Goal: Task Accomplishment & Management: Manage account settings

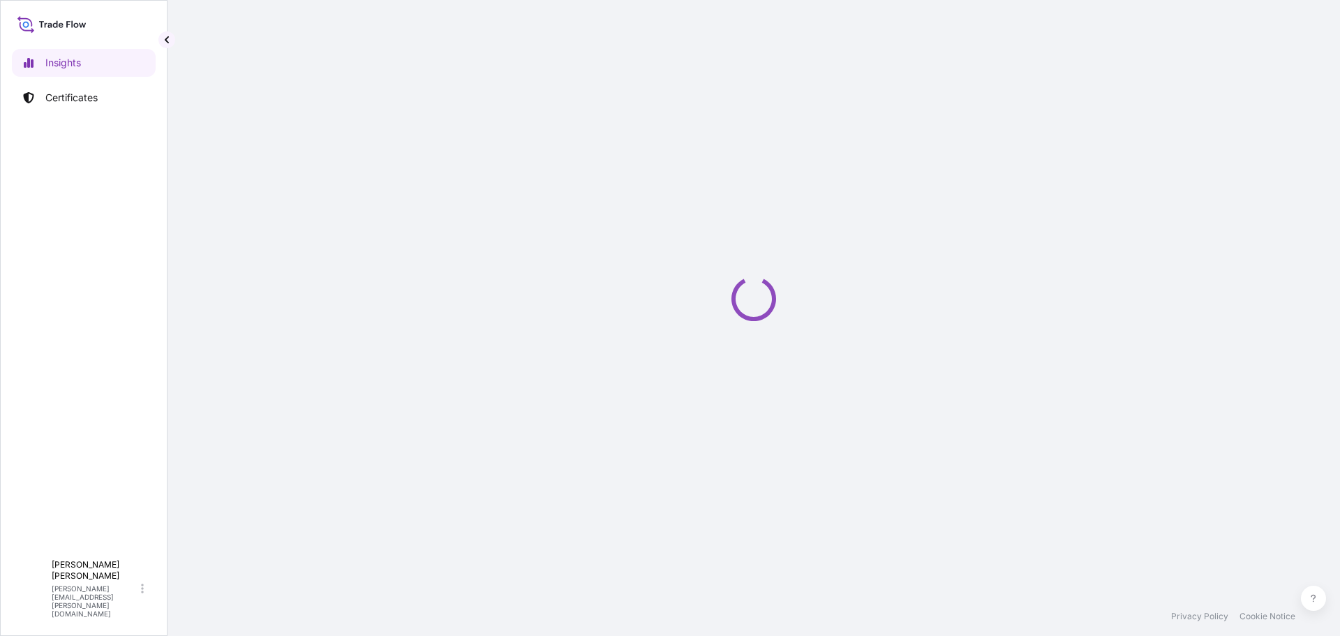
select select "2025"
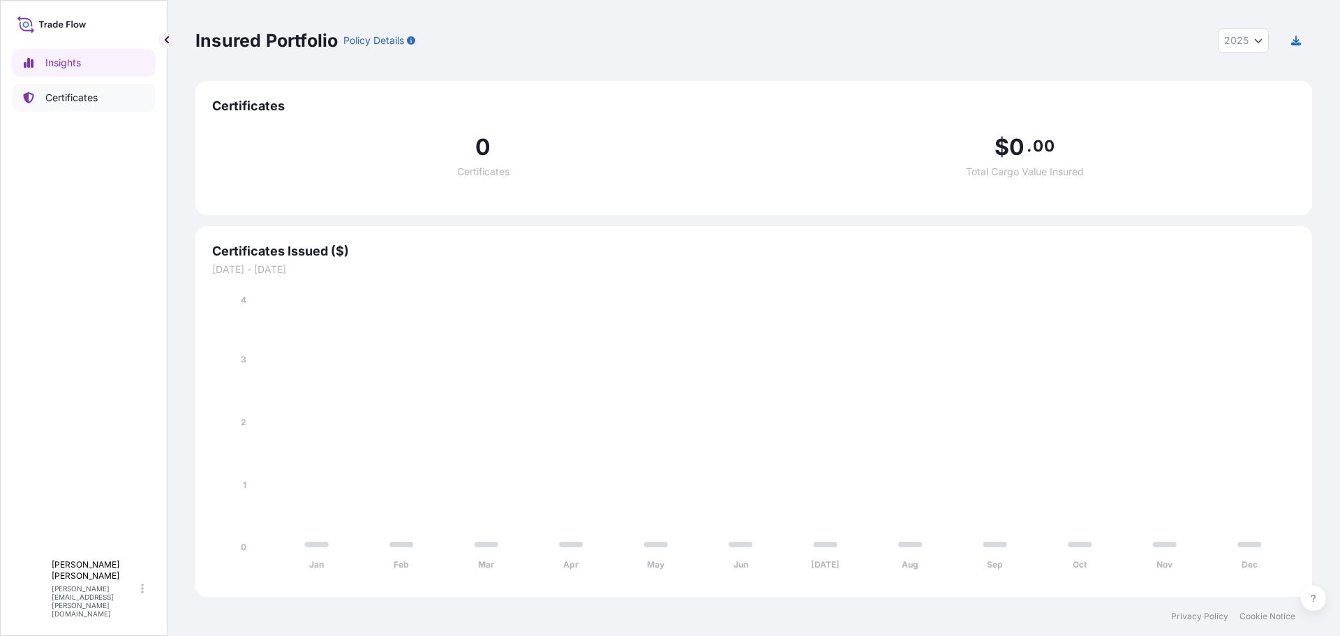
click at [77, 94] on p "Certificates" at bounding box center [71, 98] width 52 height 14
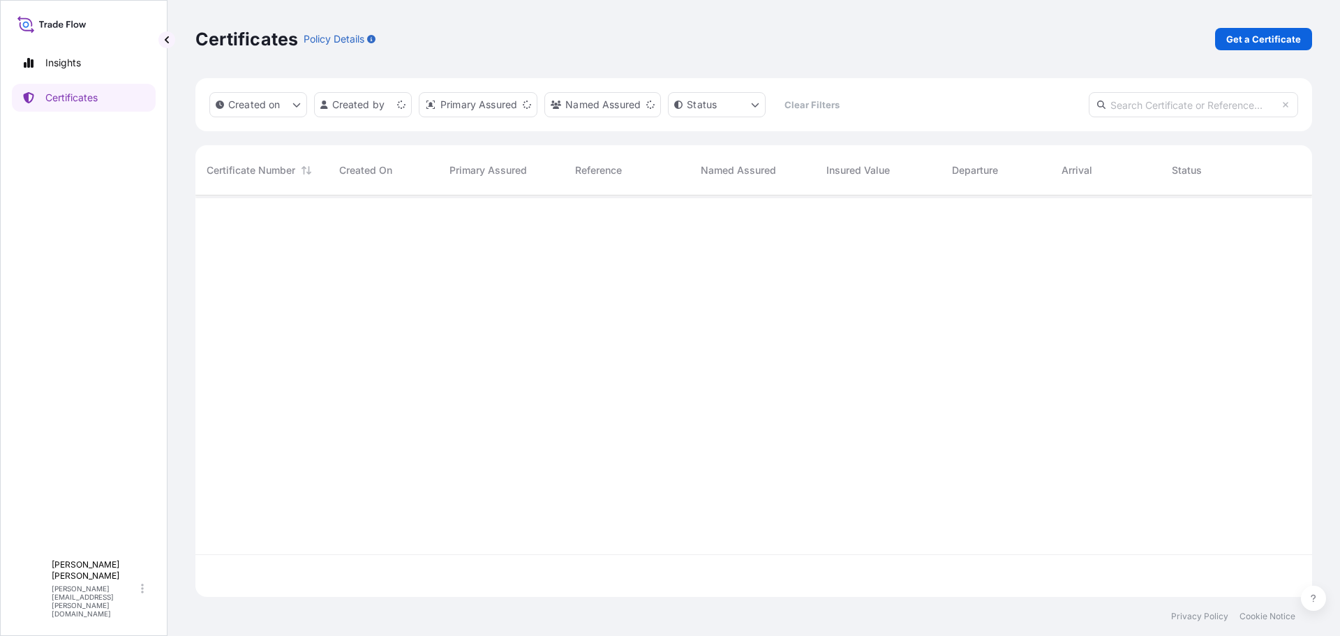
scroll to position [399, 1106]
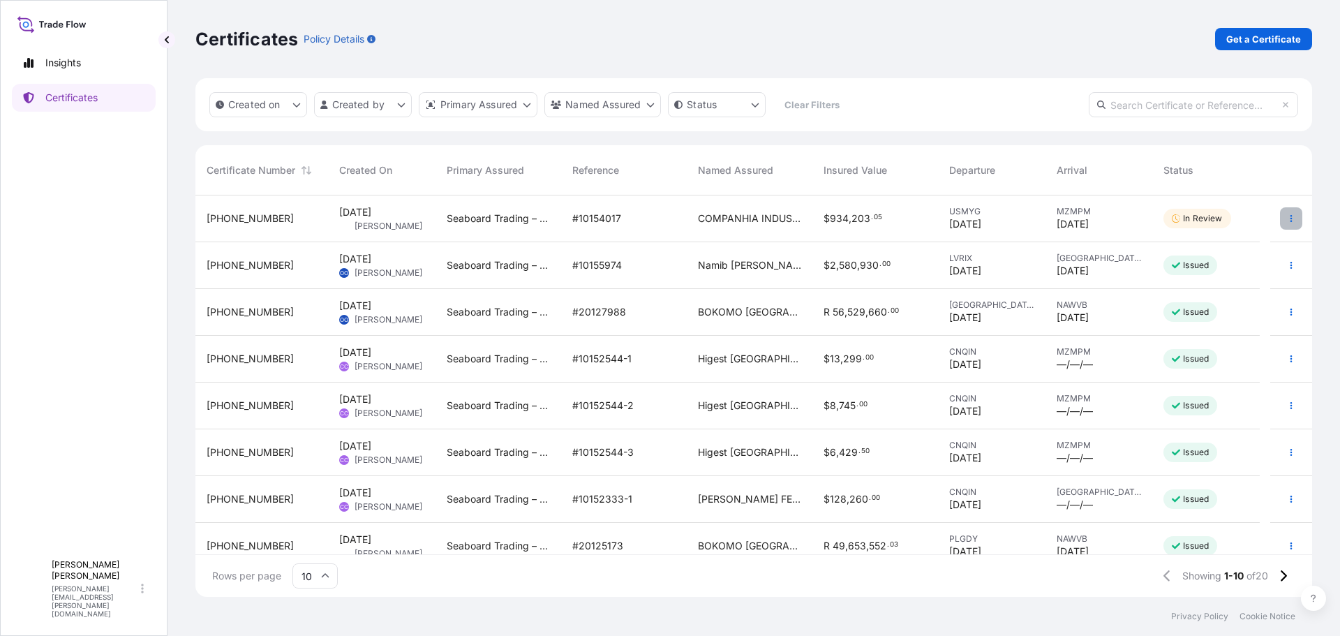
click at [1280, 218] on button "button" at bounding box center [1291, 218] width 22 height 22
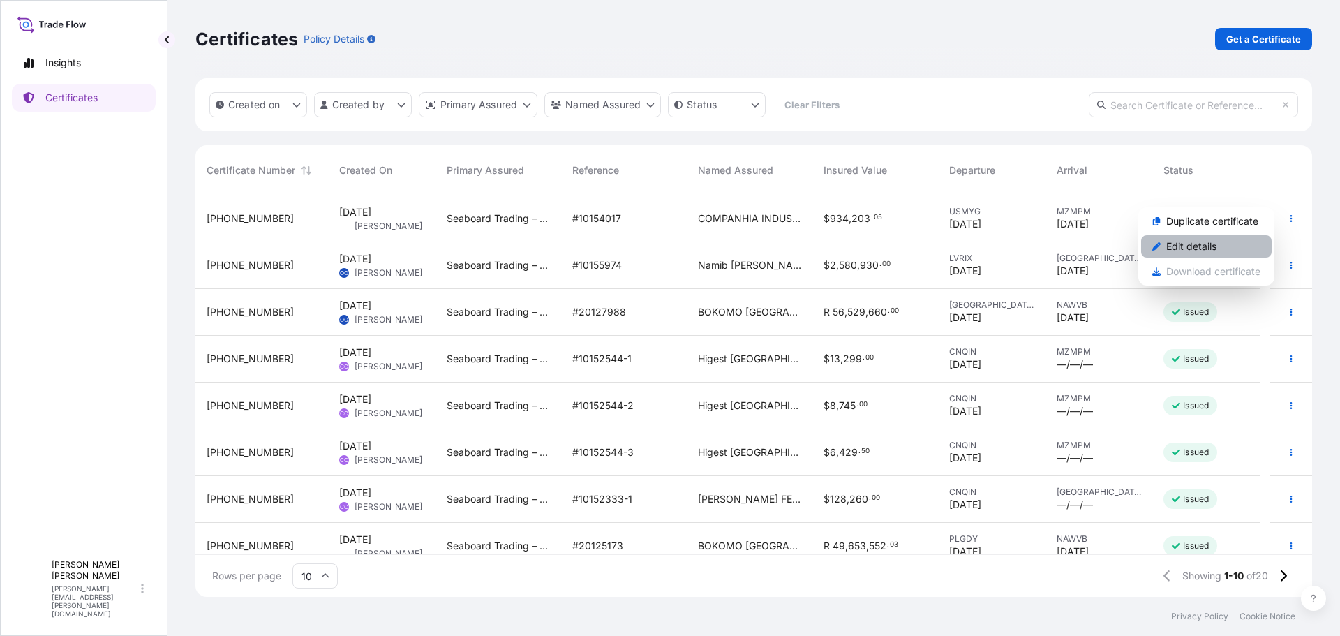
click at [1194, 246] on p "Edit details" at bounding box center [1191, 246] width 50 height 14
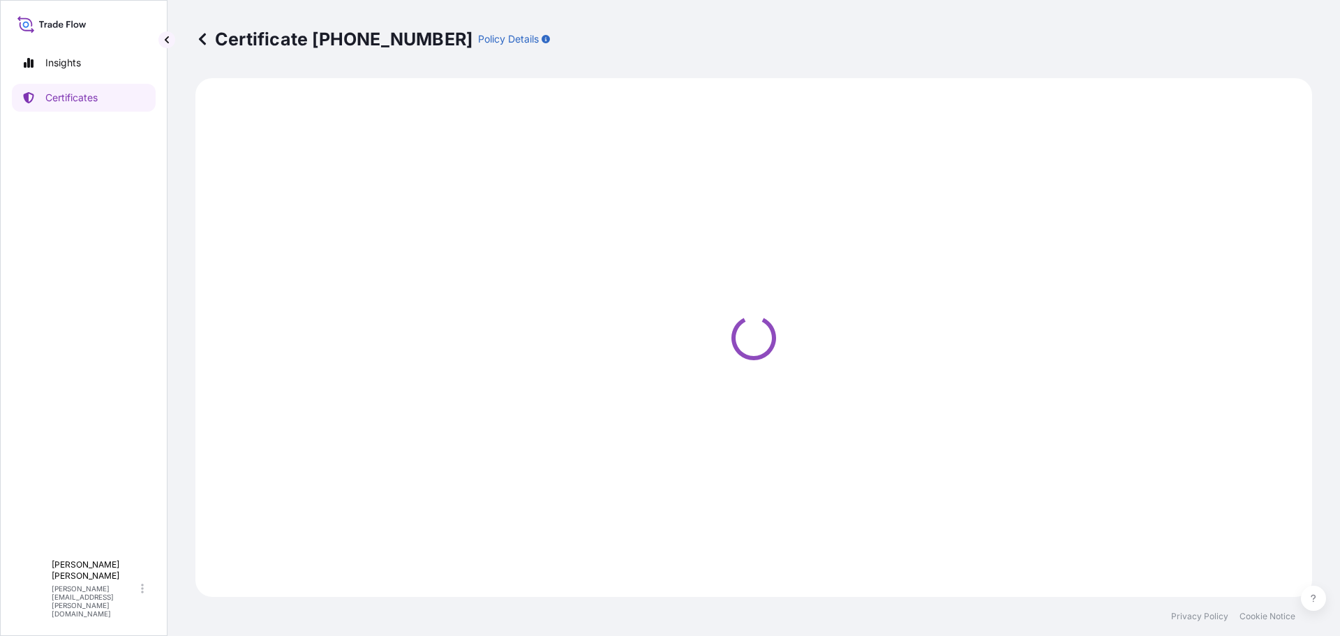
select select "Ocean Vessel"
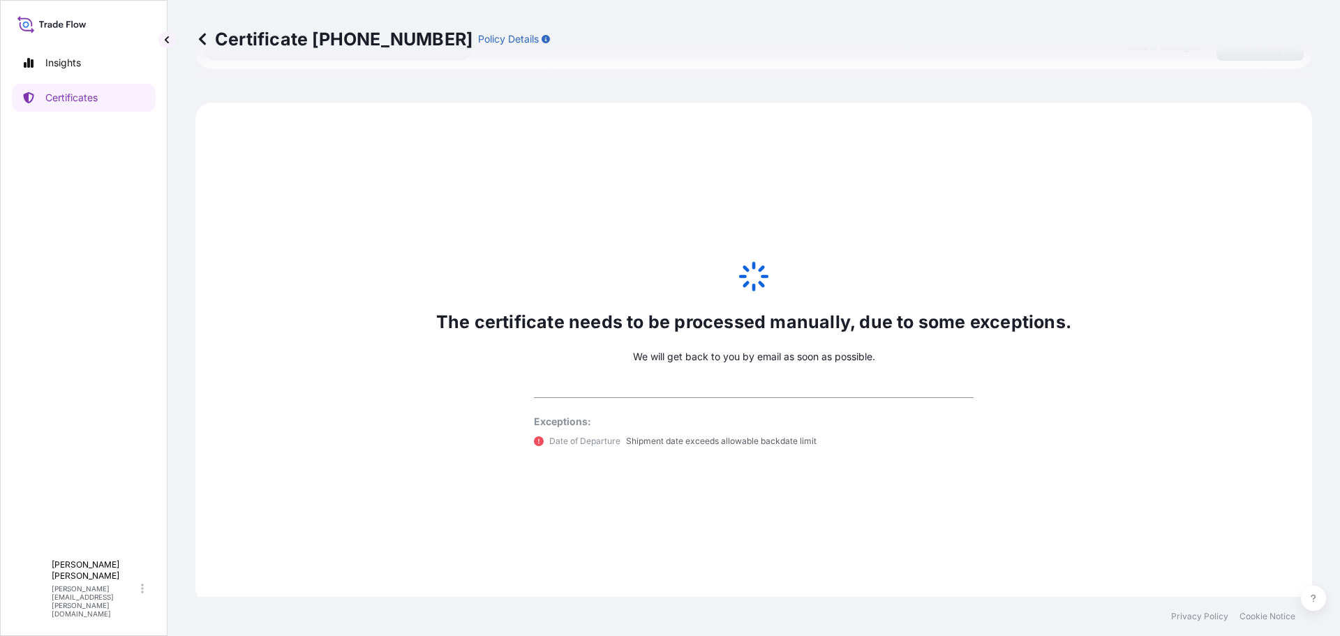
scroll to position [685, 0]
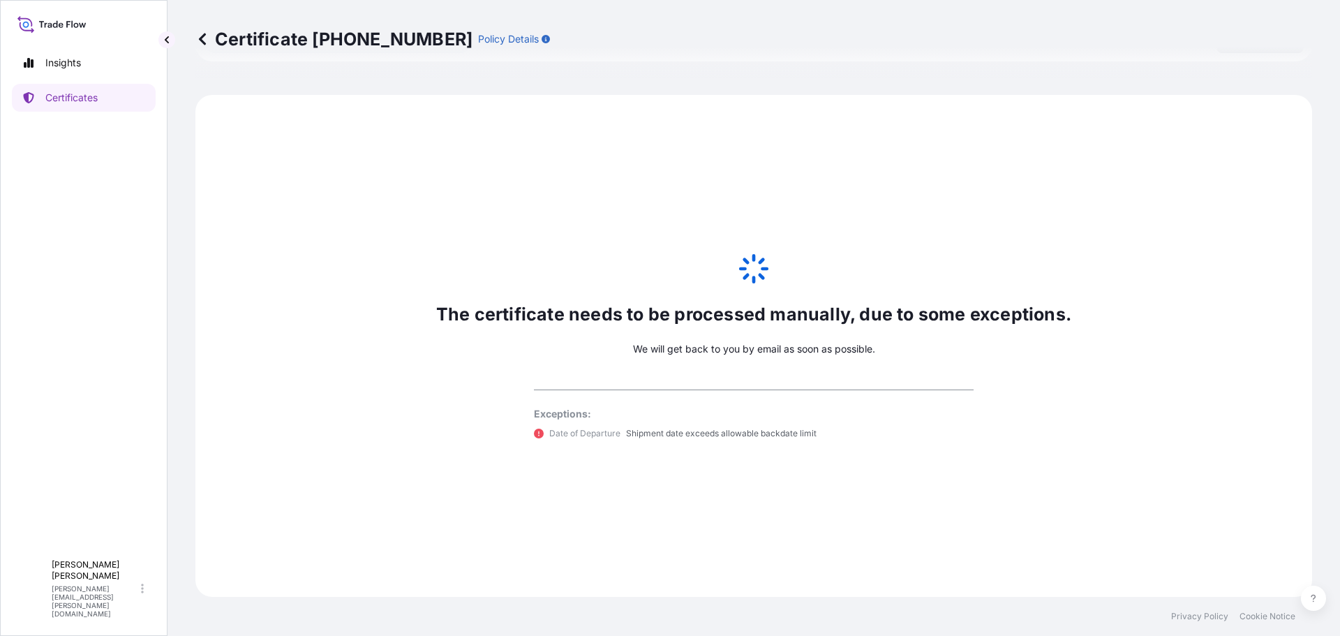
select select "31641"
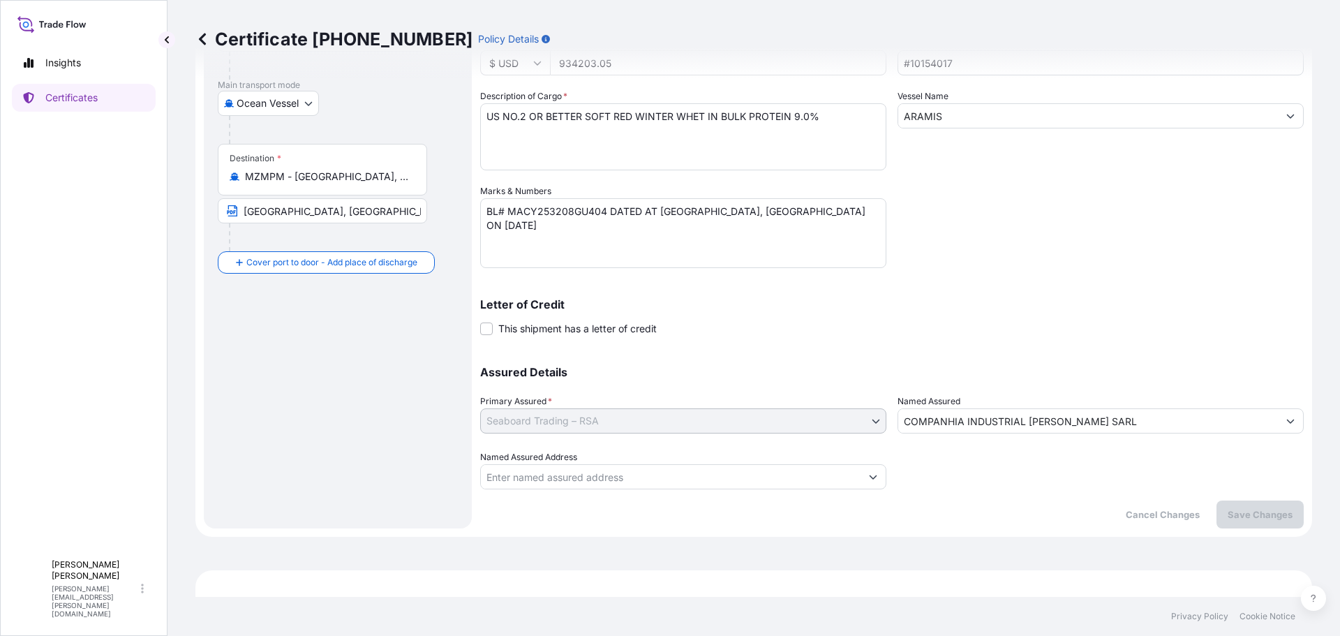
scroll to position [0, 0]
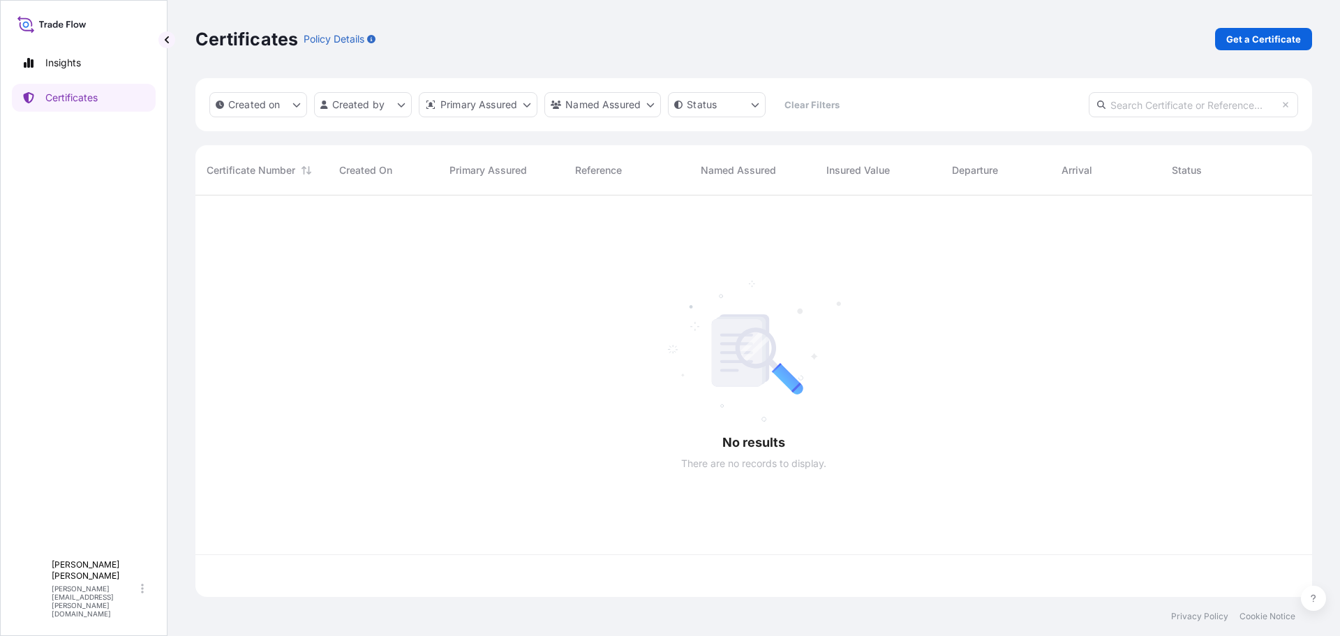
scroll to position [399, 1106]
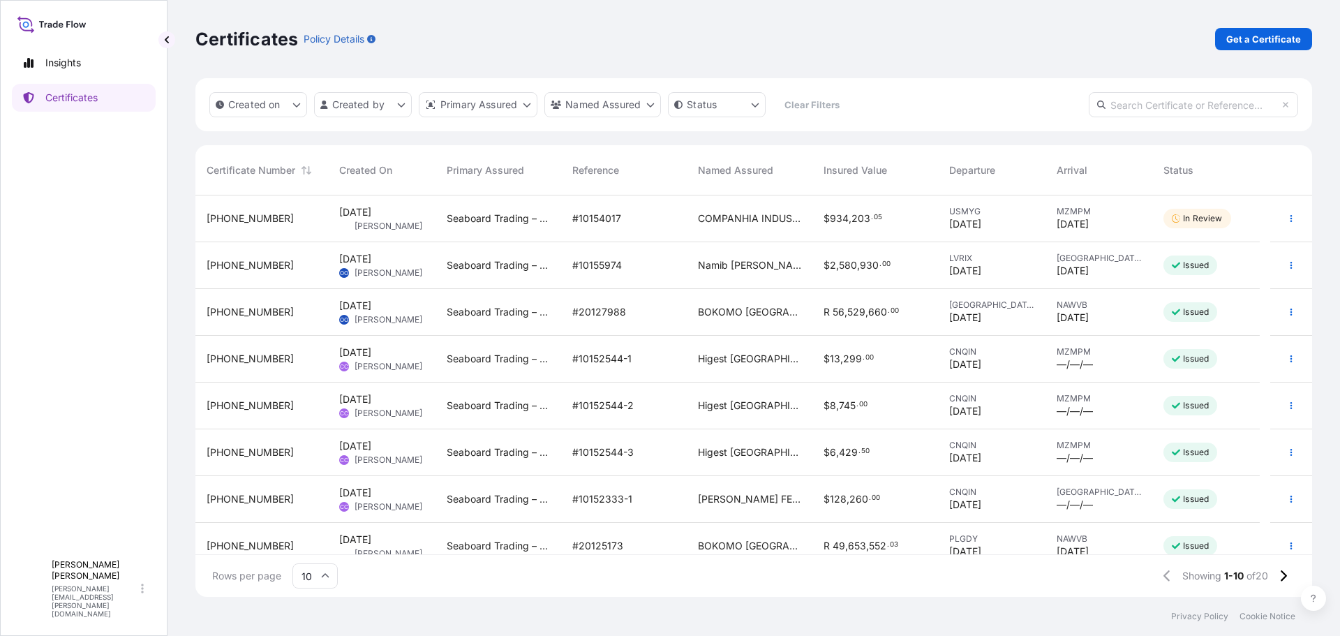
click at [832, 215] on span "934" at bounding box center [839, 219] width 19 height 10
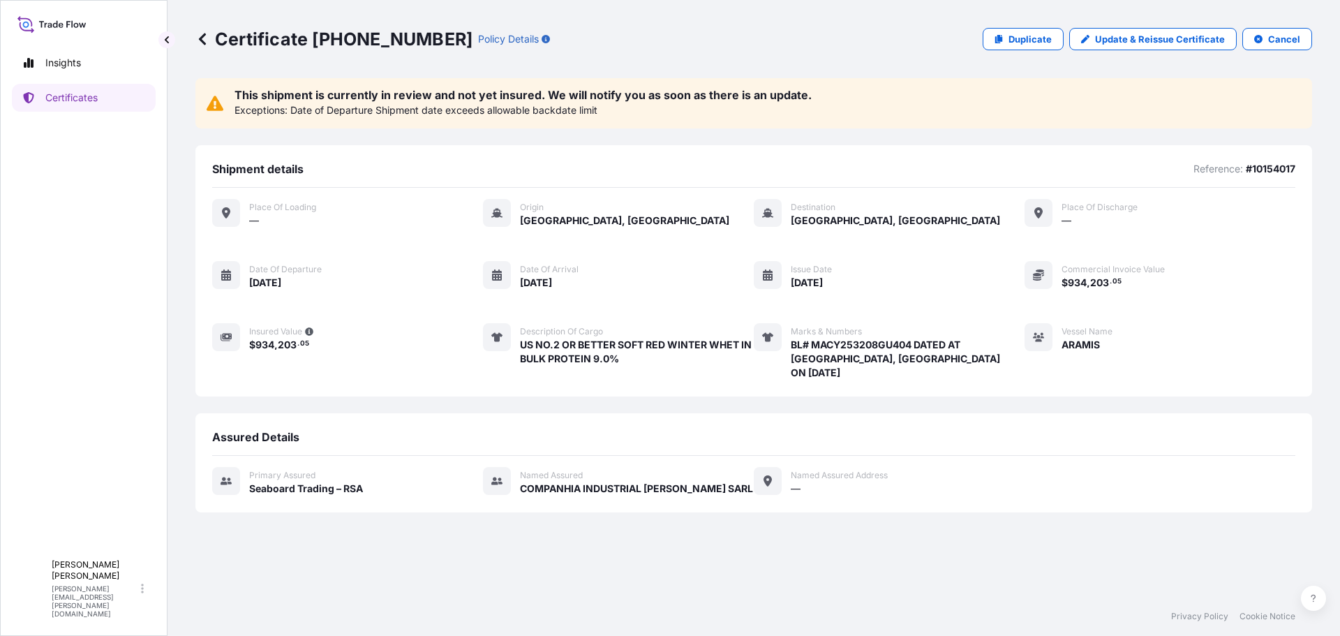
click at [905, 482] on div "Primary assured Seaboard Trading – RSA Named Assured COMPANHIA INDUSTRIAL [PERS…" at bounding box center [753, 481] width 1083 height 29
click at [1285, 40] on p "Cancel" at bounding box center [1284, 39] width 32 height 14
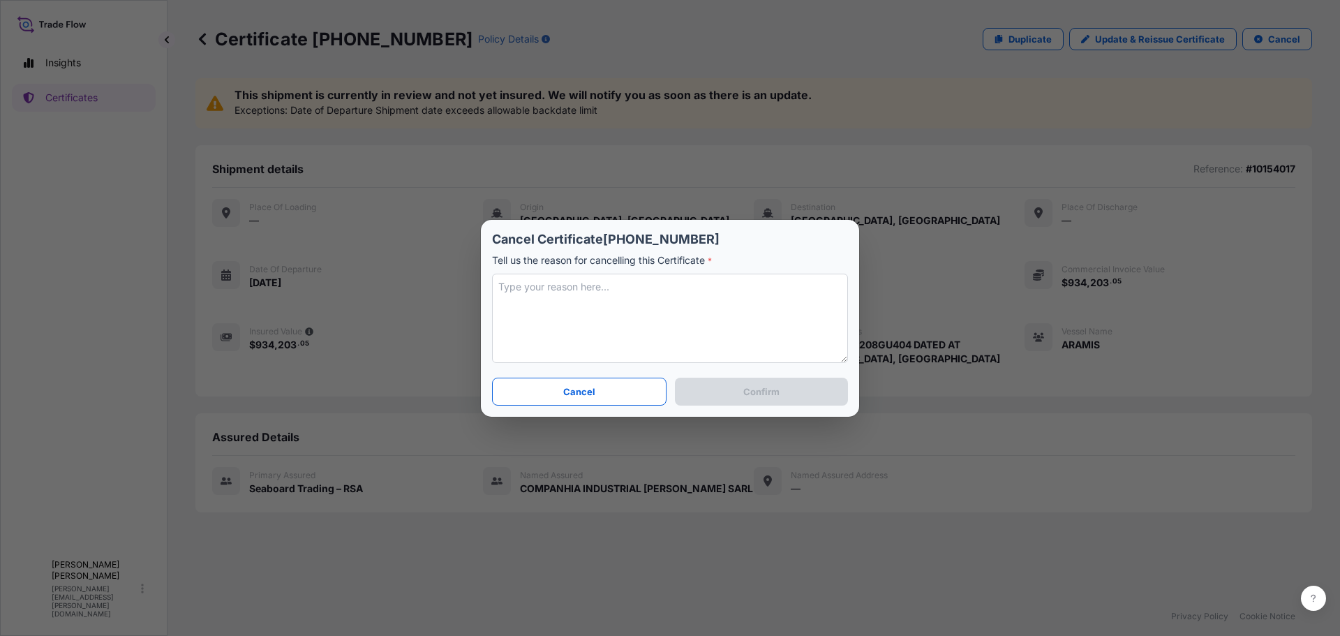
click at [519, 287] on textarea at bounding box center [670, 318] width 356 height 89
type textarea "Incorrect Details"
click at [761, 393] on p "Confirm" at bounding box center [761, 392] width 36 height 14
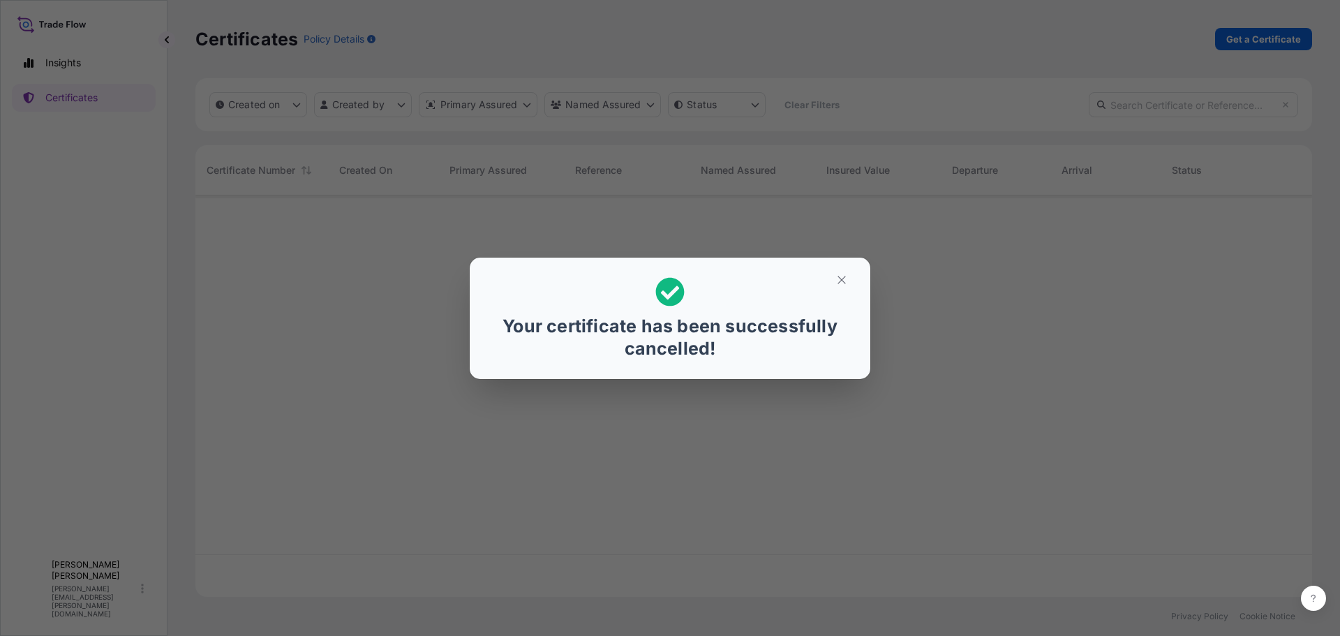
scroll to position [399, 1106]
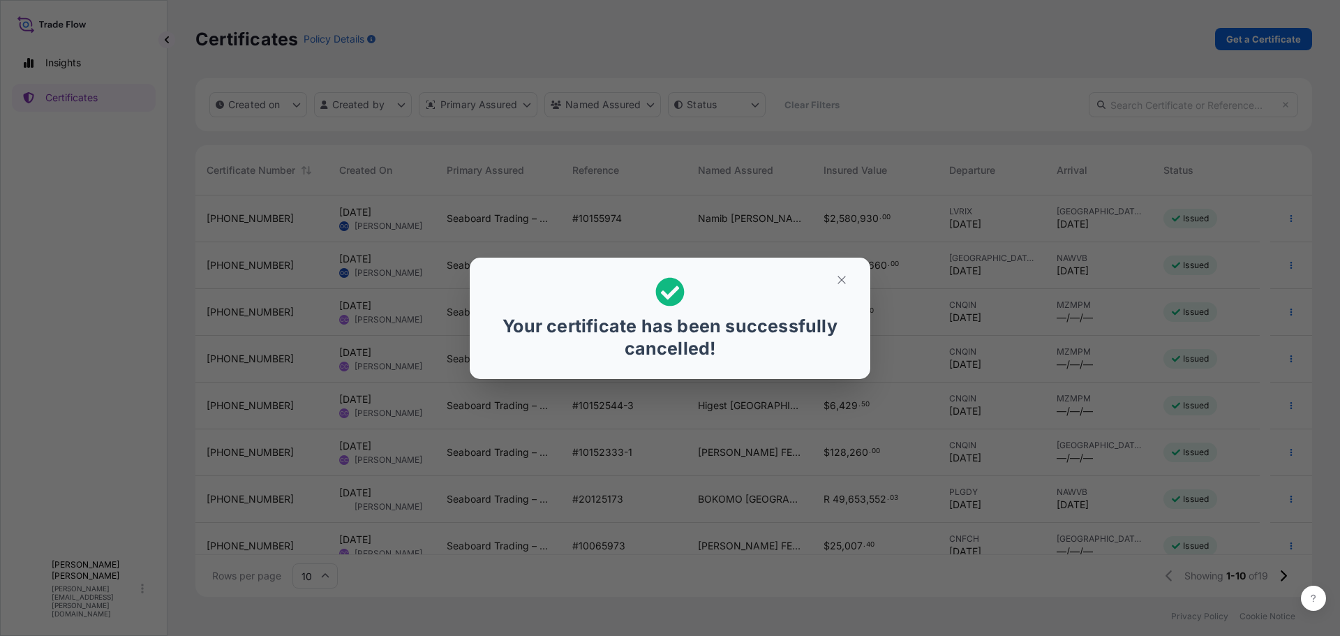
click at [907, 47] on div "Your certificate has been successfully cancelled!" at bounding box center [670, 318] width 1340 height 636
click at [299, 214] on div "Your certificate has been successfully cancelled!" at bounding box center [670, 318] width 1340 height 636
click at [838, 279] on icon "button" at bounding box center [842, 280] width 13 height 13
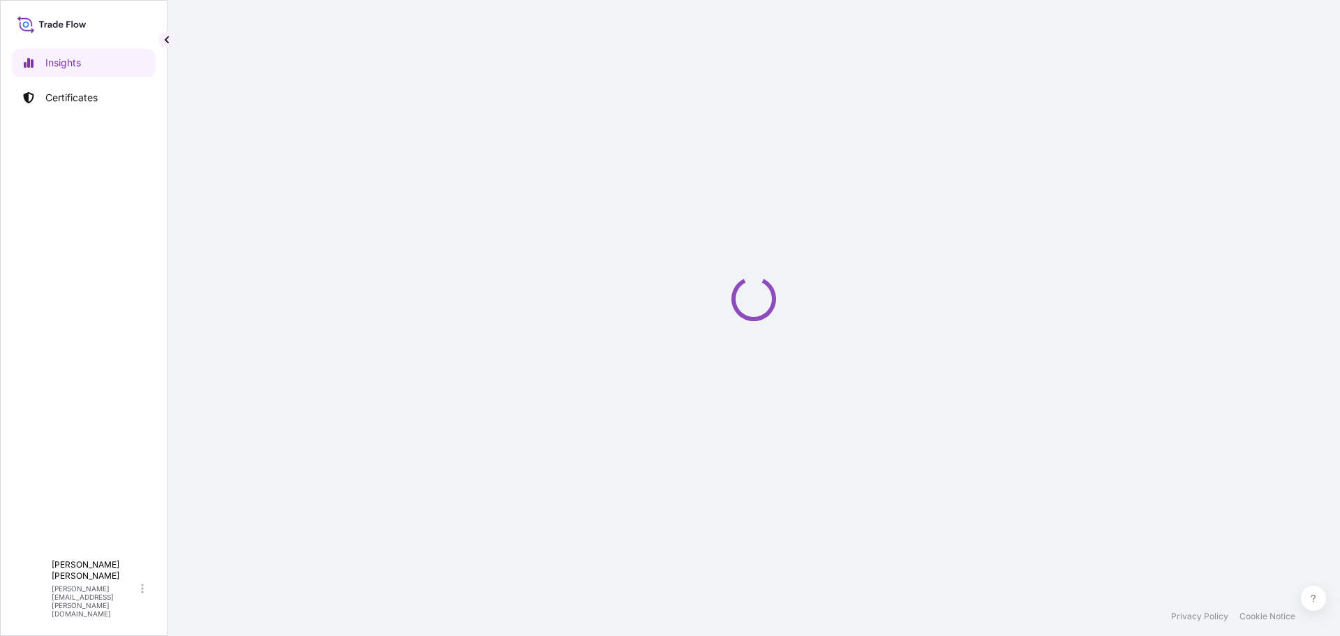
select select "2025"
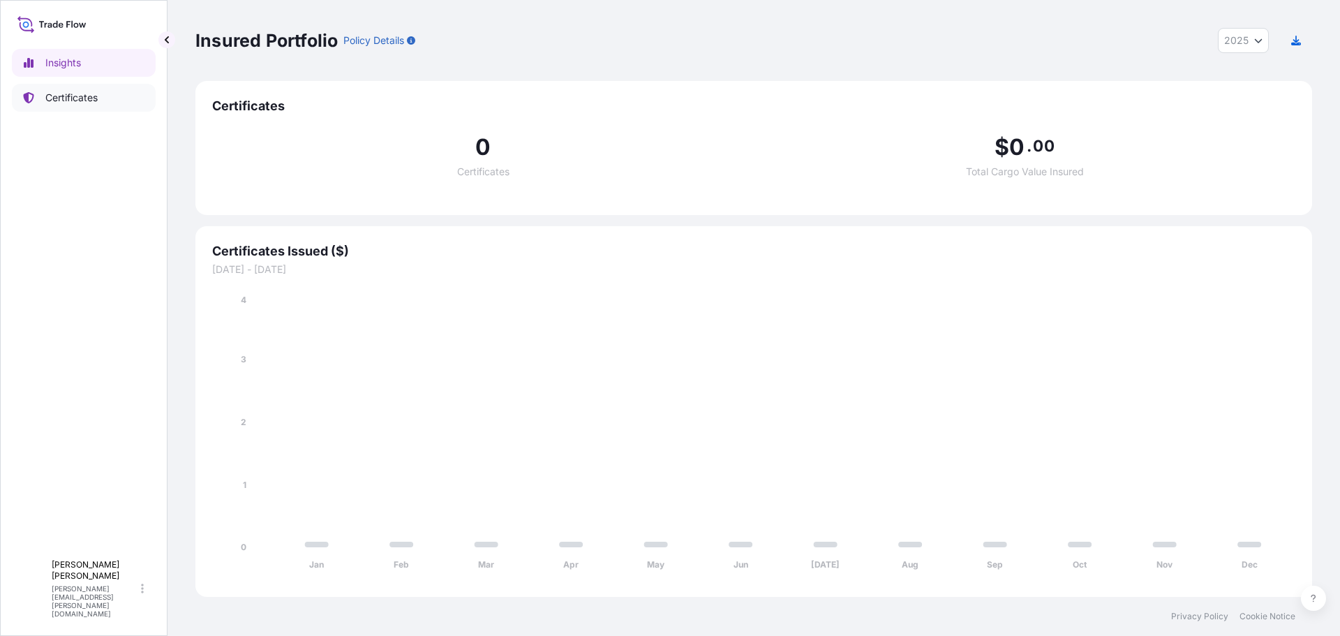
click at [88, 98] on p "Certificates" at bounding box center [71, 98] width 52 height 14
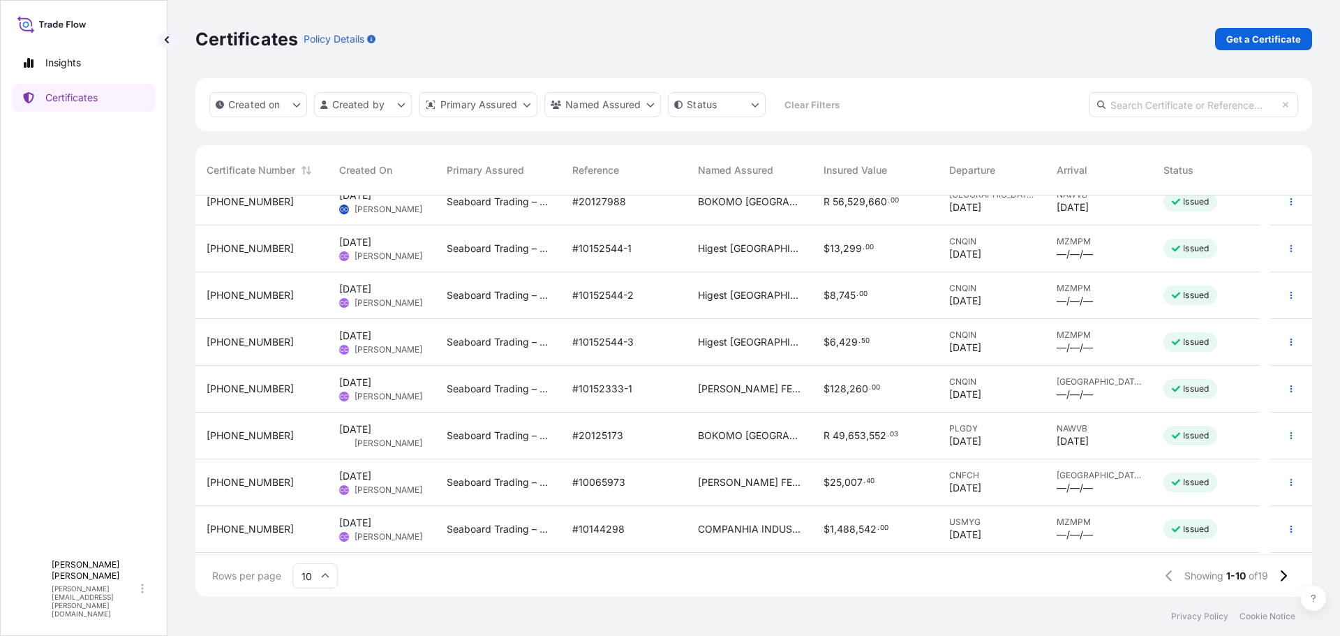
scroll to position [109, 0]
click at [1287, 482] on icon "button" at bounding box center [1291, 484] width 8 height 8
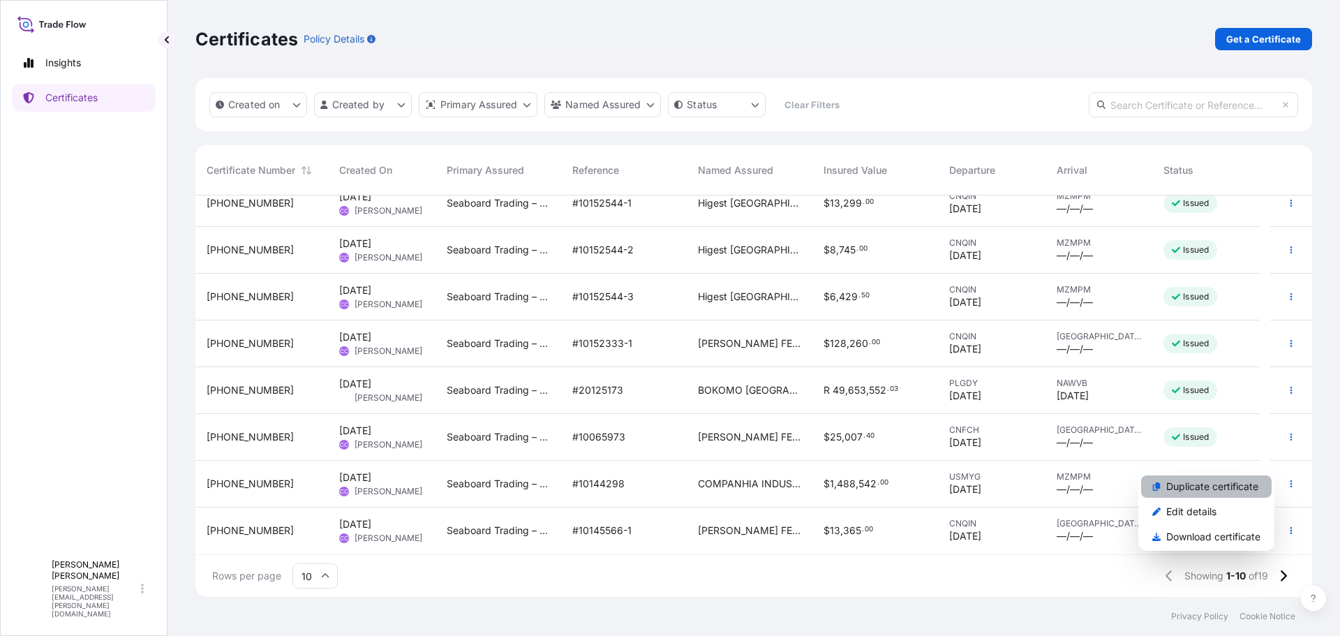
click at [1215, 489] on p "Duplicate certificate" at bounding box center [1212, 487] width 92 height 14
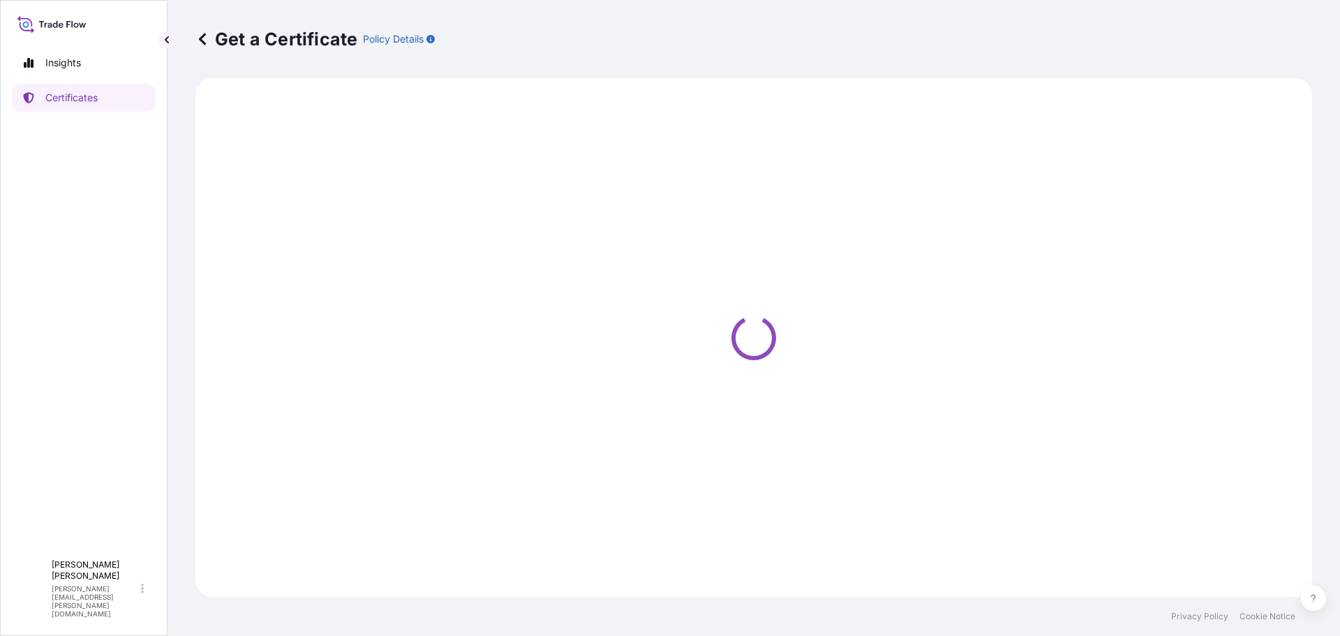
select select "Ocean Vessel"
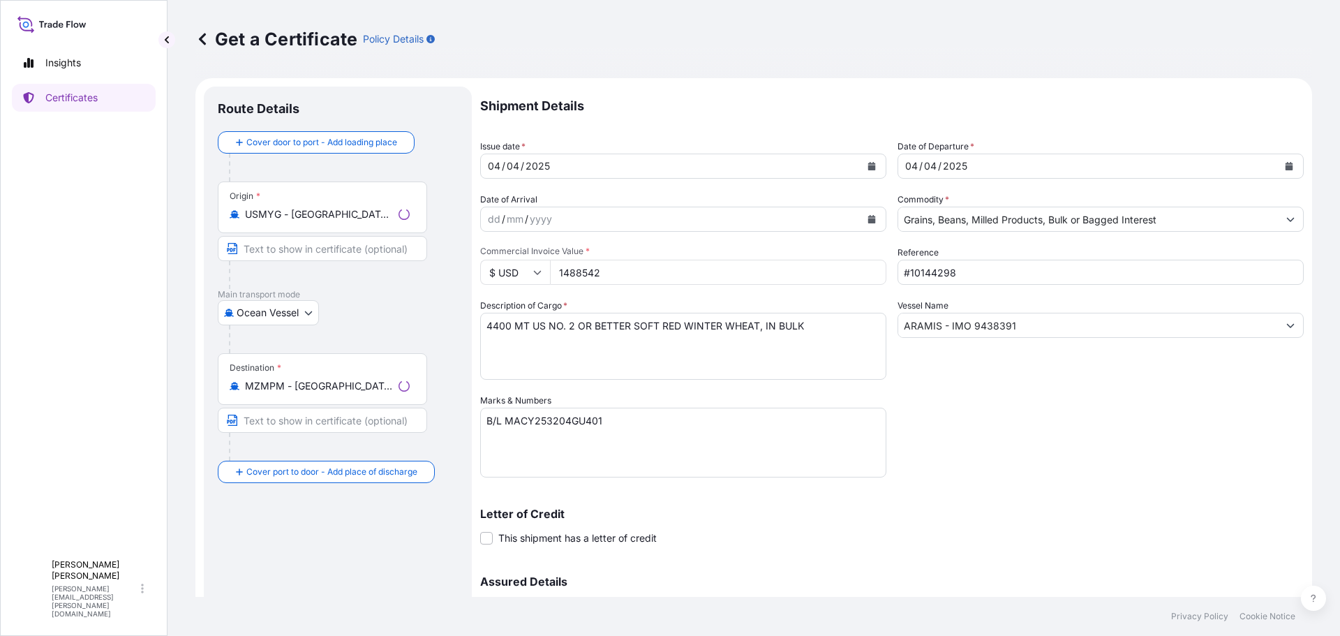
select select "31641"
click at [868, 165] on icon "Calendar" at bounding box center [872, 166] width 8 height 8
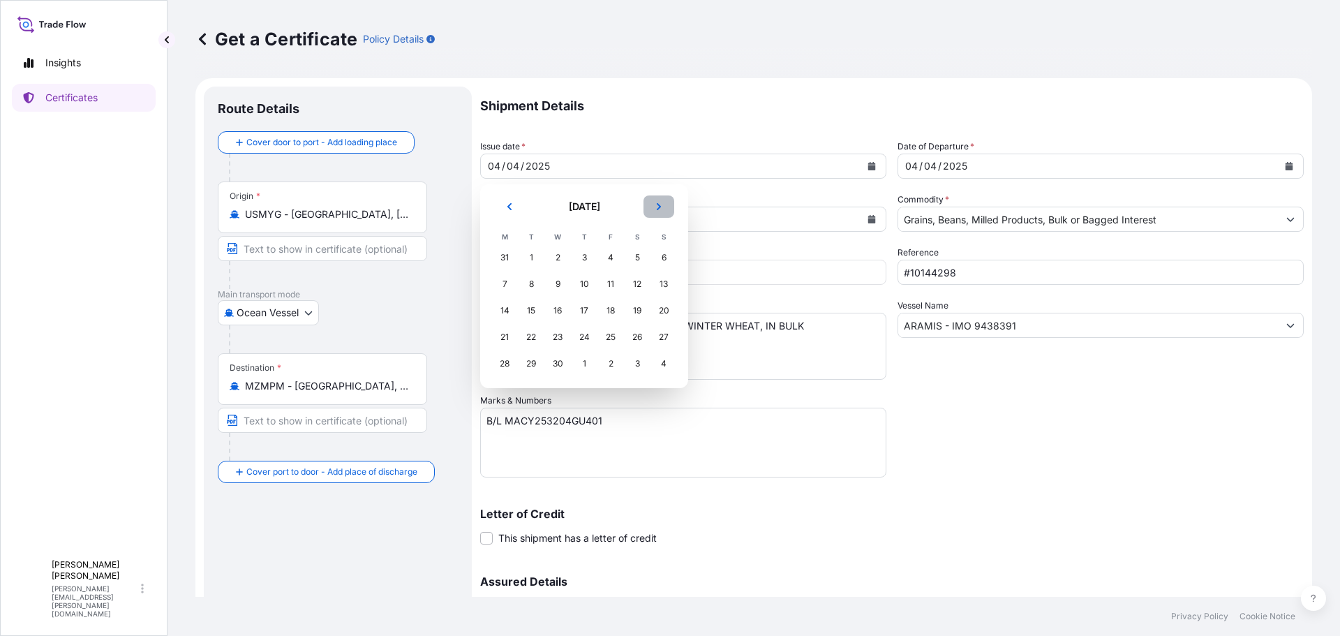
click at [660, 205] on icon "Next" at bounding box center [659, 206] width 8 height 8
click at [661, 205] on icon "Next" at bounding box center [659, 206] width 8 height 8
click at [662, 206] on icon "Next" at bounding box center [659, 206] width 8 height 8
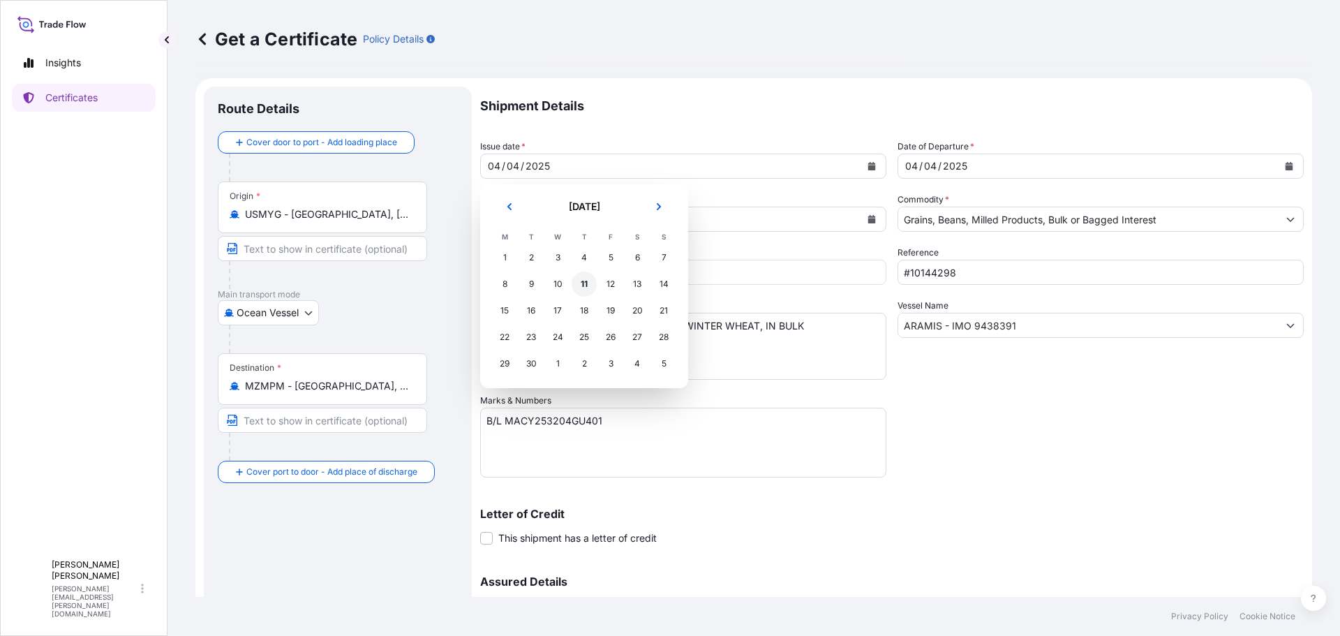
click at [591, 290] on div "11" at bounding box center [584, 284] width 25 height 25
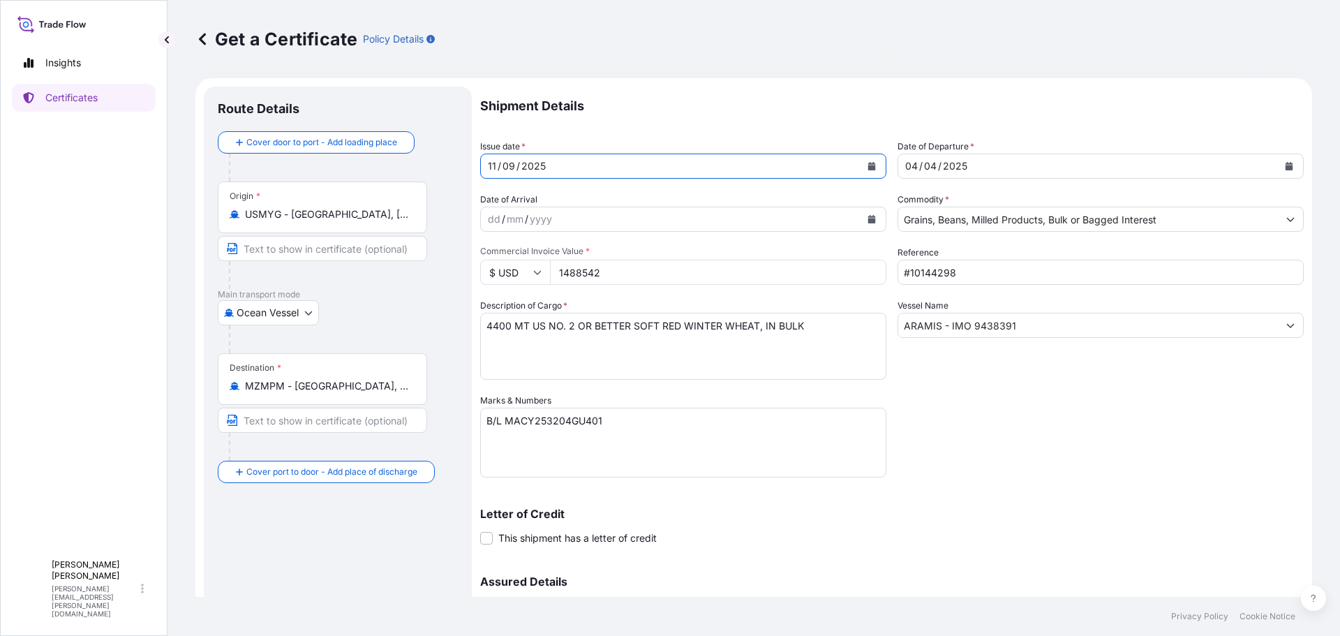
click at [1286, 168] on icon "Calendar" at bounding box center [1290, 166] width 8 height 8
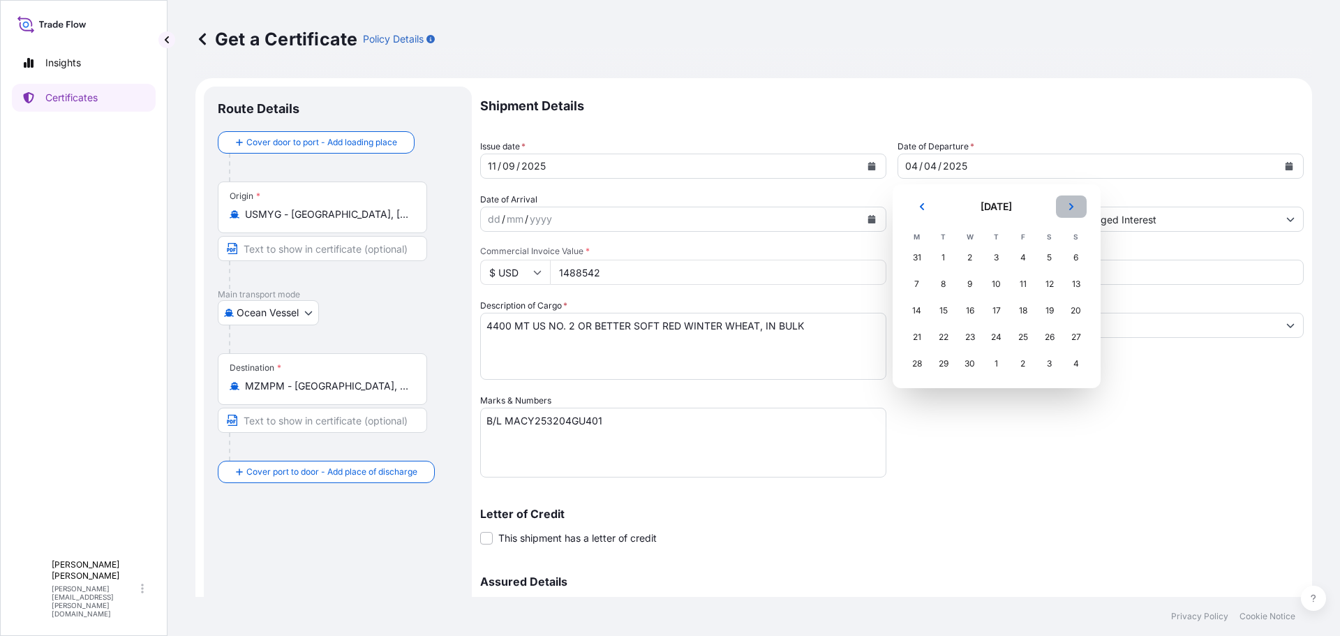
click at [1070, 212] on button "Next" at bounding box center [1071, 206] width 31 height 22
click at [1069, 212] on button "Next" at bounding box center [1071, 206] width 31 height 22
click at [948, 285] on div "5" at bounding box center [943, 284] width 25 height 25
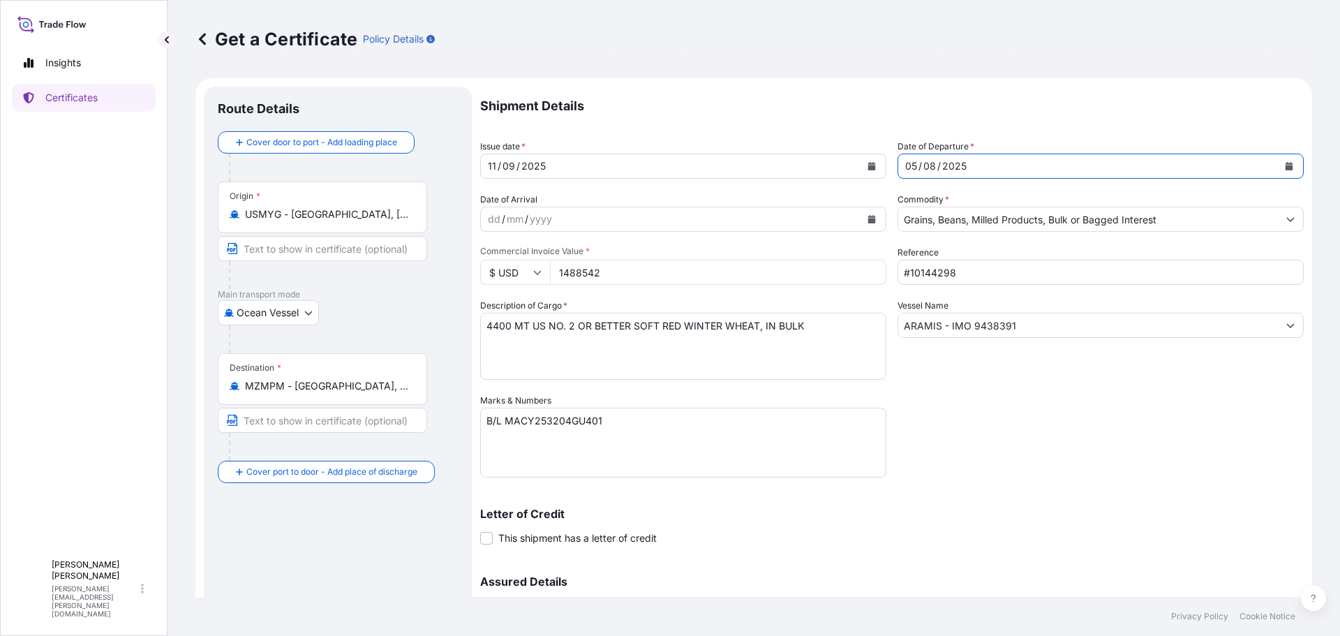
click at [1128, 491] on div "Letter of Credit This shipment has a letter of credit Letter of credit * Letter…" at bounding box center [892, 518] width 824 height 54
click at [570, 223] on div "dd / mm / yyyy" at bounding box center [671, 219] width 380 height 25
click at [868, 220] on icon "Calendar" at bounding box center [872, 219] width 8 height 8
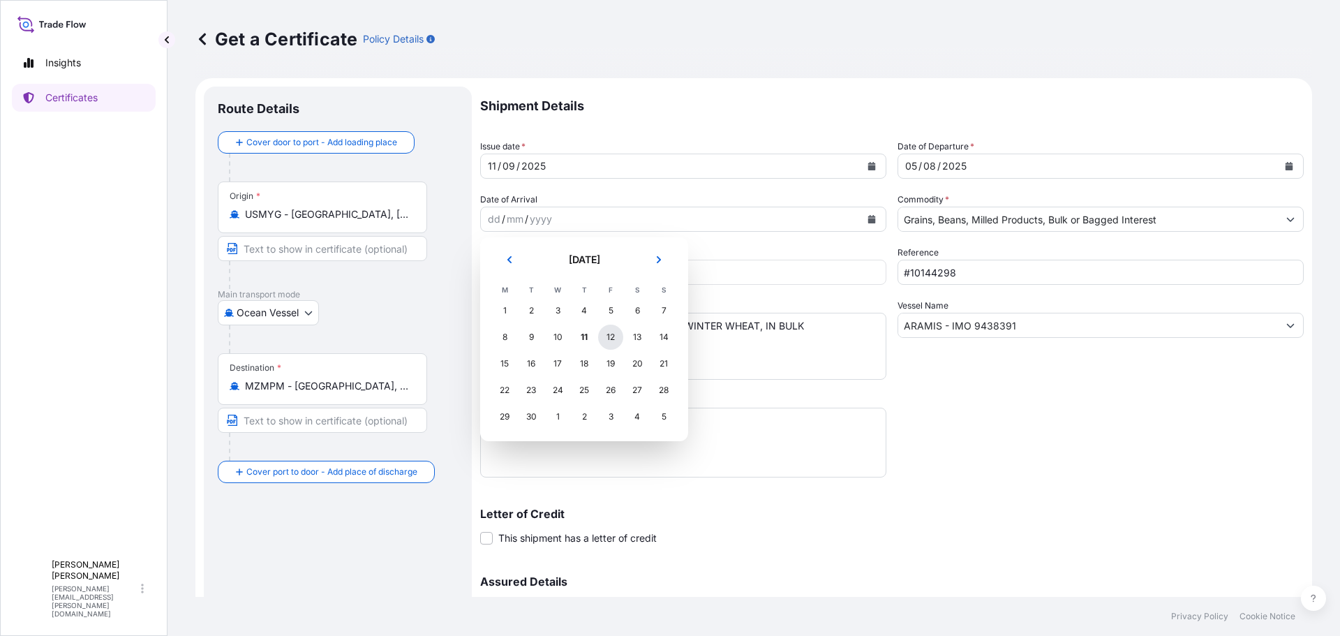
click at [612, 336] on div "12" at bounding box center [610, 337] width 25 height 25
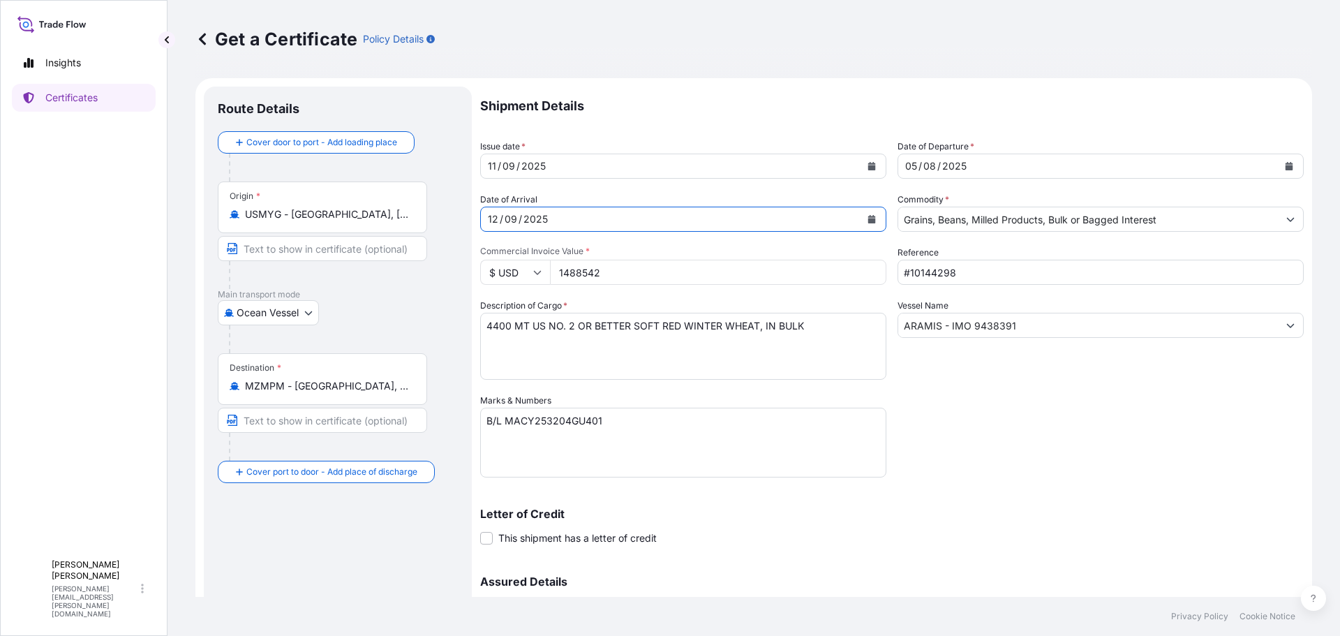
click at [876, 223] on button "Calendar" at bounding box center [872, 219] width 22 height 22
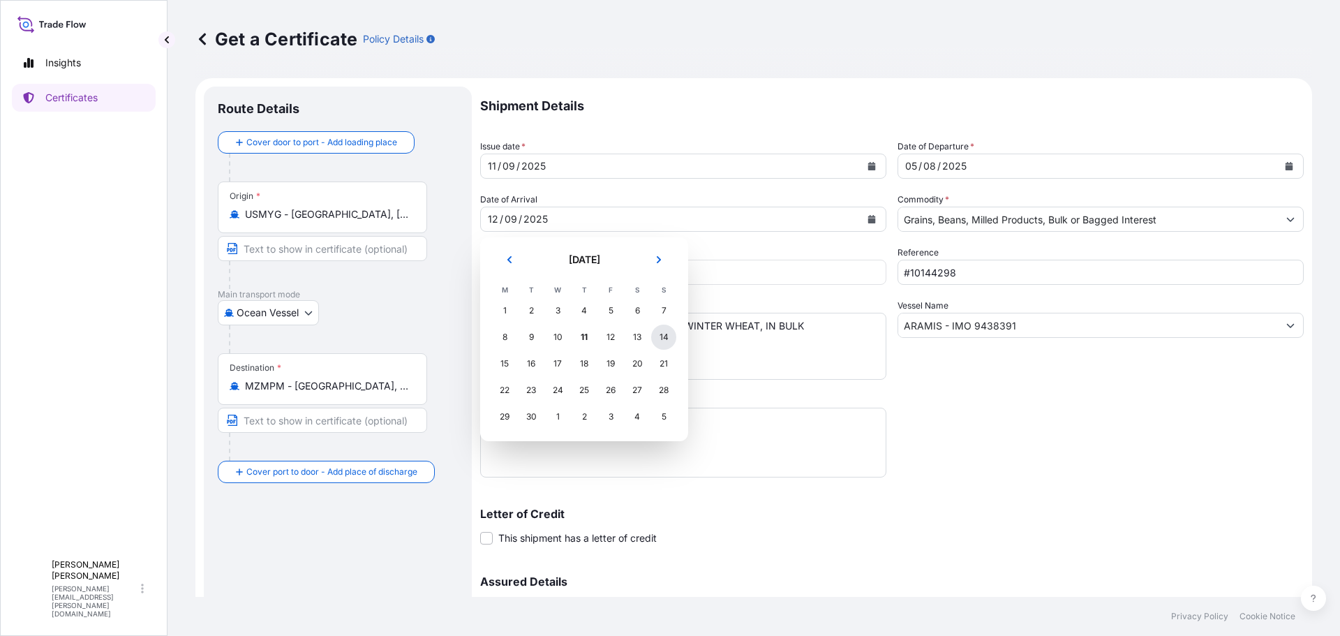
click at [664, 332] on div "14" at bounding box center [663, 337] width 25 height 25
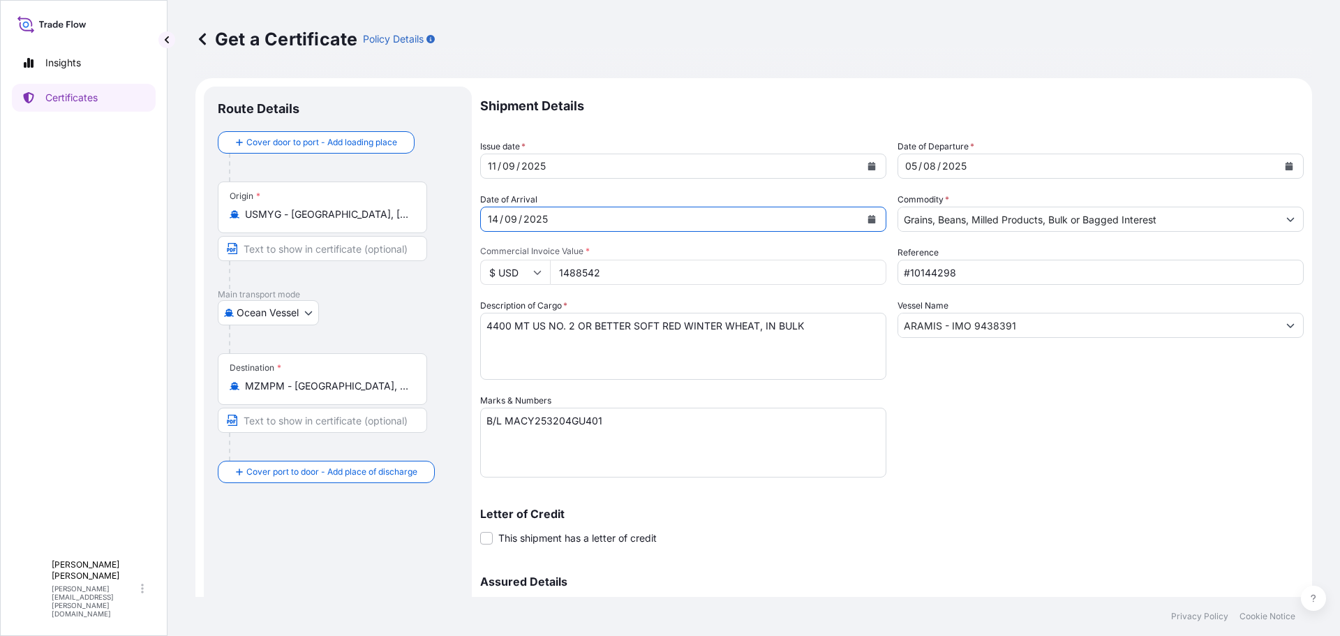
click at [650, 274] on input "1488542" at bounding box center [718, 272] width 336 height 25
click at [868, 279] on input "1488542" at bounding box center [718, 272] width 336 height 25
click at [866, 273] on input "1488541" at bounding box center [718, 272] width 336 height 25
click at [866, 273] on input "1488540" at bounding box center [718, 272] width 336 height 25
click at [866, 273] on input "1488539" at bounding box center [718, 272] width 336 height 25
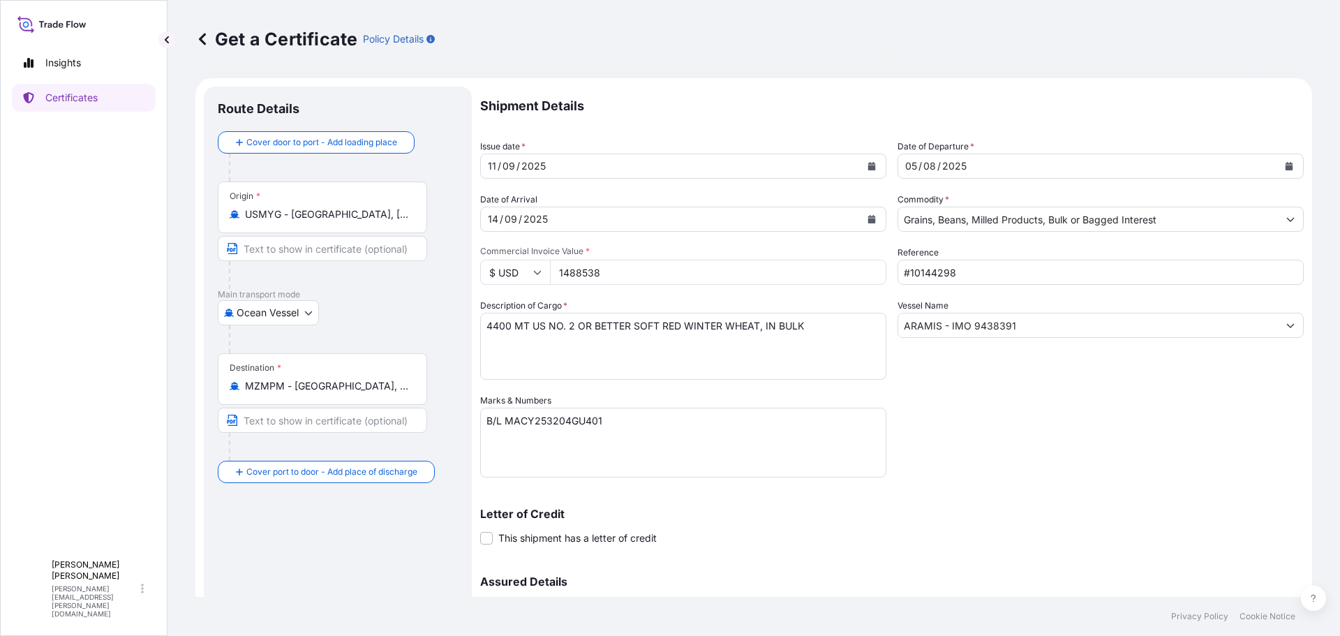
click at [866, 273] on input "1488538" at bounding box center [718, 272] width 336 height 25
click at [866, 273] on input "1488537" at bounding box center [718, 272] width 336 height 25
click at [866, 273] on input "1488536" at bounding box center [718, 272] width 336 height 25
click at [866, 273] on input "1488535" at bounding box center [718, 272] width 336 height 25
click at [866, 273] on input "1488534" at bounding box center [718, 272] width 336 height 25
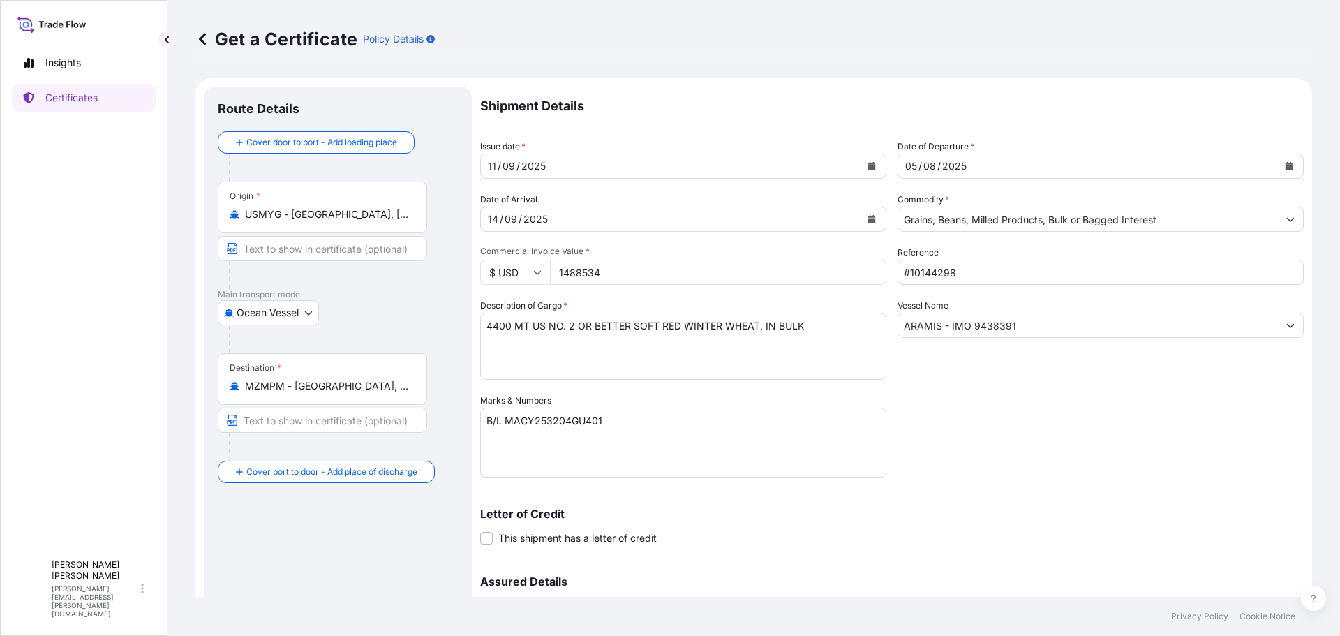
click at [738, 274] on input "1488534" at bounding box center [718, 272] width 336 height 25
click at [559, 269] on input "148853" at bounding box center [718, 272] width 336 height 25
click at [563, 345] on textarea "4400 MT US NO. 2 OR BETTER SOFT RED WINTER WHEAT, IN BULK" at bounding box center [683, 346] width 406 height 67
click at [633, 265] on input "1346464646" at bounding box center [718, 272] width 336 height 25
click at [612, 348] on textarea "4400 MT US NO. 2 OR BETTER SOFT RED WINTER WHEAT, IN BULK" at bounding box center [683, 346] width 406 height 67
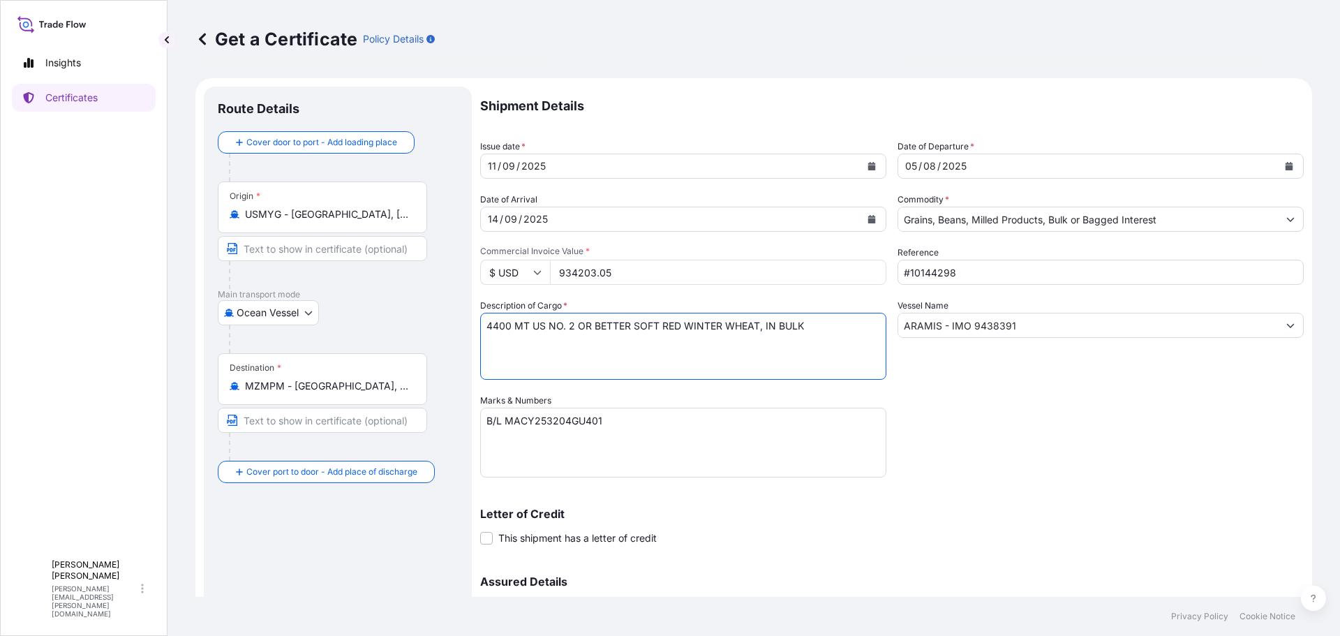
click at [632, 274] on input "934203.05" at bounding box center [718, 272] width 336 height 25
type input "934203.050"
click at [601, 361] on textarea "4400 MT US NO. 2 OR BETTER SOFT RED WINTER WHEAT, IN BULK" at bounding box center [683, 346] width 406 height 67
click at [488, 328] on textarea "4400 MT US NO. 2 OR BETTER SOFT RED WINTER WHEAT, IN BULK" at bounding box center [683, 346] width 406 height 67
click at [861, 324] on textarea "4400 MT US NO. 2 OR BETTER SOFT RED WINTER WHEAT, IN BULK" at bounding box center [683, 346] width 406 height 67
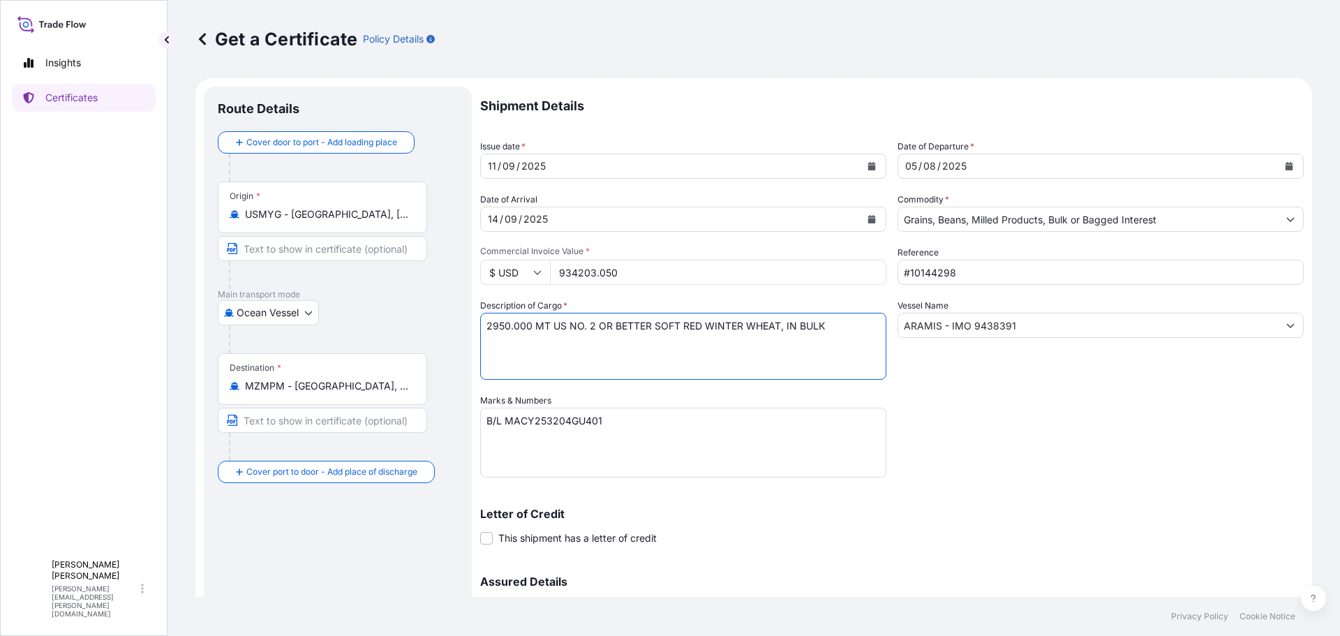
click at [529, 341] on textarea "4400 MT US NO. 2 OR BETTER SOFT RED WINTER WHEAT, IN BULK" at bounding box center [683, 346] width 406 height 67
click at [858, 322] on textarea "4400 MT US NO. 2 OR BETTER SOFT RED WINTER WHEAT, IN BULK" at bounding box center [683, 346] width 406 height 67
type textarea "2950.000 MT US NO. 2 OR BETTER SOFT RED WINTER WHEAT, IN BULK 9% Pro"
click at [560, 420] on textarea "B/L MACY253204GU401" at bounding box center [683, 443] width 406 height 70
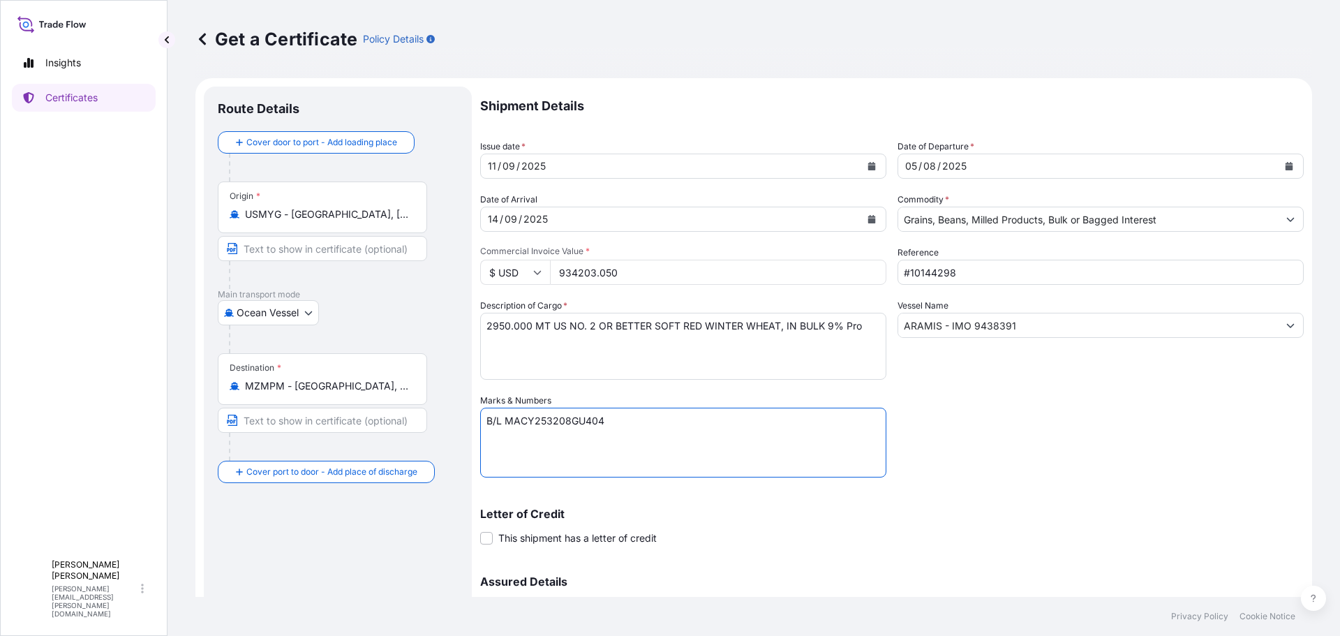
type textarea "B/L MACY253208GU404"
click at [1047, 489] on div "Shipment Details Issue date * 11 / 09 / 2025 Date of Departure * 05 / 08 / 2025…" at bounding box center [892, 393] width 824 height 612
click at [960, 274] on input "#10144298" at bounding box center [1101, 272] width 406 height 25
type input "#10154017"
click at [1085, 519] on p "Letter of Credit" at bounding box center [892, 513] width 824 height 11
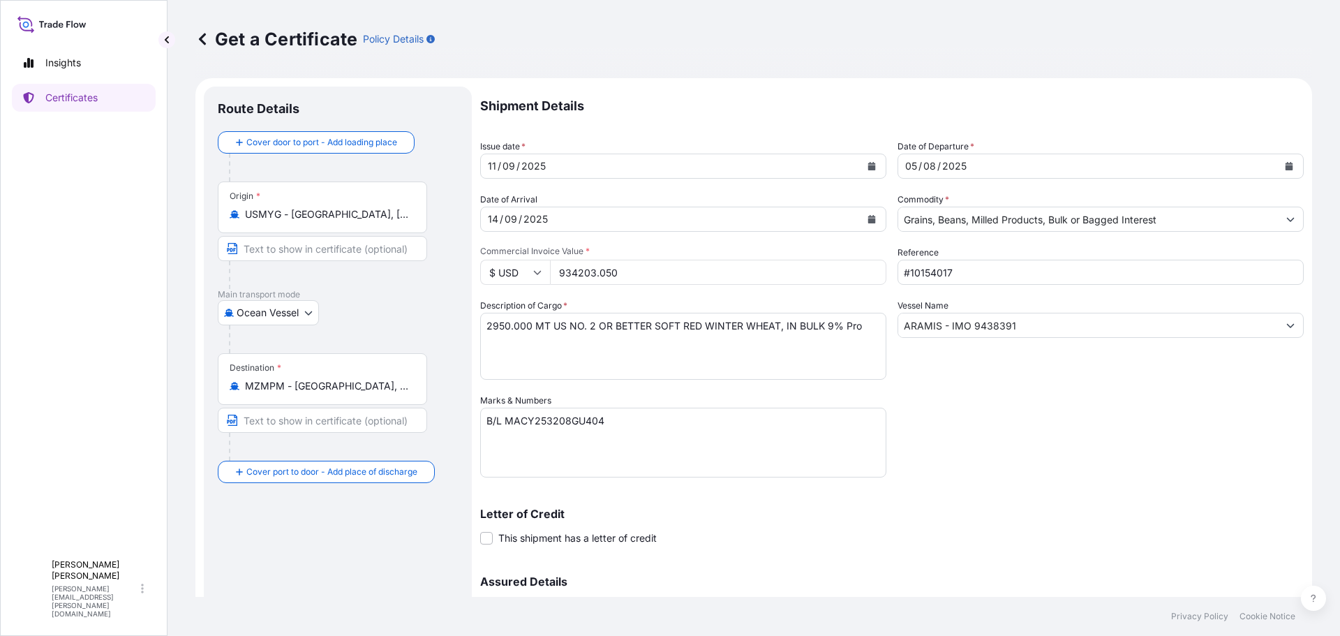
scroll to position [149, 0]
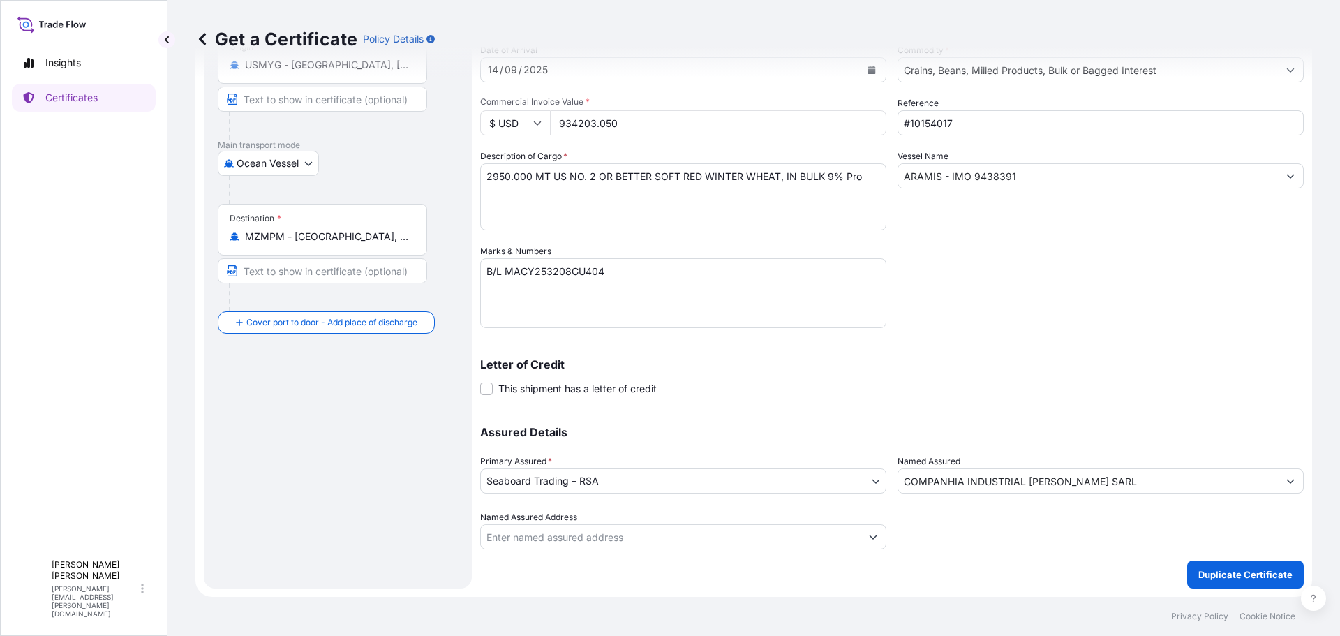
click at [787, 401] on div "Shipment Details Issue date * 11 / 09 / 2025 Date of Departure * 05 / 08 / 2025…" at bounding box center [892, 243] width 824 height 612
click at [1169, 346] on div "Letter of Credit This shipment has a letter of credit Letter of credit * Letter…" at bounding box center [892, 369] width 824 height 54
click at [1232, 571] on p "Duplicate Certificate" at bounding box center [1246, 575] width 94 height 14
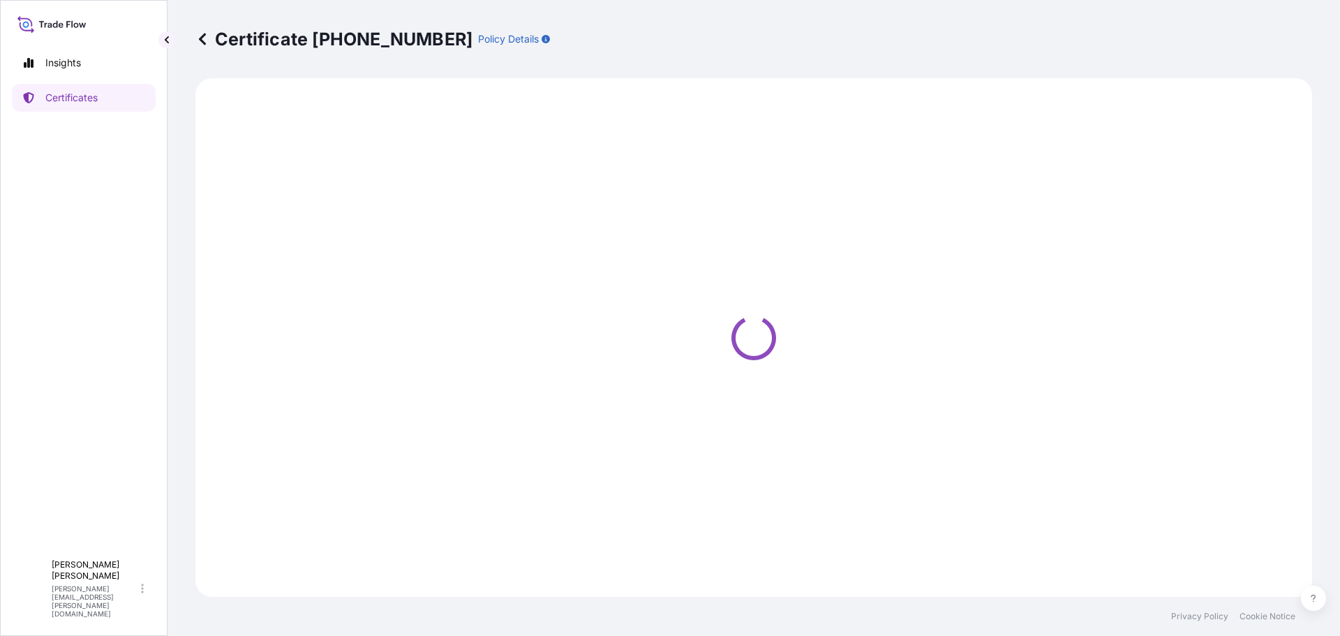
select select "Ocean Vessel"
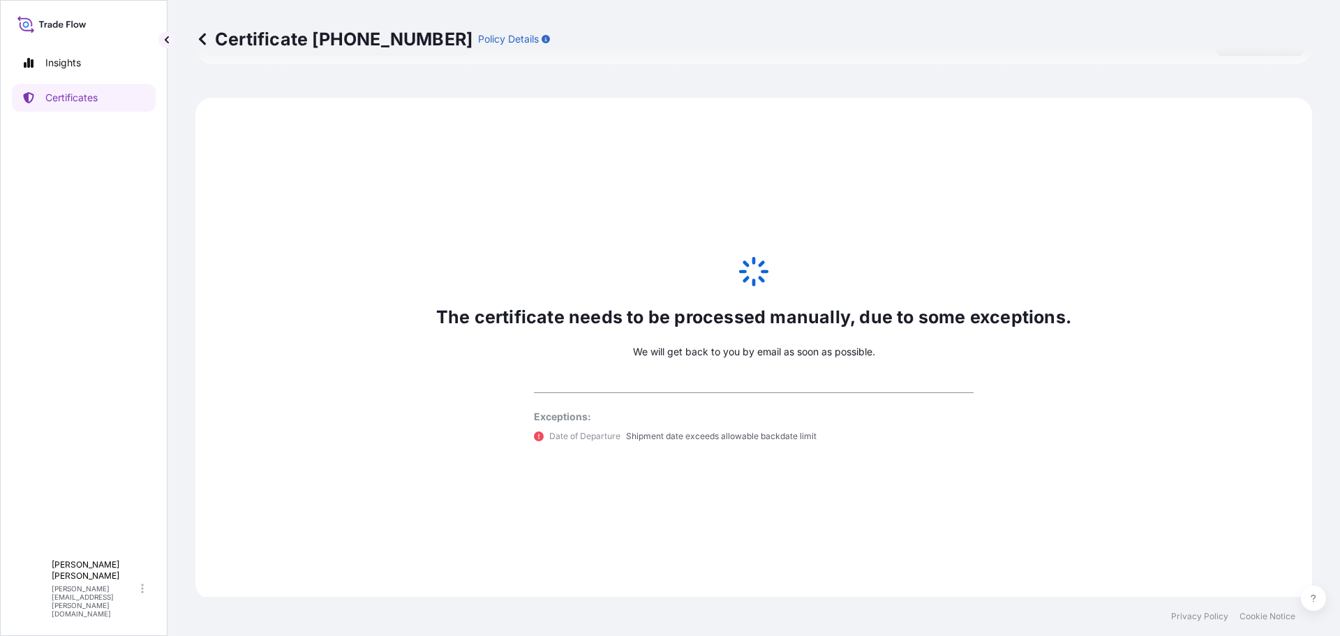
scroll to position [685, 0]
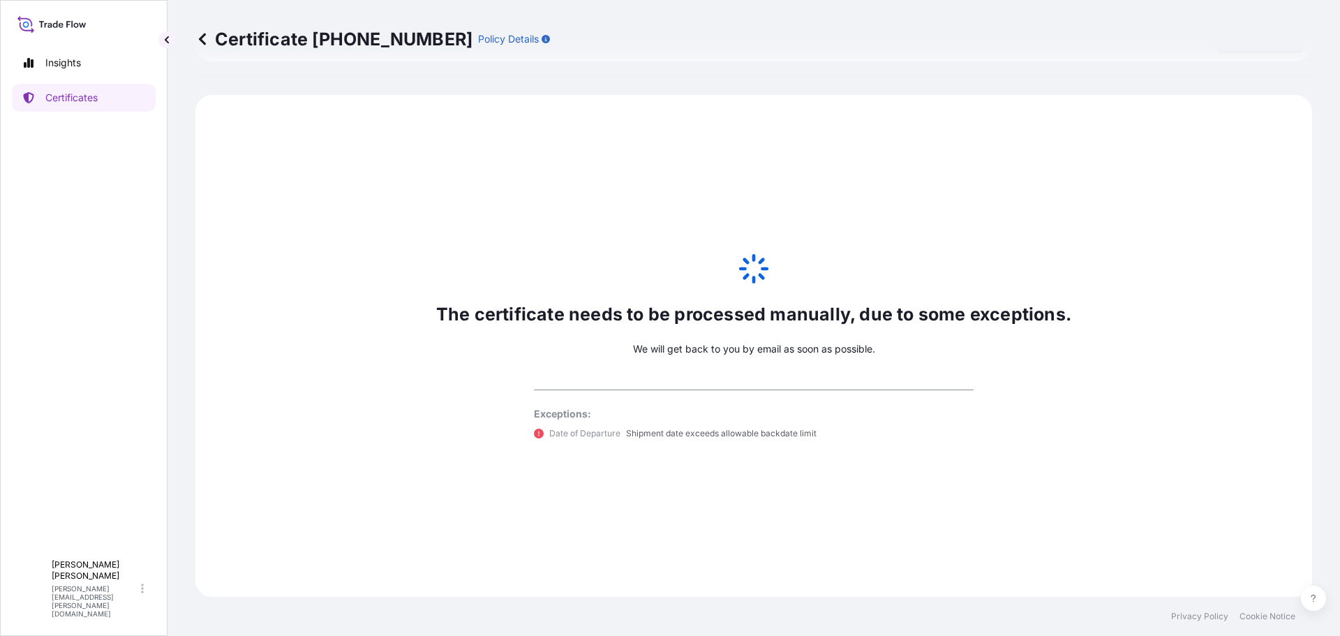
select select "31641"
click at [202, 33] on icon at bounding box center [202, 39] width 14 height 14
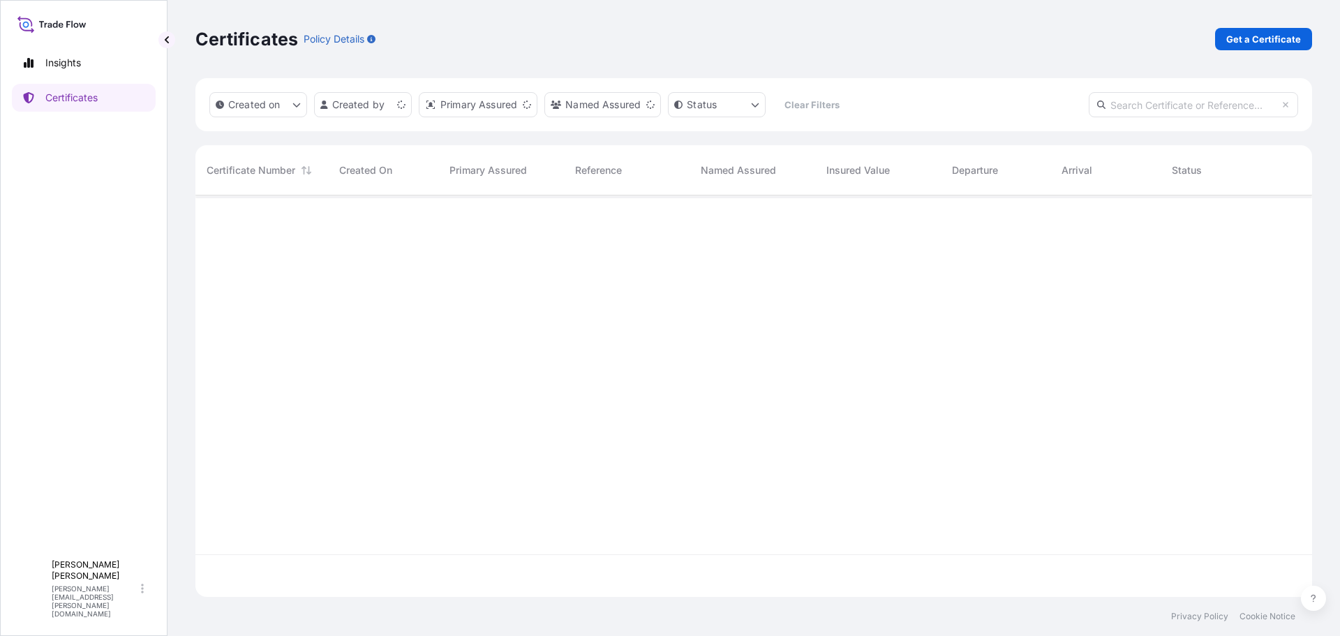
scroll to position [399, 1106]
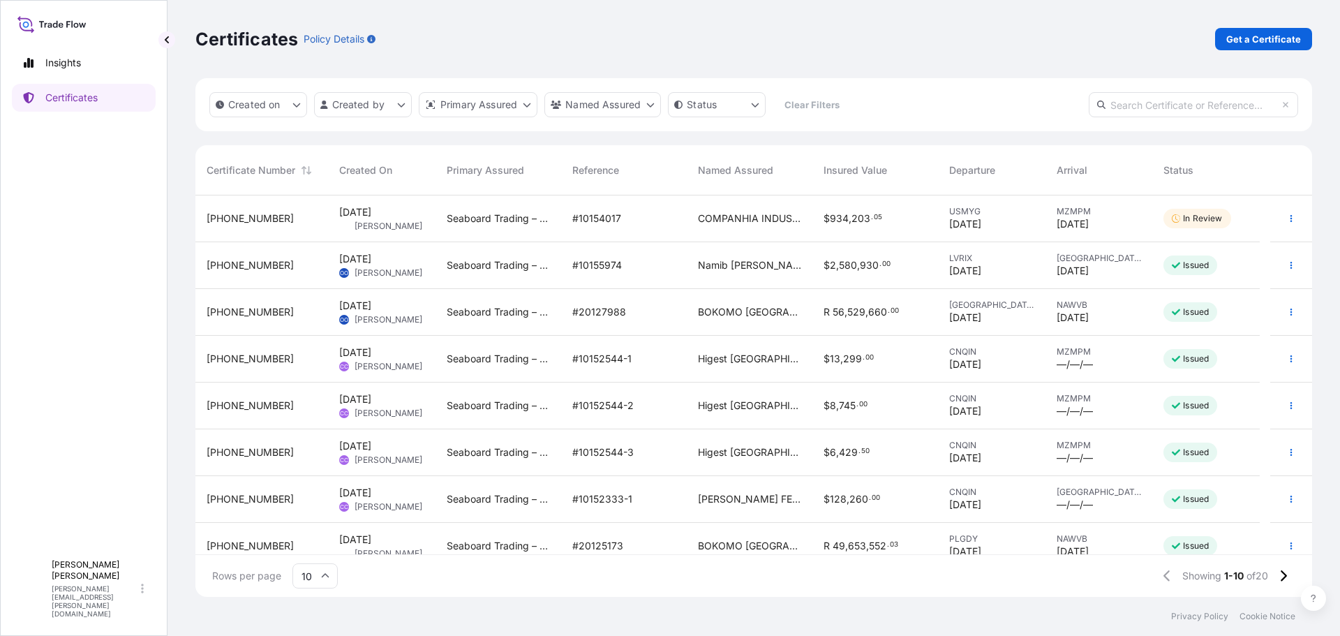
click at [729, 216] on span "COMPANHIA INDUSTRIAL [PERSON_NAME] SARL" at bounding box center [749, 219] width 103 height 14
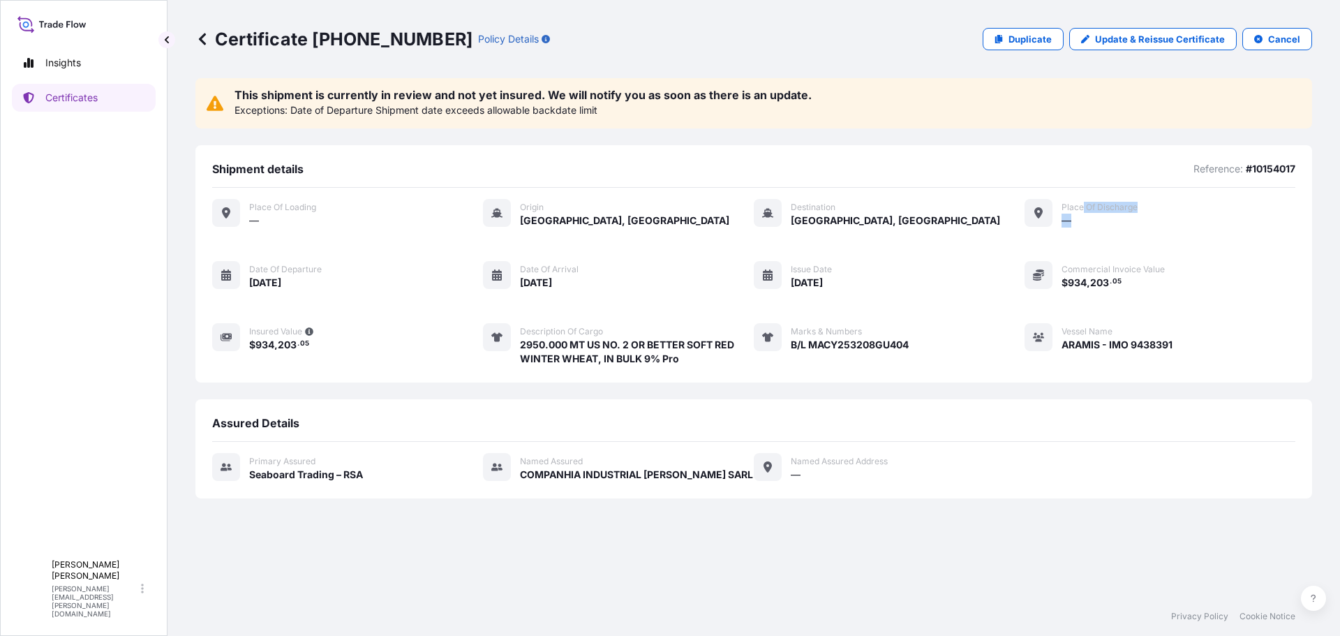
click at [1083, 214] on div "Place of discharge —" at bounding box center [1100, 213] width 76 height 29
click at [1033, 212] on div at bounding box center [1039, 213] width 28 height 28
click at [1037, 214] on icon at bounding box center [1039, 212] width 8 height 11
click at [1040, 215] on icon at bounding box center [1039, 212] width 8 height 11
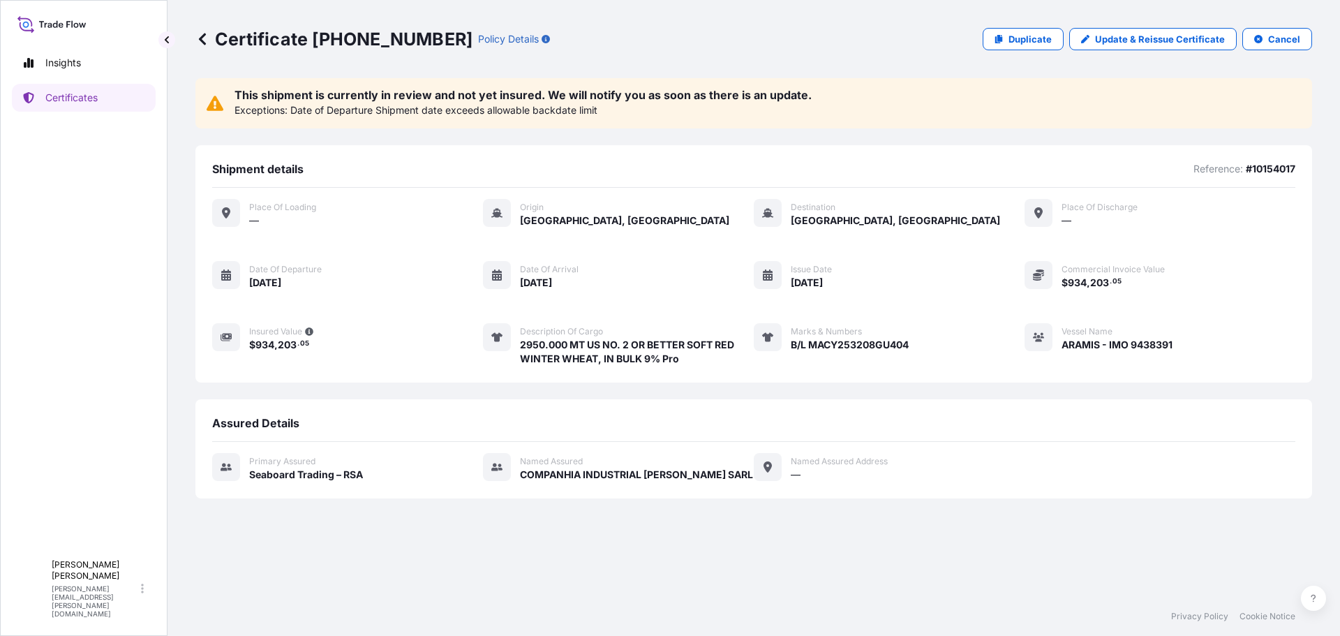
click at [1041, 215] on icon at bounding box center [1039, 212] width 8 height 11
click at [866, 526] on div "This shipment is currently in review and not yet insured. We will notify you as…" at bounding box center [753, 337] width 1117 height 519
click at [1122, 43] on p "Update & Reissue Certificate" at bounding box center [1160, 39] width 130 height 14
select select "Ocean Vessel"
select select "31641"
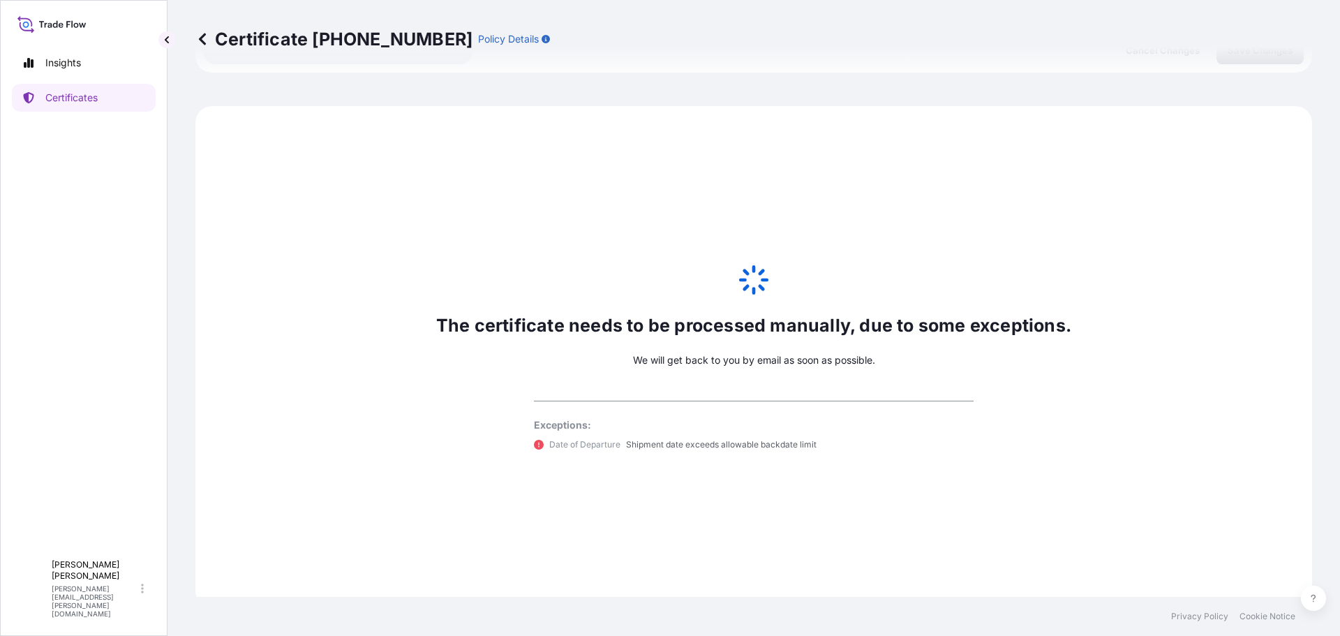
scroll to position [685, 0]
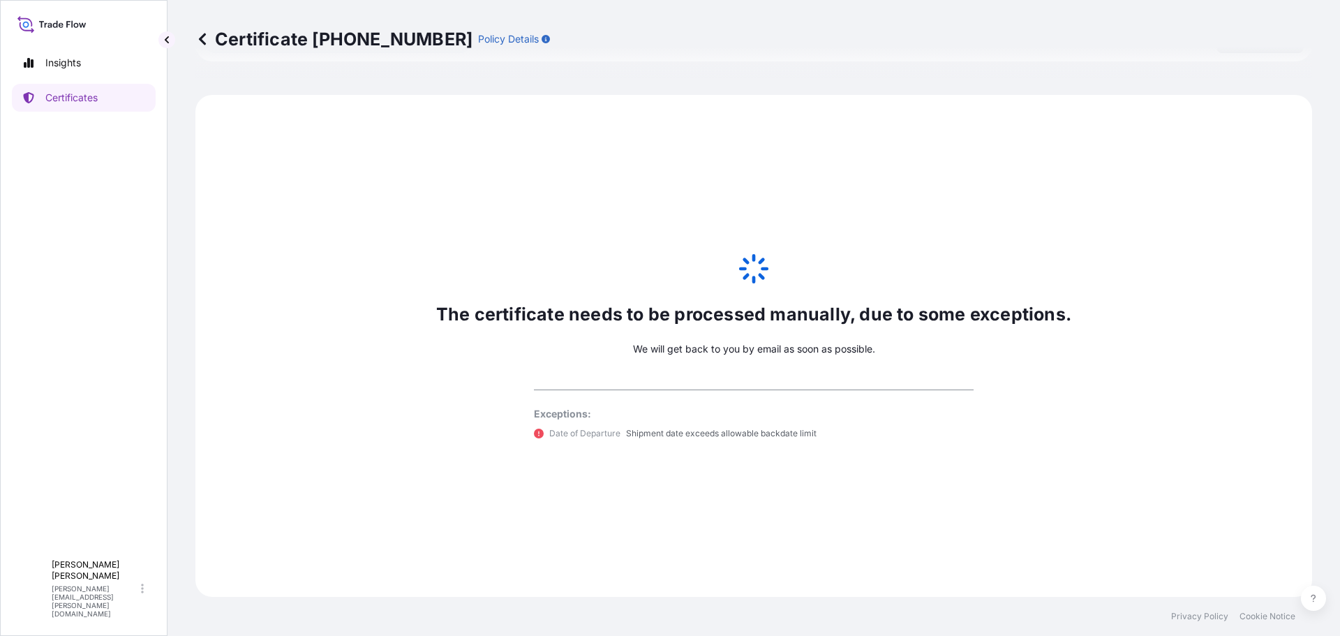
click at [478, 36] on p "Policy Details" at bounding box center [508, 39] width 61 height 14
click at [478, 42] on p "Policy Details" at bounding box center [508, 39] width 61 height 14
click at [381, 38] on p "Certificate 31641-21-1" at bounding box center [333, 39] width 277 height 22
click at [306, 33] on p "Certificate 31641-21-1" at bounding box center [333, 39] width 277 height 22
drag, startPoint x: 231, startPoint y: 43, endPoint x: 282, endPoint y: 54, distance: 52.3
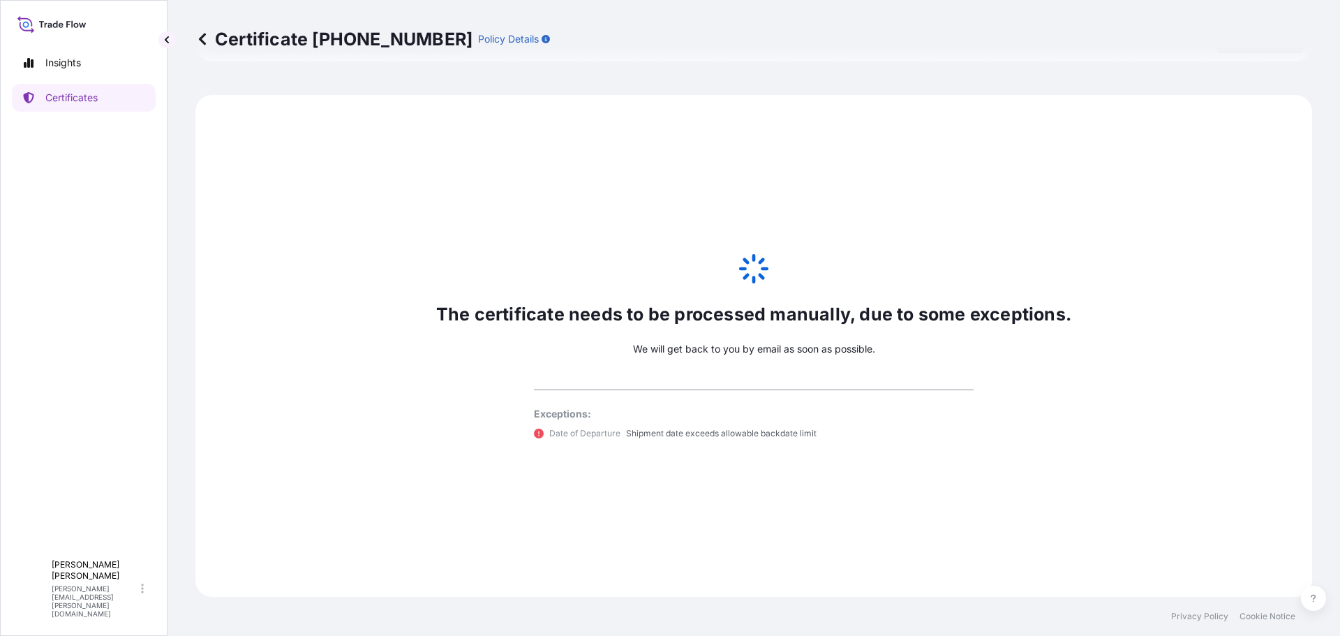
click at [232, 44] on p "Certificate 31641-21-1" at bounding box center [333, 39] width 277 height 22
click at [542, 43] on icon "button" at bounding box center [546, 39] width 8 height 8
click at [542, 38] on icon "button" at bounding box center [546, 39] width 8 height 8
click at [478, 38] on p "Policy Details" at bounding box center [508, 39] width 61 height 14
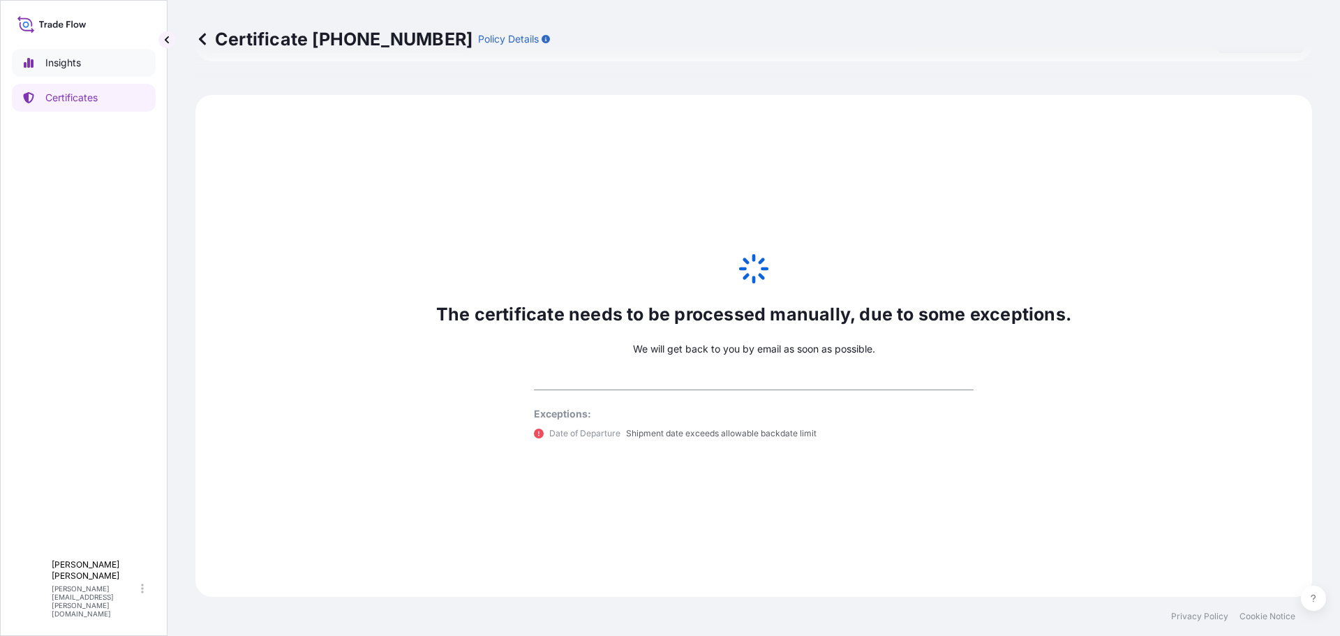
click at [45, 58] on link "Insights" at bounding box center [84, 63] width 144 height 28
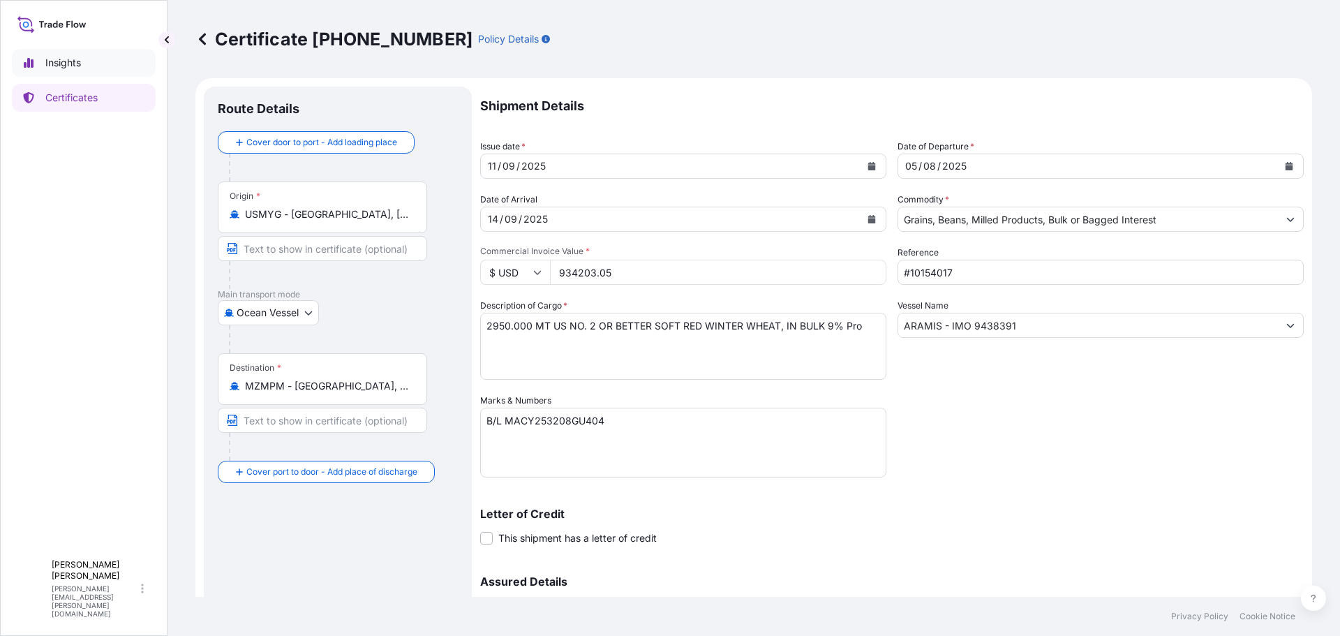
select select "2025"
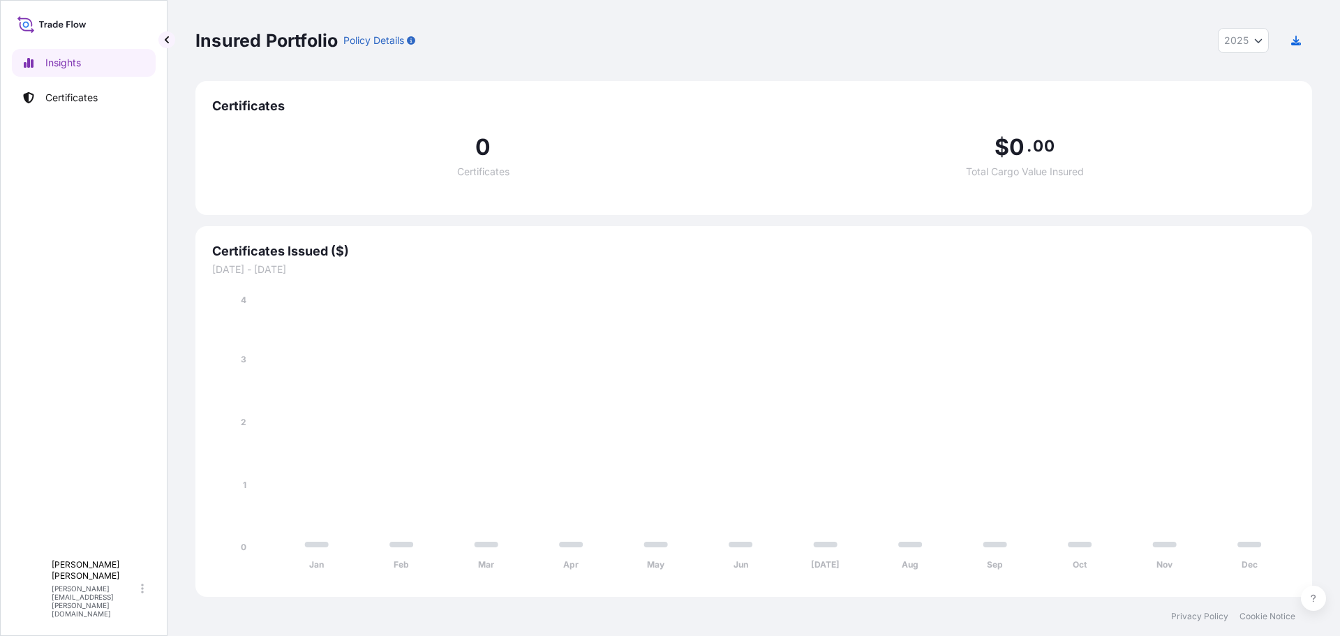
click at [65, 31] on icon at bounding box center [51, 24] width 69 height 20
click at [67, 21] on icon at bounding box center [51, 24] width 69 height 20
click at [67, 96] on p "Certificates" at bounding box center [71, 98] width 52 height 14
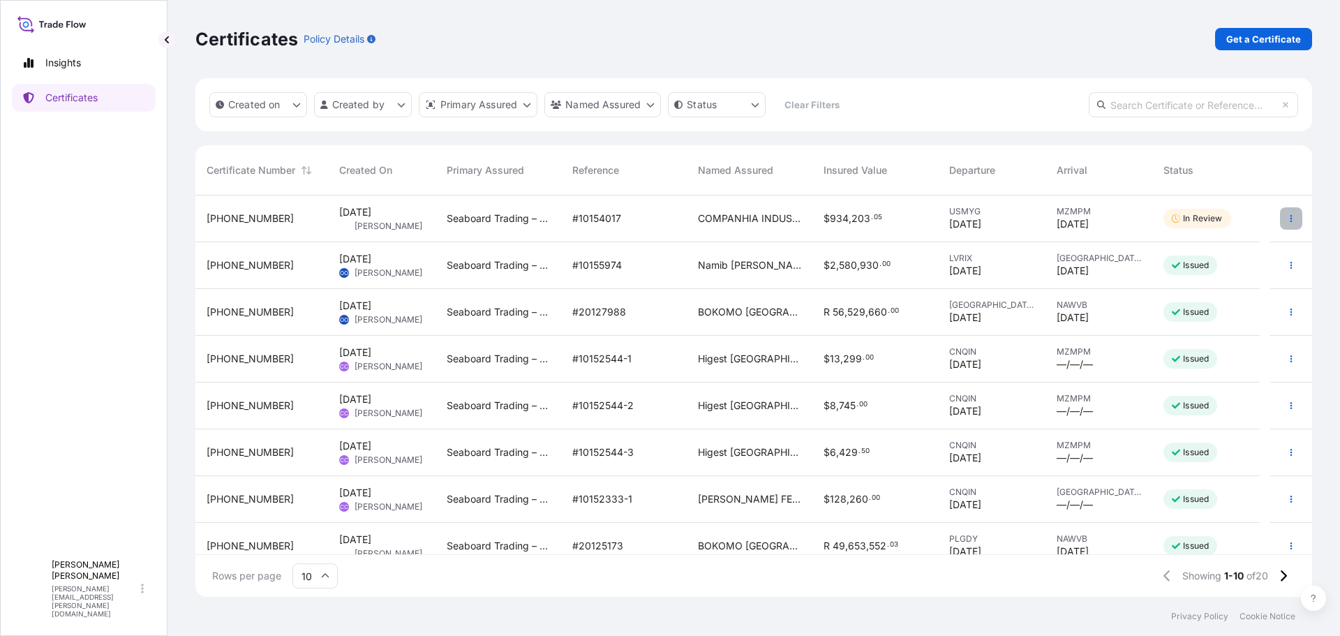
click at [1287, 218] on icon "button" at bounding box center [1291, 218] width 8 height 8
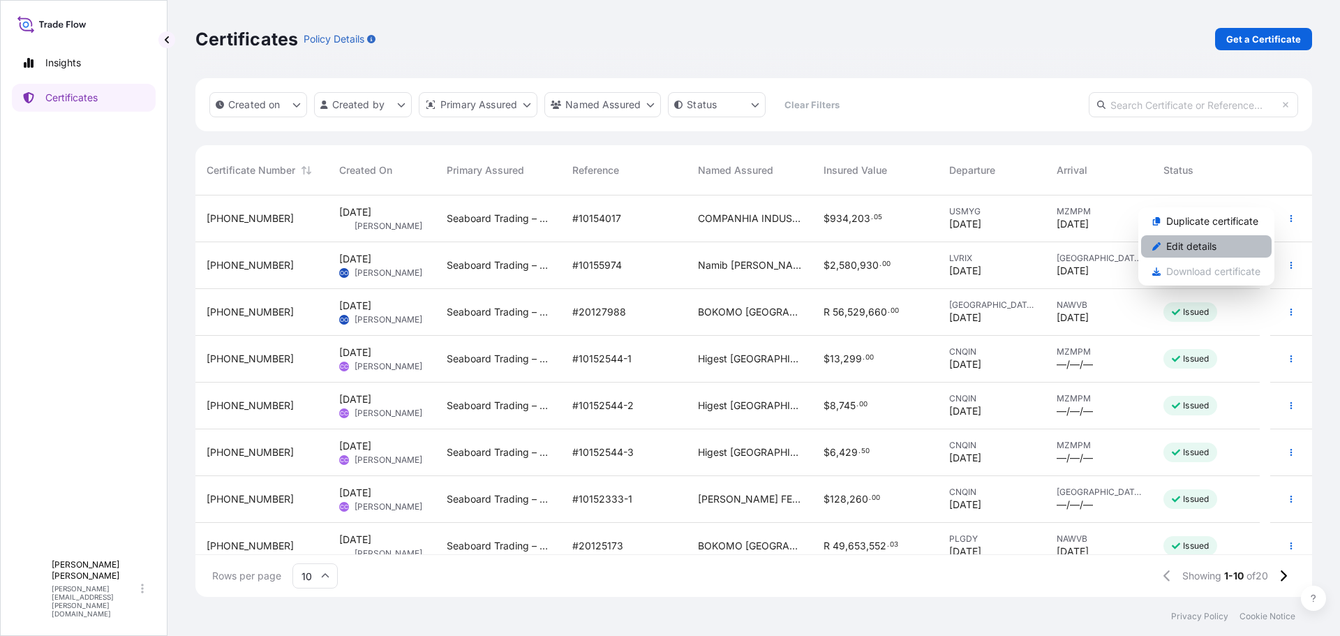
click at [1222, 246] on link "Edit details" at bounding box center [1206, 246] width 131 height 22
select select "Ocean Vessel"
select select "31641"
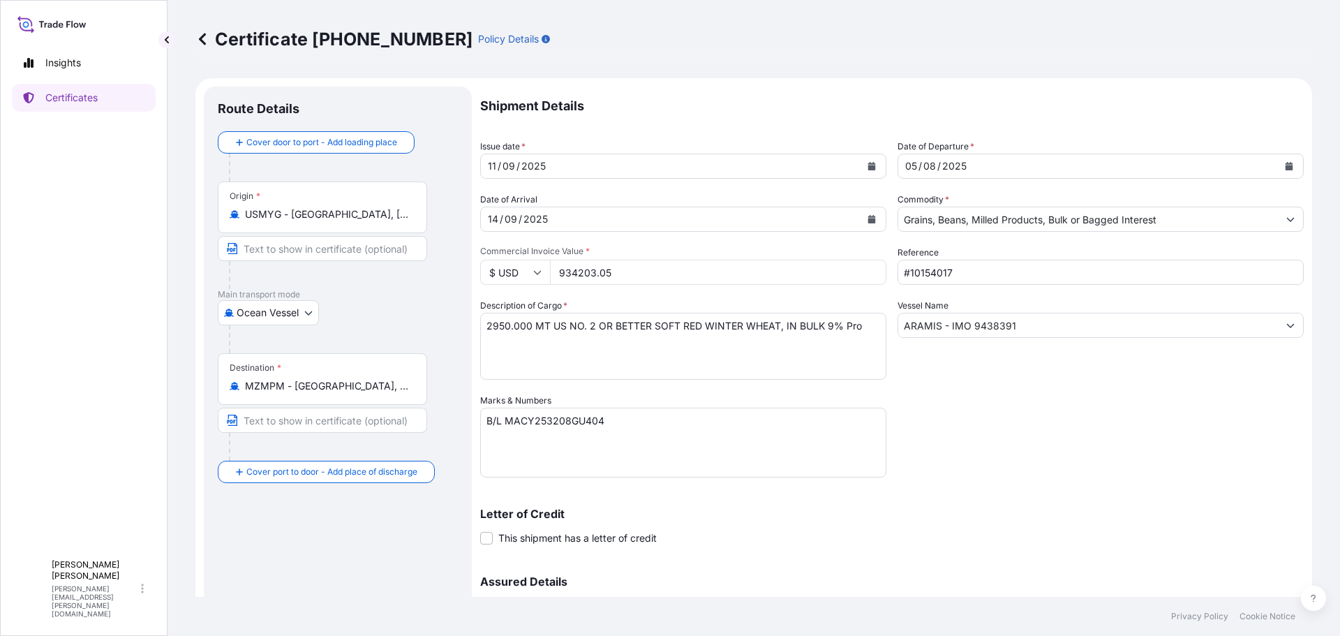
click at [279, 250] on input "Text to appear on certificate" at bounding box center [322, 248] width 209 height 25
click at [269, 249] on input "Text to appear on certificate" at bounding box center [322, 248] width 209 height 25
click at [371, 327] on div at bounding box center [343, 339] width 229 height 28
click at [360, 422] on input "Text to appear on certificate" at bounding box center [322, 420] width 209 height 25
click at [363, 421] on input "Text to appear on certificate" at bounding box center [322, 420] width 209 height 25
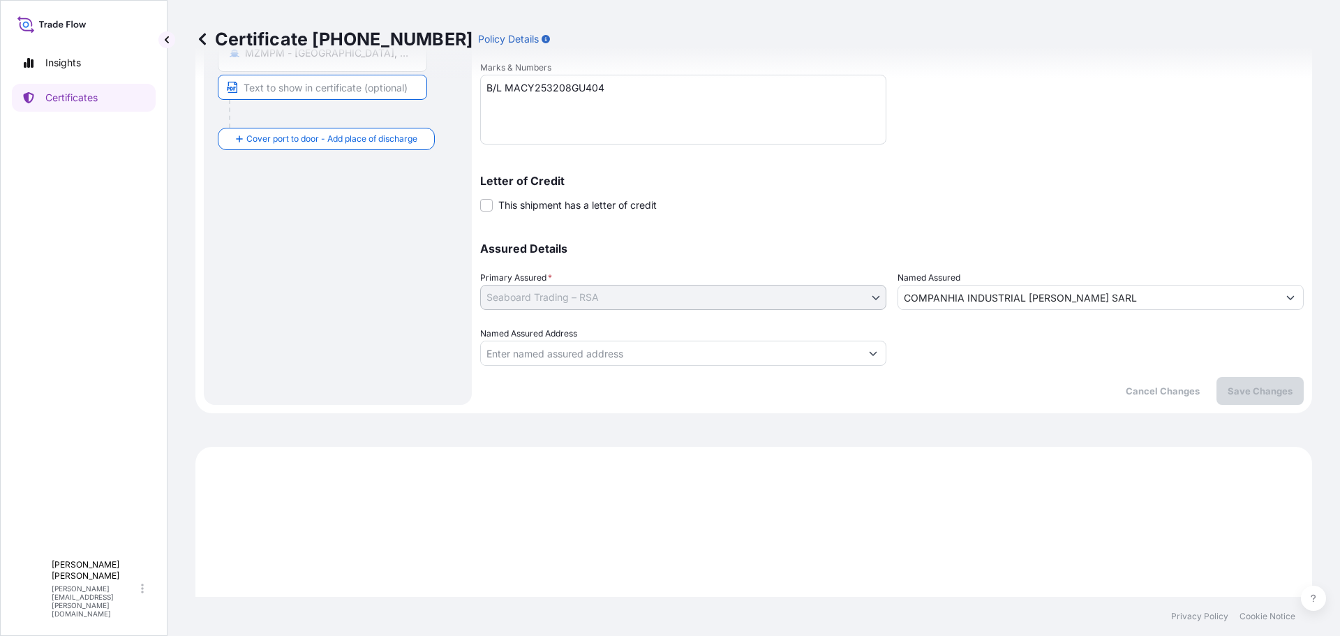
scroll to position [489, 0]
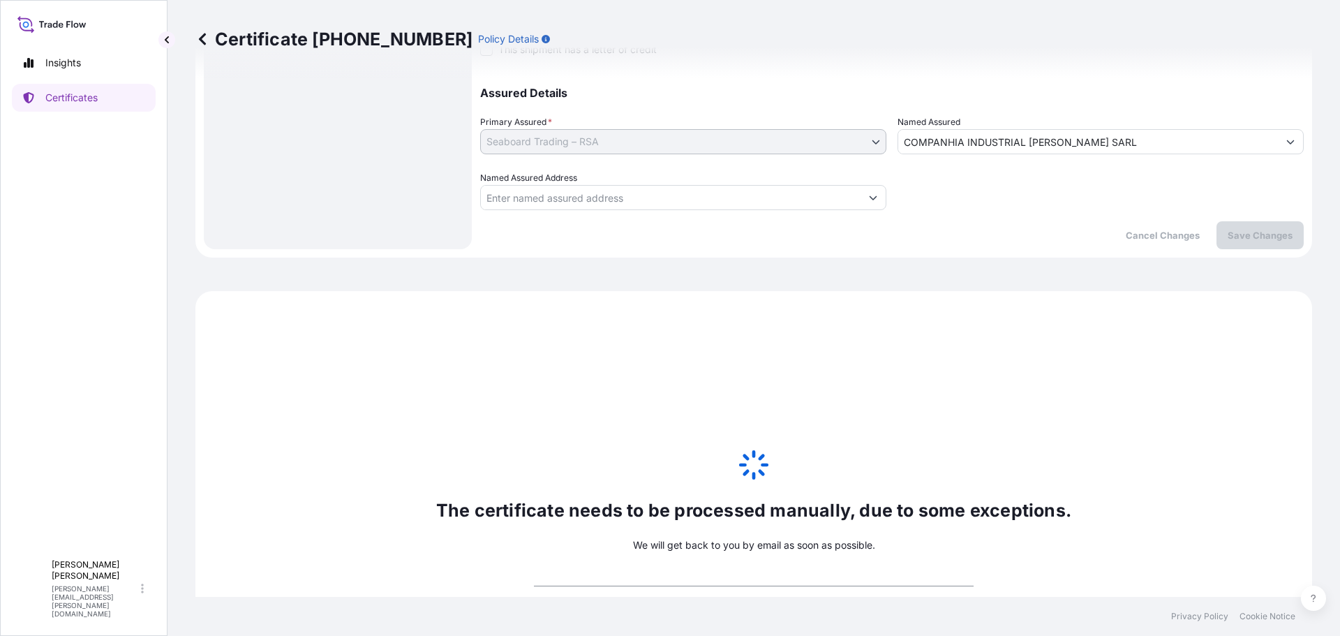
click at [612, 195] on input "Named Assured Address" at bounding box center [671, 197] width 380 height 25
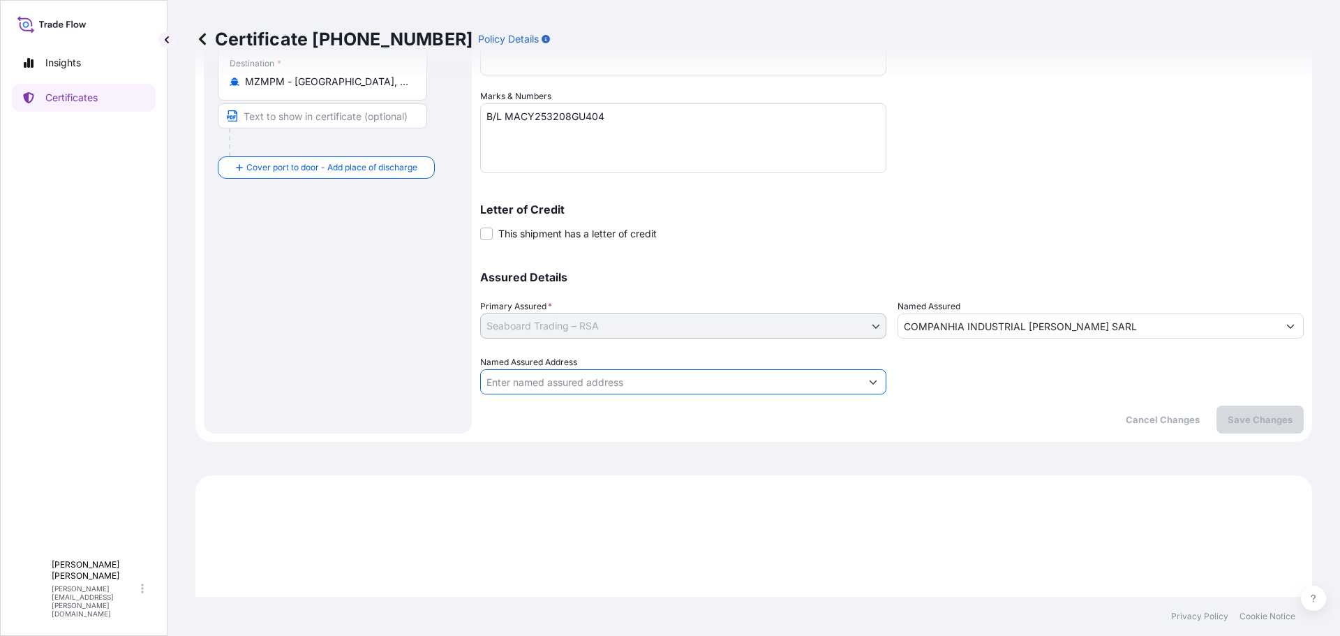
scroll to position [140, 0]
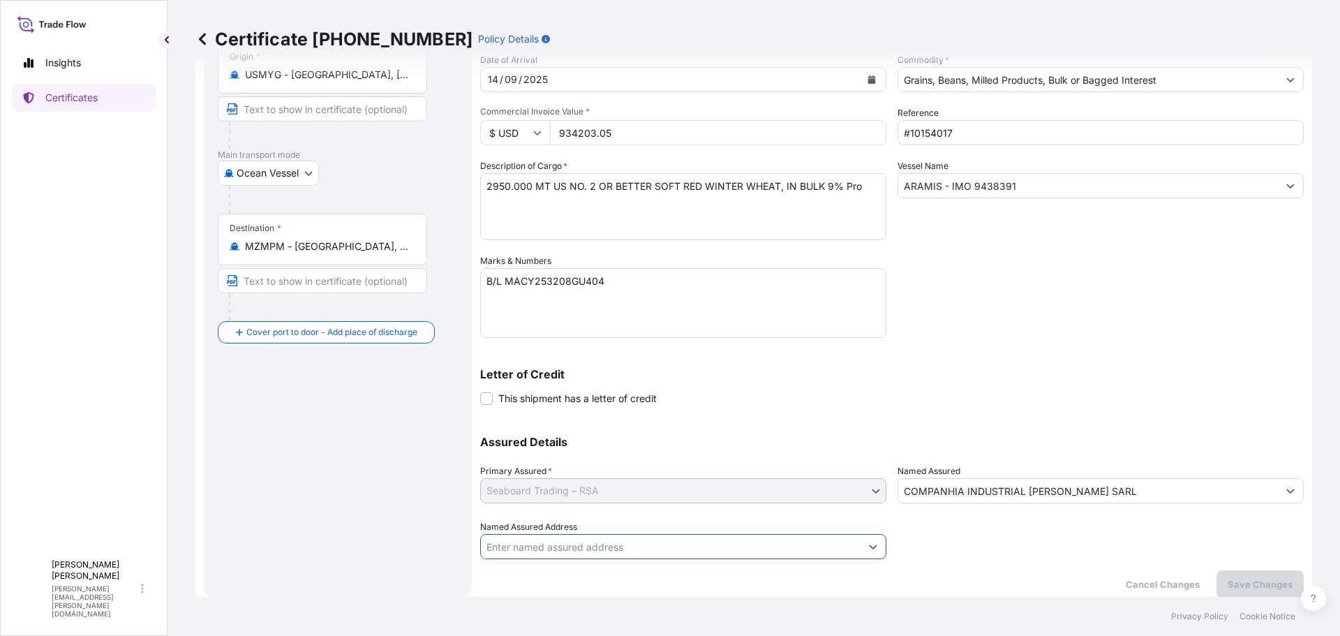
click at [1044, 251] on div "Shipment Details Issue date * 11 / 09 / 2025 Date of Departure * 05 / 08 / 2025…" at bounding box center [892, 253] width 824 height 612
click at [1247, 579] on p "Save Changes" at bounding box center [1260, 584] width 65 height 14
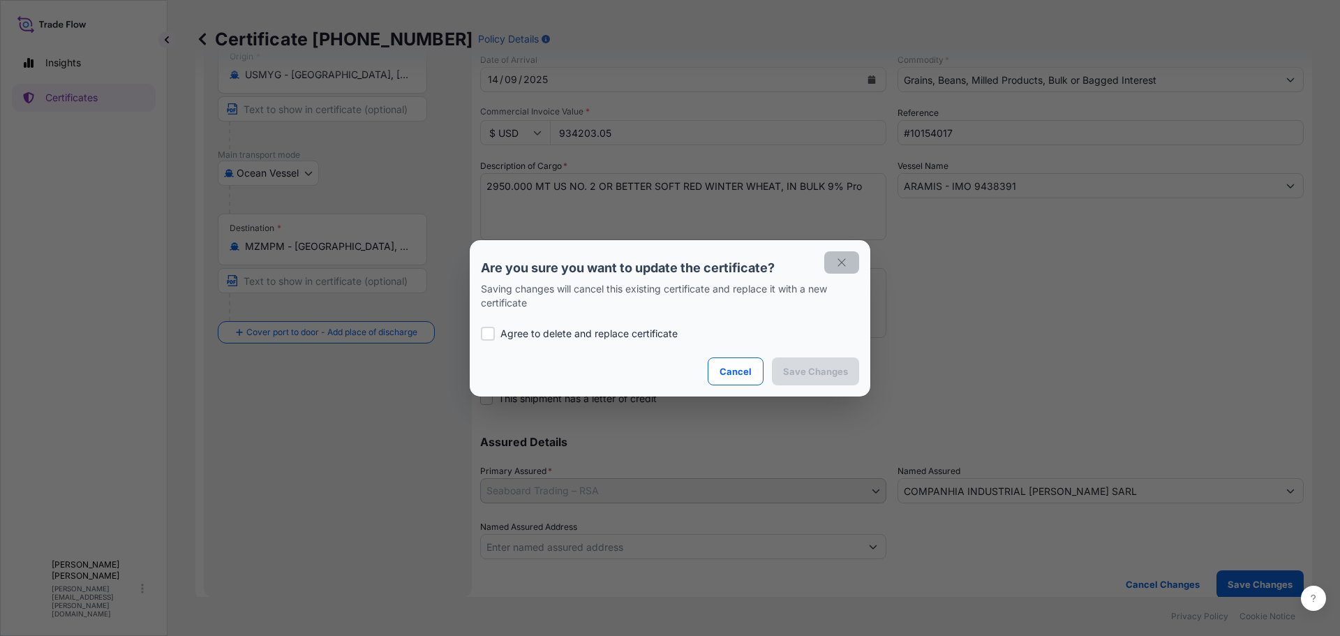
click at [841, 259] on icon "button" at bounding box center [842, 262] width 13 height 13
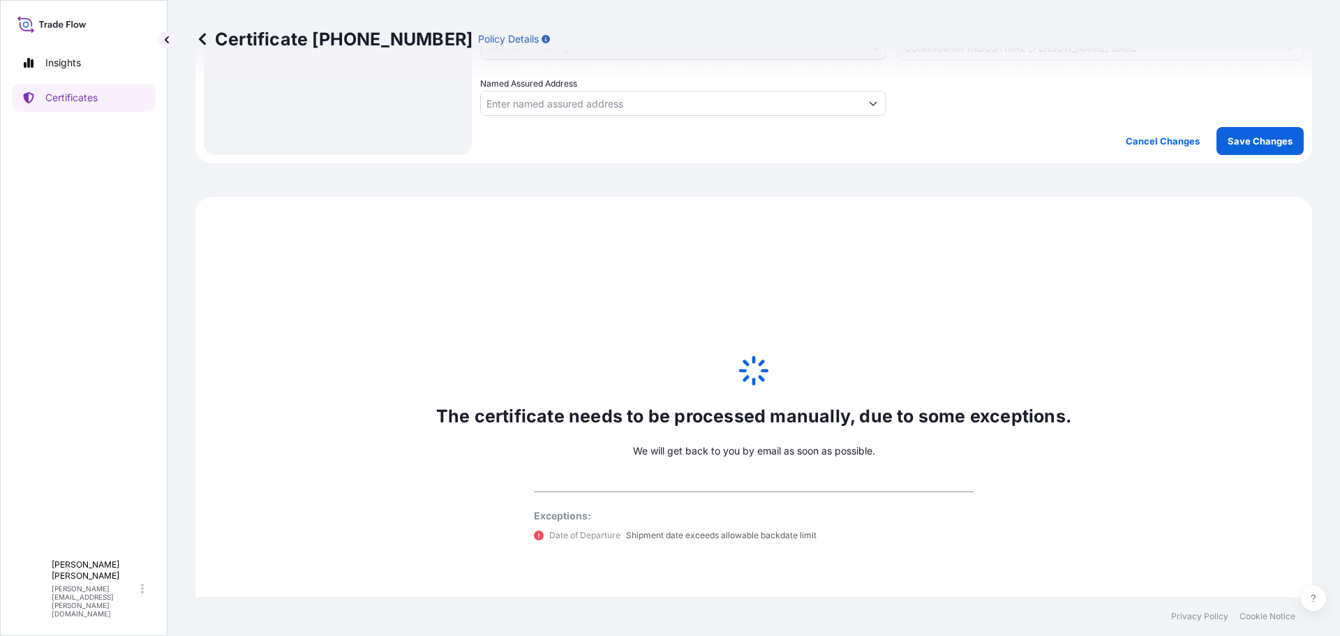
scroll to position [685, 0]
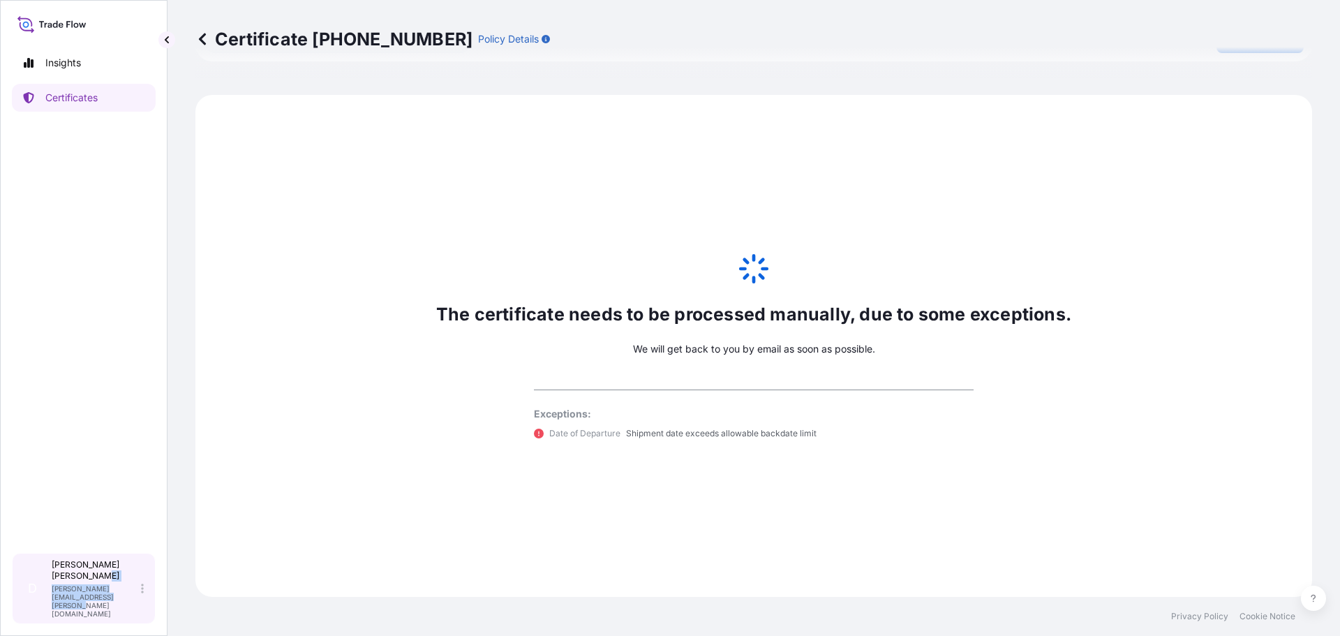
click at [144, 600] on div "D Donald Johannessen donald.johannessen@seaboardtrade.com" at bounding box center [84, 588] width 144 height 71
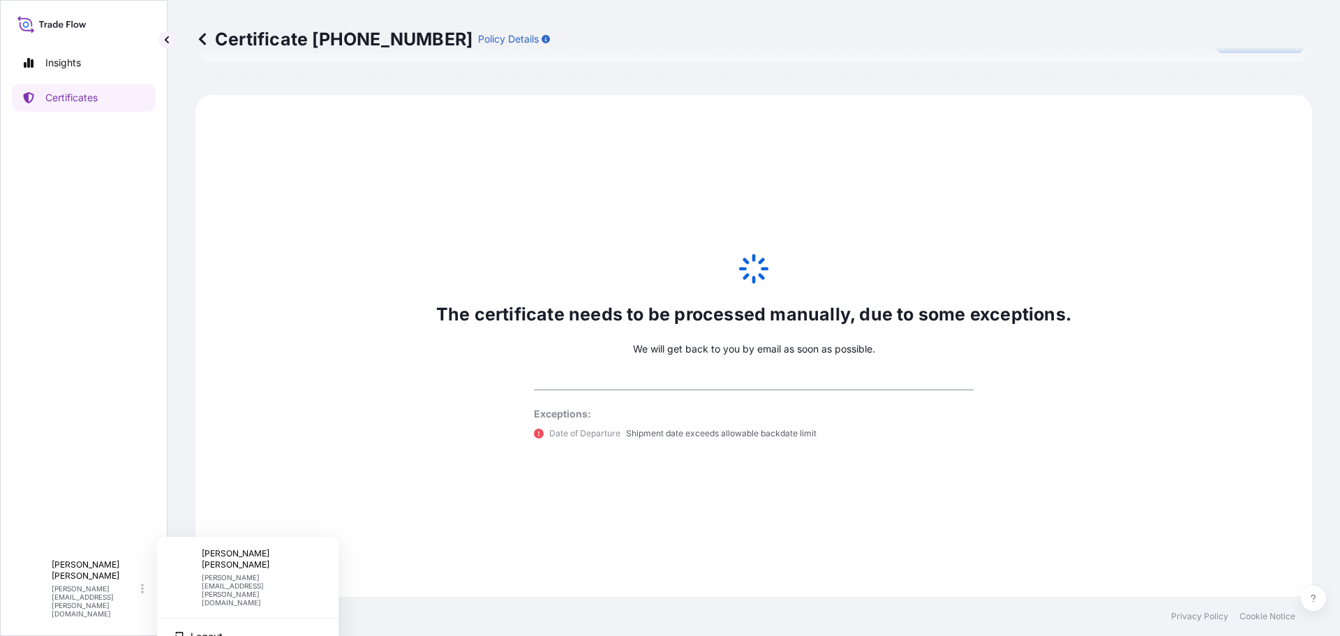
click at [270, 424] on div "The certificate needs to be processed manually, due to some exceptions. We will…" at bounding box center [753, 346] width 1117 height 502
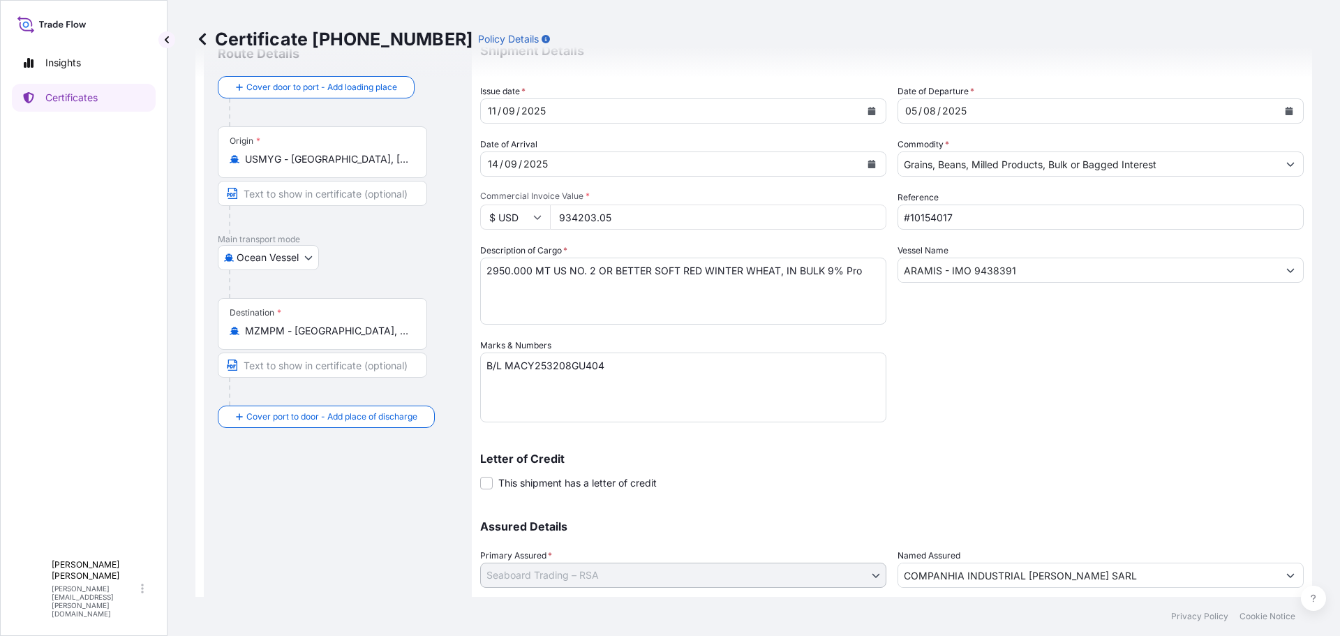
scroll to position [0, 0]
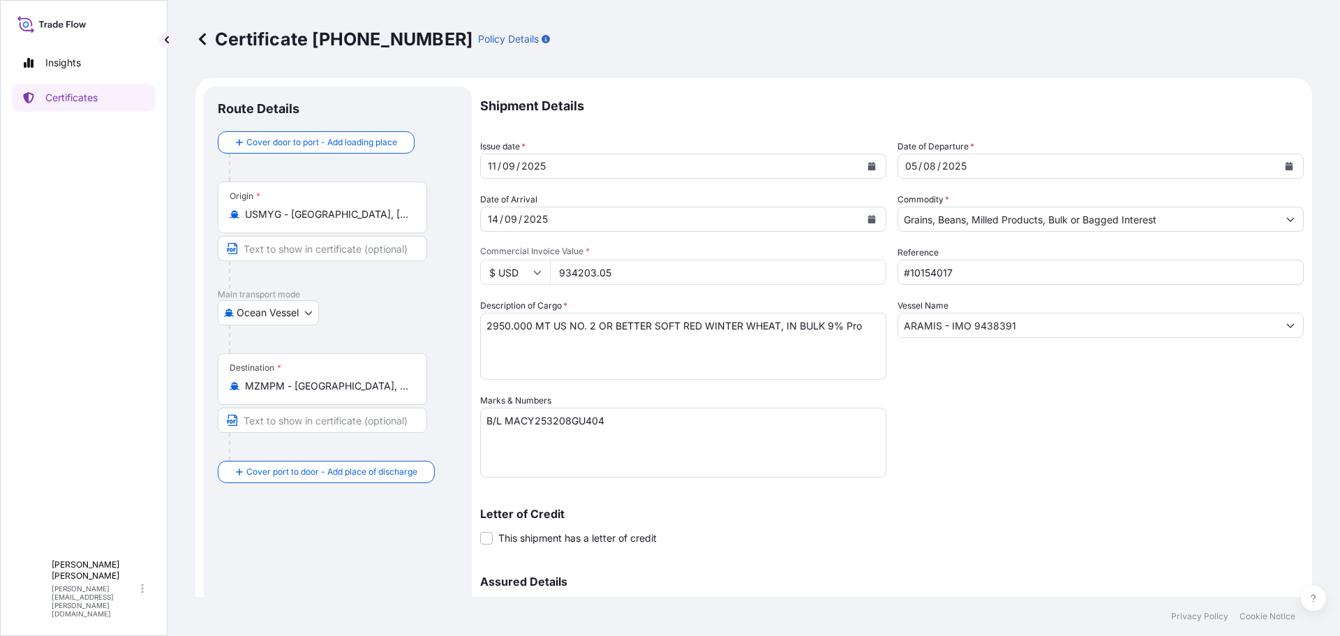
drag, startPoint x: 580, startPoint y: 451, endPoint x: 1112, endPoint y: 437, distance: 532.1
click at [868, 165] on icon "Calendar" at bounding box center [872, 166] width 8 height 8
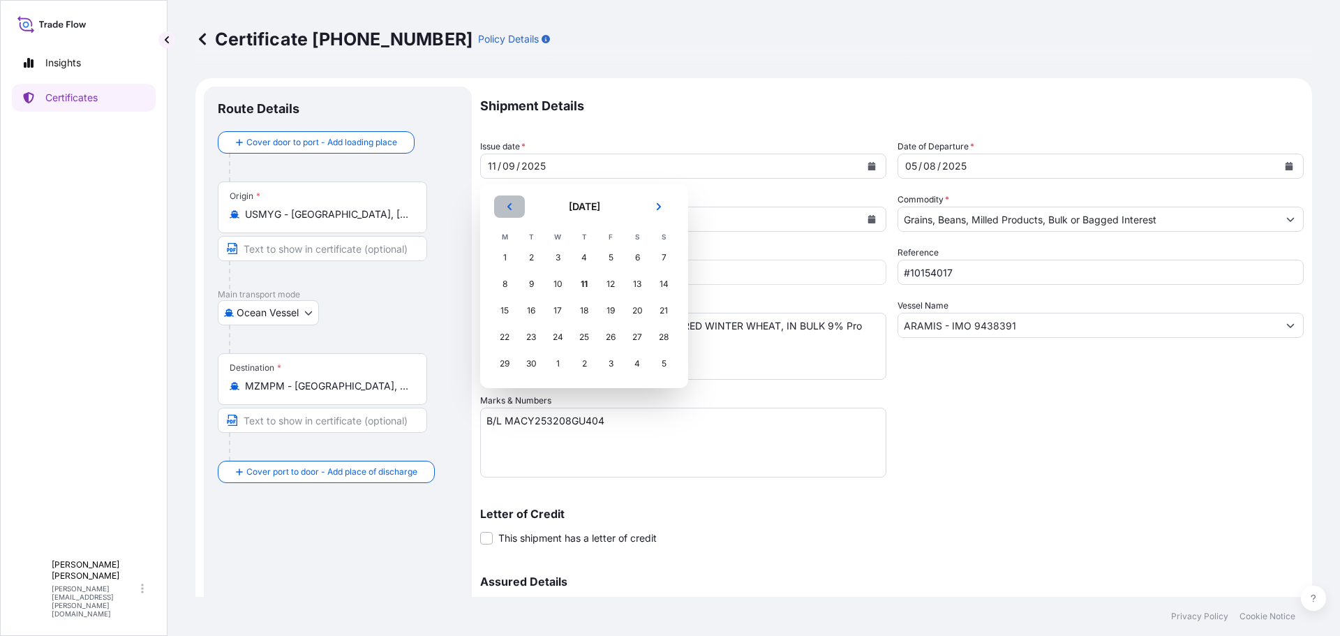
click at [511, 201] on button "Previous" at bounding box center [509, 206] width 31 height 22
click at [535, 284] on div "5" at bounding box center [531, 284] width 25 height 25
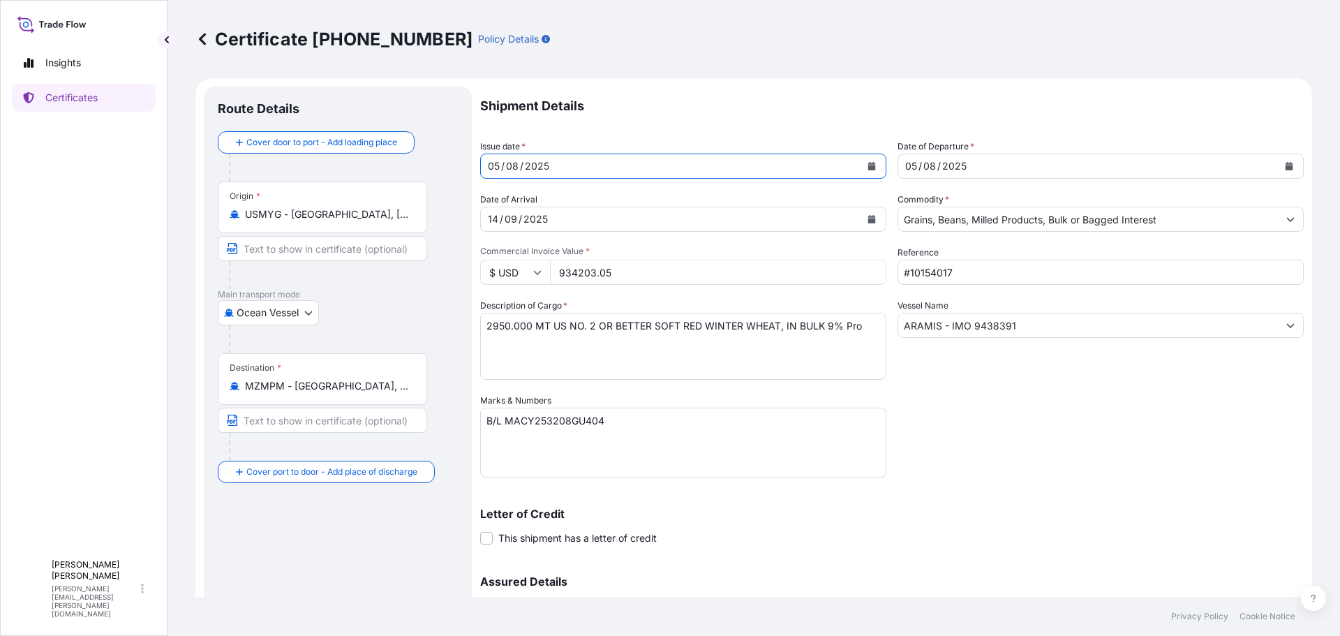
click at [1013, 471] on div "Shipment Details Issue date * 05 / 08 / 2025 Date of Departure * 05 / 08 / 2025…" at bounding box center [892, 393] width 824 height 612
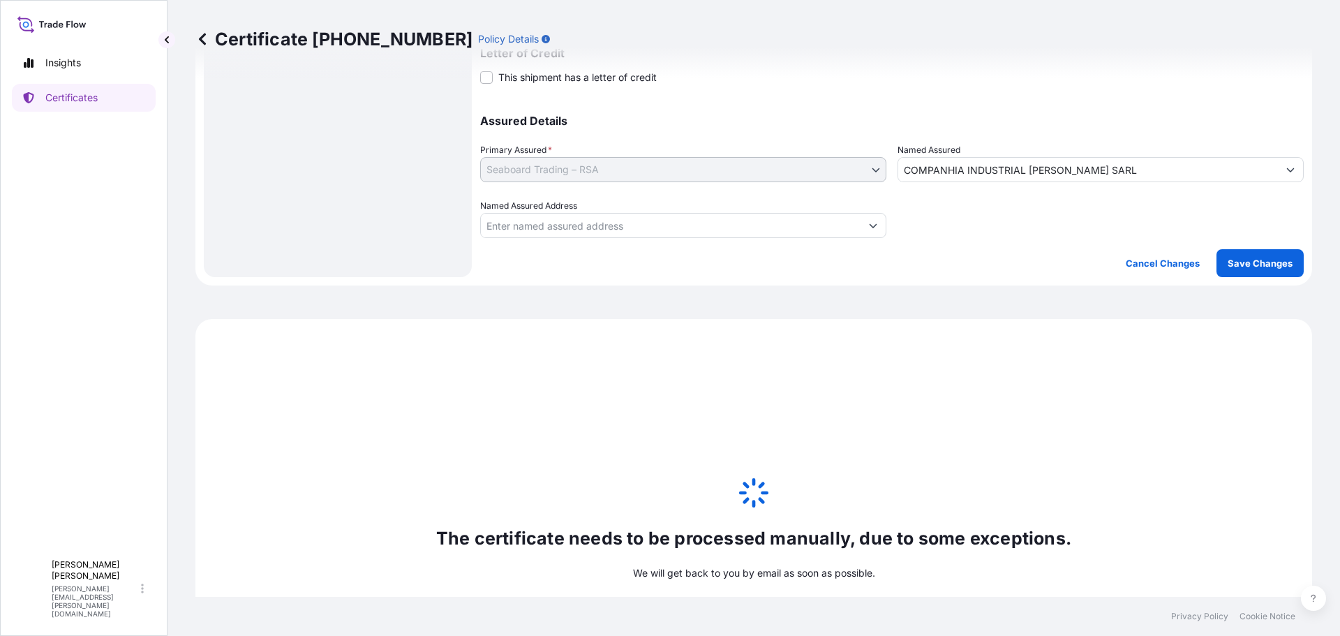
scroll to position [489, 0]
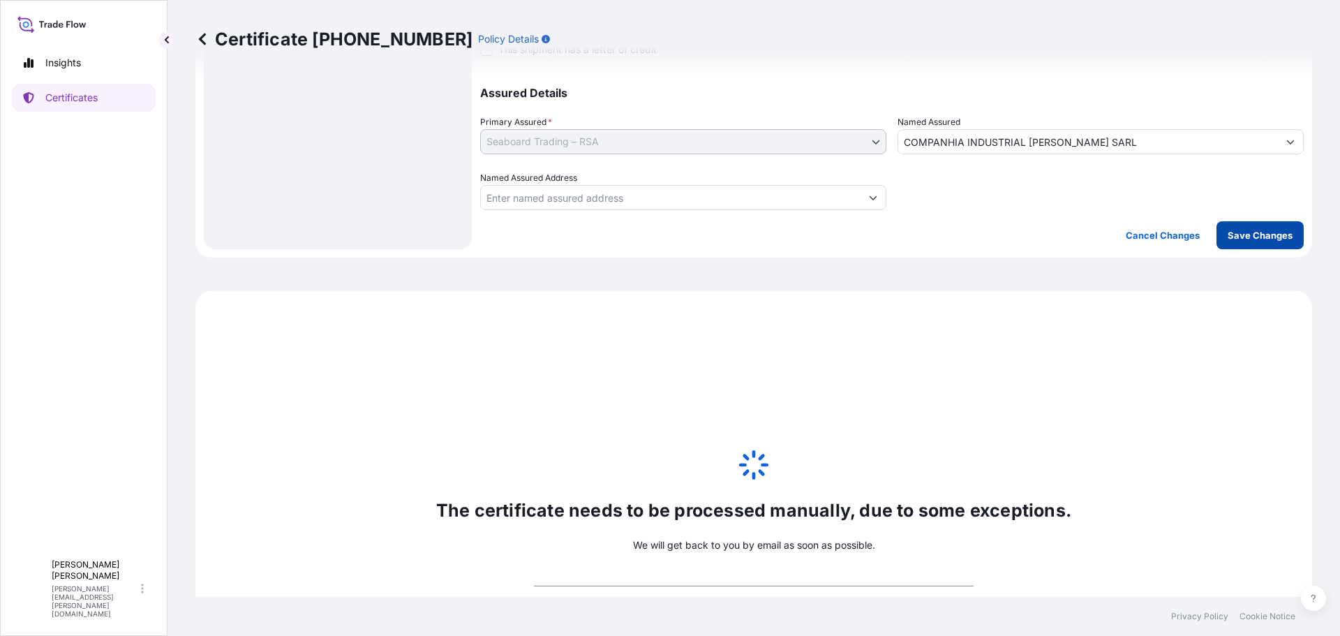
click at [1260, 239] on p "Save Changes" at bounding box center [1260, 235] width 65 height 14
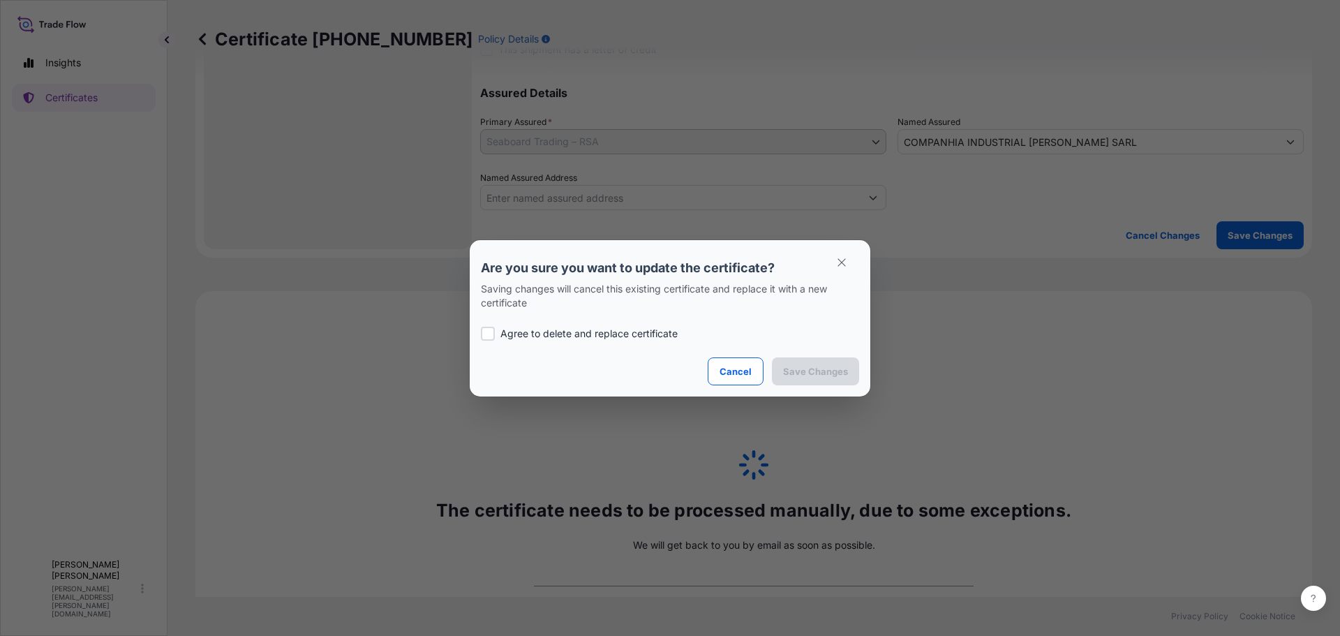
click at [487, 336] on div at bounding box center [488, 334] width 14 height 14
checkbox input "true"
click at [827, 371] on p "Save Changes" at bounding box center [815, 371] width 65 height 14
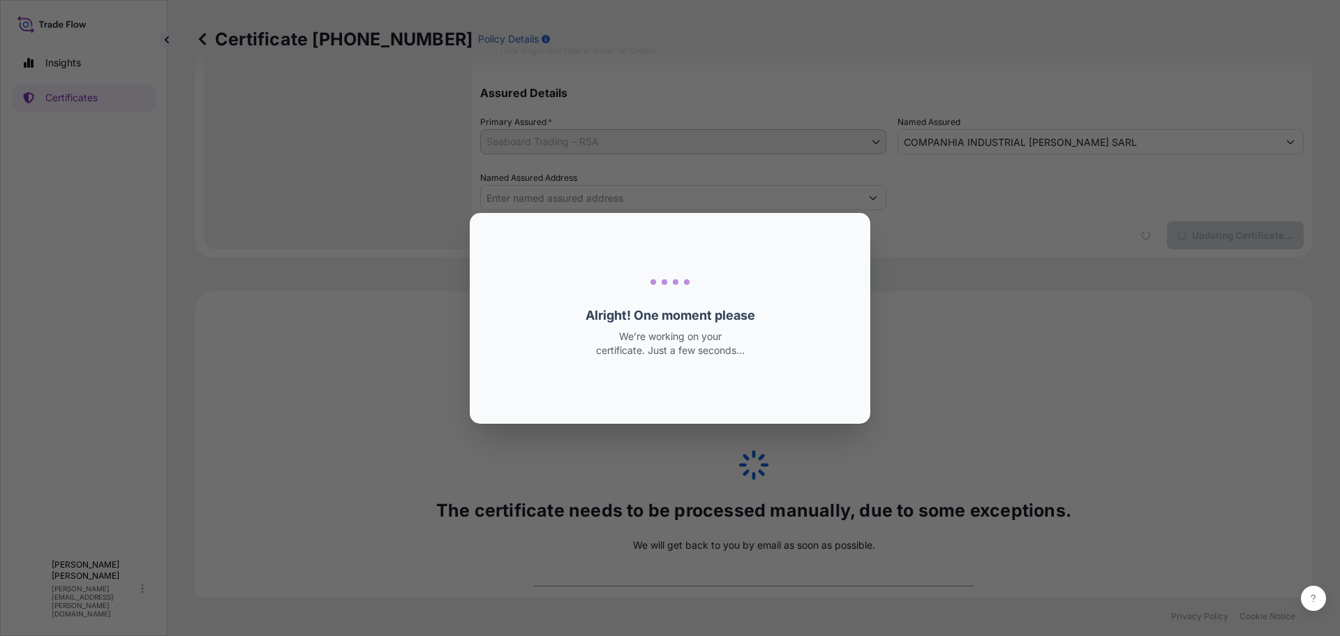
select select "Ocean Vessel"
select select "31641"
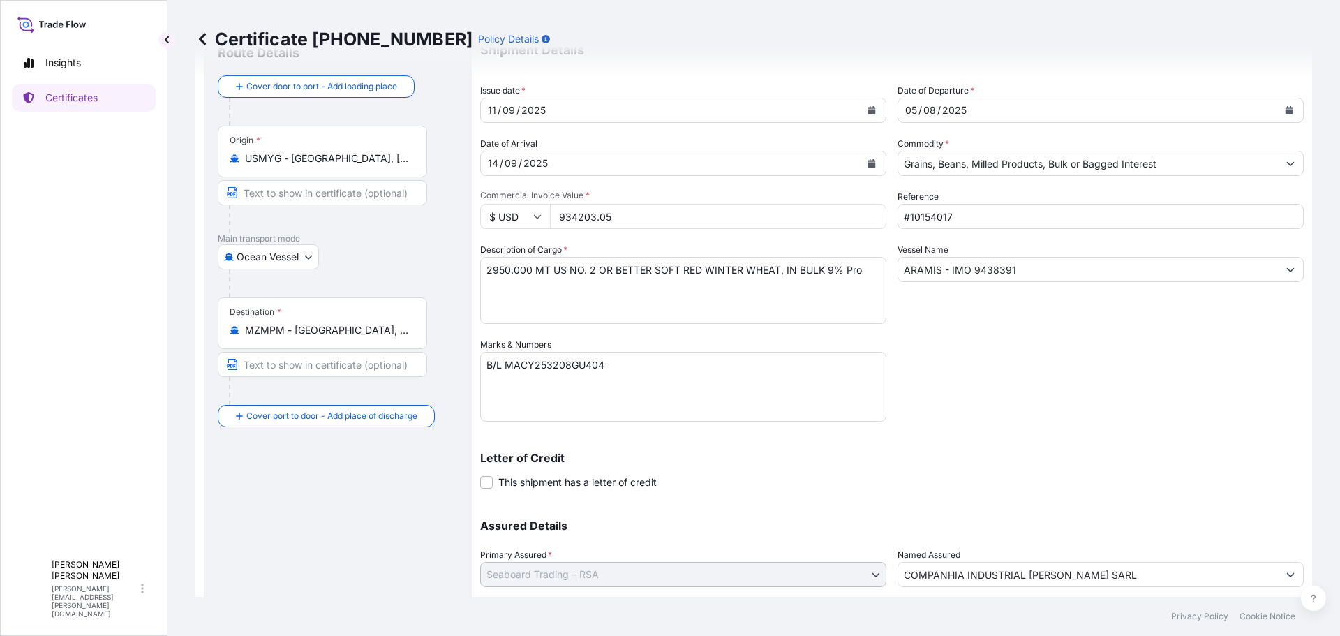
scroll to position [0, 0]
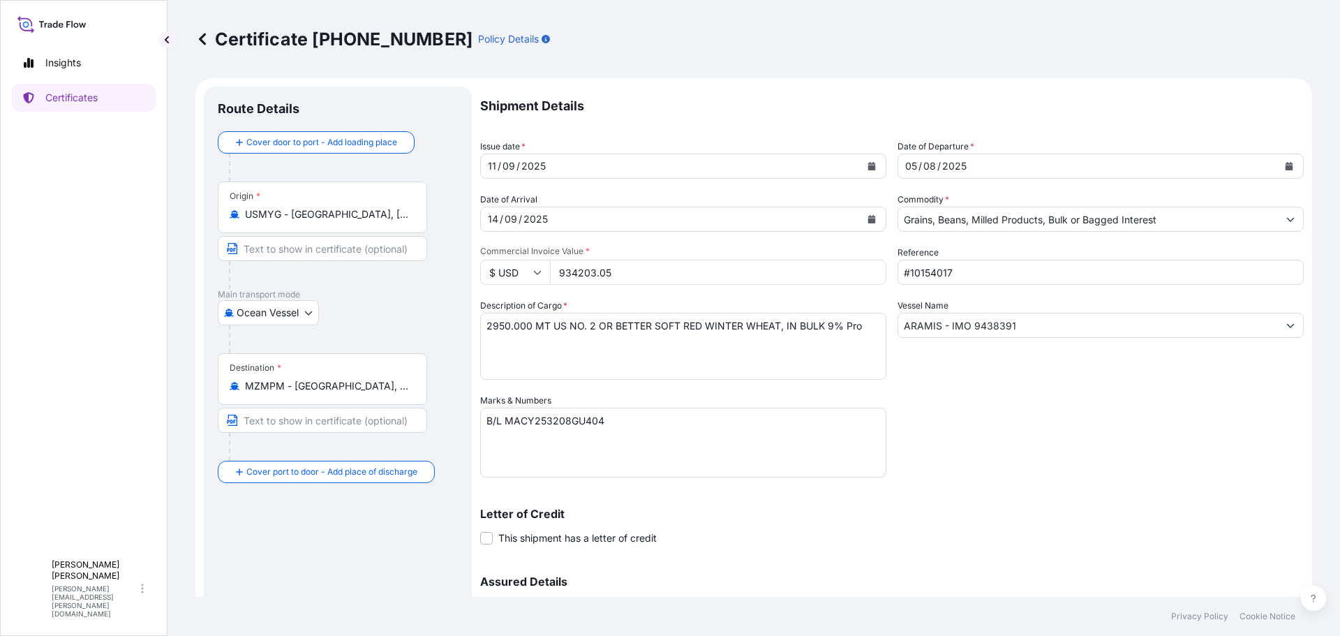
click at [868, 165] on icon "Calendar" at bounding box center [872, 166] width 8 height 8
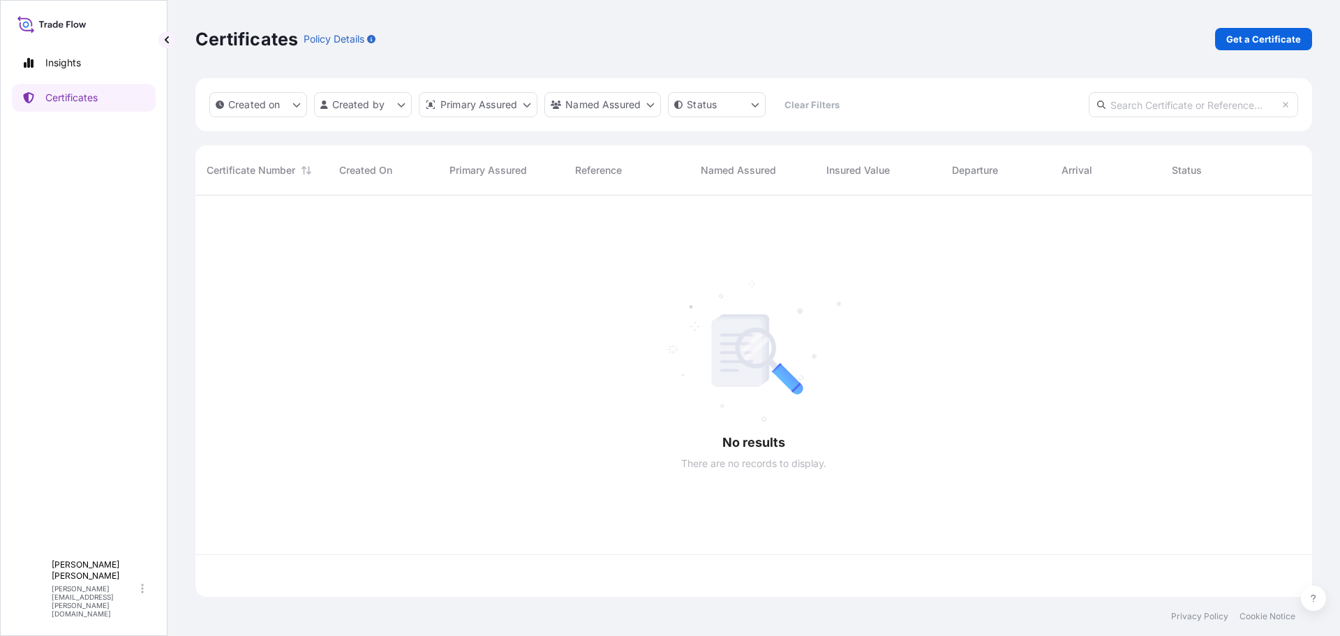
scroll to position [399, 1106]
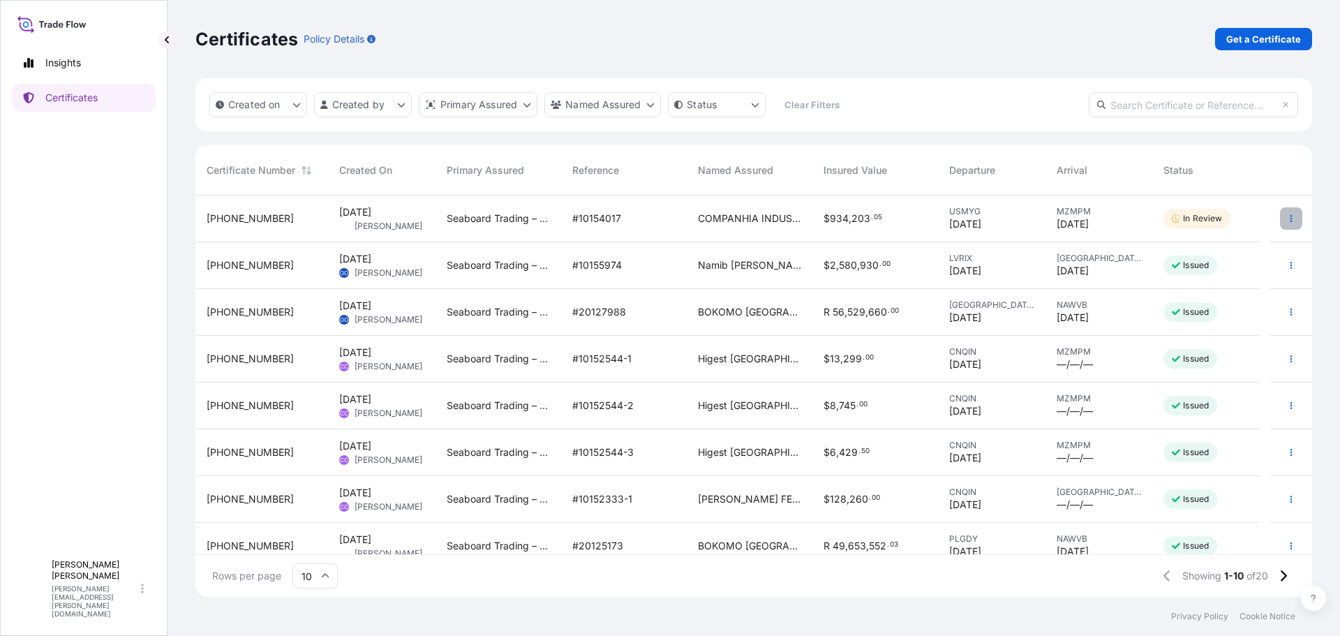
click at [1287, 217] on icon "button" at bounding box center [1291, 218] width 8 height 8
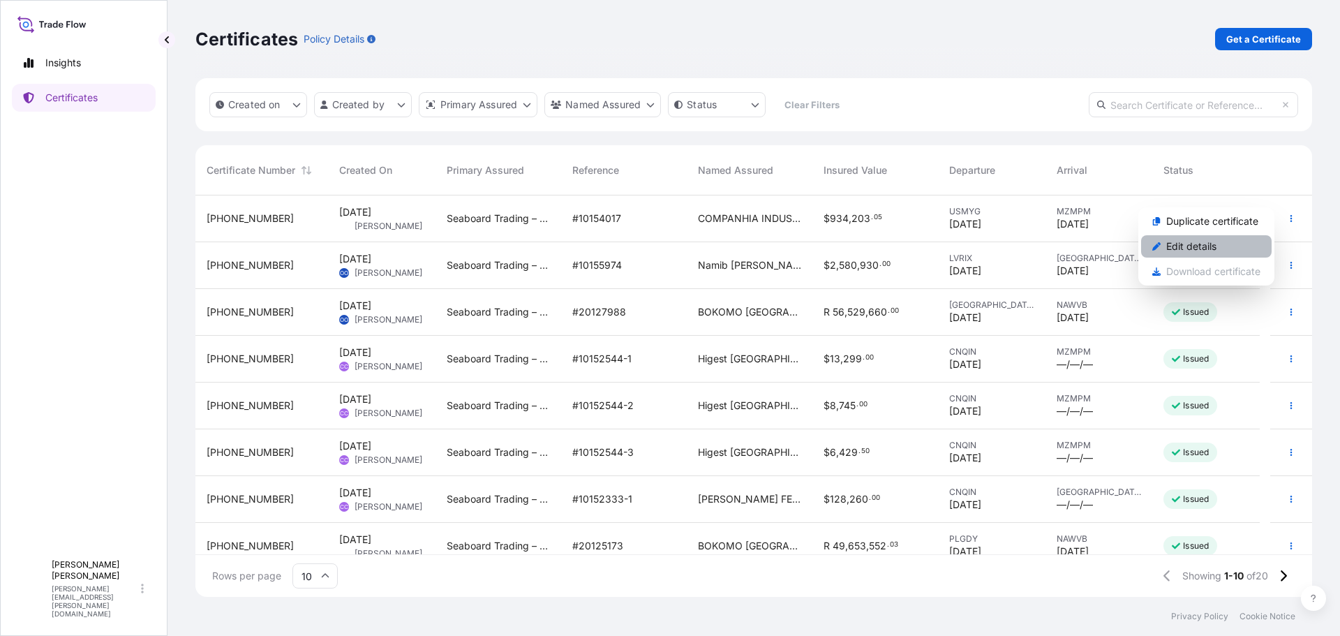
click at [1184, 249] on p "Edit details" at bounding box center [1191, 246] width 50 height 14
select select "Ocean Vessel"
select select "31641"
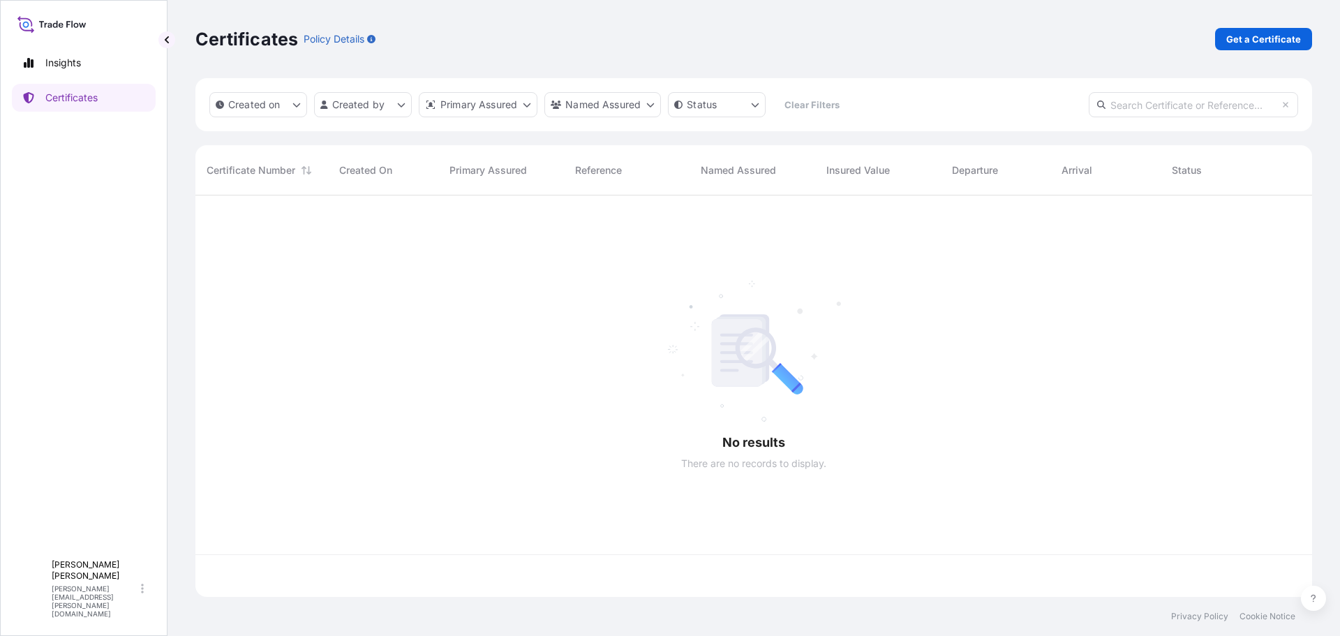
scroll to position [399, 1106]
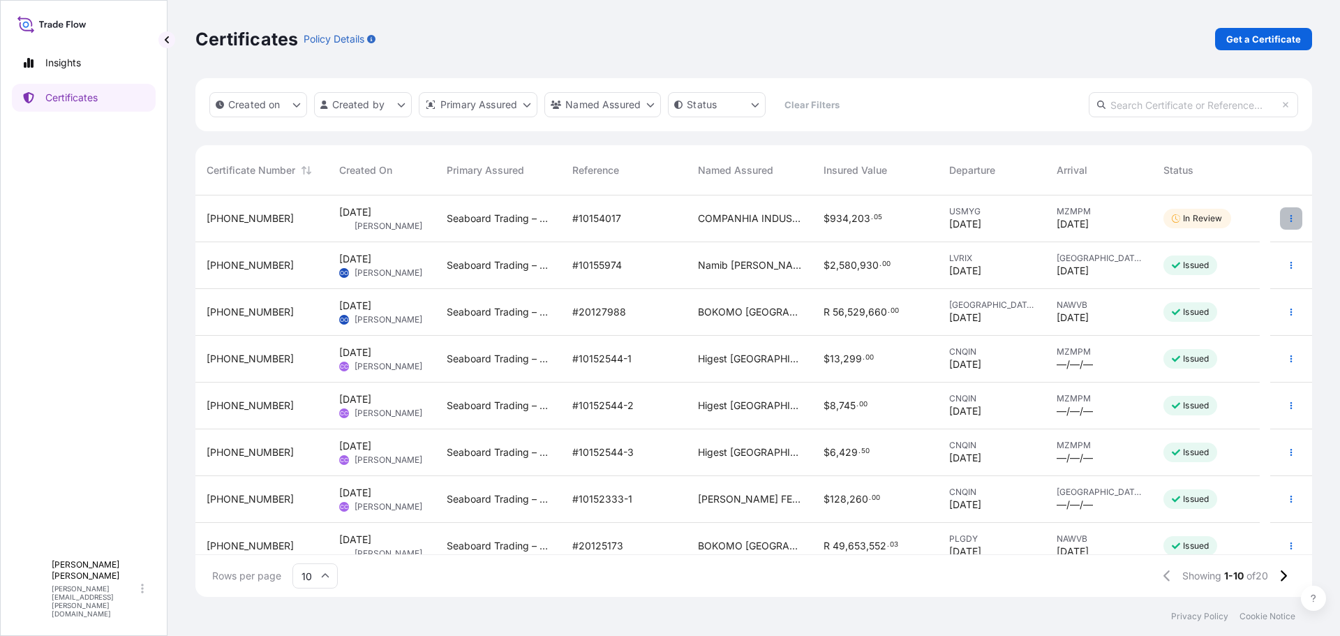
click at [1287, 216] on icon "button" at bounding box center [1291, 218] width 8 height 8
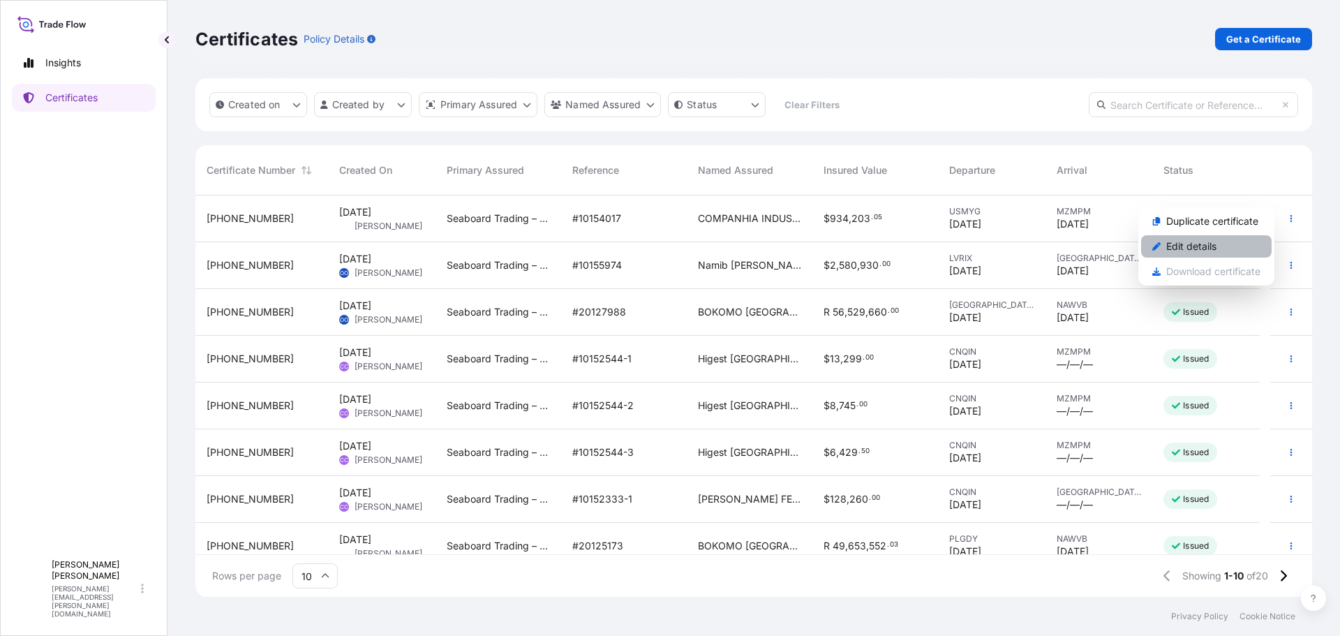
click at [1183, 251] on p "Edit details" at bounding box center [1191, 246] width 50 height 14
select select "Ocean Vessel"
select select "31641"
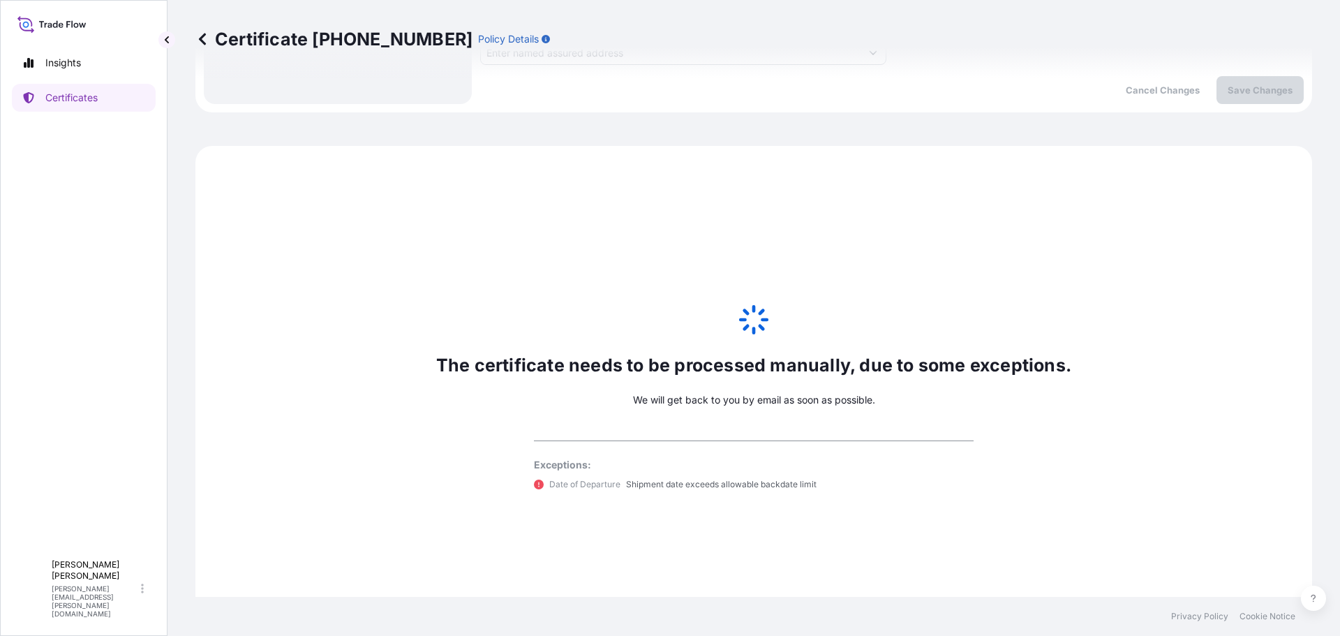
scroll to position [685, 0]
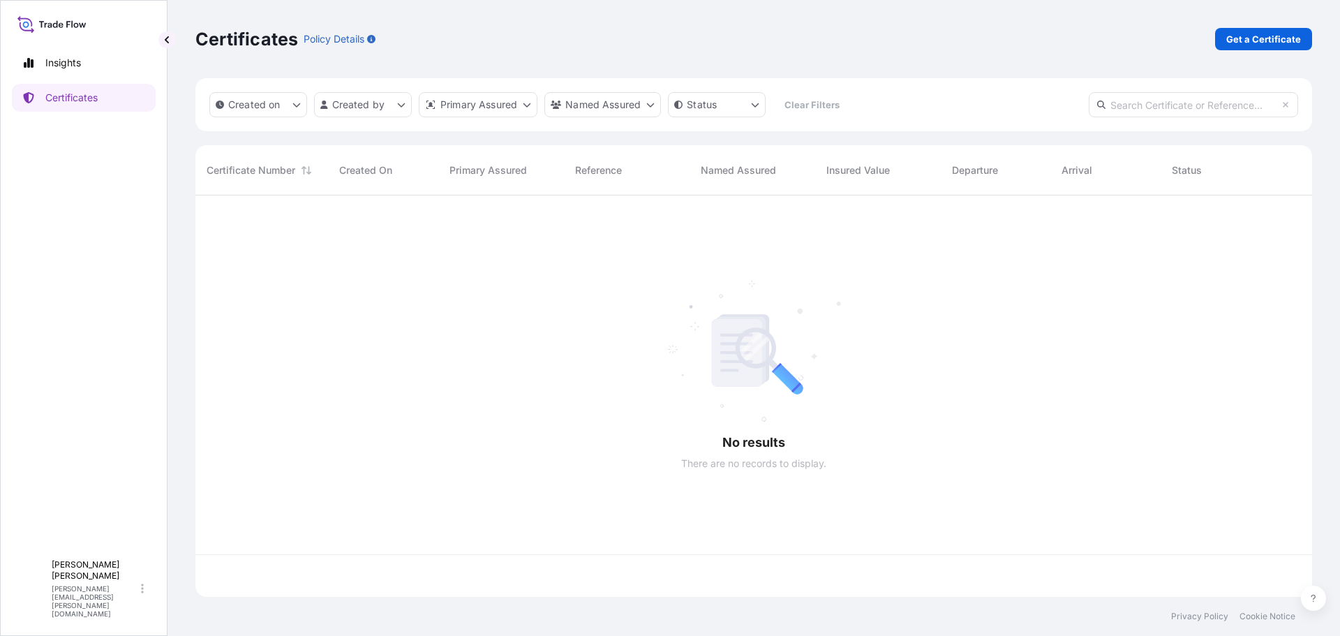
scroll to position [399, 1106]
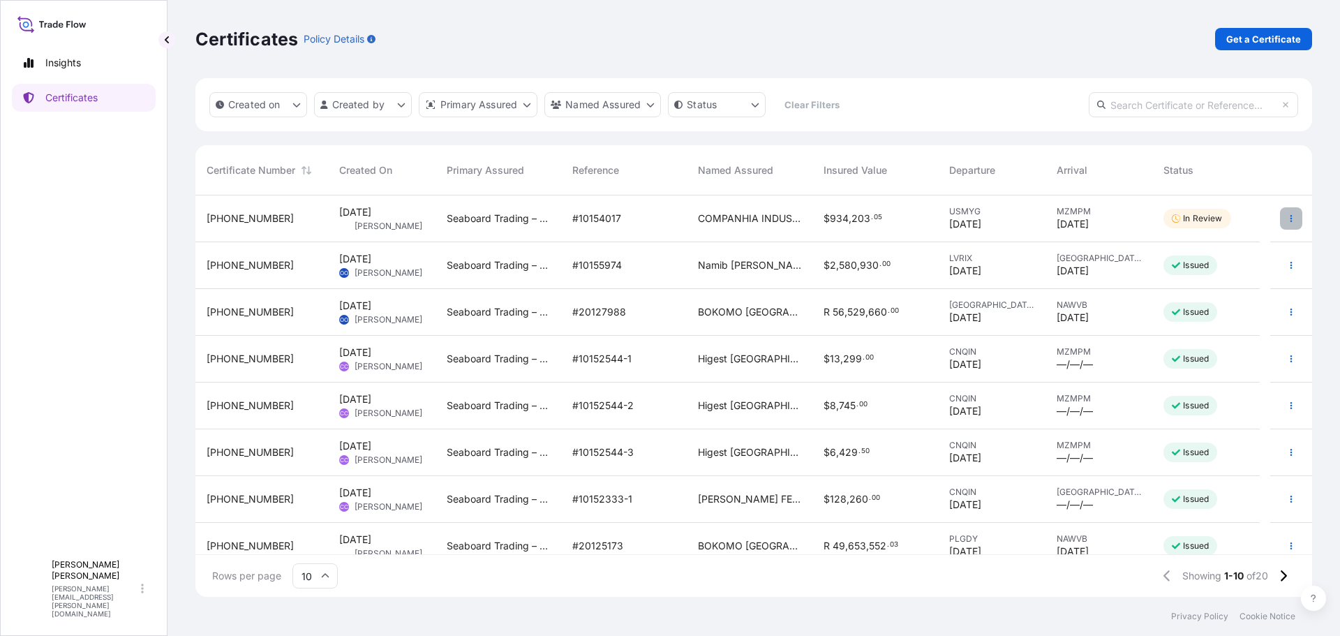
click at [1291, 216] on icon "button" at bounding box center [1292, 218] width 2 height 7
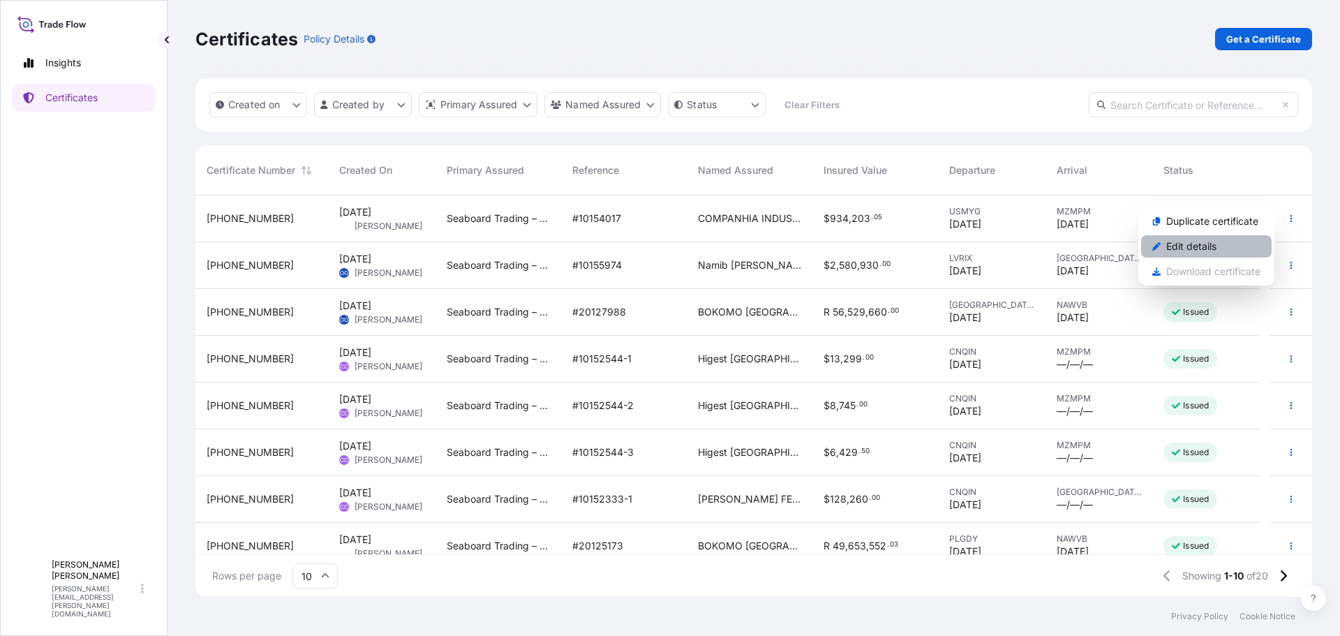
click at [1150, 244] on link "Edit details" at bounding box center [1206, 246] width 131 height 22
select select "Ocean Vessel"
select select "31641"
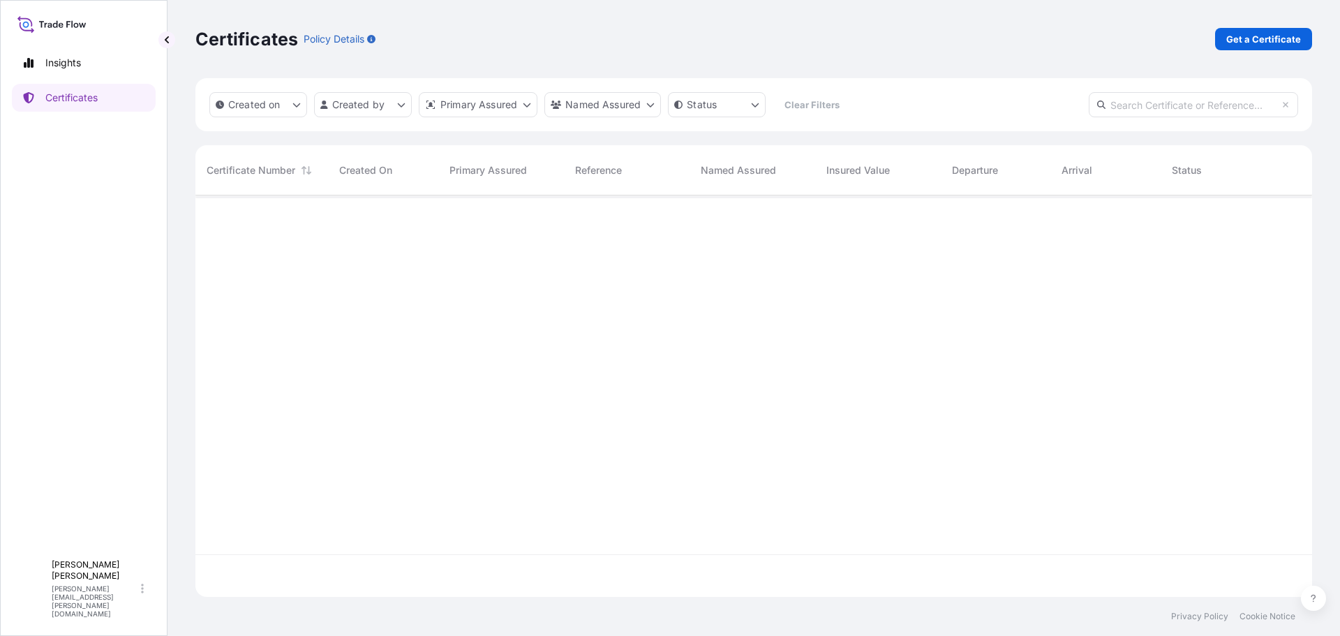
scroll to position [399, 1106]
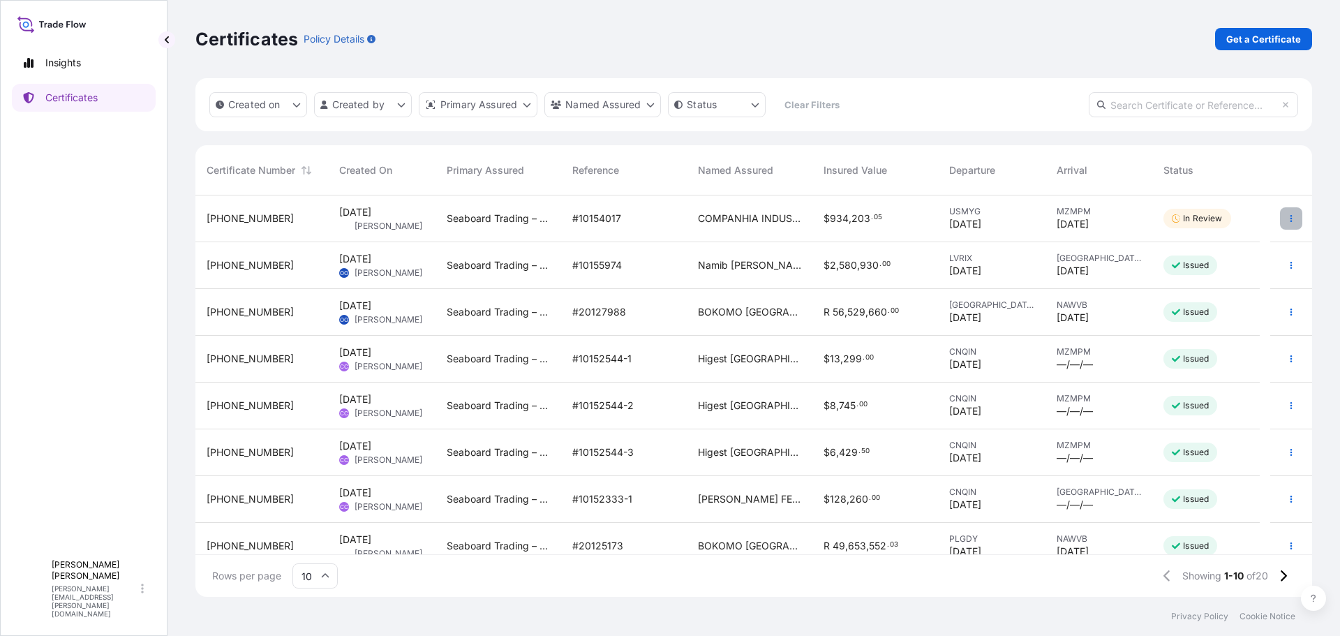
click at [1287, 216] on icon "button" at bounding box center [1291, 218] width 8 height 8
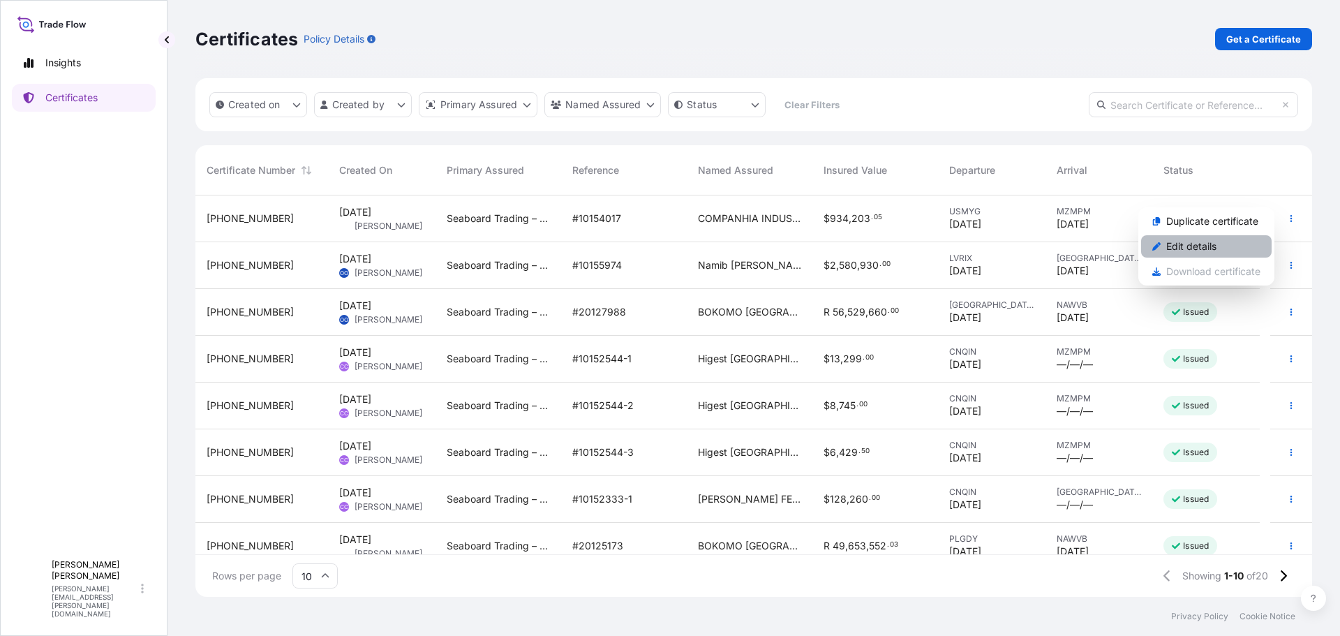
click at [1153, 247] on icon "Actions" at bounding box center [1157, 246] width 8 height 8
select select "Ocean Vessel"
select select "31641"
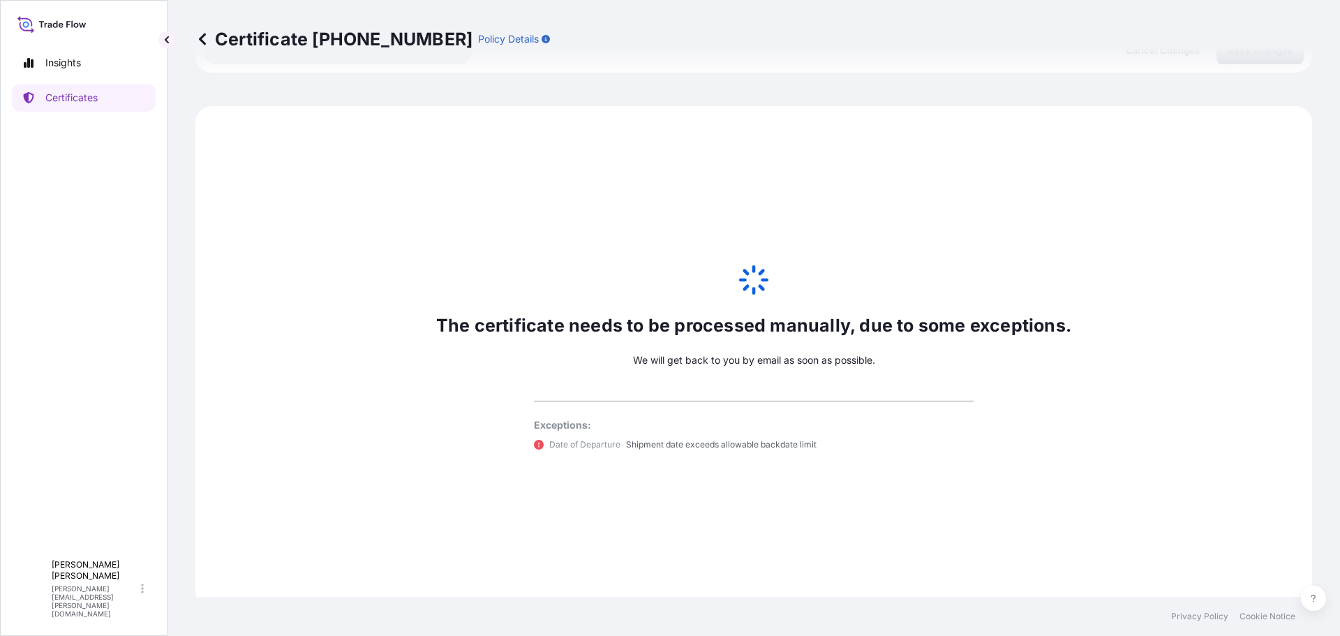
scroll to position [685, 0]
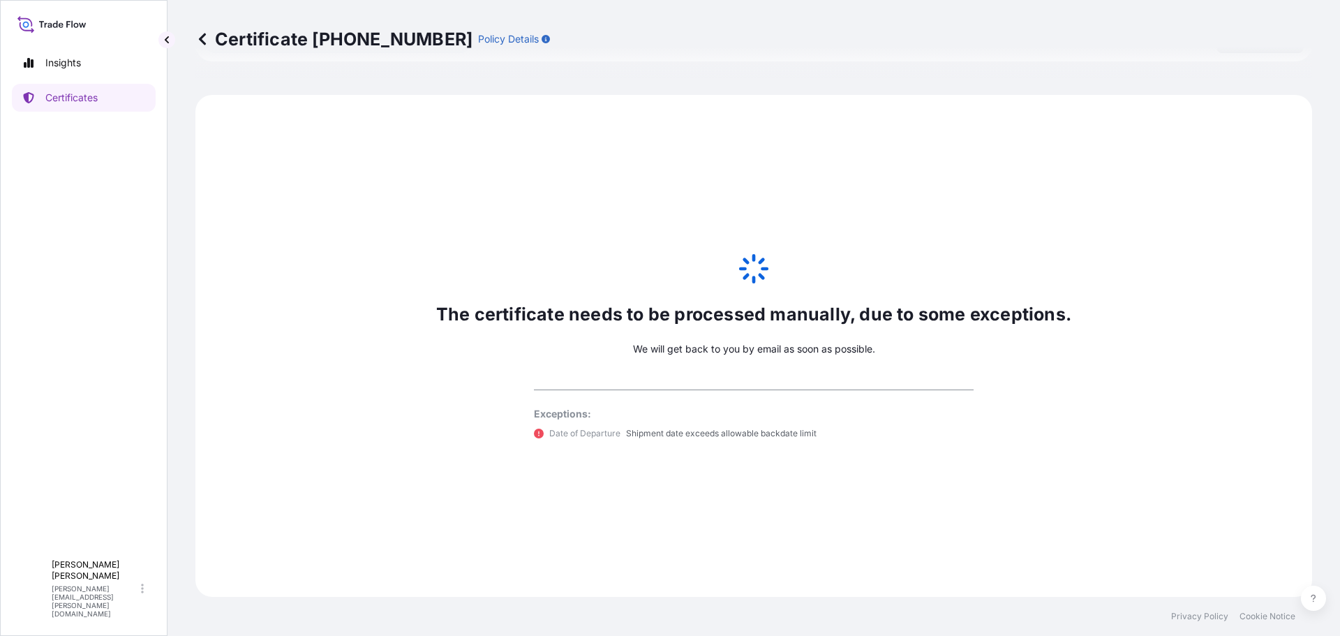
drag, startPoint x: 638, startPoint y: 429, endPoint x: 632, endPoint y: 433, distance: 7.6
click at [639, 429] on p "Shipment date exceeds allowable backdate limit" at bounding box center [721, 434] width 191 height 14
drag, startPoint x: 501, startPoint y: 432, endPoint x: 526, endPoint y: 426, distance: 25.2
click at [510, 434] on div "The certificate needs to be processed manually, due to some exceptions. We will…" at bounding box center [753, 346] width 1117 height 502
drag, startPoint x: 700, startPoint y: 290, endPoint x: 709, endPoint y: 295, distance: 10.7
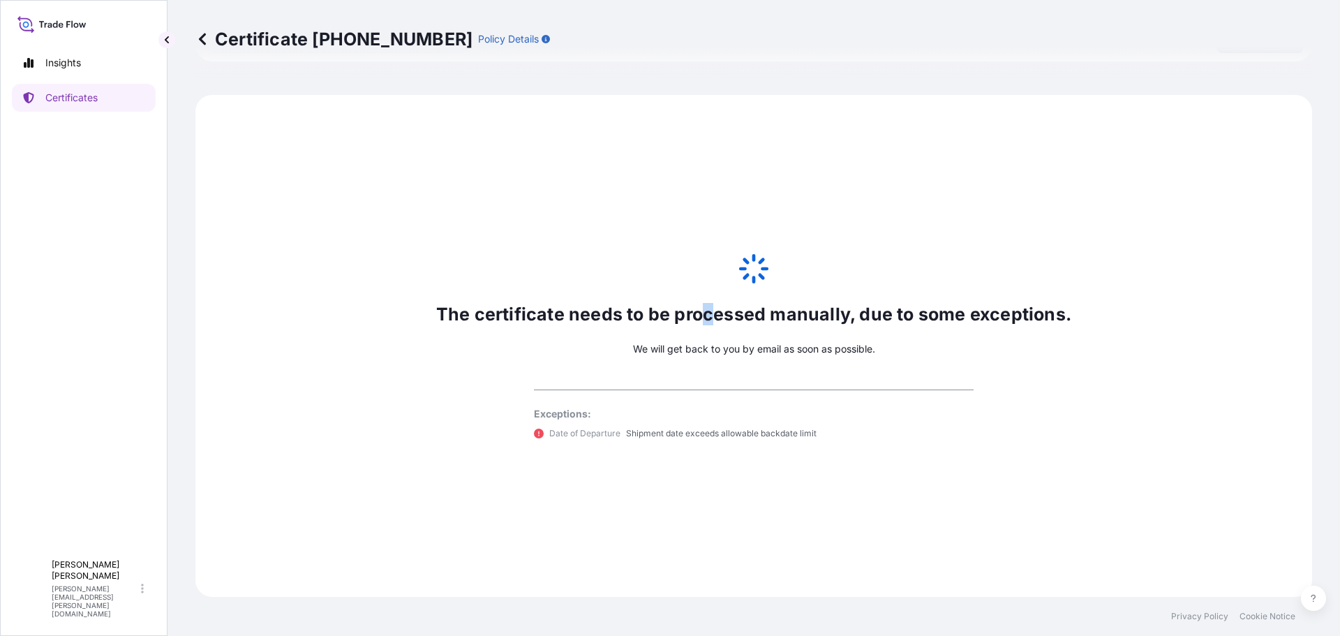
click at [709, 295] on div "The certificate needs to be processed manually, due to some exceptions. We will…" at bounding box center [753, 346] width 1117 height 502
drag, startPoint x: 961, startPoint y: 291, endPoint x: 1004, endPoint y: 341, distance: 65.3
click at [961, 292] on div "The certificate needs to be processed manually, due to some exceptions. We will…" at bounding box center [753, 346] width 1117 height 502
click at [1037, 397] on div "The certificate needs to be processed manually, due to some exceptions. We will…" at bounding box center [753, 346] width 1117 height 502
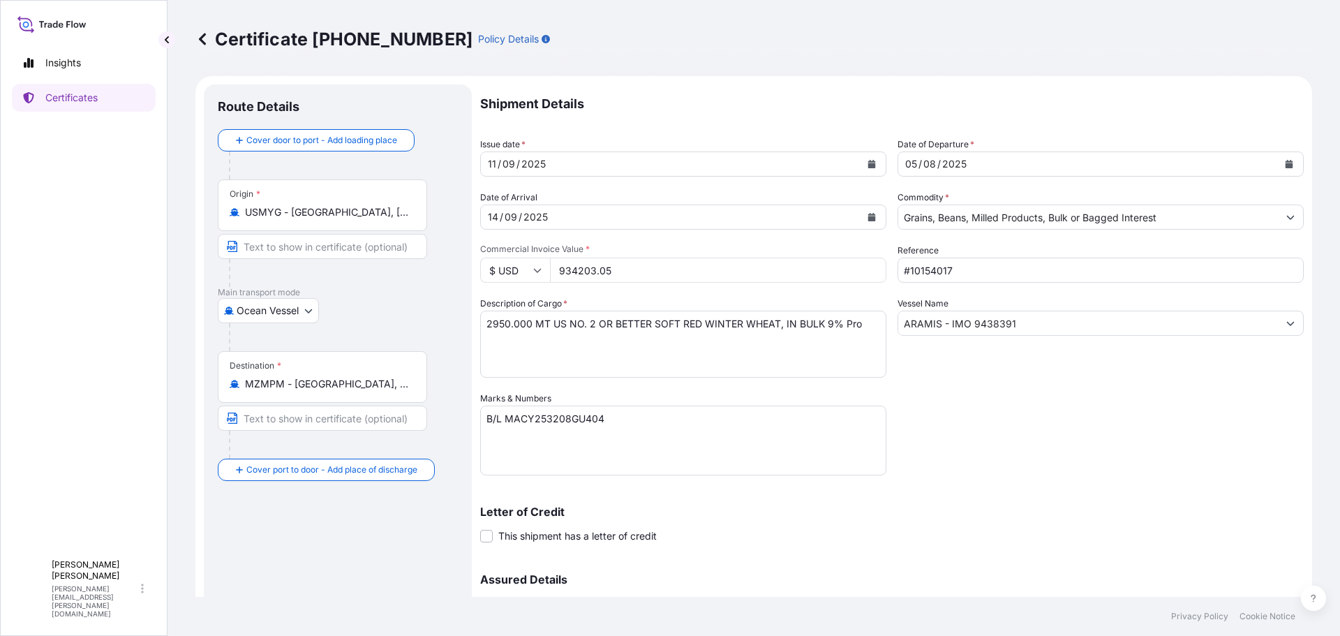
scroll to position [0, 0]
drag, startPoint x: 487, startPoint y: 330, endPoint x: 881, endPoint y: 335, distance: 393.7
click at [881, 335] on textarea "2950.000 MT US NO. 2 OR BETTER SOFT RED WINTER WHEAT, IN BULK 9% Pro" at bounding box center [683, 346] width 406 height 67
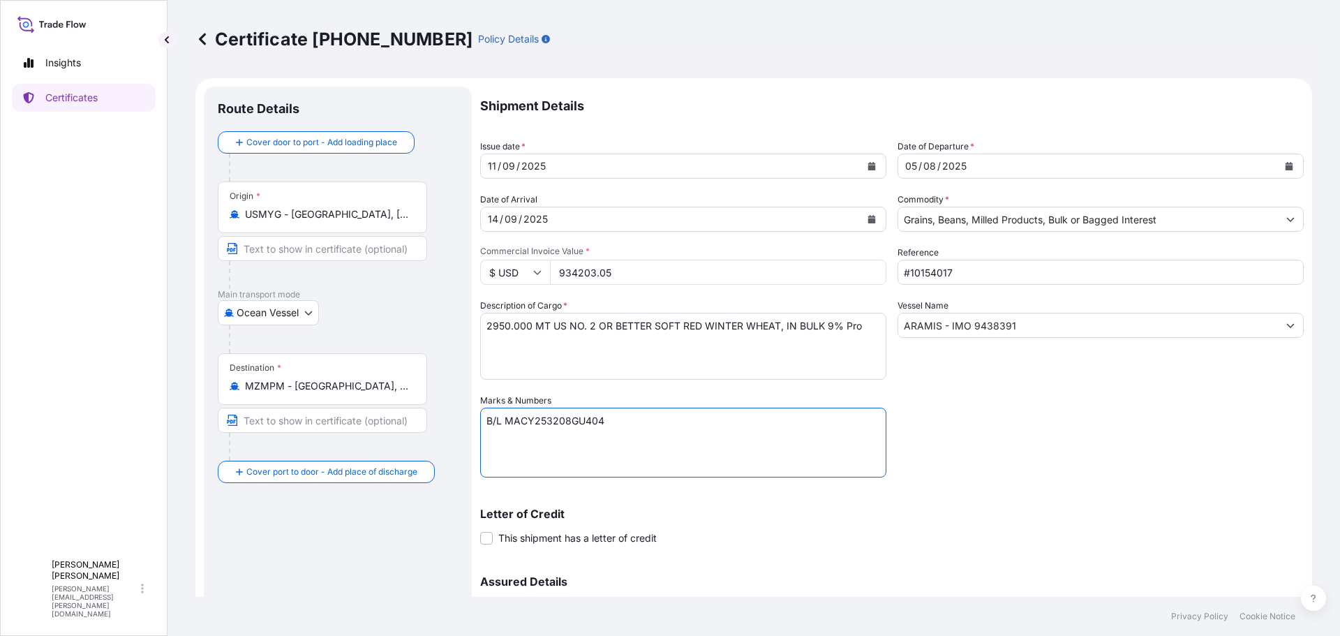
drag, startPoint x: 484, startPoint y: 424, endPoint x: 573, endPoint y: 422, distance: 88.7
click at [636, 429] on textarea "B/L MACY253208GU404" at bounding box center [683, 443] width 406 height 70
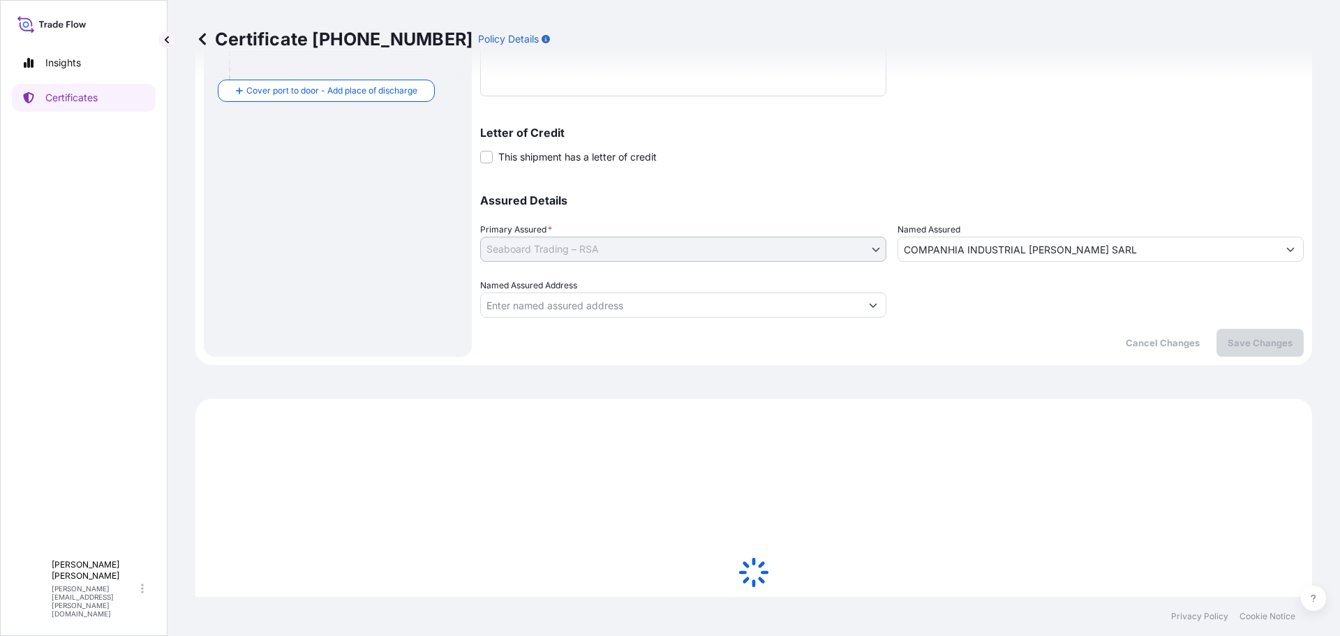
scroll to position [279, 0]
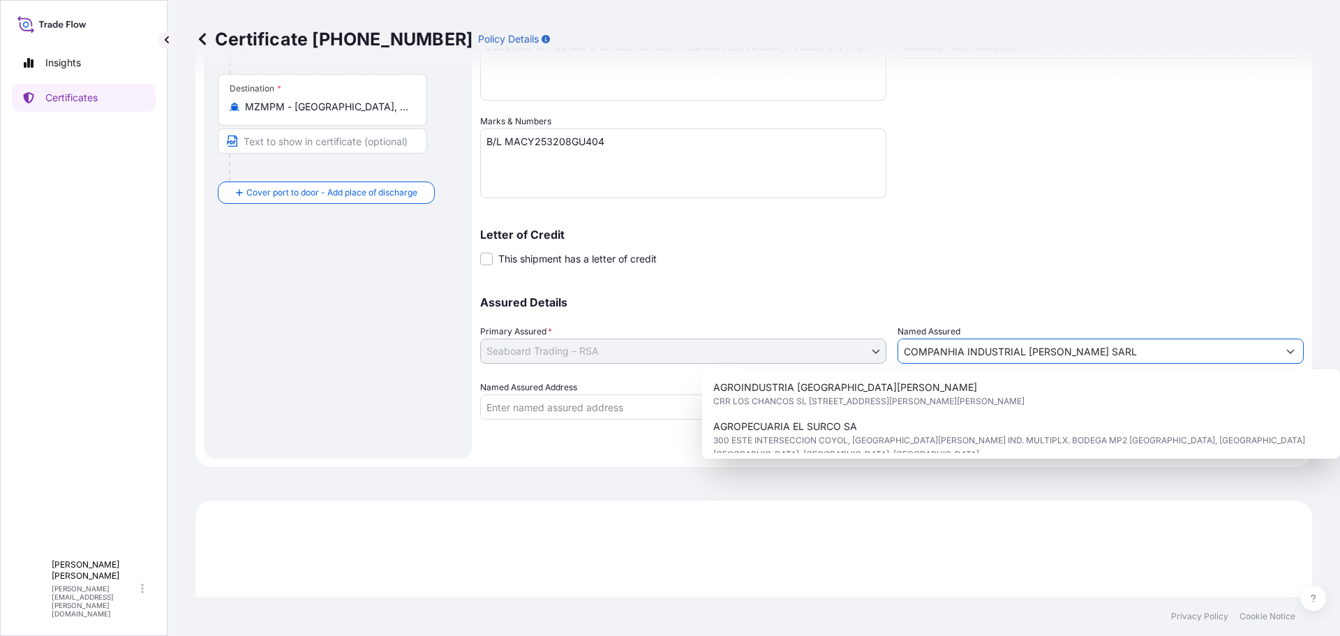
drag, startPoint x: 901, startPoint y: 349, endPoint x: 1138, endPoint y: 351, distance: 237.4
click at [1138, 351] on input "COMPANHIA INDUSTRIAL [PERSON_NAME] SARL" at bounding box center [1088, 351] width 380 height 25
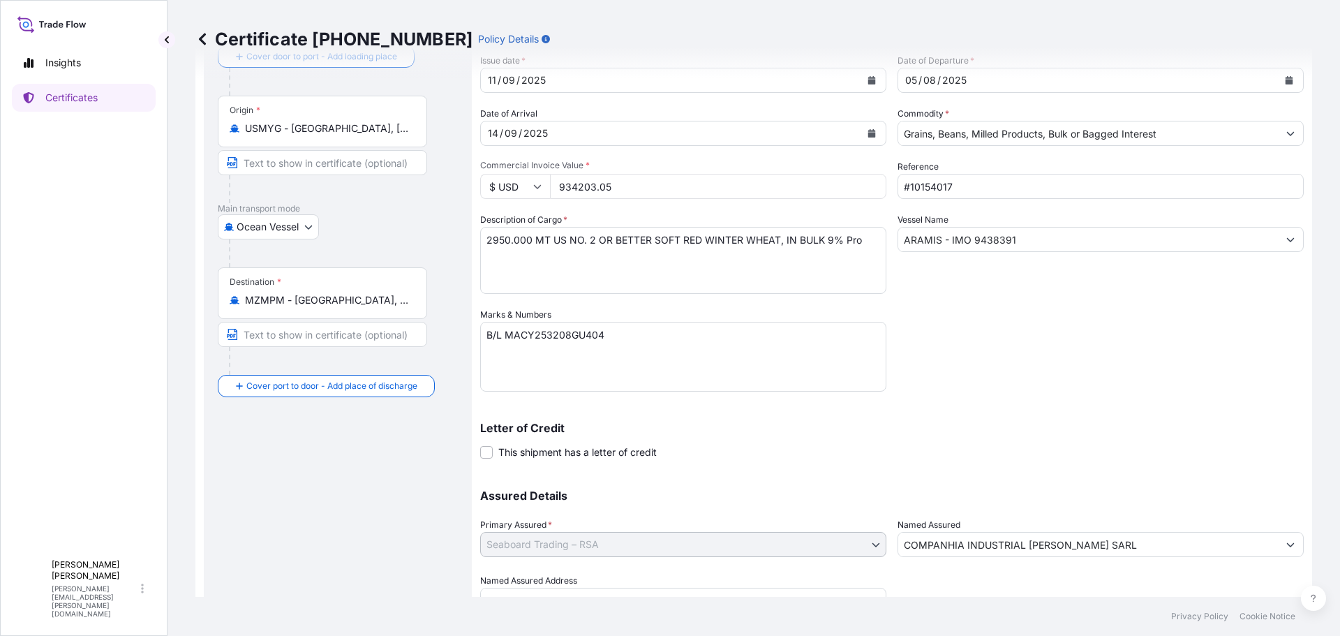
scroll to position [0, 0]
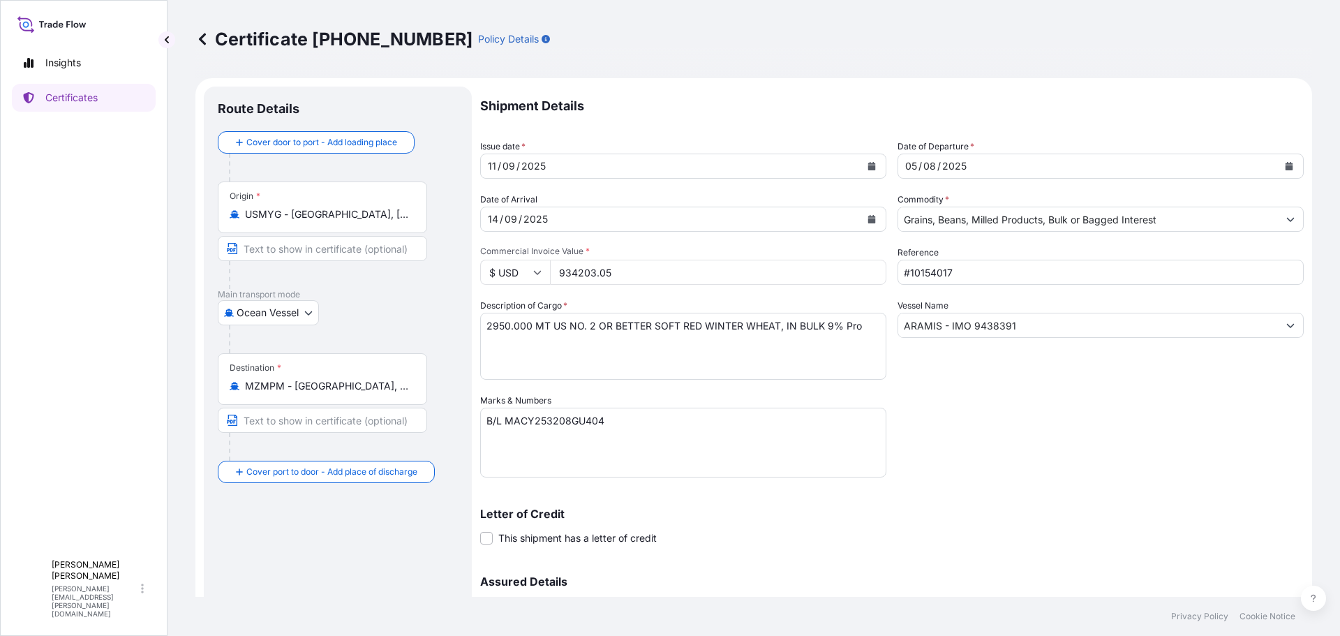
drag, startPoint x: 1087, startPoint y: 61, endPoint x: 1131, endPoint y: 15, distance: 63.7
click at [1097, 54] on div "Certificate 31641-21-1 Policy Details" at bounding box center [753, 39] width 1117 height 78
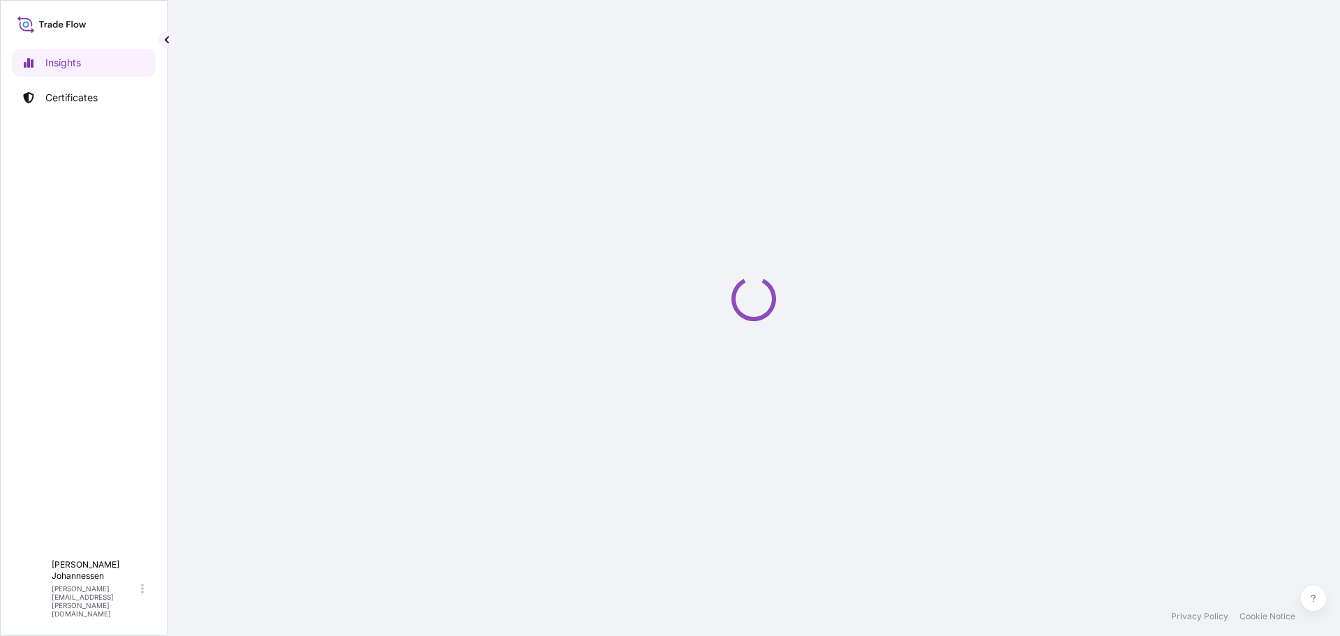
select select "2025"
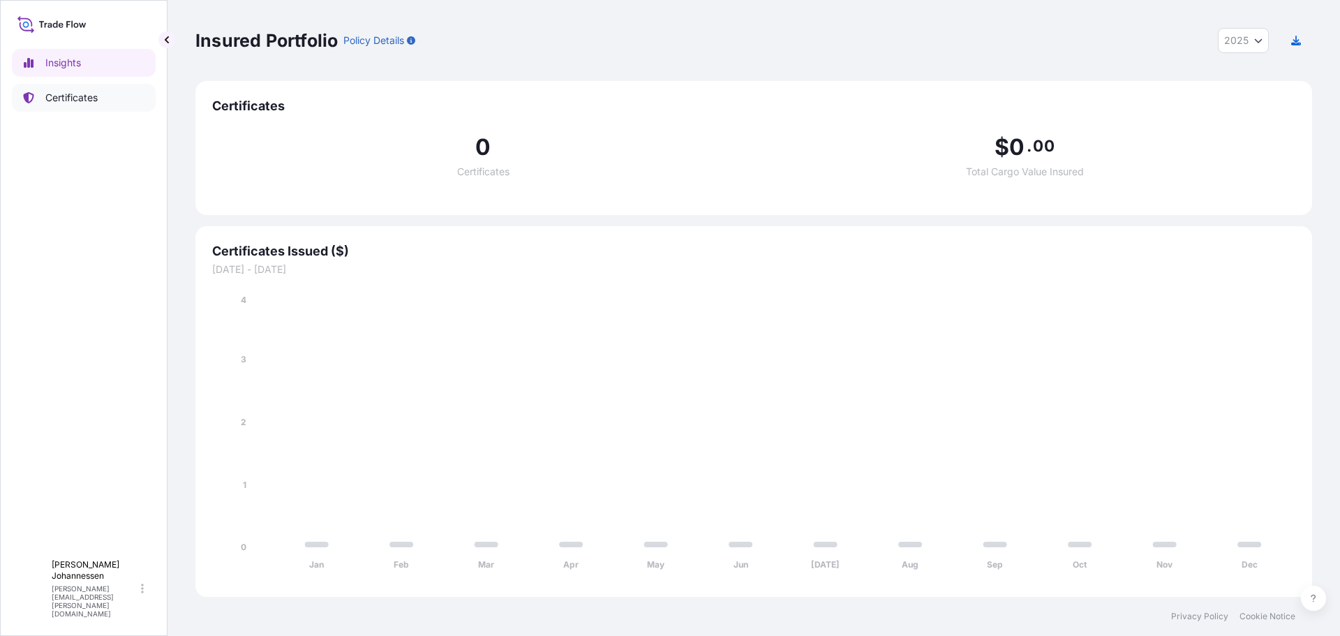
click at [104, 105] on link "Certificates" at bounding box center [84, 98] width 144 height 28
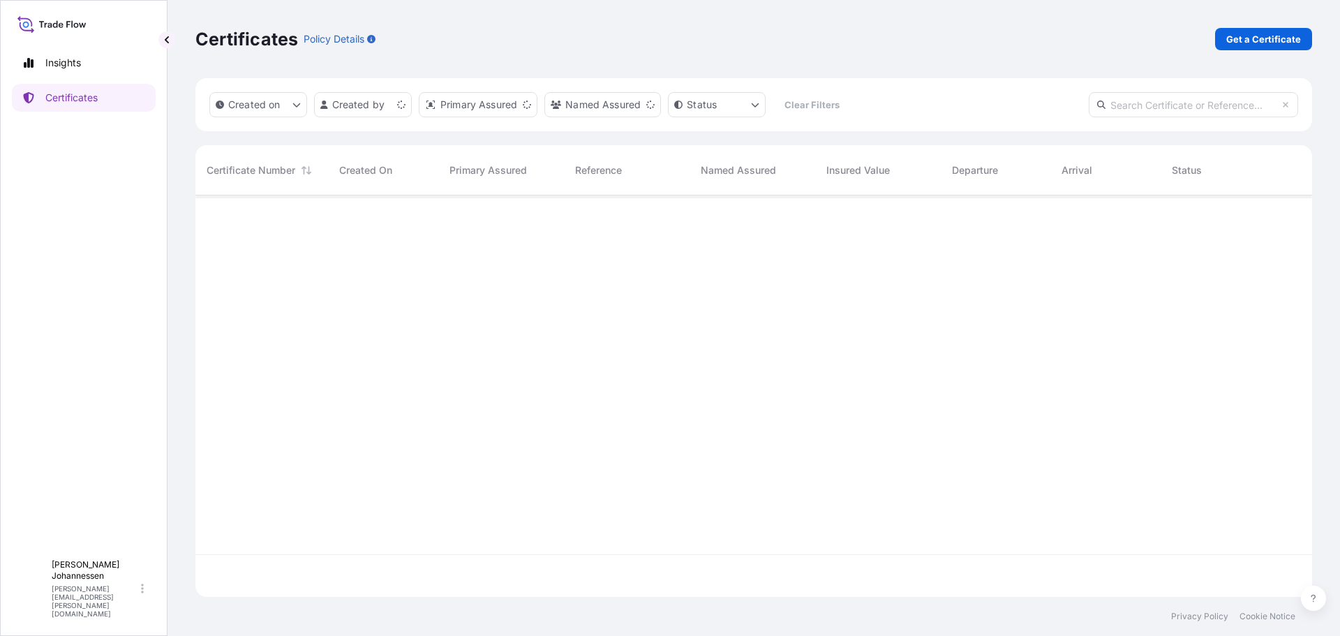
scroll to position [399, 1106]
click at [1269, 34] on p "Get a Certificate" at bounding box center [1264, 39] width 75 height 14
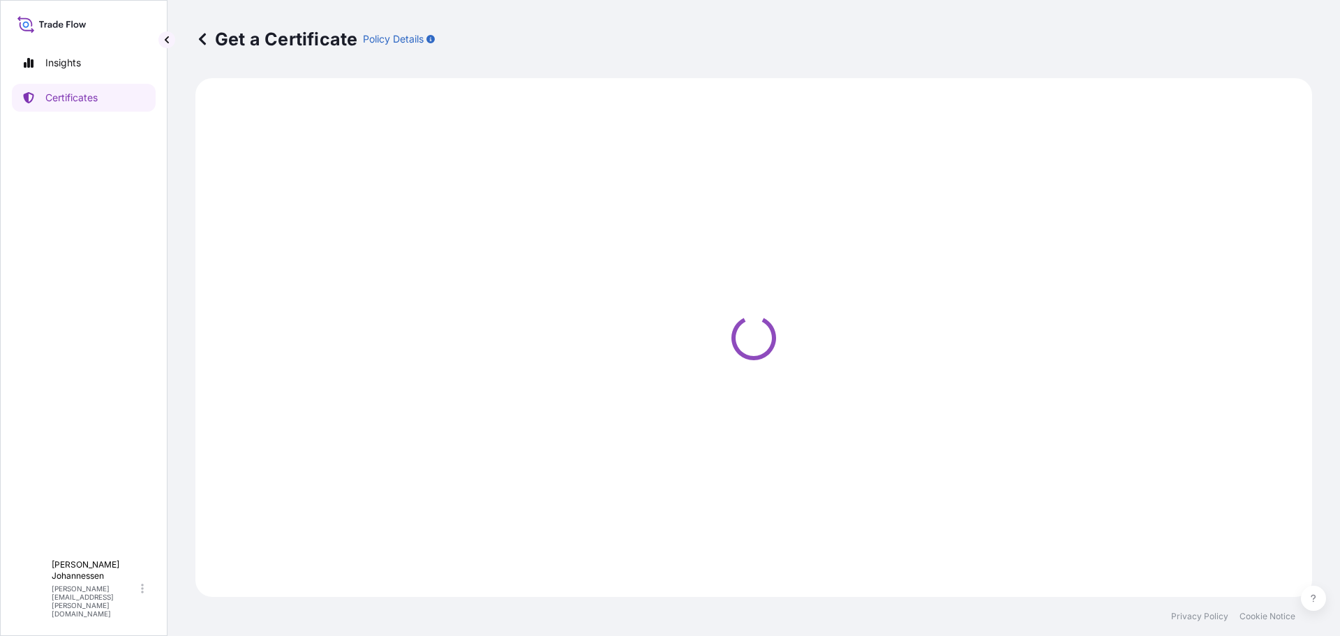
select select "Barge"
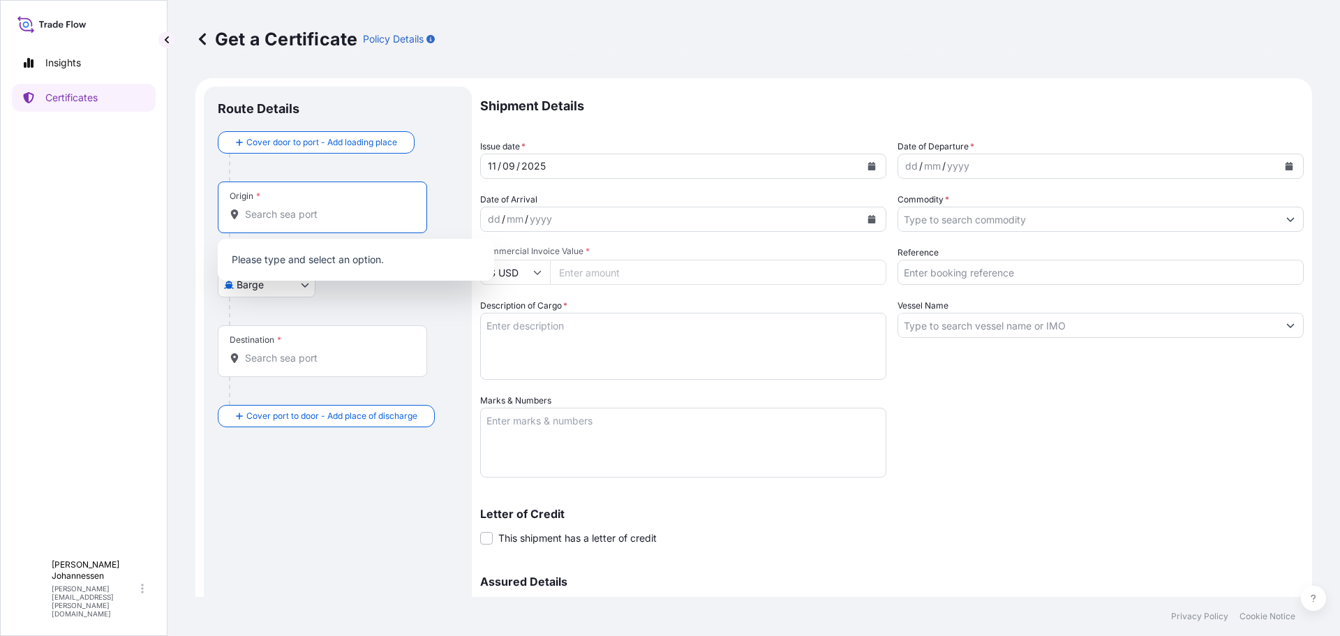
click at [319, 214] on input "Origin *" at bounding box center [327, 214] width 165 height 14
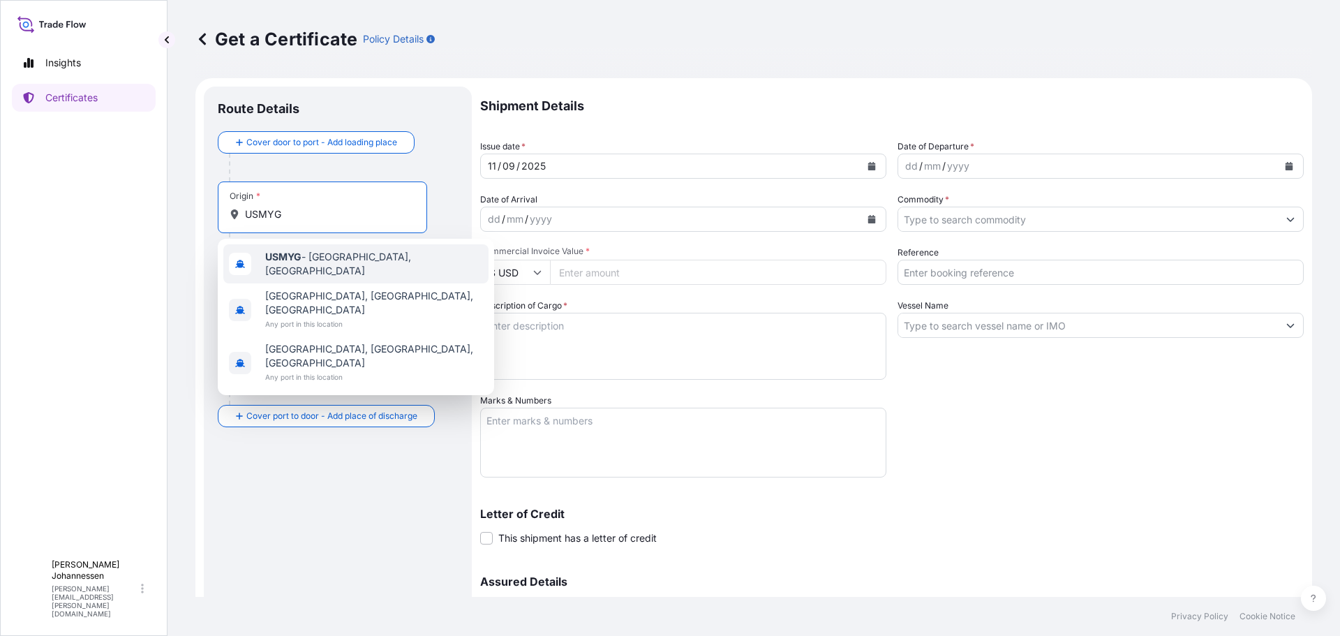
click at [364, 250] on div "USMYG - Myrtle Grove, United States" at bounding box center [355, 263] width 265 height 39
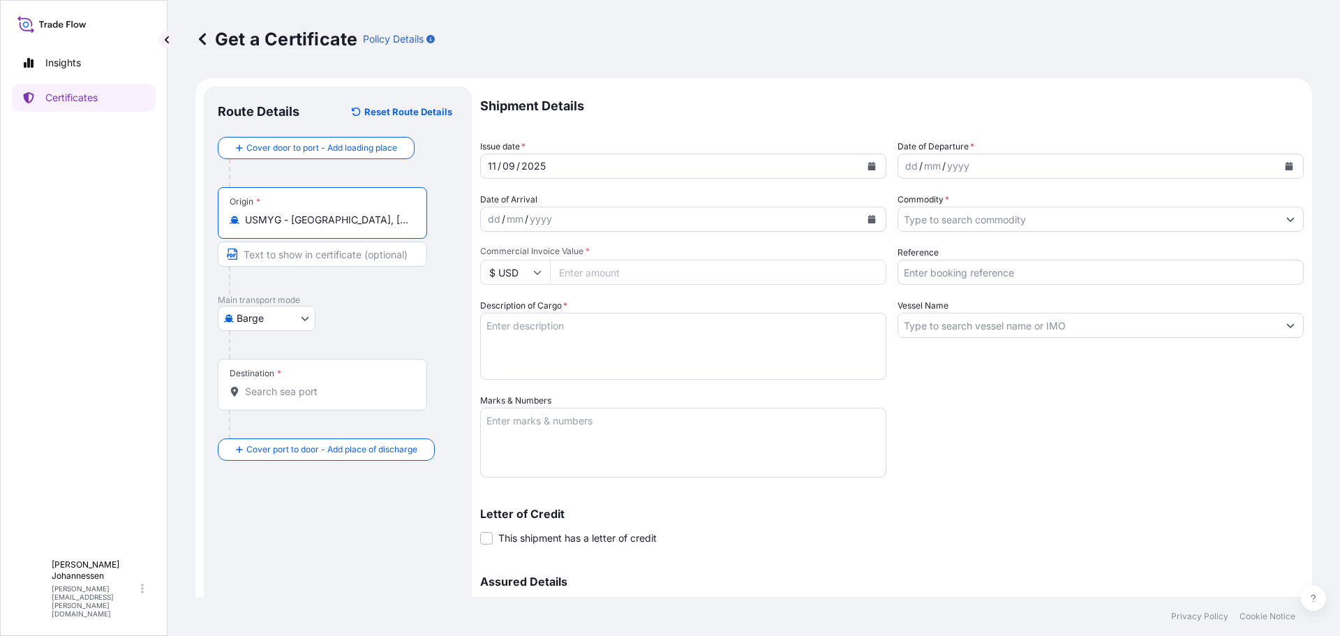
type input "USMYG - [GEOGRAPHIC_DATA], [GEOGRAPHIC_DATA]"
click at [293, 318] on body "3 options available. Insights Certificates D Donald Johannessen donald.johannes…" at bounding box center [670, 318] width 1340 height 636
click at [276, 428] on span "Ocean Vessel" at bounding box center [275, 430] width 62 height 14
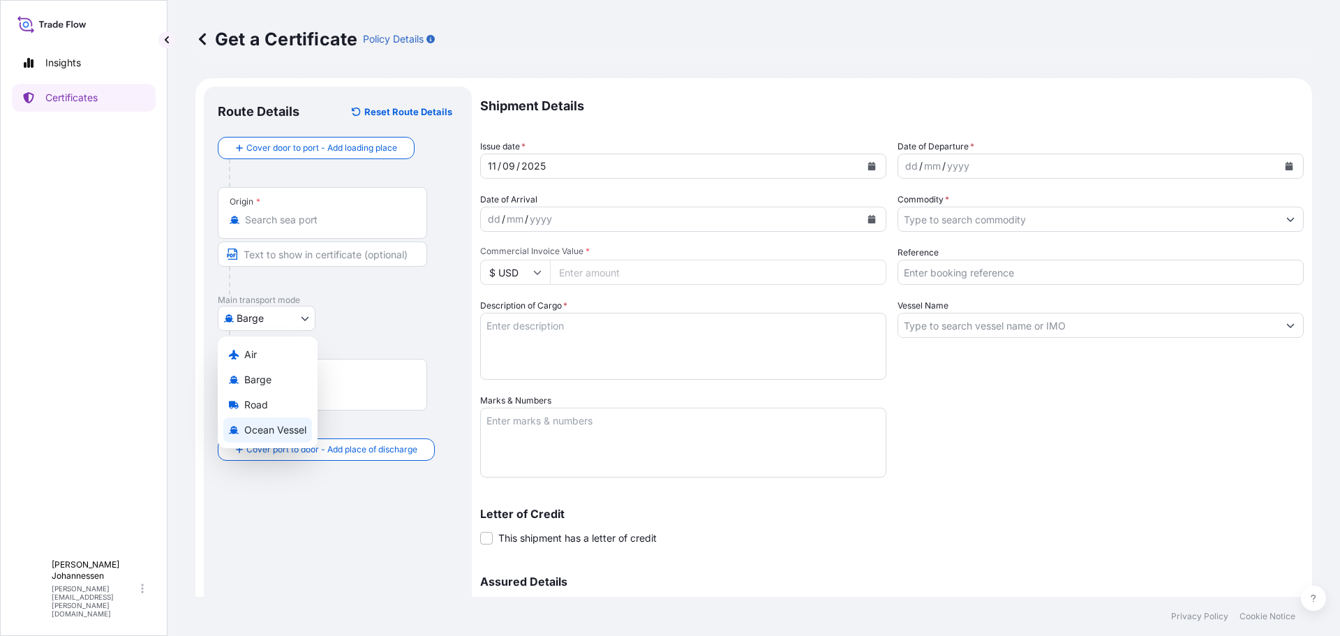
select select "Ocean Vessel"
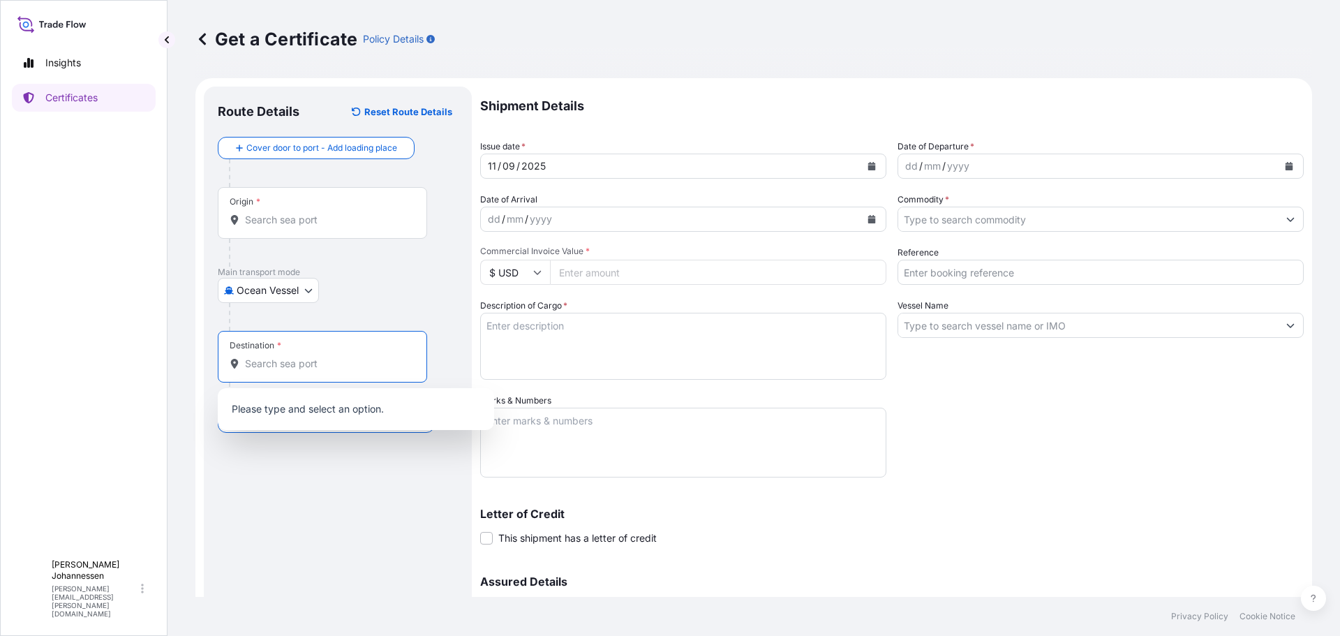
click at [295, 363] on input "Destination *" at bounding box center [327, 364] width 165 height 14
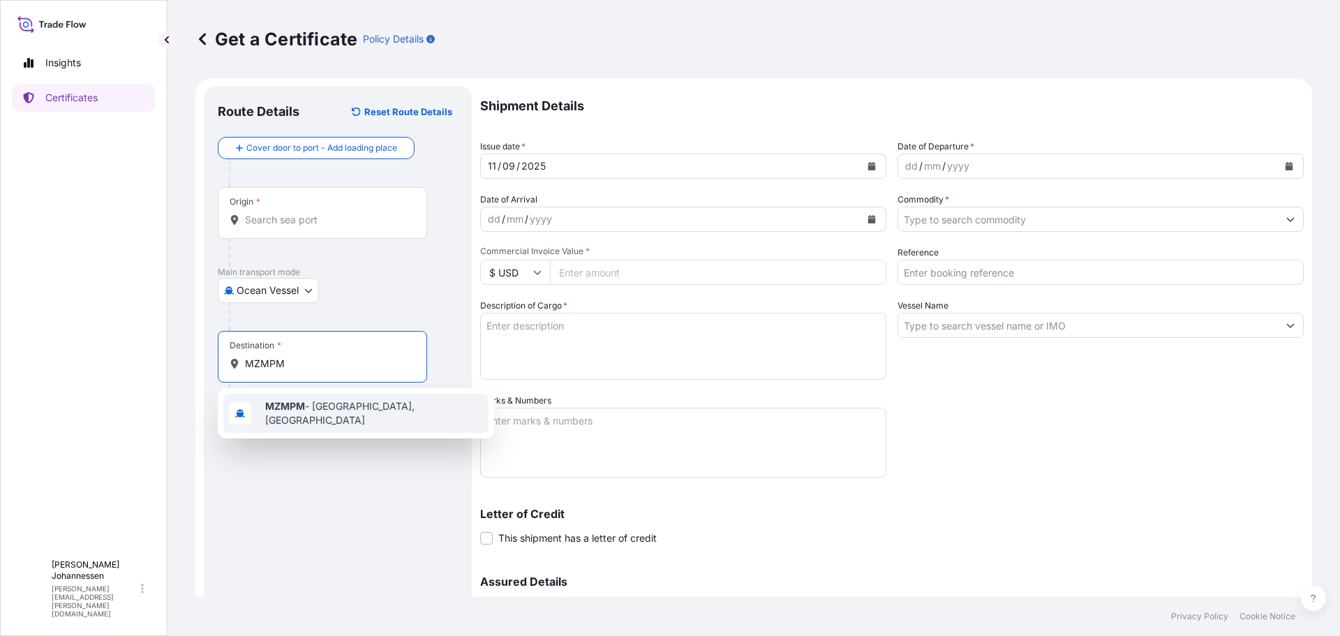
click at [343, 411] on span "MZMPM - Maputo, Mozambique" at bounding box center [374, 413] width 218 height 28
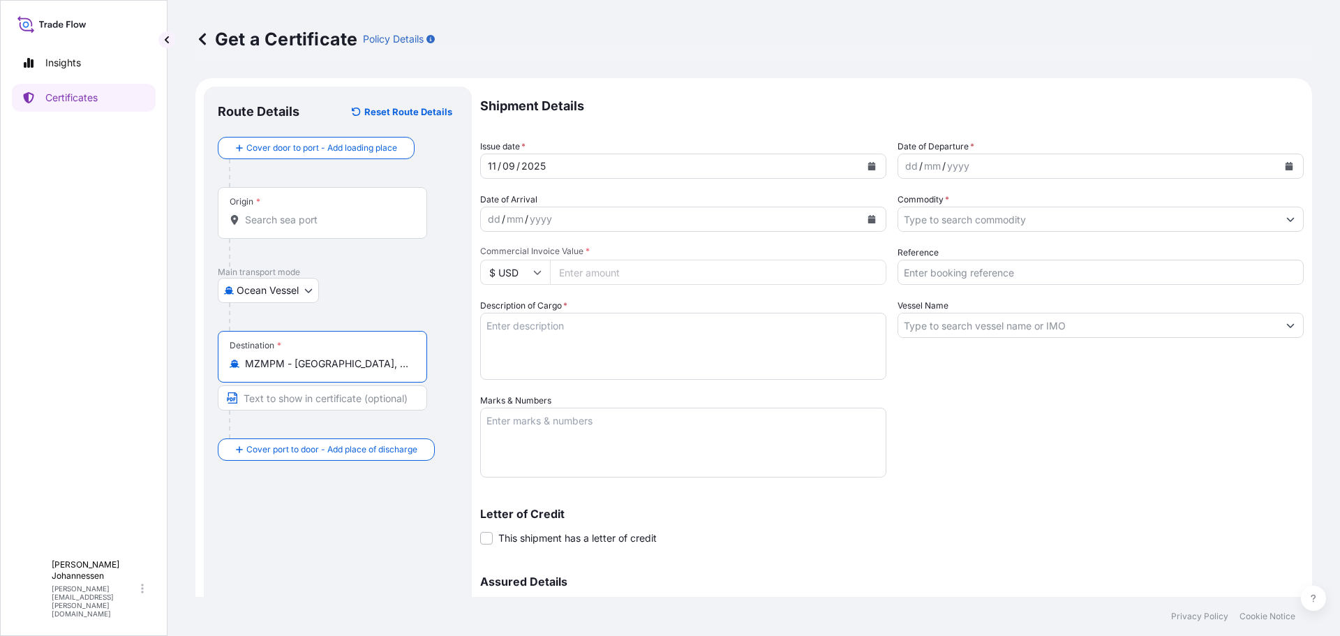
type input "MZMPM - [GEOGRAPHIC_DATA], [GEOGRAPHIC_DATA]"
click at [869, 165] on icon "Calendar" at bounding box center [872, 166] width 8 height 8
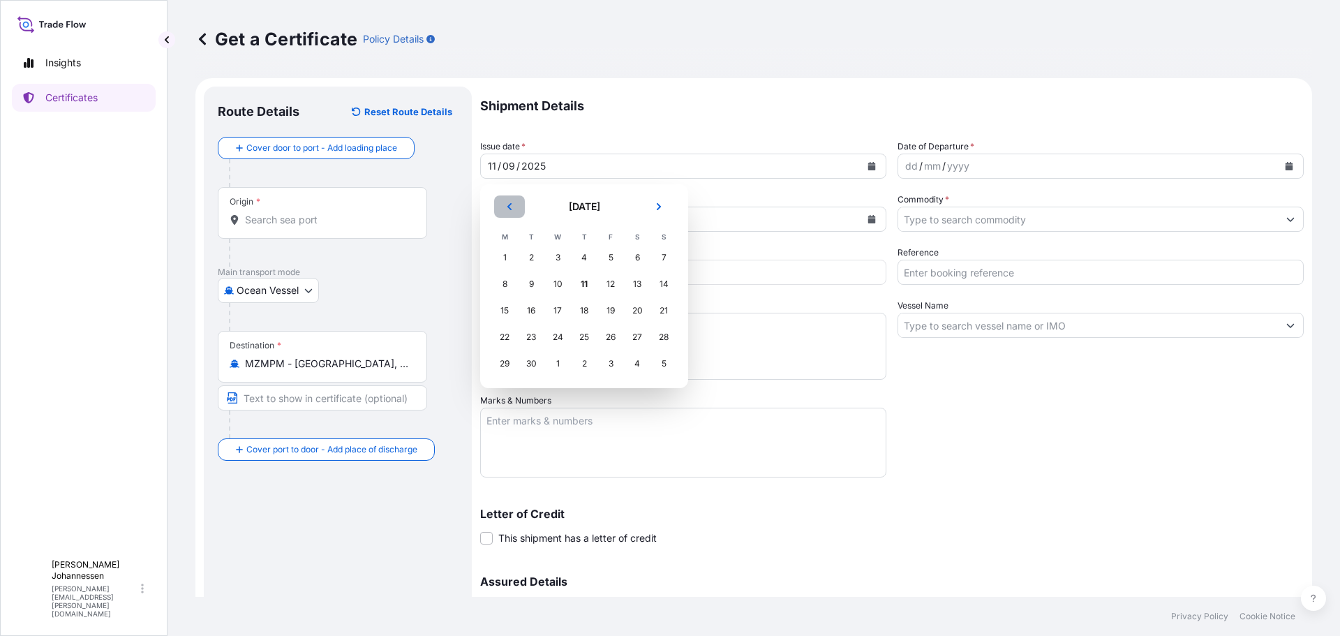
click at [505, 205] on button "Previous" at bounding box center [509, 206] width 31 height 22
click at [532, 279] on div "5" at bounding box center [531, 284] width 25 height 25
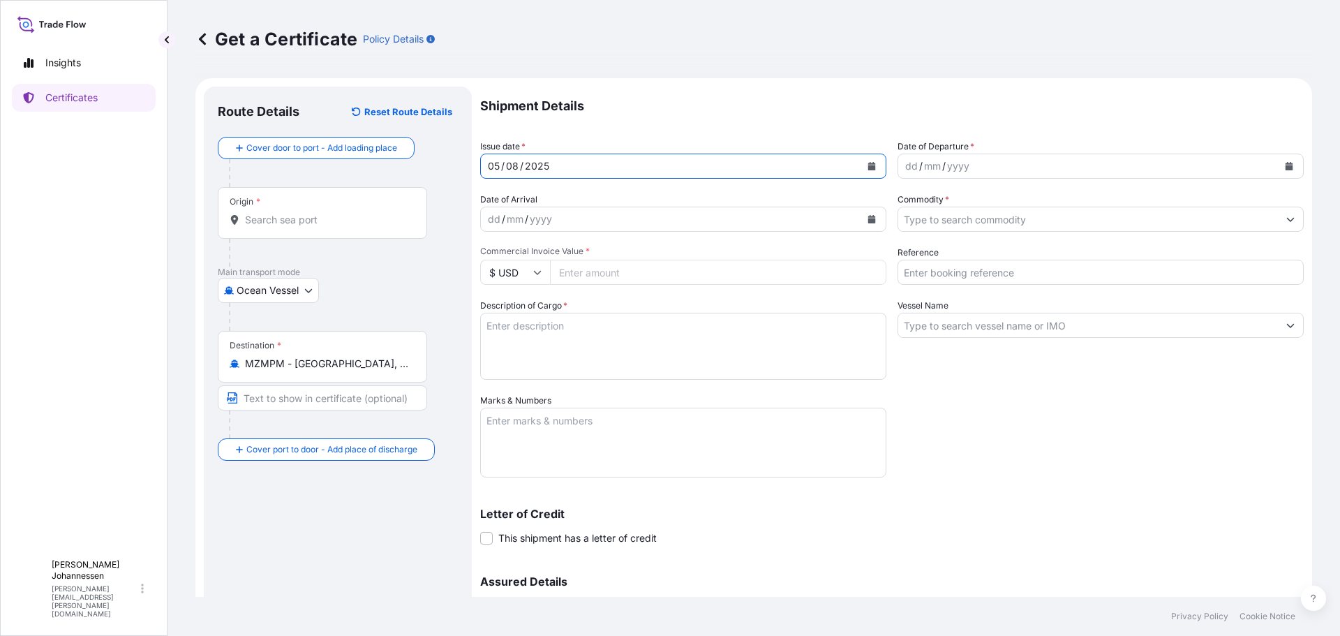
click at [1284, 168] on button "Calendar" at bounding box center [1289, 166] width 22 height 22
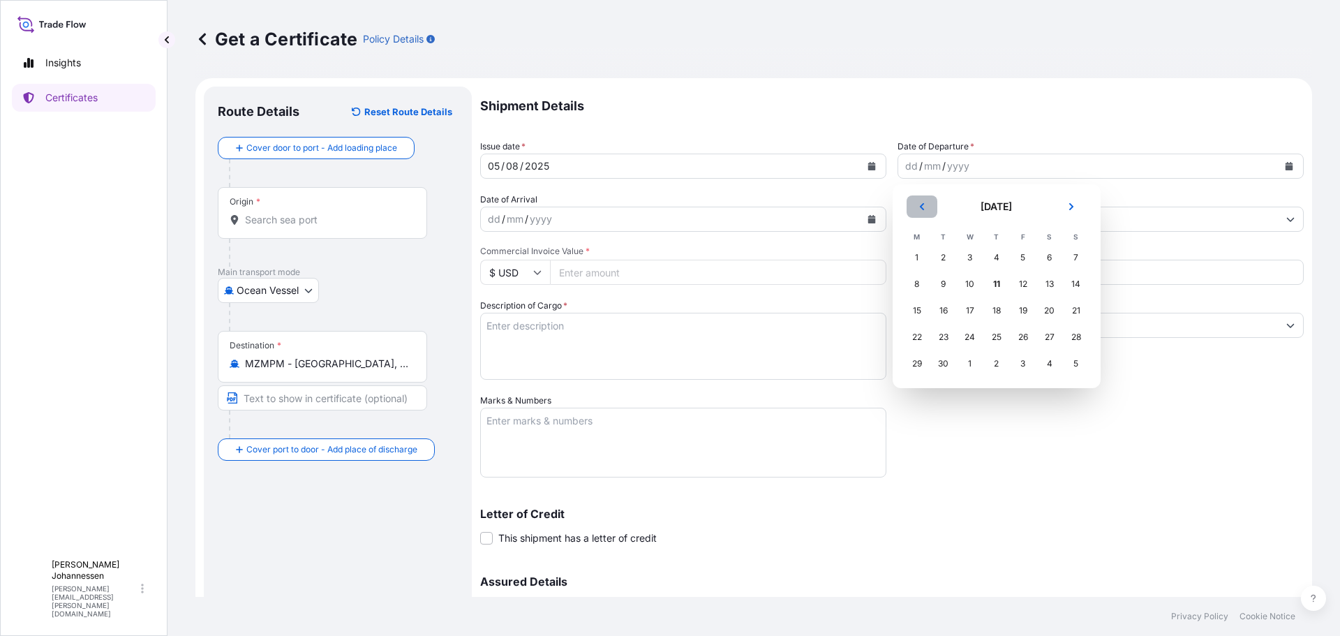
click at [923, 209] on icon "Previous" at bounding box center [921, 206] width 4 height 7
click at [943, 288] on div "5" at bounding box center [943, 284] width 25 height 25
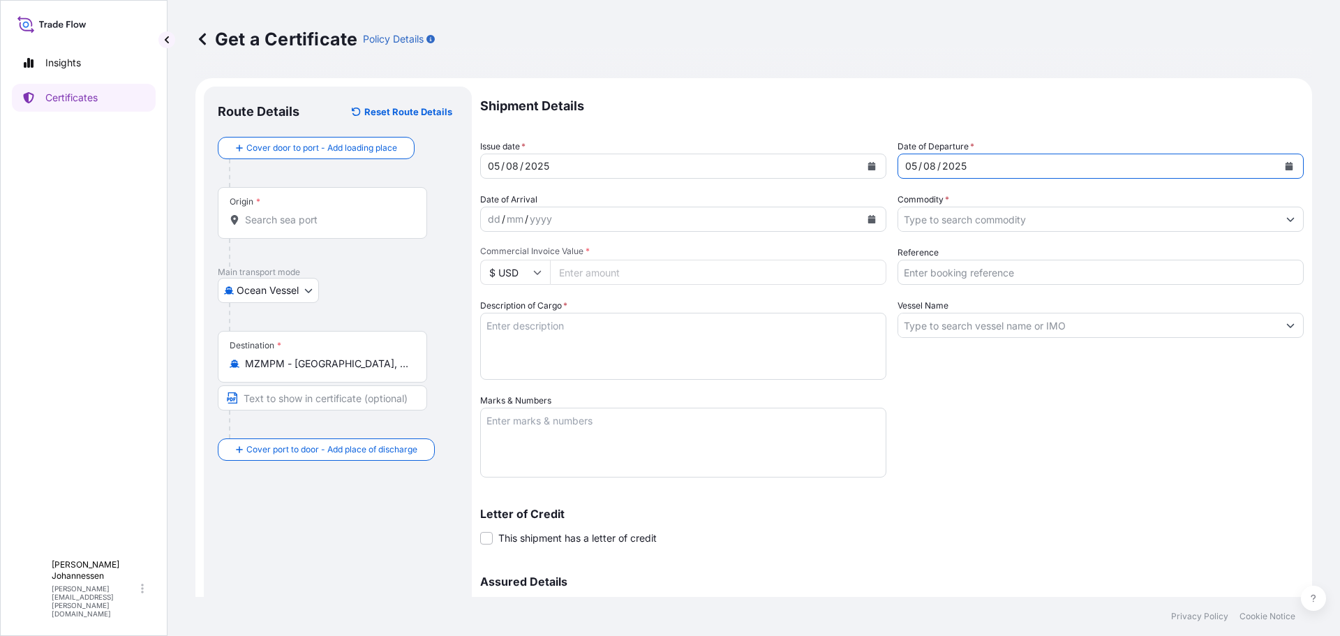
click at [1070, 464] on div "Shipment Details Issue date * 05 / 08 / 2025 Date of Departure * 05 / 08 / 2025…" at bounding box center [892, 393] width 824 height 612
click at [868, 216] on icon "Calendar" at bounding box center [872, 219] width 8 height 8
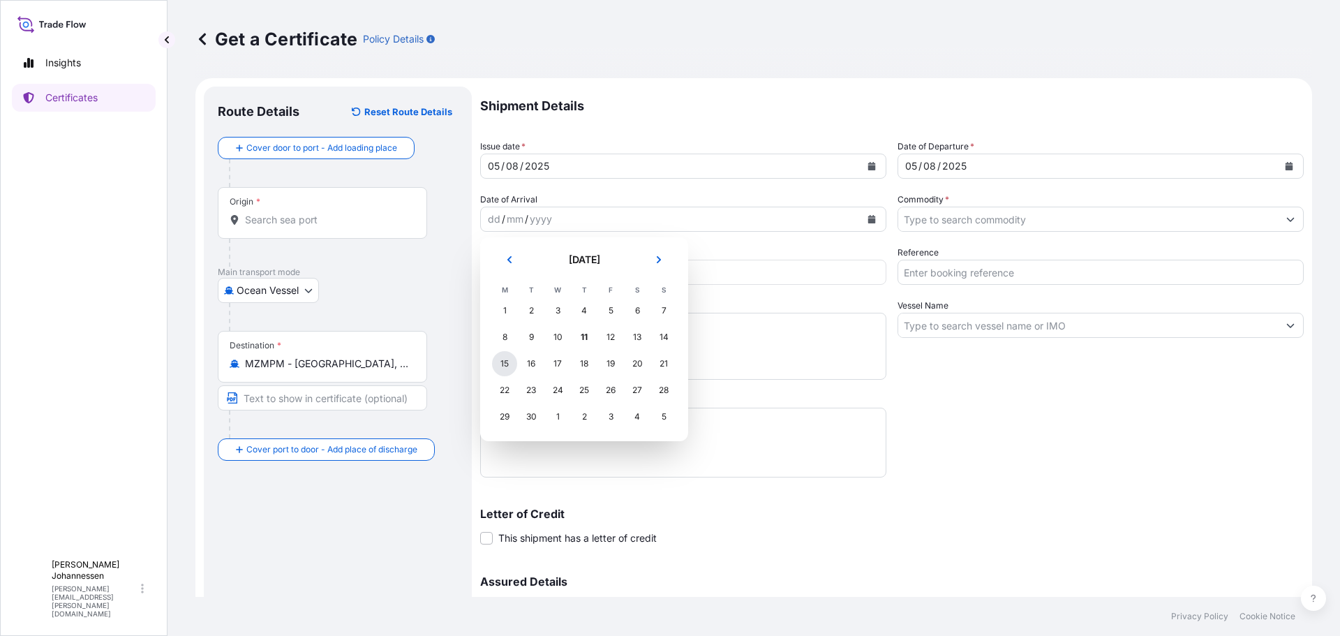
click at [503, 365] on div "15" at bounding box center [504, 363] width 25 height 25
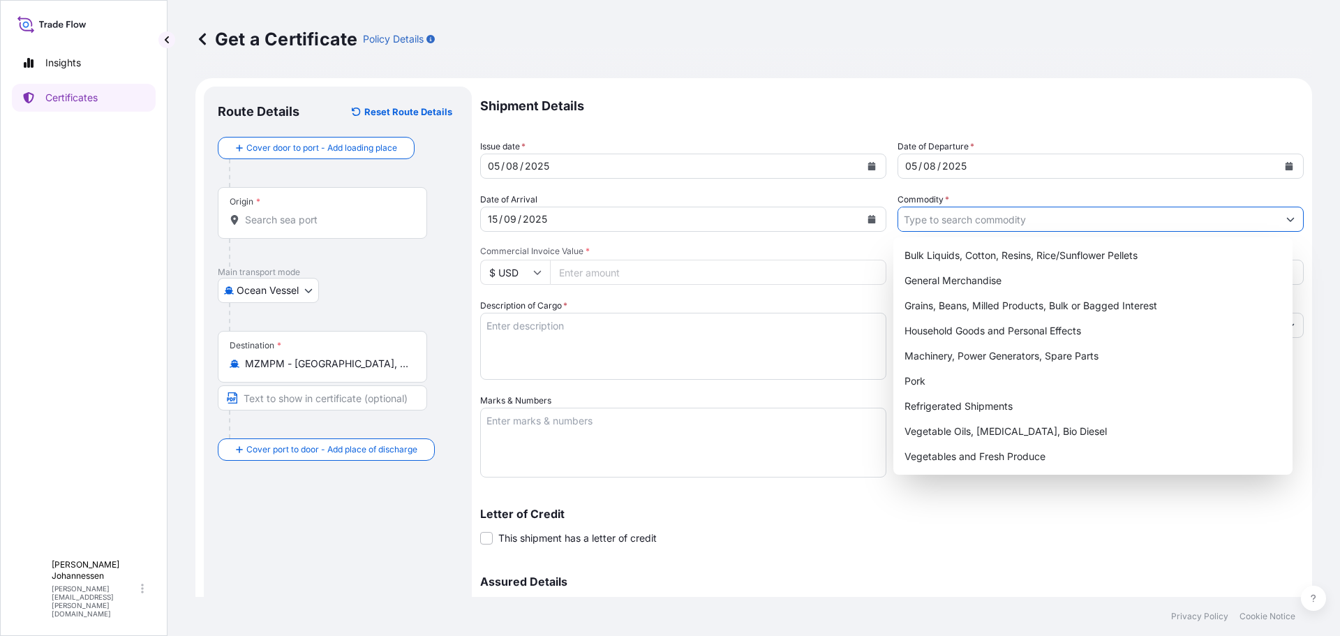
click at [1287, 220] on icon "Show suggestions" at bounding box center [1291, 220] width 8 height 4
click at [975, 312] on div "Grains, Beans, Milled Products, Bulk or Bagged Interest" at bounding box center [1093, 305] width 389 height 25
type input "Grains, Beans, Milled Products, Bulk or Bagged Interest"
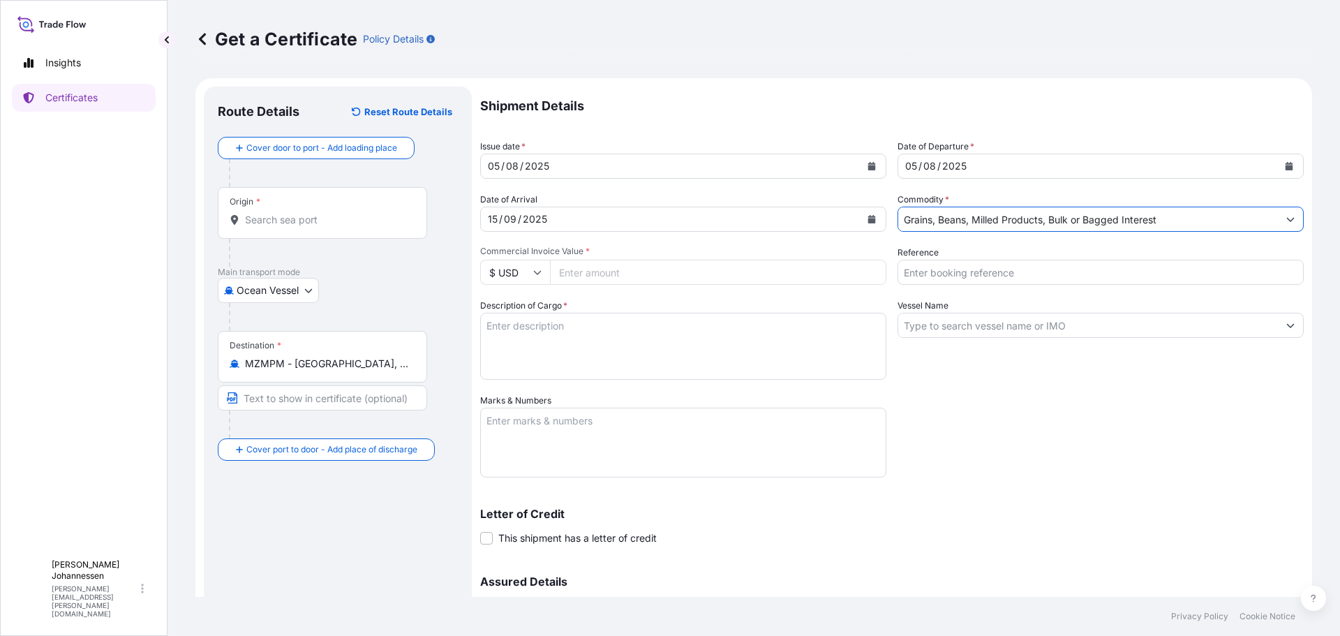
click at [588, 279] on input "Commercial Invoice Value *" at bounding box center [718, 272] width 336 height 25
type input "934203.05"
click at [1086, 276] on input "Reference" at bounding box center [1101, 272] width 406 height 25
type input "#10154017"
click at [766, 341] on textarea "Description of Cargo *" at bounding box center [683, 346] width 406 height 67
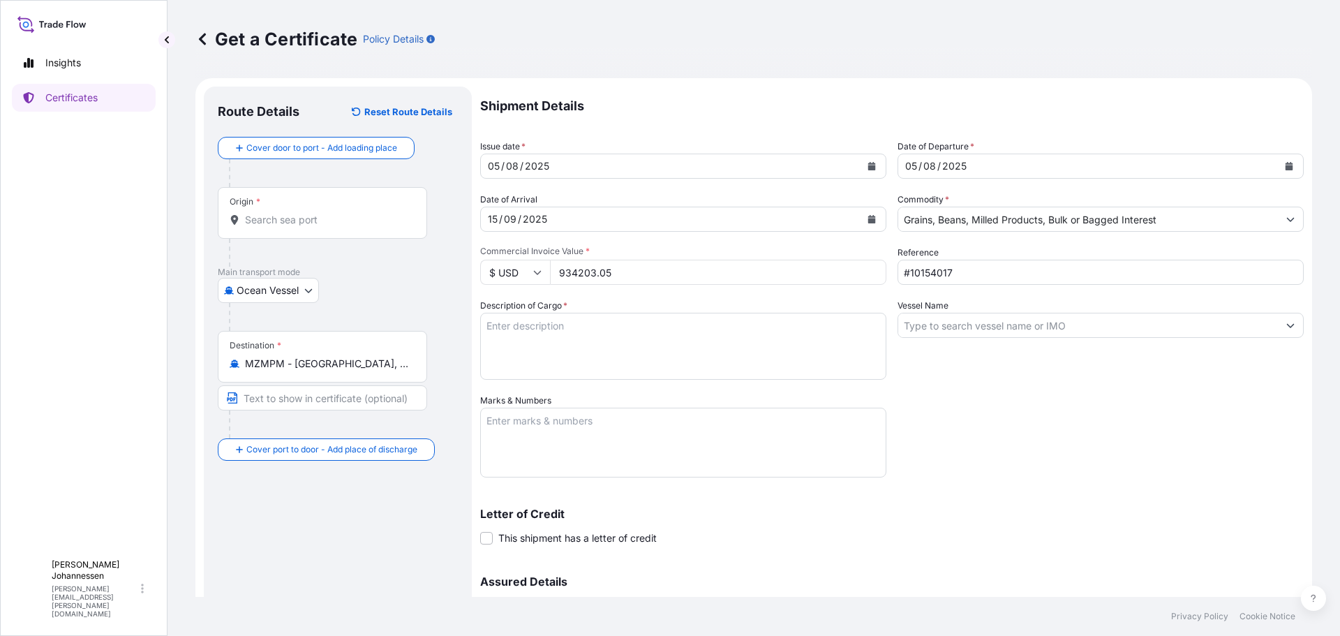
click at [530, 341] on textarea "Description of Cargo *" at bounding box center [683, 346] width 406 height 67
paste textarea "2950.000 MT US NO. 2 OR BETTER SOFT RED WINTER WHEAT, IN BULK 9% Pro"
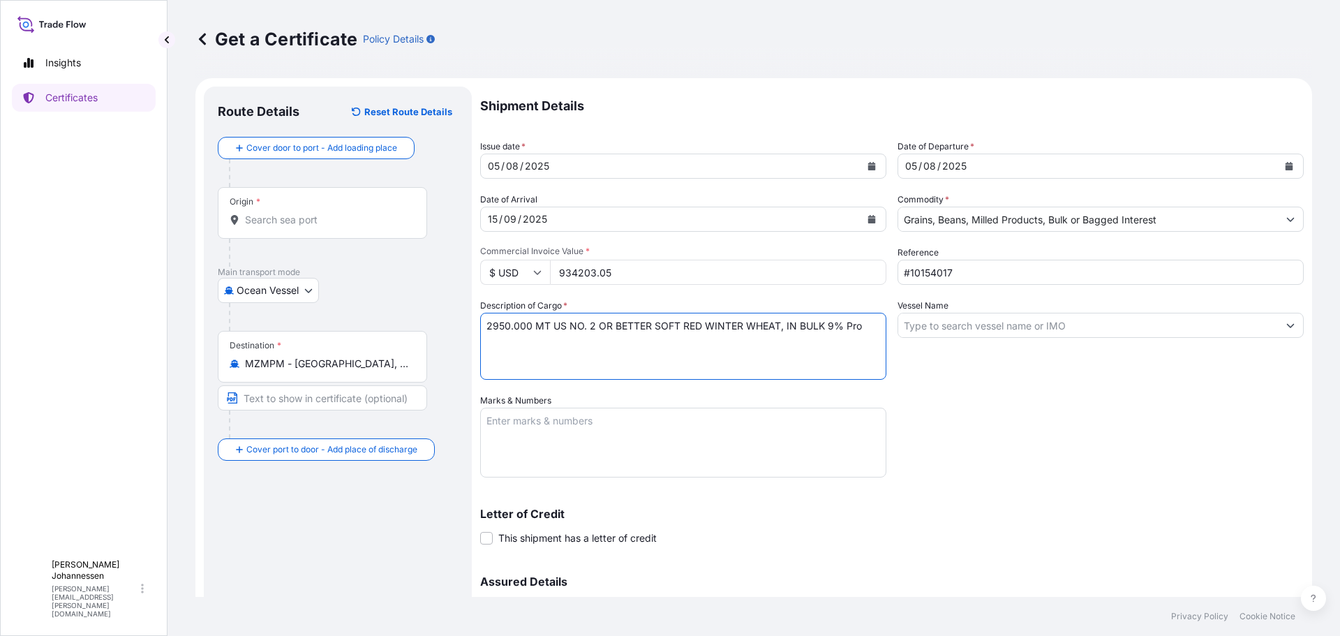
type textarea "2950.000 MT US NO. 2 OR BETTER SOFT RED WINTER WHEAT, IN BULK 9% Pro"
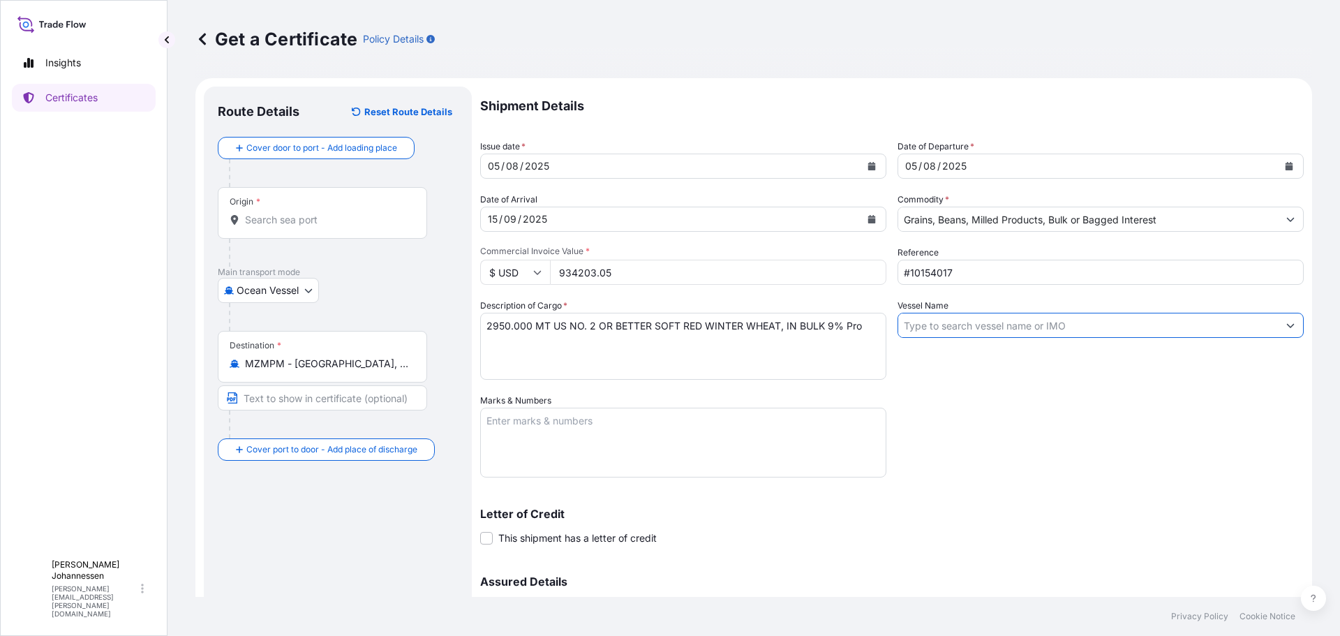
click at [975, 330] on input "Vessel Name" at bounding box center [1088, 325] width 380 height 25
click at [1287, 325] on icon "Show suggestions" at bounding box center [1291, 326] width 8 height 4
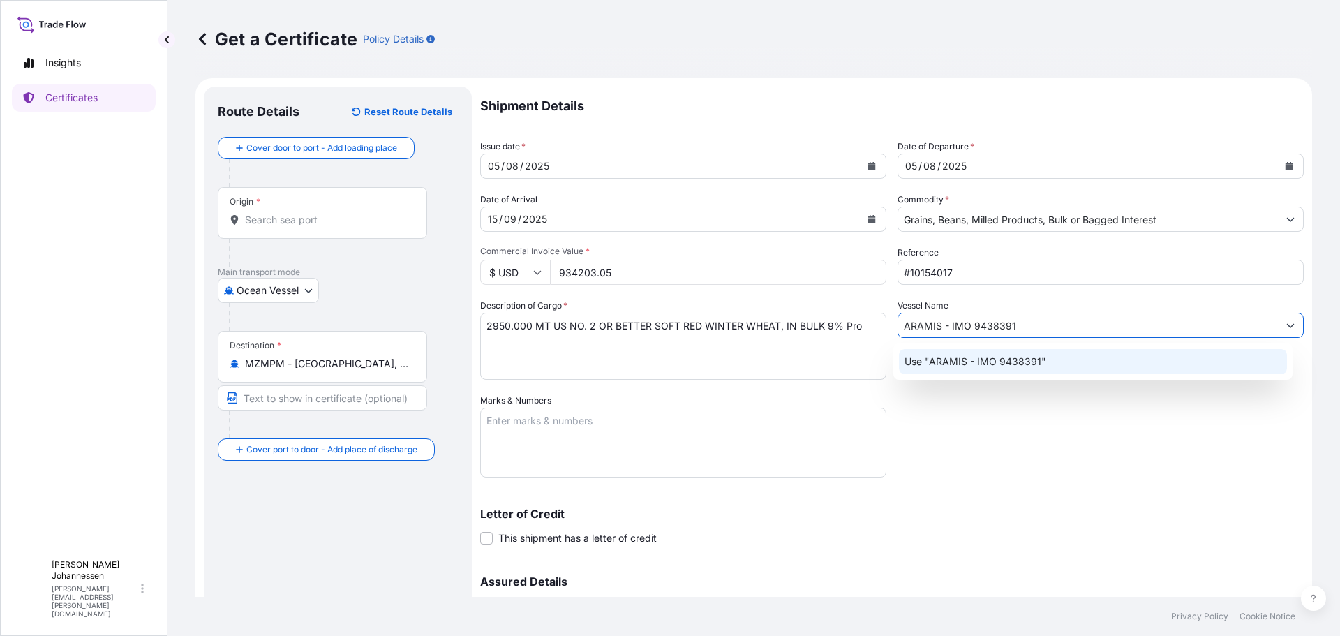
click at [1074, 364] on div "Use "ARAMIS - IMO 9438391"" at bounding box center [1093, 361] width 389 height 25
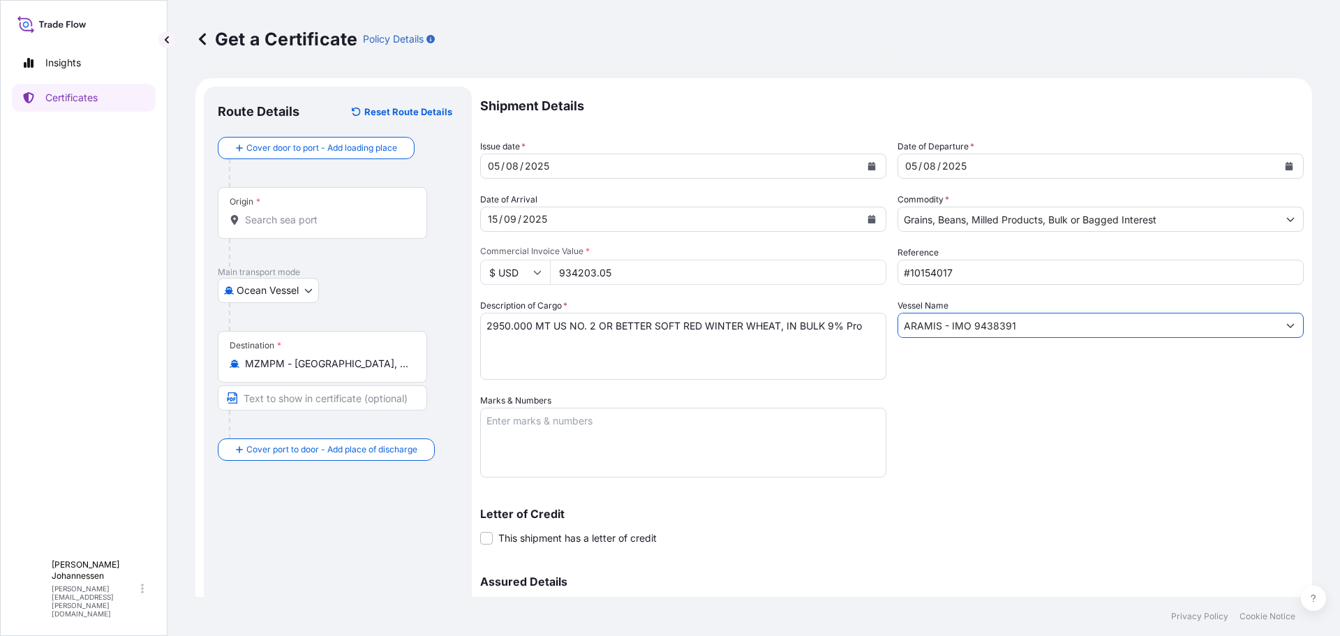
type input "ARAMIS - IMO 9438391"
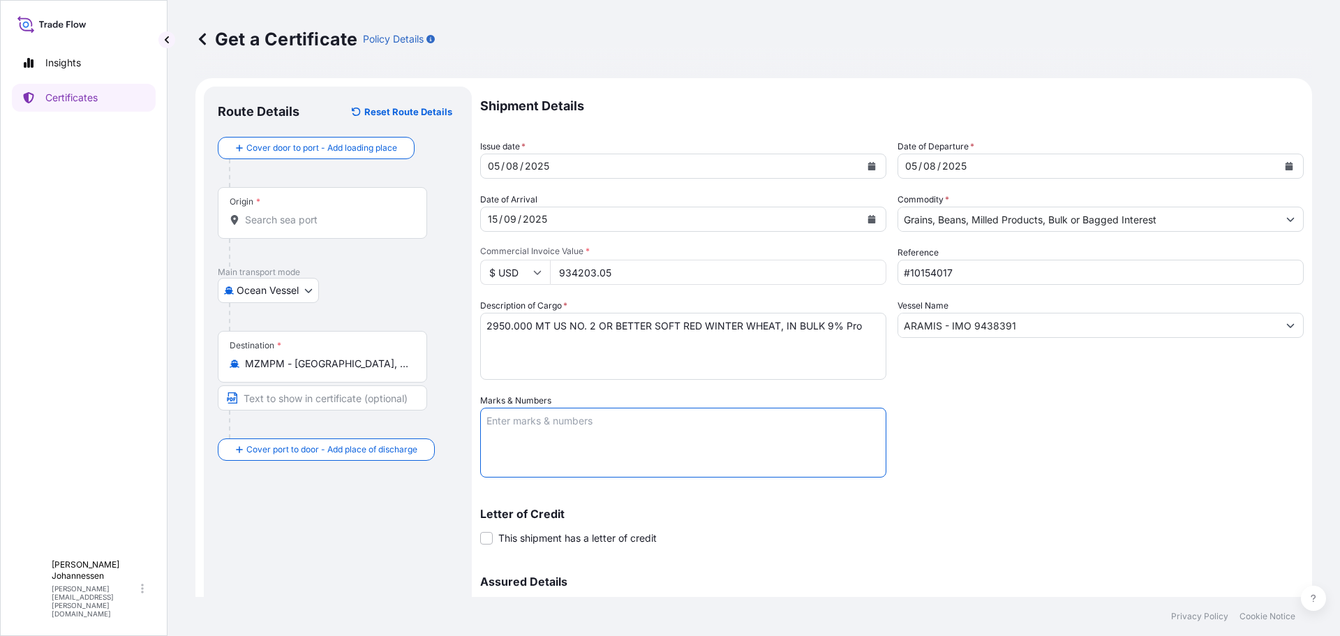
click at [530, 431] on textarea "Marks & Numbers" at bounding box center [683, 443] width 406 height 70
click at [524, 415] on textarea "Marks & Numbers" at bounding box center [683, 443] width 406 height 70
paste textarea "B/L MACY253208GU404"
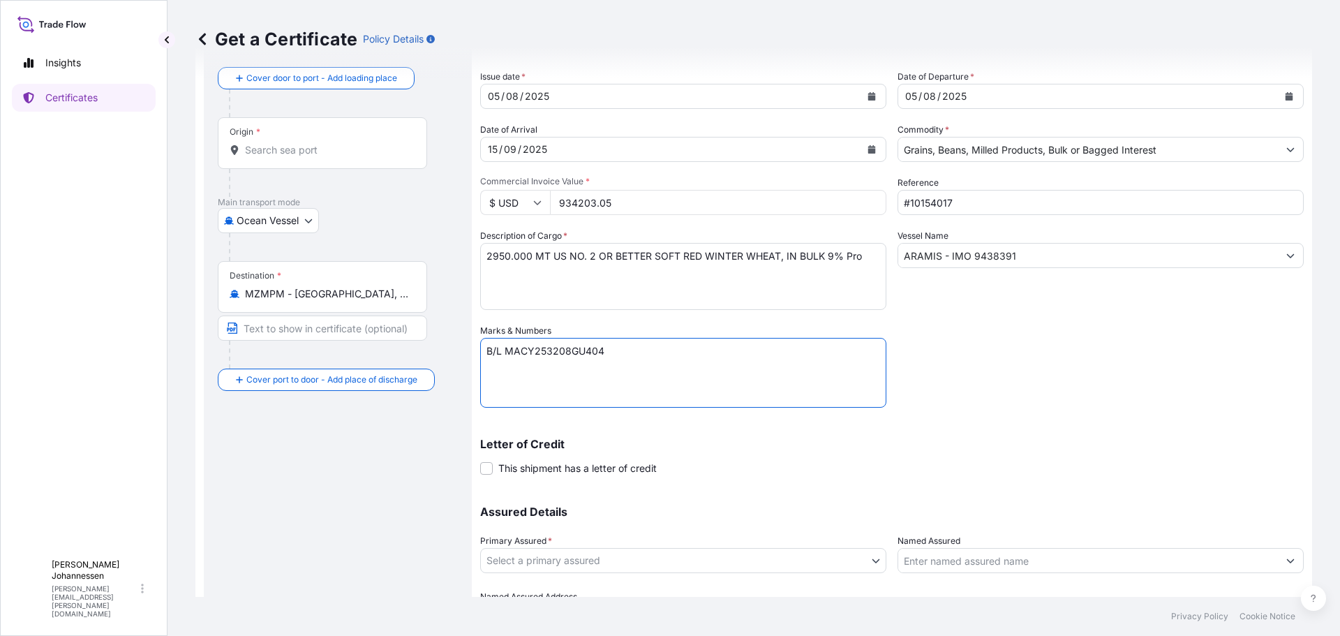
scroll to position [149, 0]
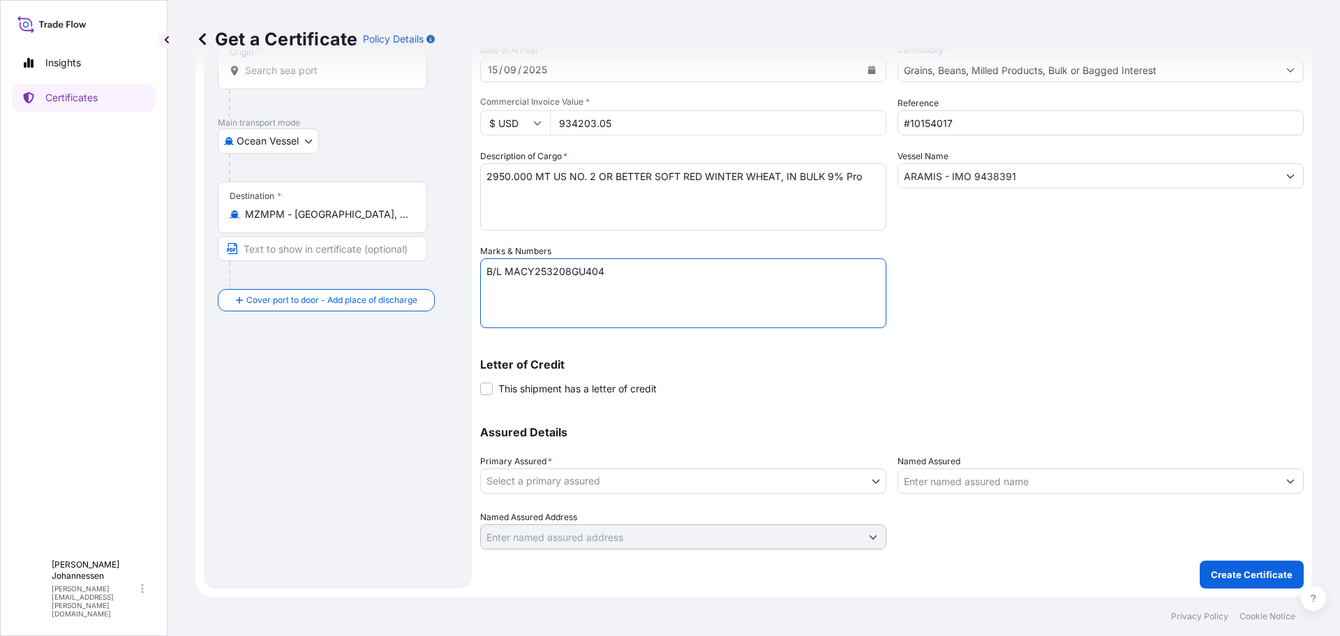
type textarea "B/L MACY253208GU404"
click at [676, 482] on body "Insights Certificates D Donald Johannessen donald.johannessen@seaboardtrade.com…" at bounding box center [670, 318] width 1340 height 636
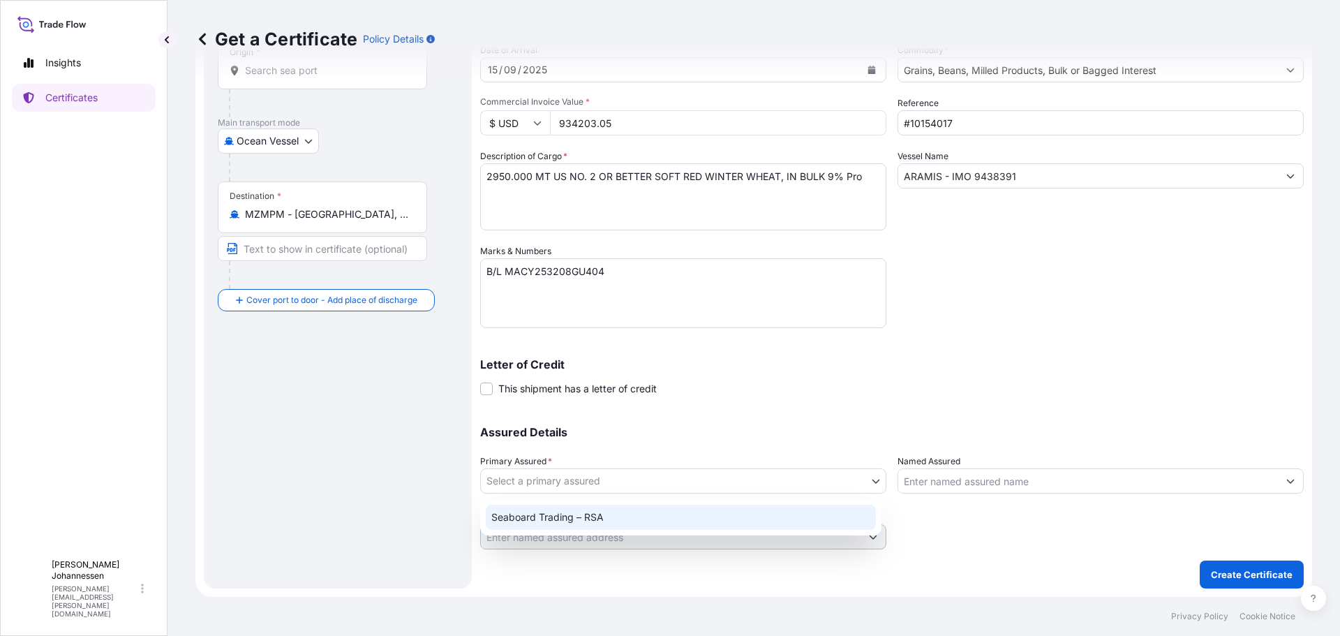
click at [610, 519] on div "Seaboard Trading – RSA" at bounding box center [681, 517] width 390 height 25
select select "31641"
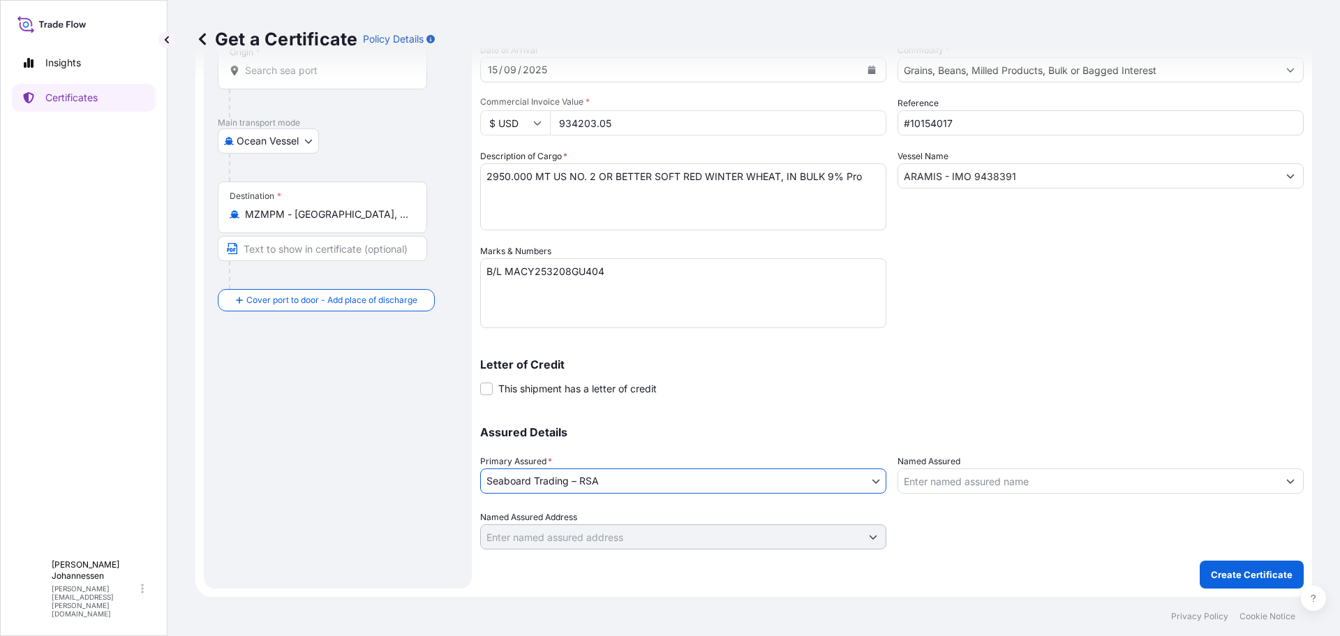
click at [1031, 473] on input "Named Assured" at bounding box center [1088, 480] width 380 height 25
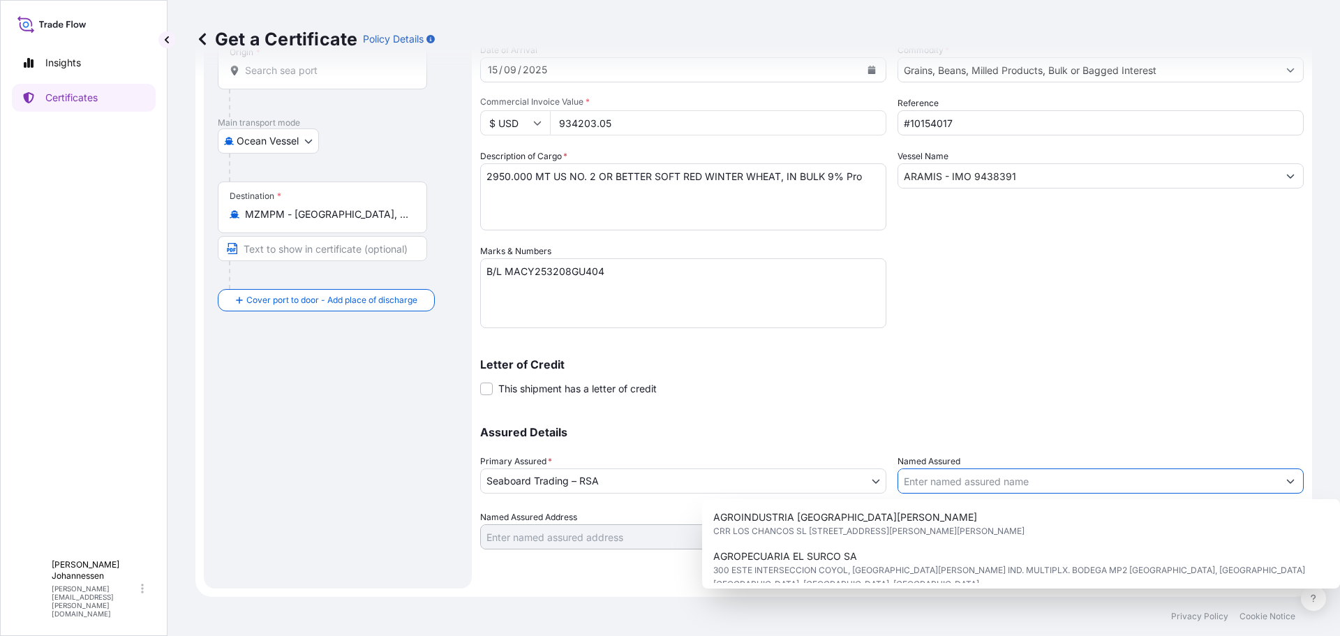
click at [1032, 480] on input "Named Assured" at bounding box center [1088, 480] width 380 height 25
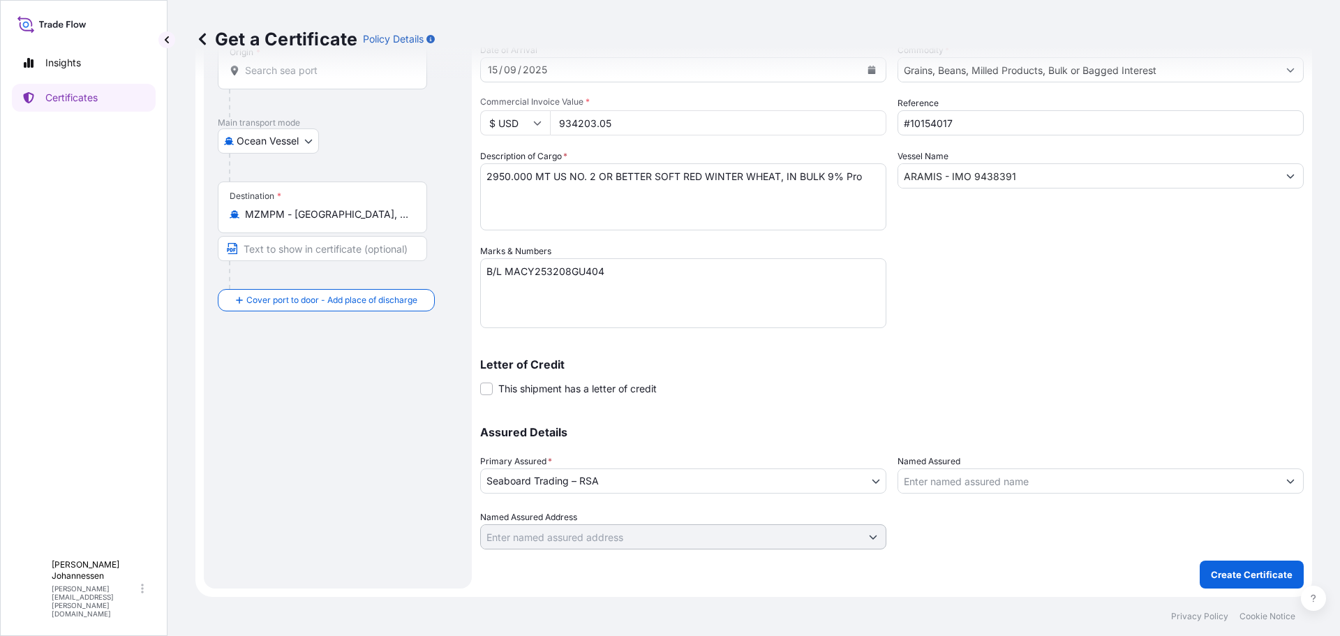
click at [972, 480] on input "Named Assured" at bounding box center [1088, 480] width 380 height 25
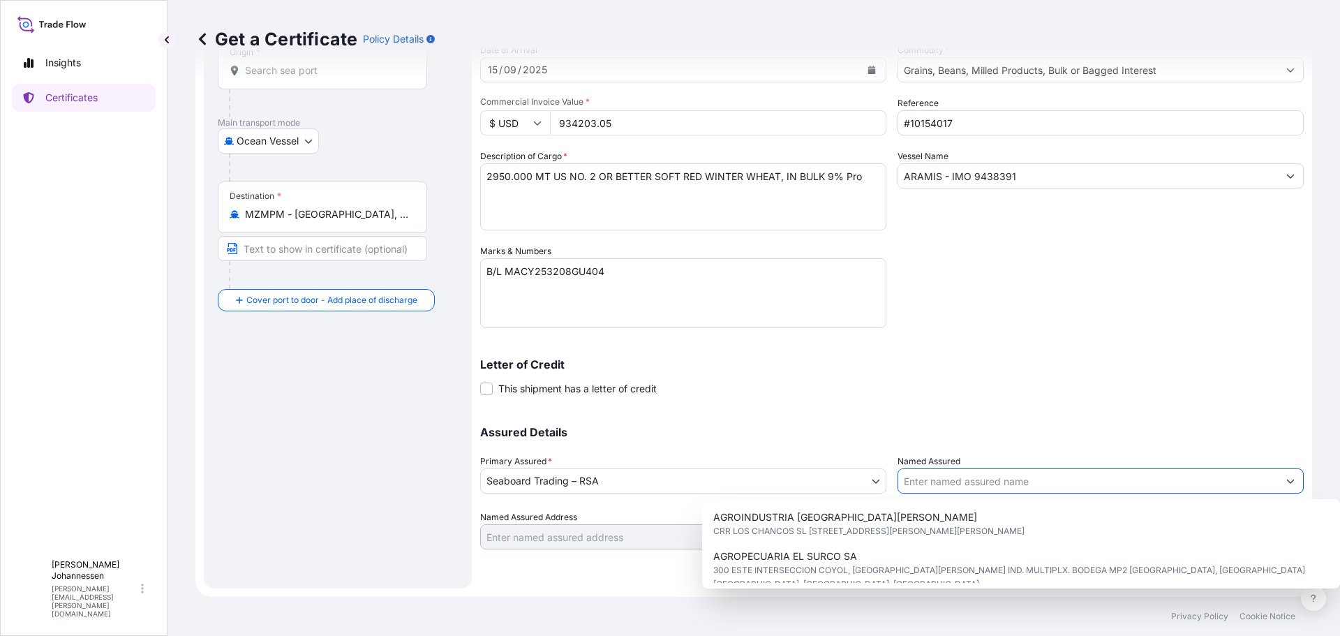
paste input "COMPANHIA INDUSTRIAL [PERSON_NAME] SARL"
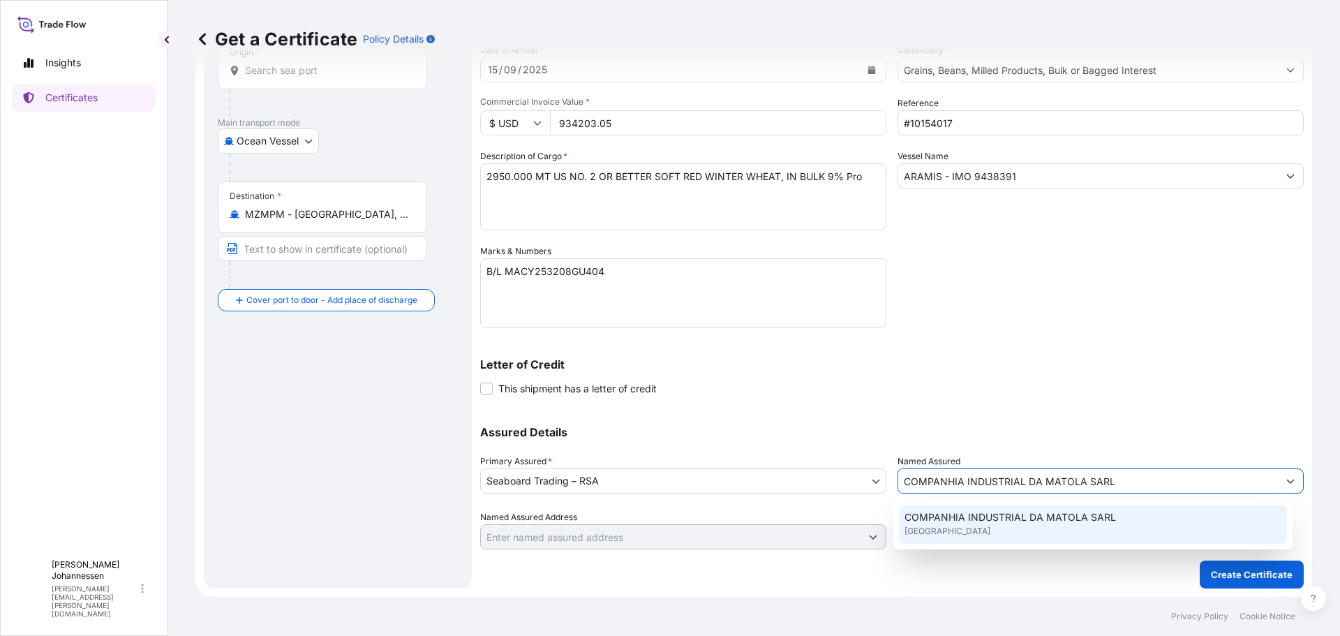
click at [1013, 514] on span "COMPANHIA INDUSTRIAL [PERSON_NAME] SARL" at bounding box center [1011, 517] width 212 height 14
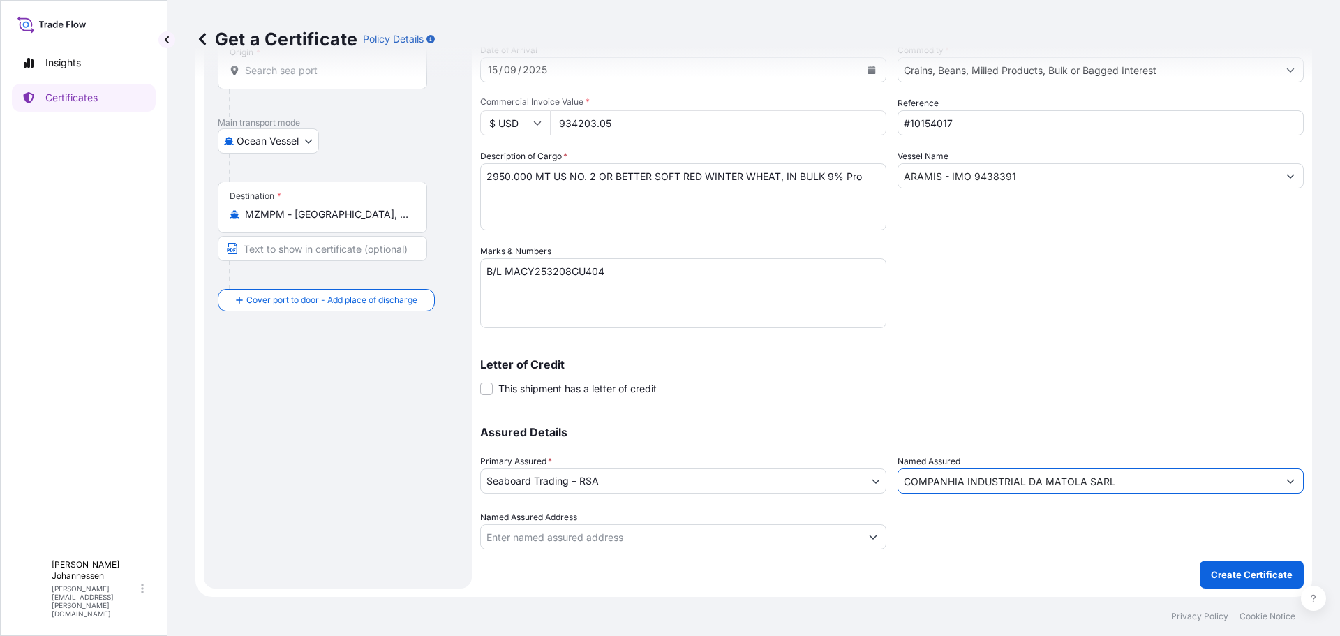
type input "COMPANHIA INDUSTRIAL [PERSON_NAME] SARL"
click at [1238, 561] on div "Shipment Details Issue date * 05 / 08 / 2025 Date of Departure * 05 / 08 / 2025…" at bounding box center [892, 262] width 824 height 651
click at [1240, 568] on p "Create Certificate" at bounding box center [1252, 575] width 82 height 14
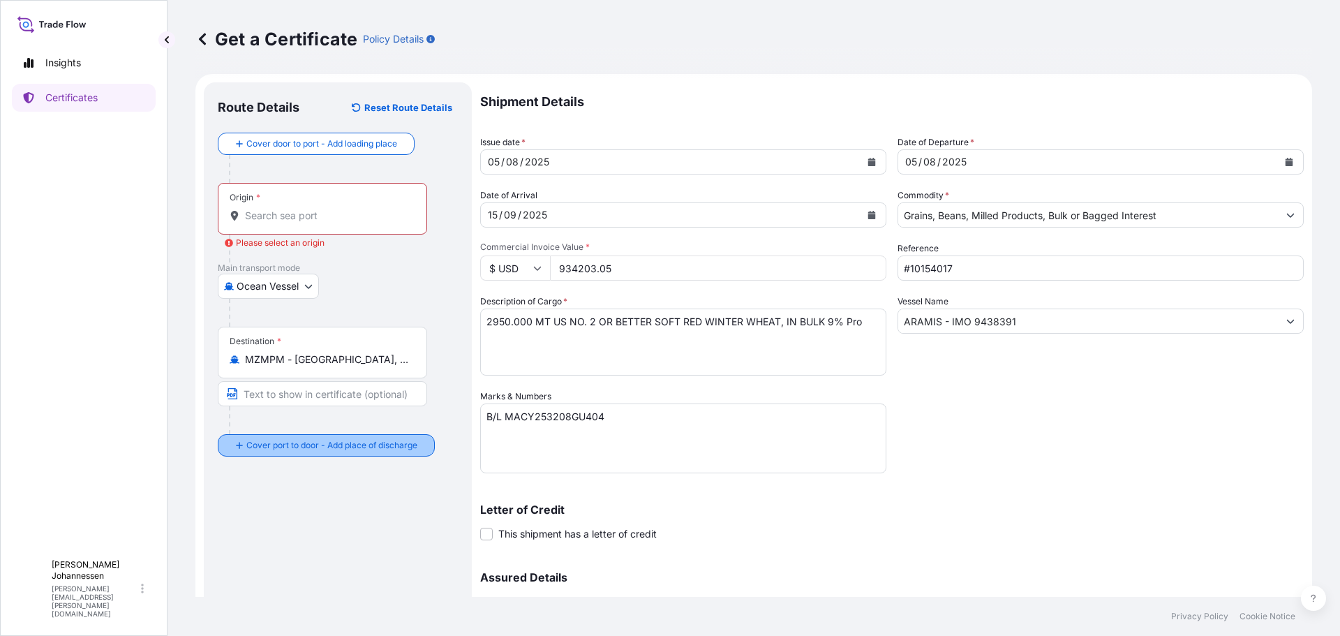
scroll to position [0, 0]
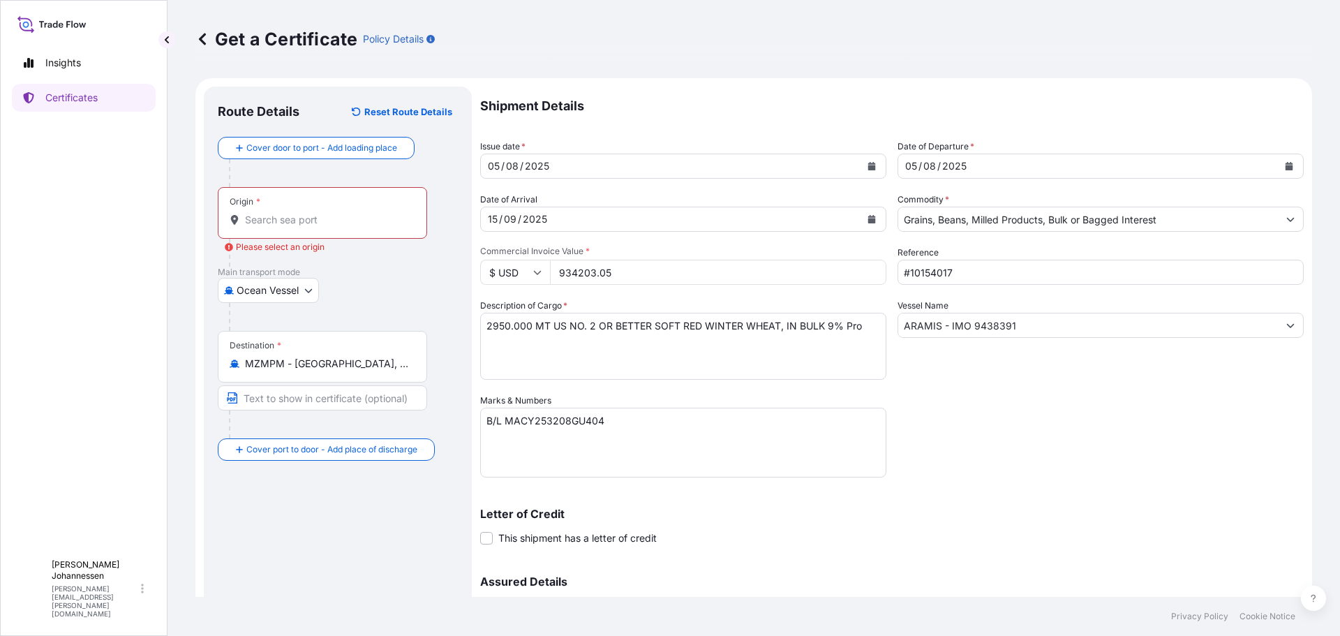
click at [248, 222] on input "Origin * Please select an origin" at bounding box center [327, 220] width 165 height 14
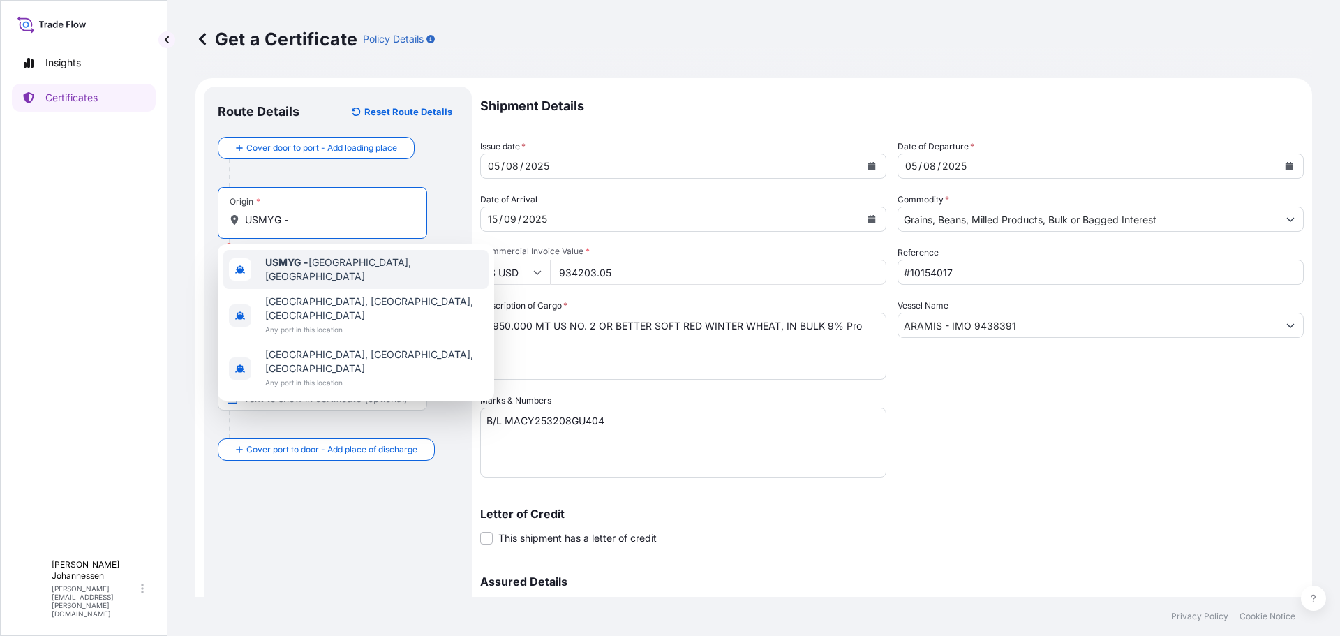
click at [344, 272] on span "USMYG - Myrtle Grove, United States" at bounding box center [374, 269] width 218 height 28
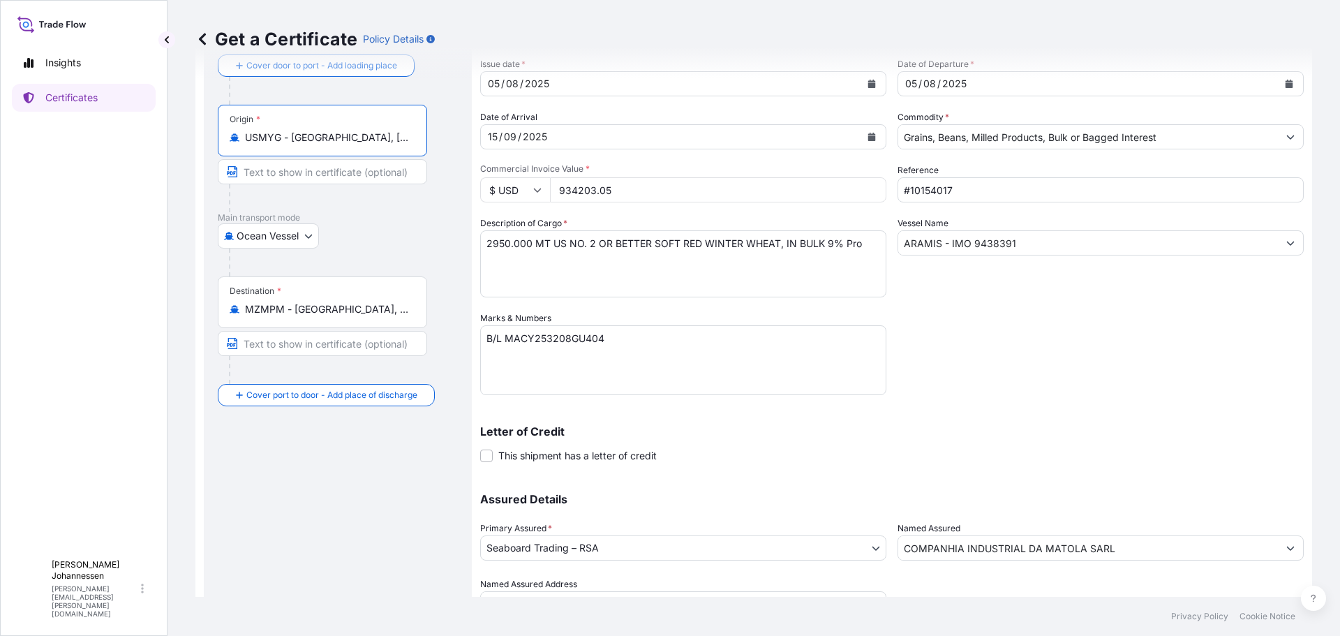
scroll to position [149, 0]
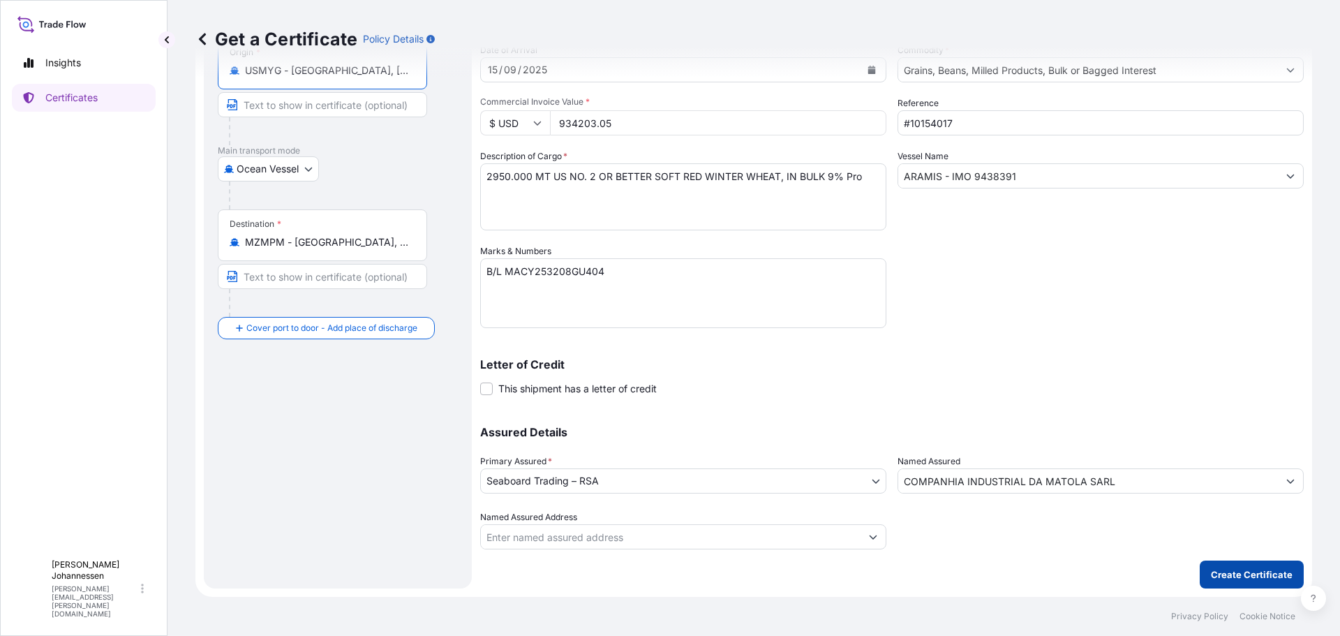
type input "USMYG - [GEOGRAPHIC_DATA], [GEOGRAPHIC_DATA]"
click at [1240, 569] on p "Create Certificate" at bounding box center [1252, 575] width 82 height 14
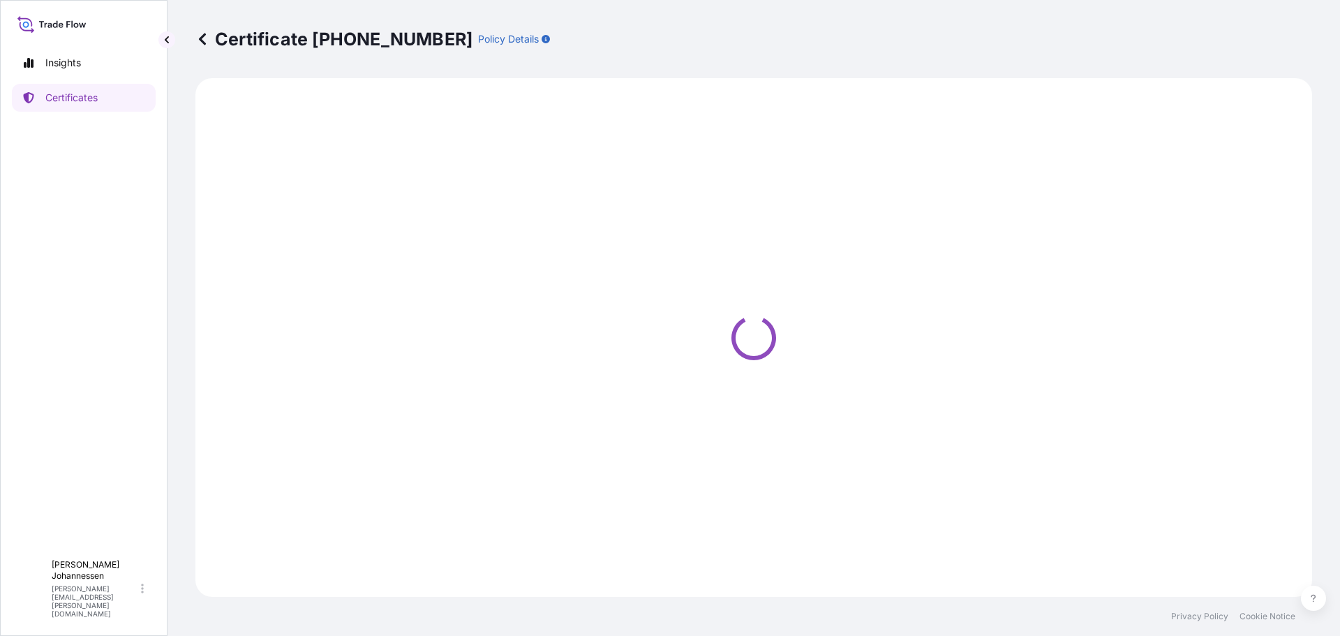
select select "Ocean Vessel"
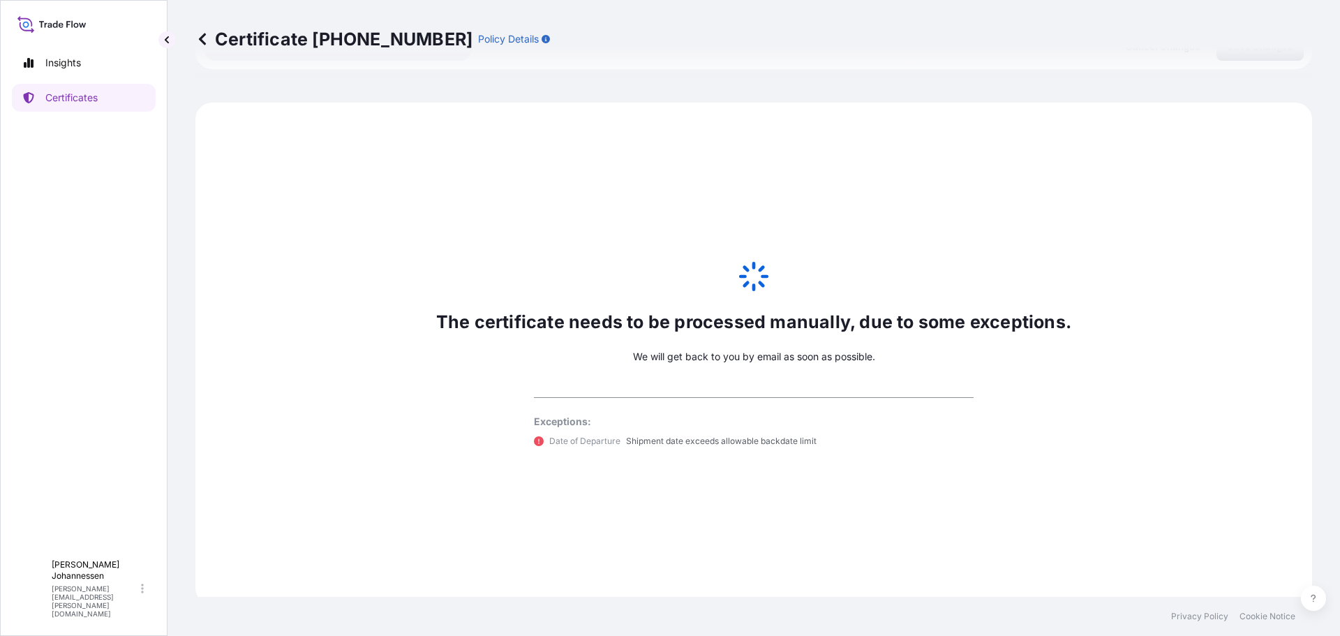
scroll to position [685, 0]
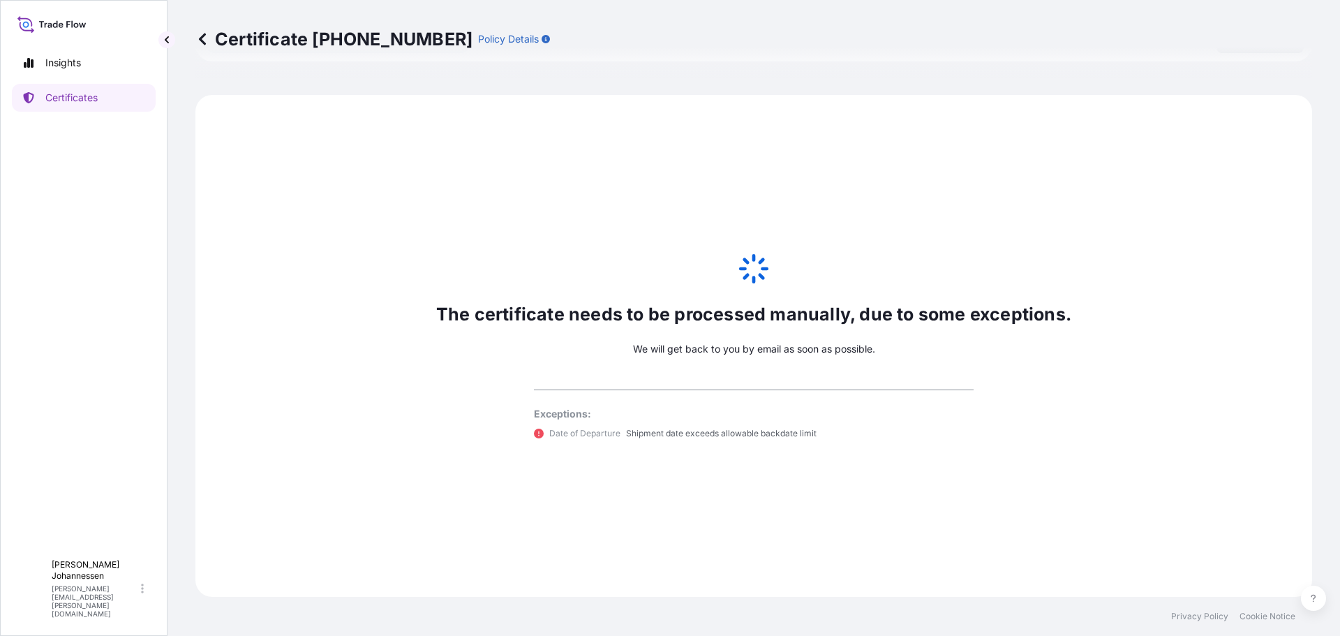
select select "31641"
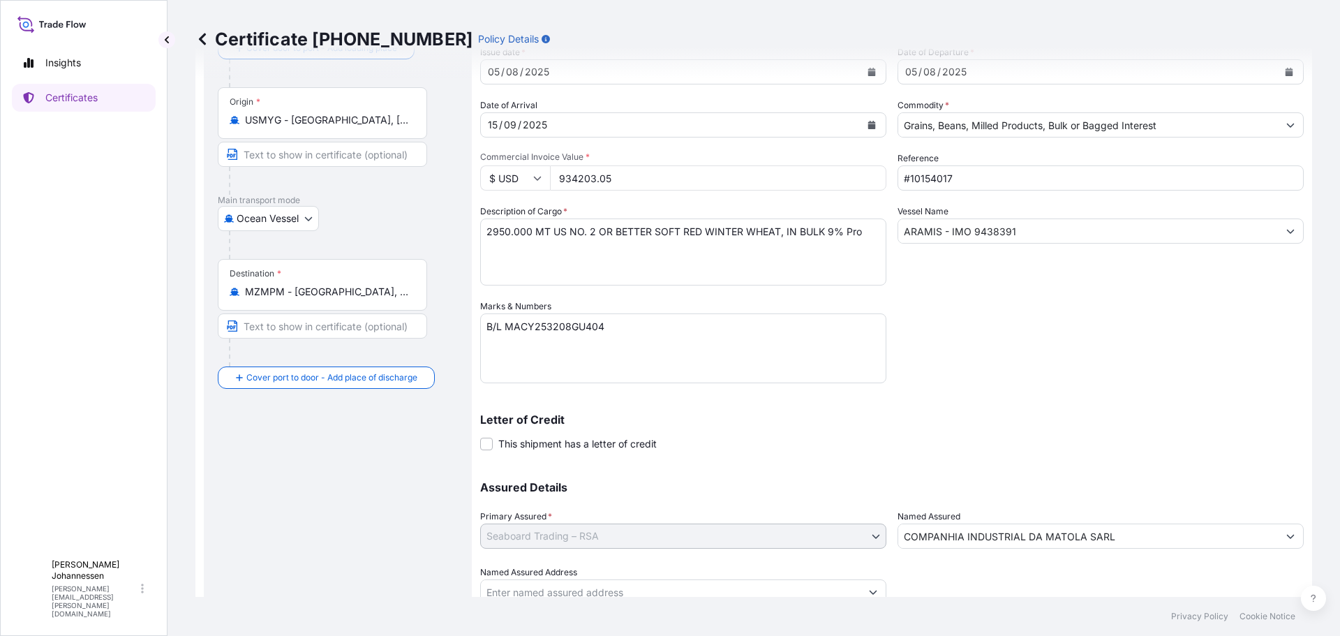
scroll to position [0, 0]
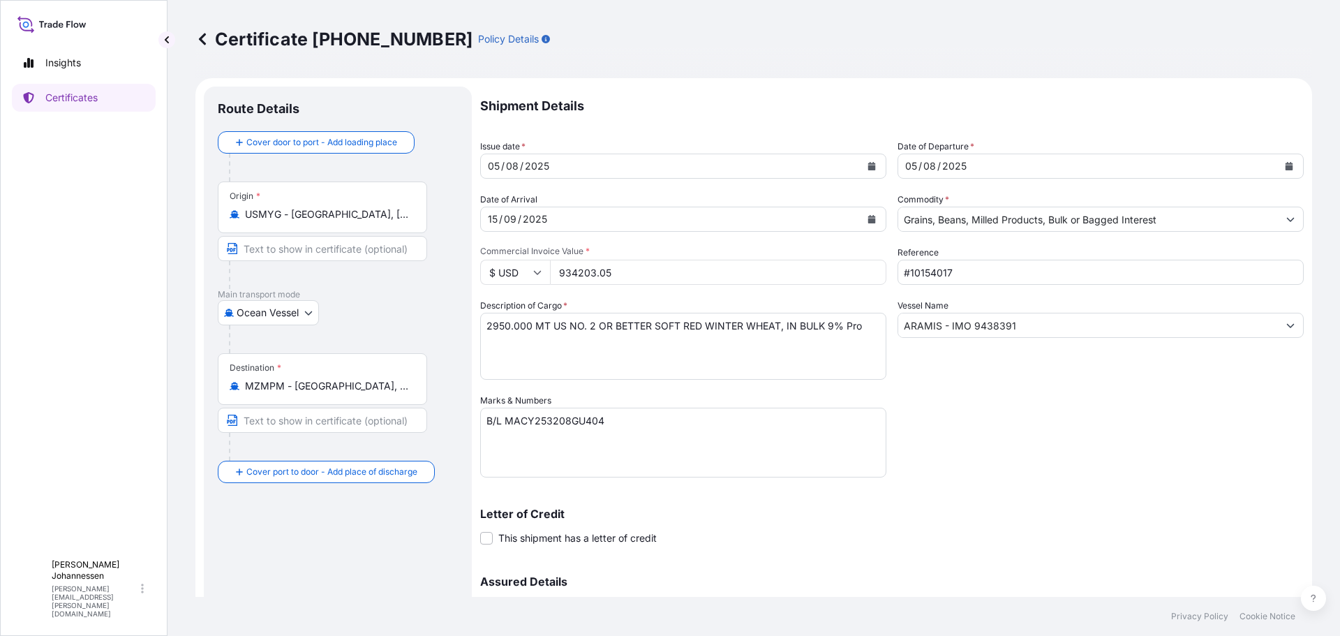
click at [998, 161] on div "05 / 08 / 2025" at bounding box center [1088, 166] width 380 height 25
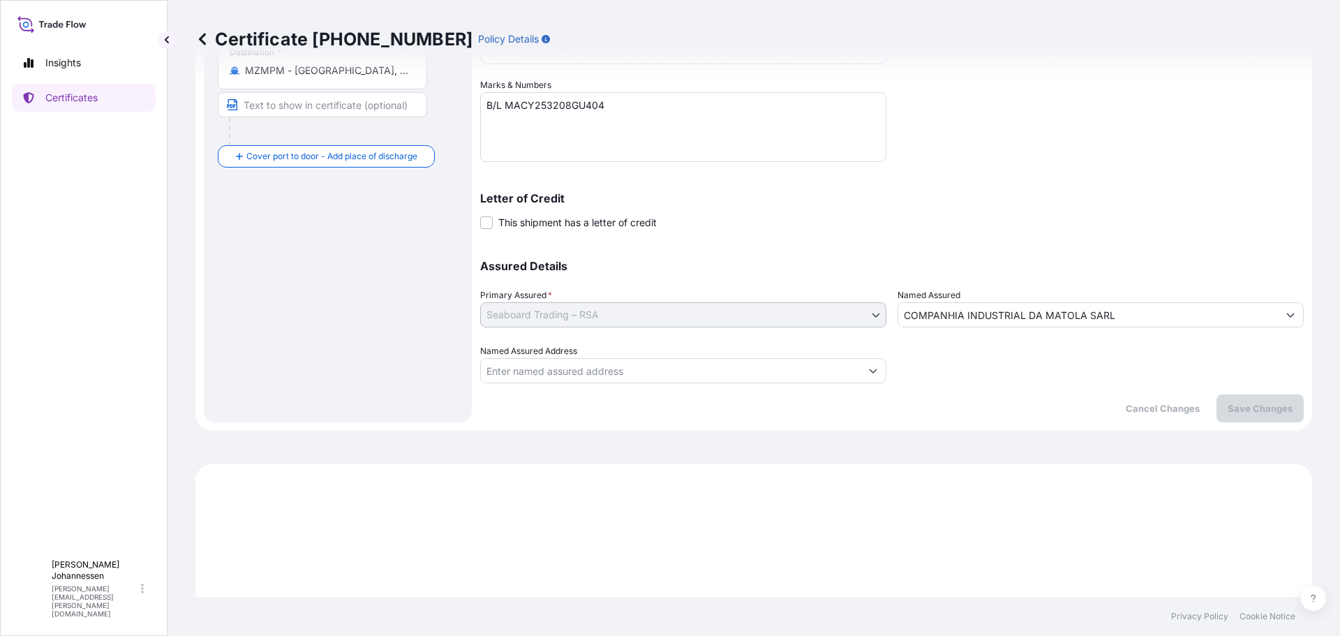
scroll to position [437, 0]
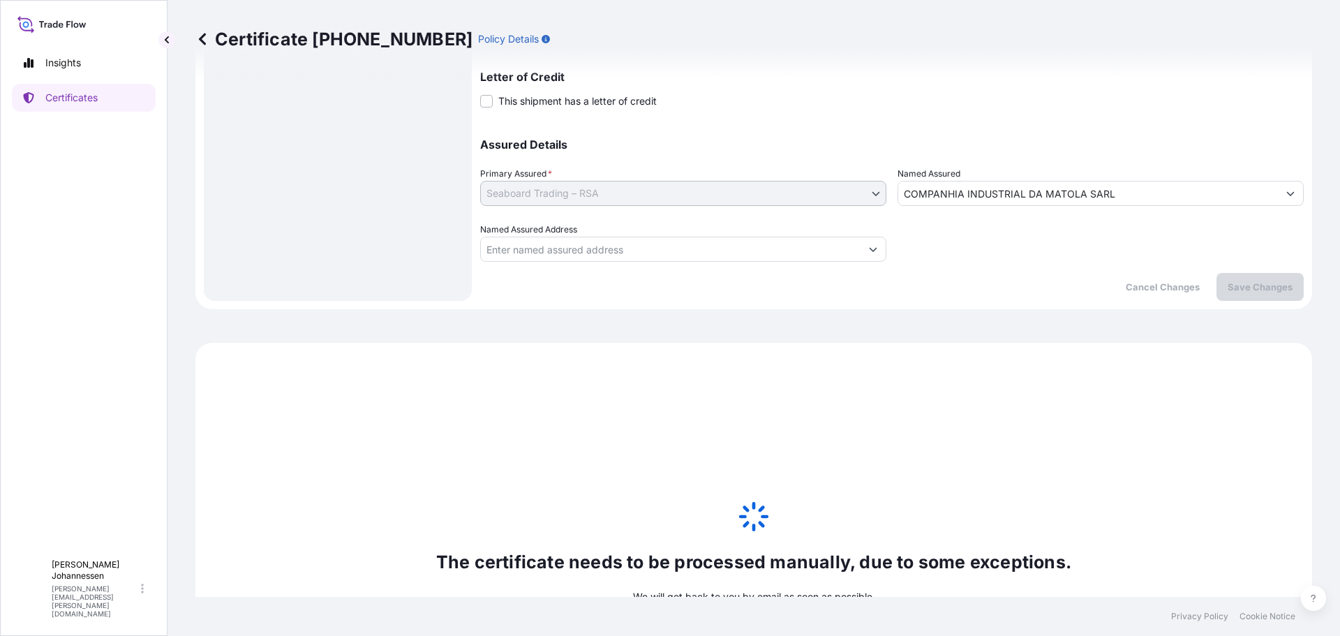
click at [1147, 512] on div "The certificate needs to be processed manually, due to some exceptions. We will…" at bounding box center [753, 594] width 1117 height 502
click at [1022, 69] on div "Certificate 31641-22-1 Policy Details" at bounding box center [753, 39] width 1117 height 78
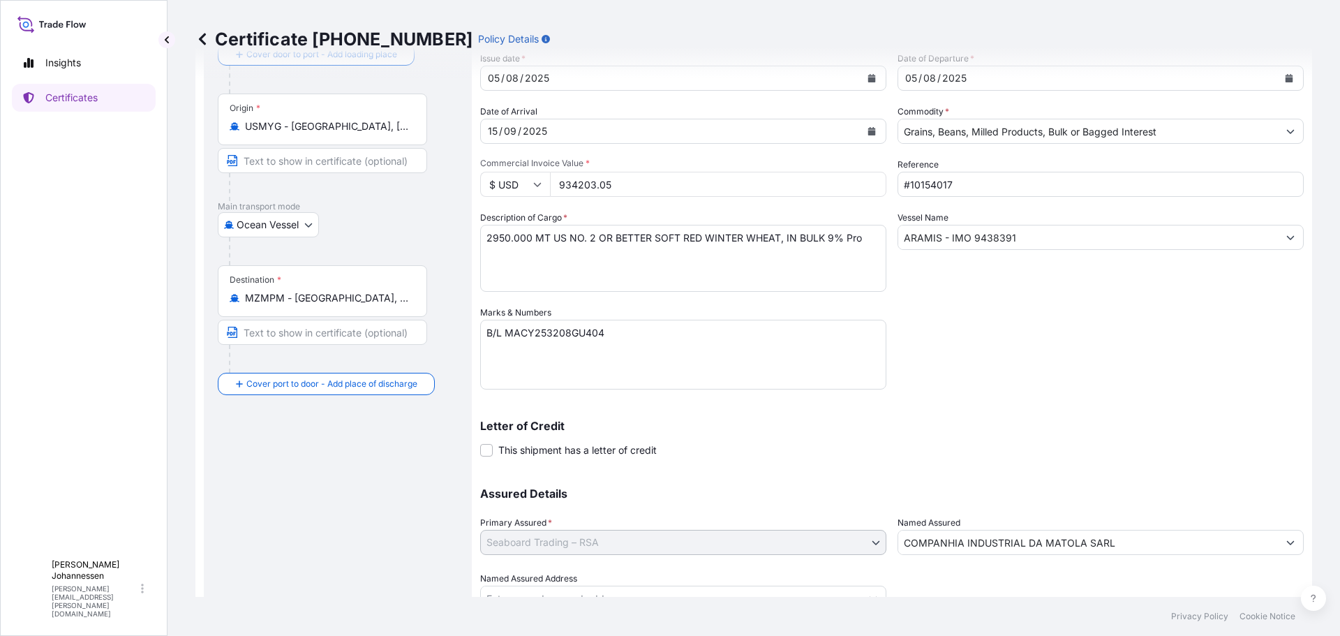
scroll to position [0, 0]
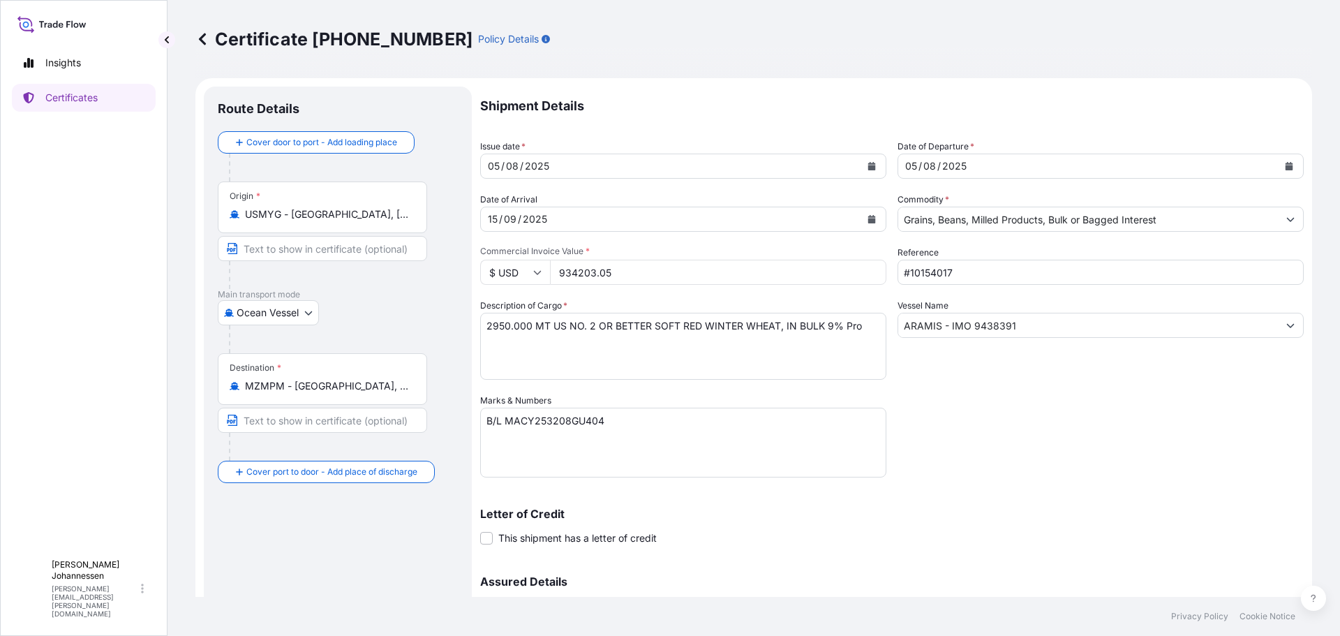
click at [1110, 450] on div "Shipment Details Issue date * 05 / 08 / 2025 Date of Departure * 05 / 08 / 2025…" at bounding box center [892, 393] width 824 height 612
click at [608, 160] on div "05 / 08 / 2025" at bounding box center [671, 166] width 380 height 25
click at [655, 168] on div "05 / 08 / 2025" at bounding box center [671, 166] width 380 height 25
click at [676, 102] on p "Shipment Details" at bounding box center [892, 106] width 824 height 39
click at [762, 45] on div "Certificate 31641-22-1 Policy Details" at bounding box center [753, 39] width 1117 height 22
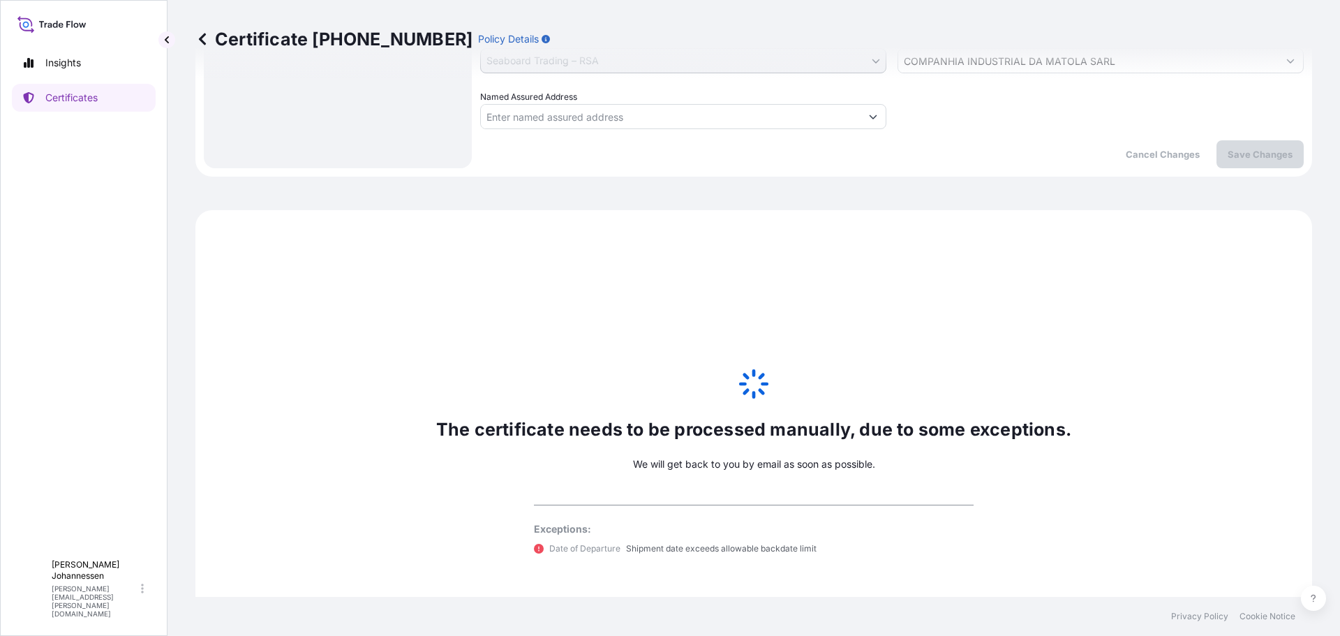
scroll to position [685, 0]
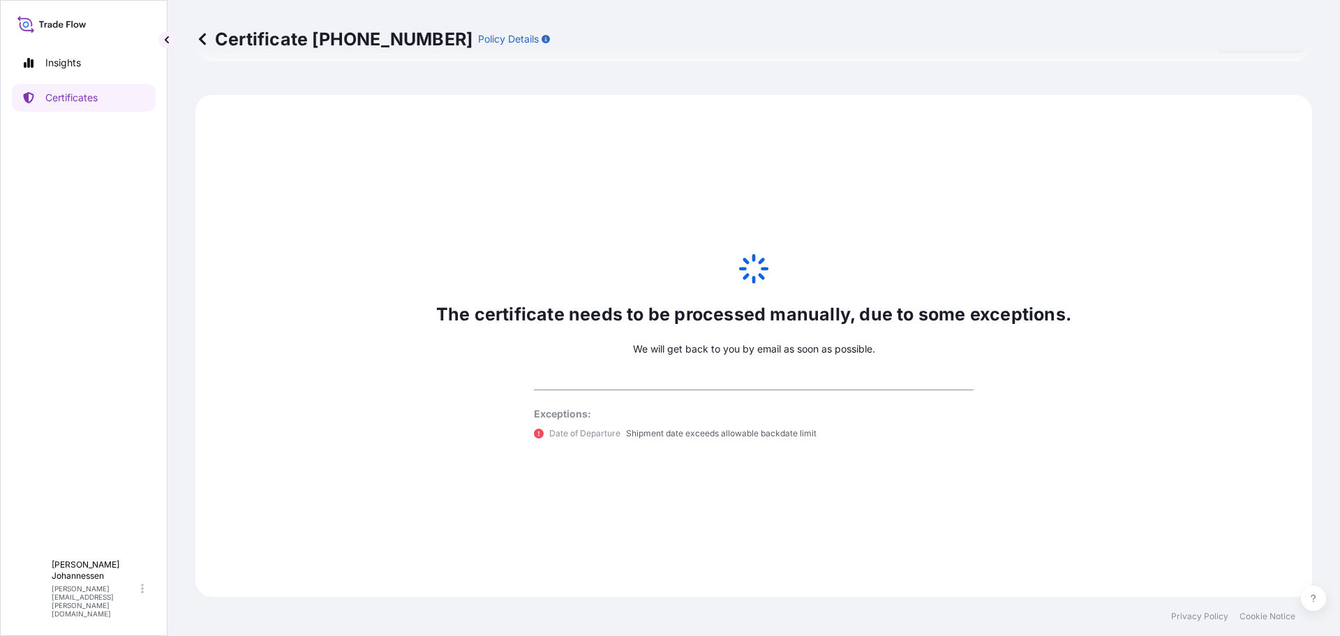
drag, startPoint x: 919, startPoint y: 171, endPoint x: 915, endPoint y: 179, distance: 8.4
click at [919, 177] on div "The certificate needs to be processed manually, due to some exceptions. We will…" at bounding box center [753, 346] width 1117 height 502
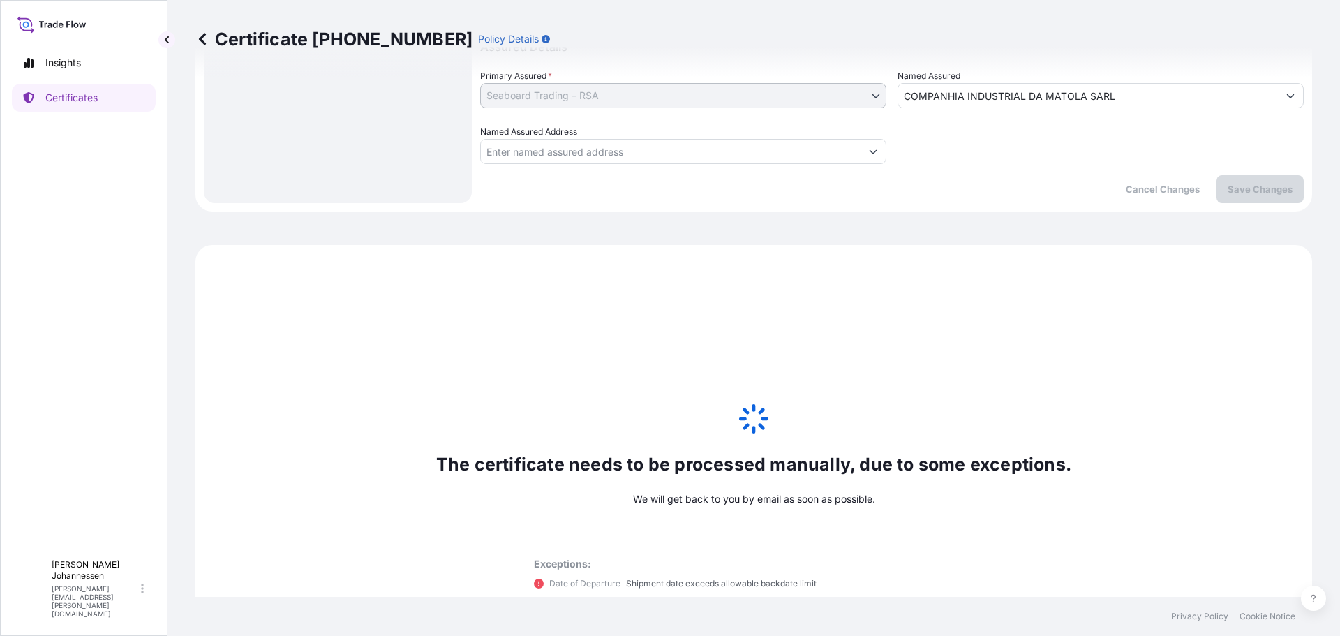
scroll to position [406, 0]
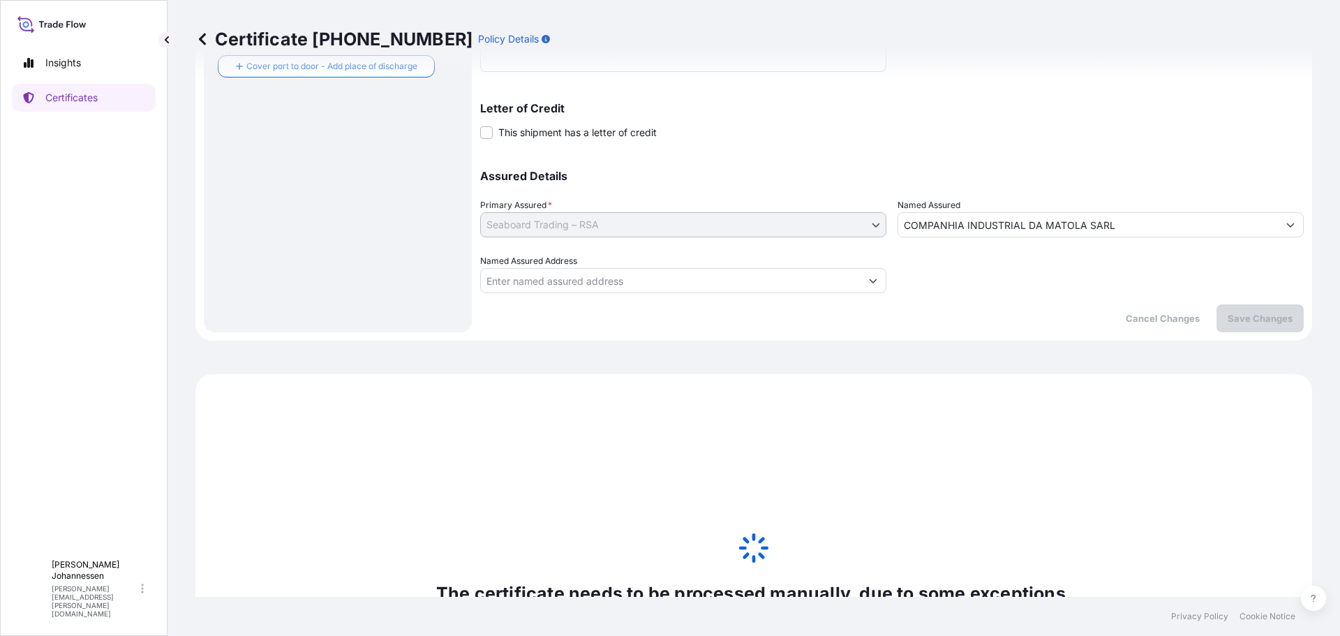
drag, startPoint x: 1044, startPoint y: 149, endPoint x: 1037, endPoint y: 151, distance: 7.5
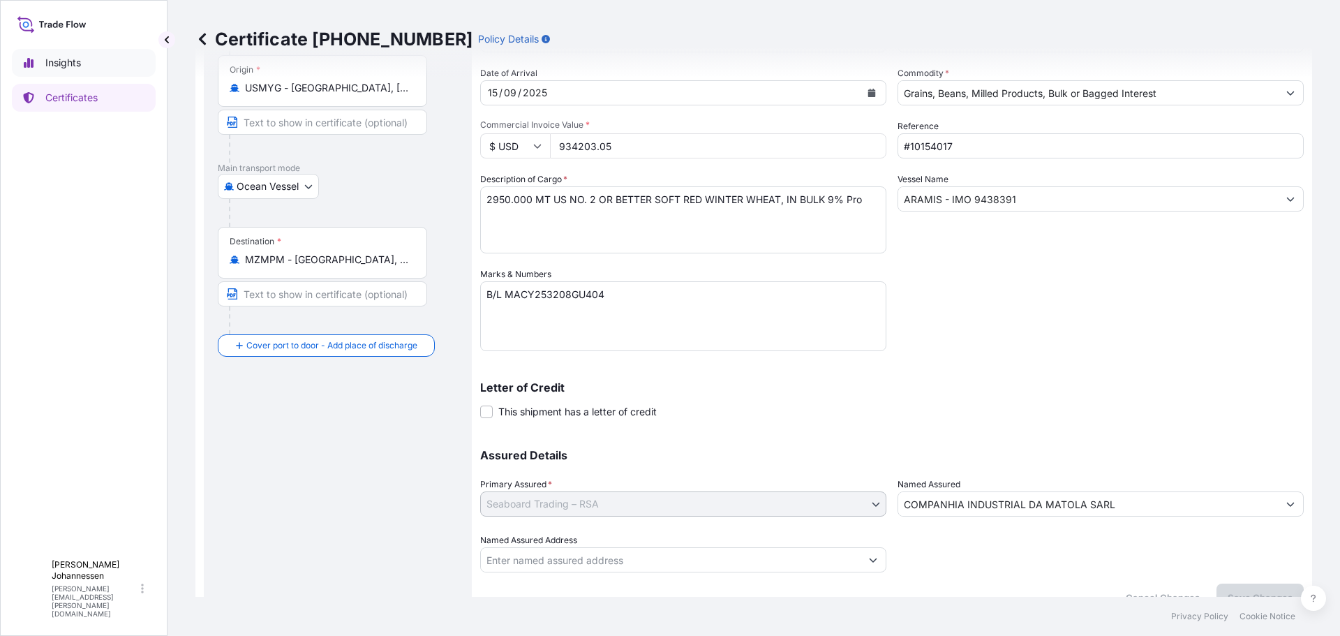
click at [68, 55] on link "Insights" at bounding box center [84, 63] width 144 height 28
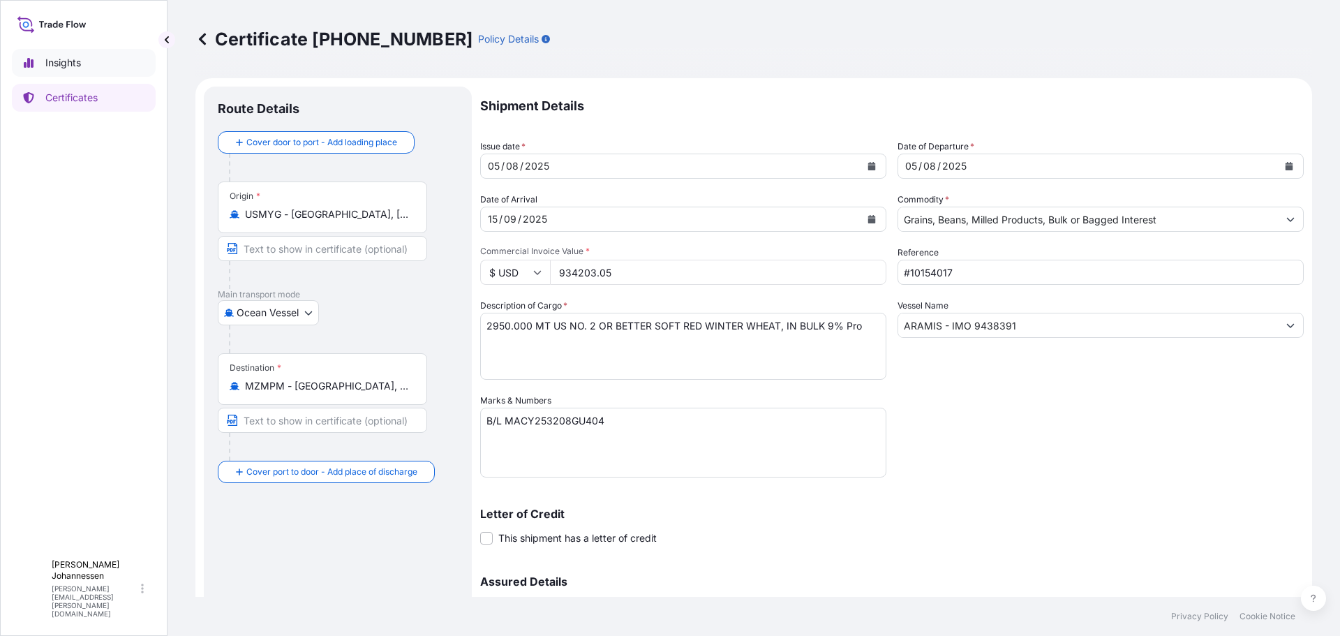
select select "2025"
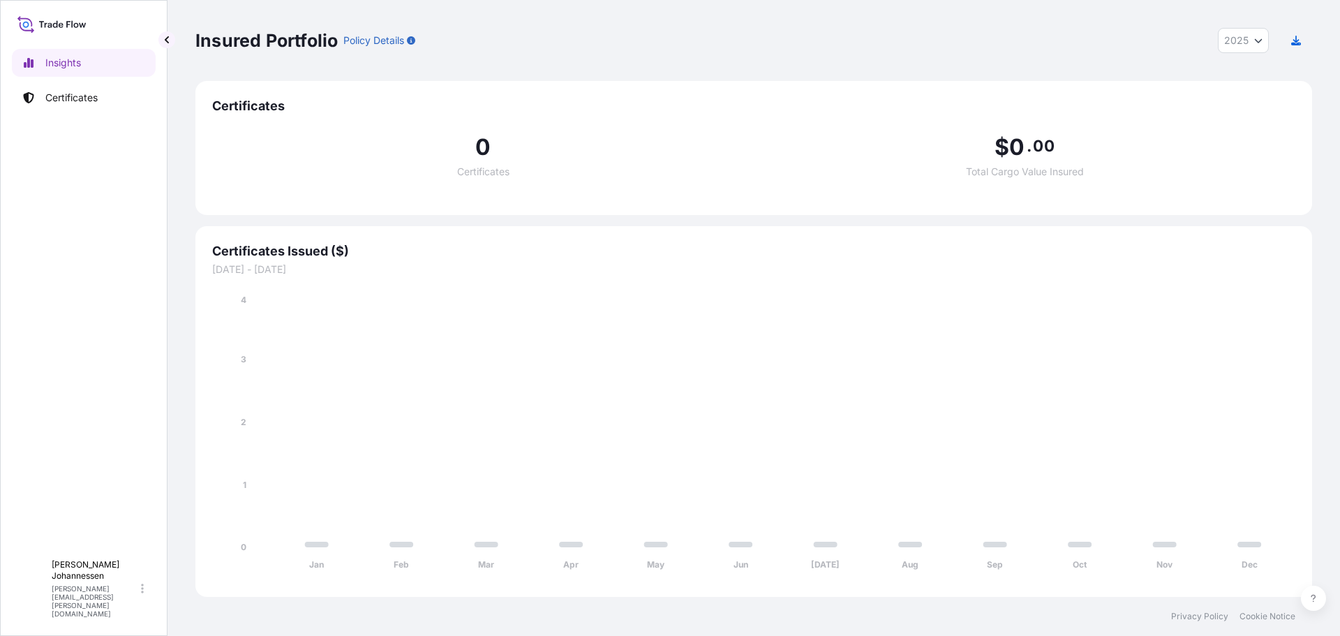
click at [654, 163] on div "0 Certificates" at bounding box center [483, 156] width 542 height 40
click at [815, 171] on div "$ 0 . 00 Total Cargo Value Insured" at bounding box center [1025, 156] width 542 height 40
click at [51, 21] on icon at bounding box center [51, 24] width 69 height 20
click at [57, 24] on icon at bounding box center [51, 24] width 69 height 20
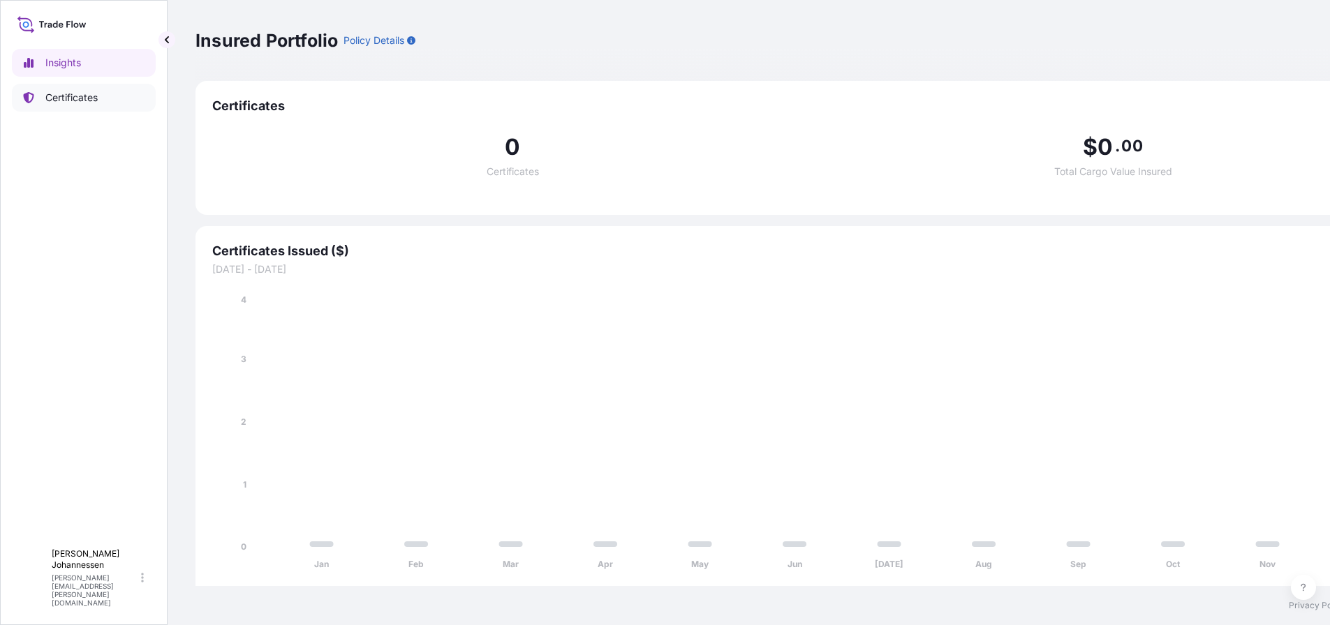
click at [52, 98] on p "Certificates" at bounding box center [71, 98] width 52 height 14
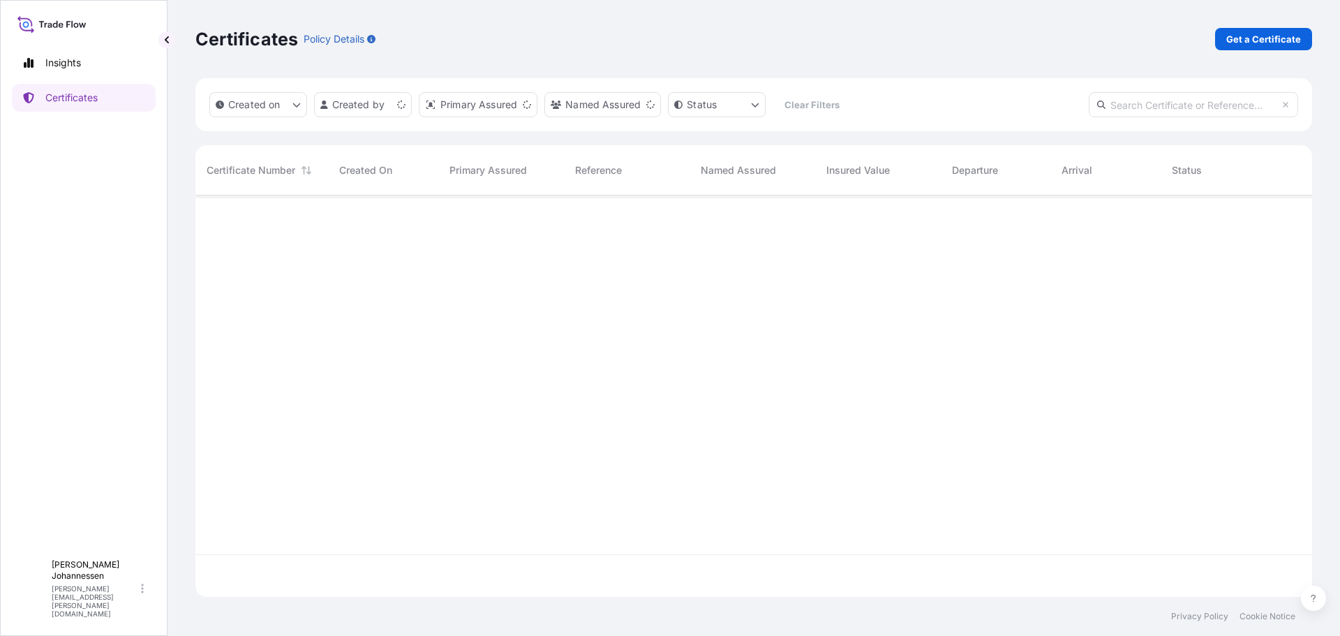
scroll to position [399, 1106]
click at [748, 108] on html "Insights Certificates D Donald Johannessen donald.johannessen@seaboardtrade.com…" at bounding box center [670, 318] width 1340 height 636
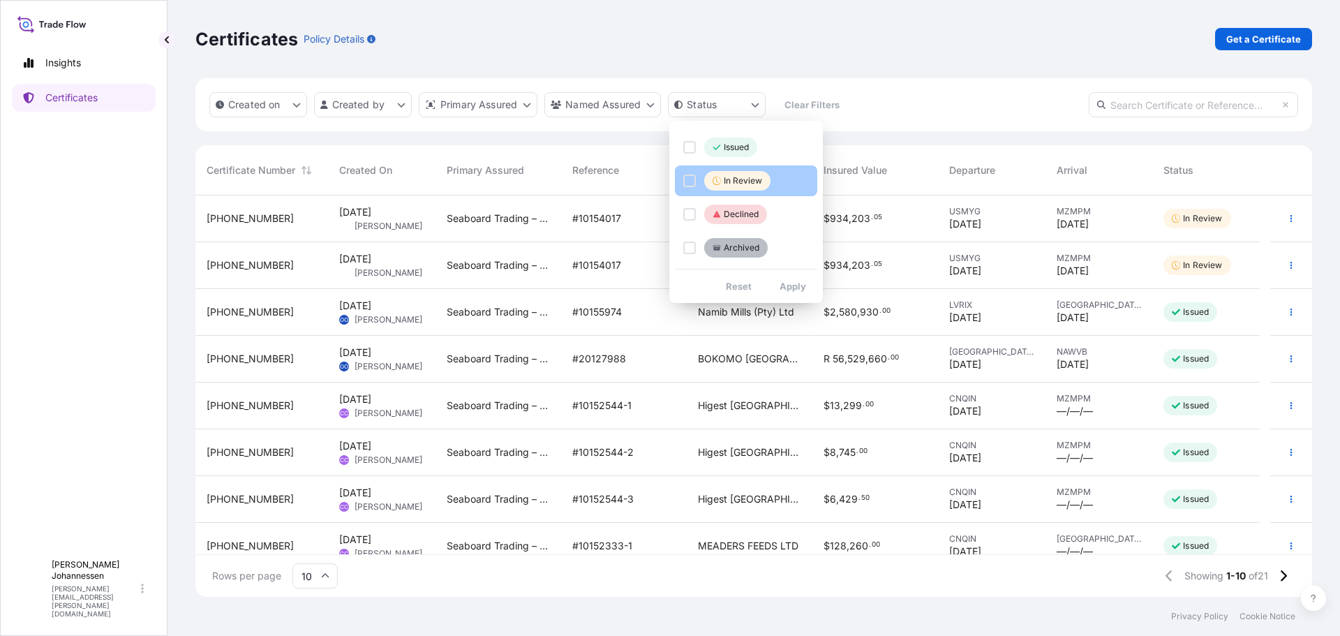
click at [732, 184] on p "In Review" at bounding box center [743, 180] width 38 height 11
click at [716, 177] on icon "Select Option" at bounding box center [717, 181] width 8 height 8
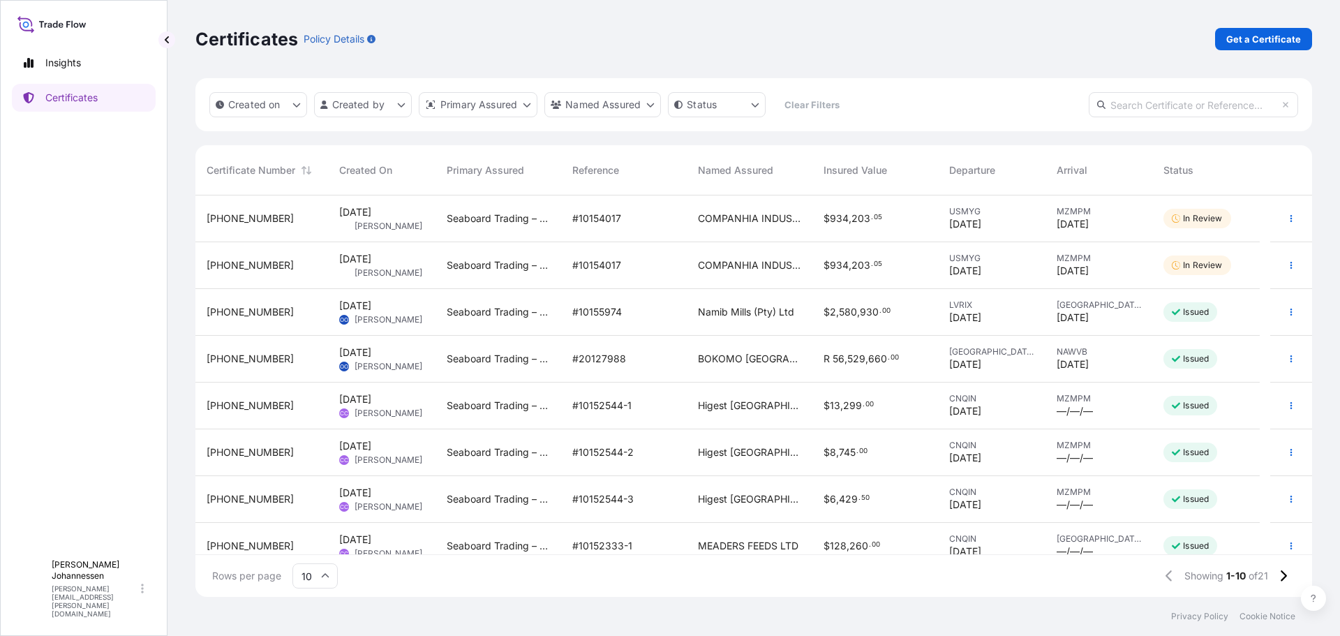
click at [846, 42] on html "Insights Certificates D Donald Johannessen donald.johannessen@seaboardtrade.com…" at bounding box center [670, 318] width 1340 height 636
click at [1289, 106] on icon at bounding box center [1286, 105] width 8 height 8
click at [716, 55] on div "Certificates Policy Details Get a Certificate" at bounding box center [753, 39] width 1117 height 78
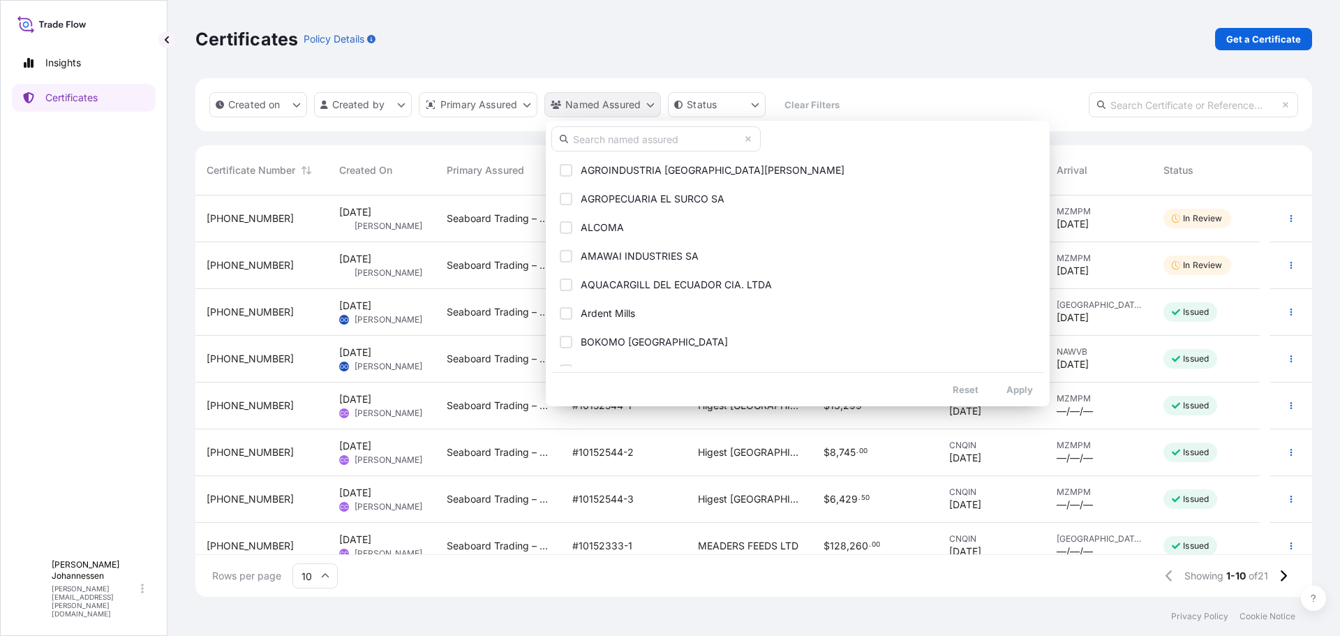
click at [650, 110] on html "Insights Certificates D Donald Johannessen donald.johannessen@seaboardtrade.com…" at bounding box center [670, 318] width 1340 height 636
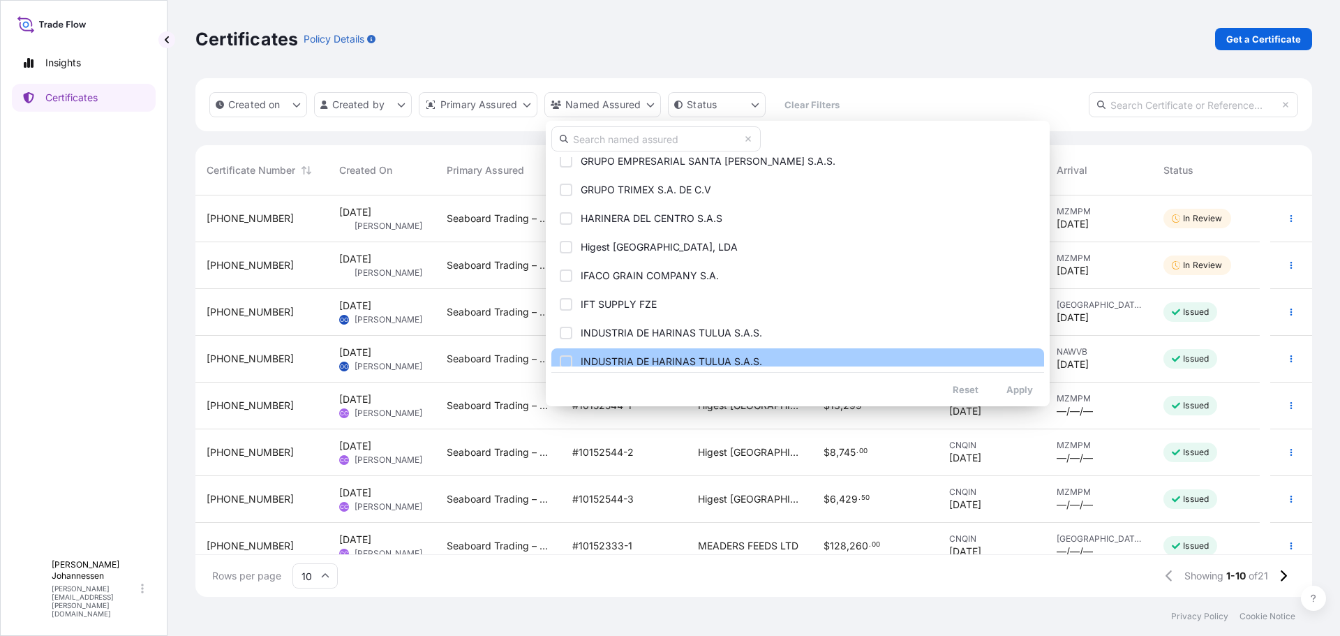
scroll to position [1466, 0]
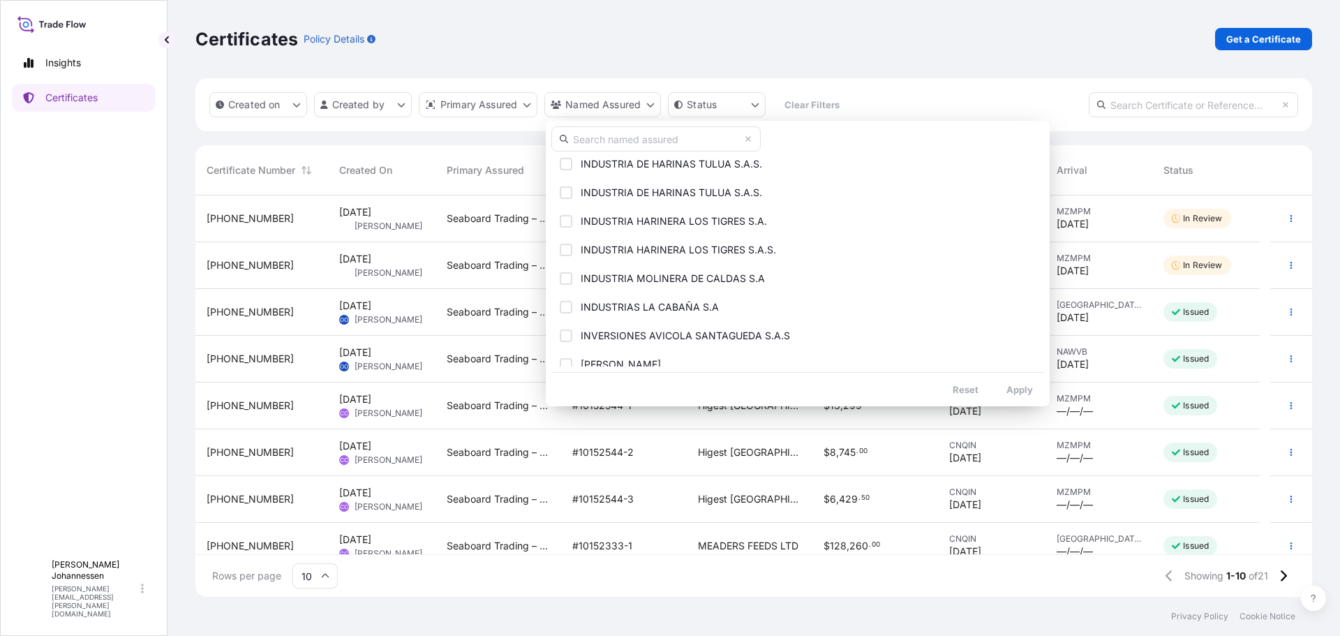
click at [722, 31] on html "Insights Certificates D Donald Johannessen donald.johannessen@seaboardtrade.com…" at bounding box center [670, 318] width 1340 height 636
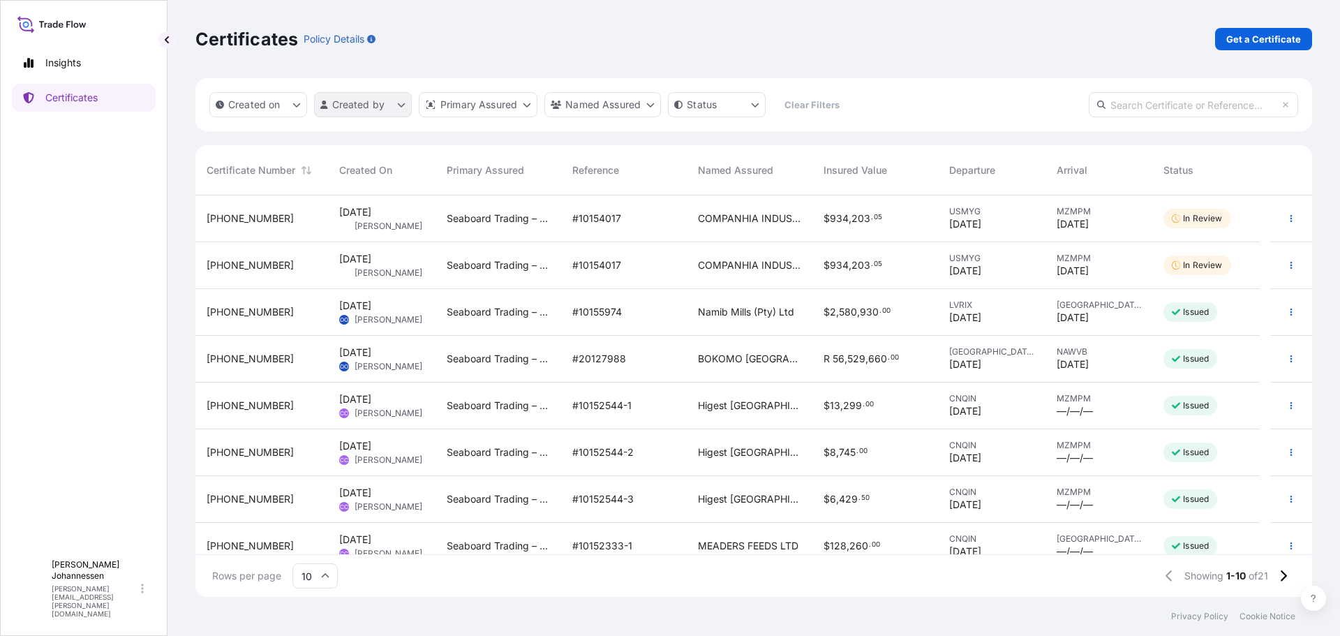
click at [394, 112] on html "Insights Certificates D Donald Johannessen donald.johannessen@seaboardtrade.com…" at bounding box center [670, 318] width 1340 height 636
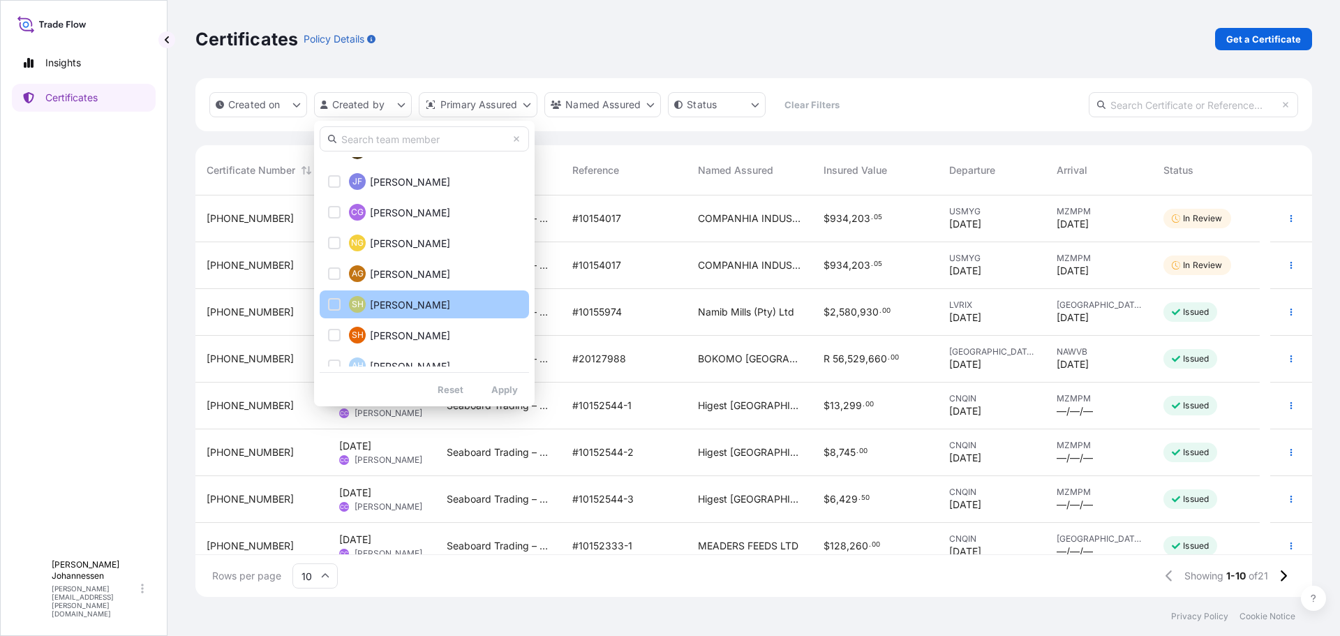
scroll to position [349, 0]
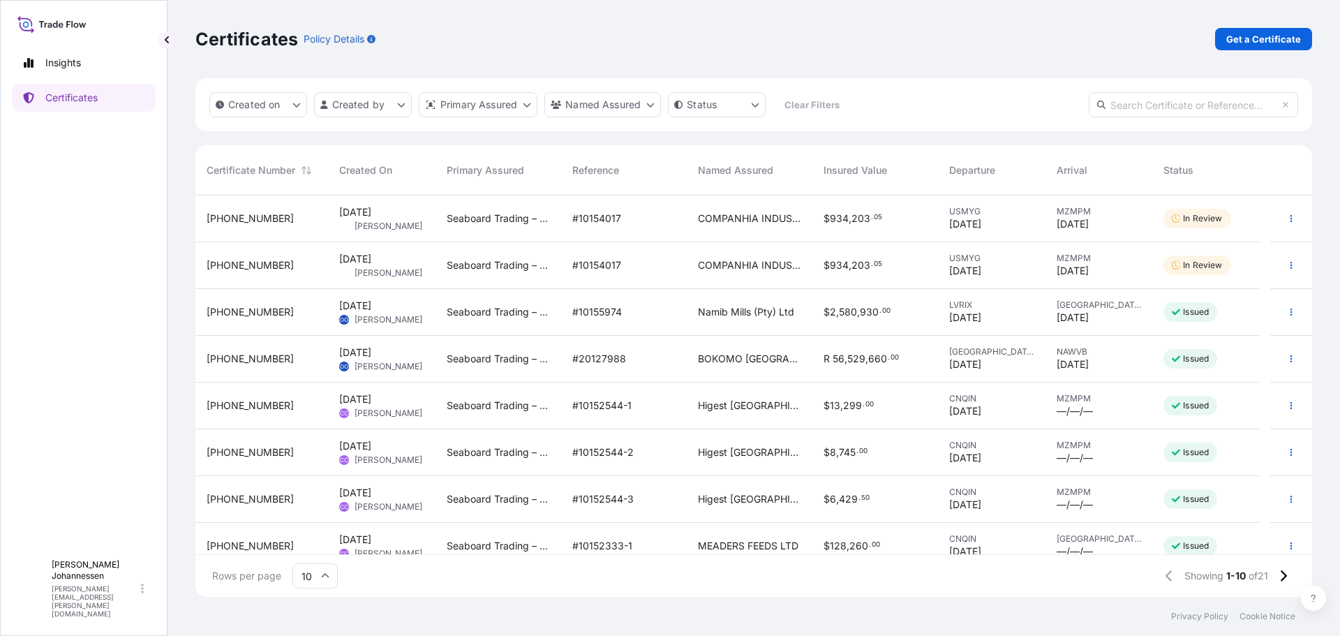
click at [508, 45] on html "Insights Certificates D Donald Johannessen donald.johannessen@seaboardtrade.com…" at bounding box center [670, 318] width 1340 height 636
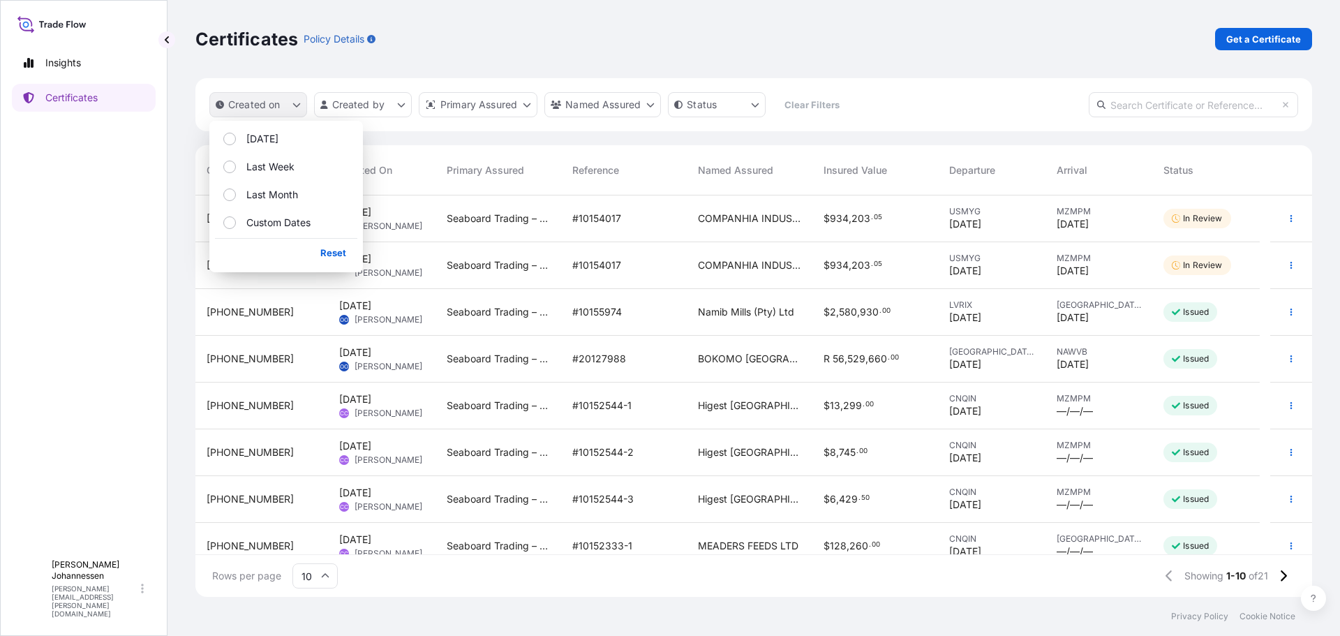
click at [288, 105] on button "Created on" at bounding box center [258, 104] width 98 height 25
click at [510, 20] on div "Certificates Policy Details Get a Certificate" at bounding box center [753, 39] width 1117 height 78
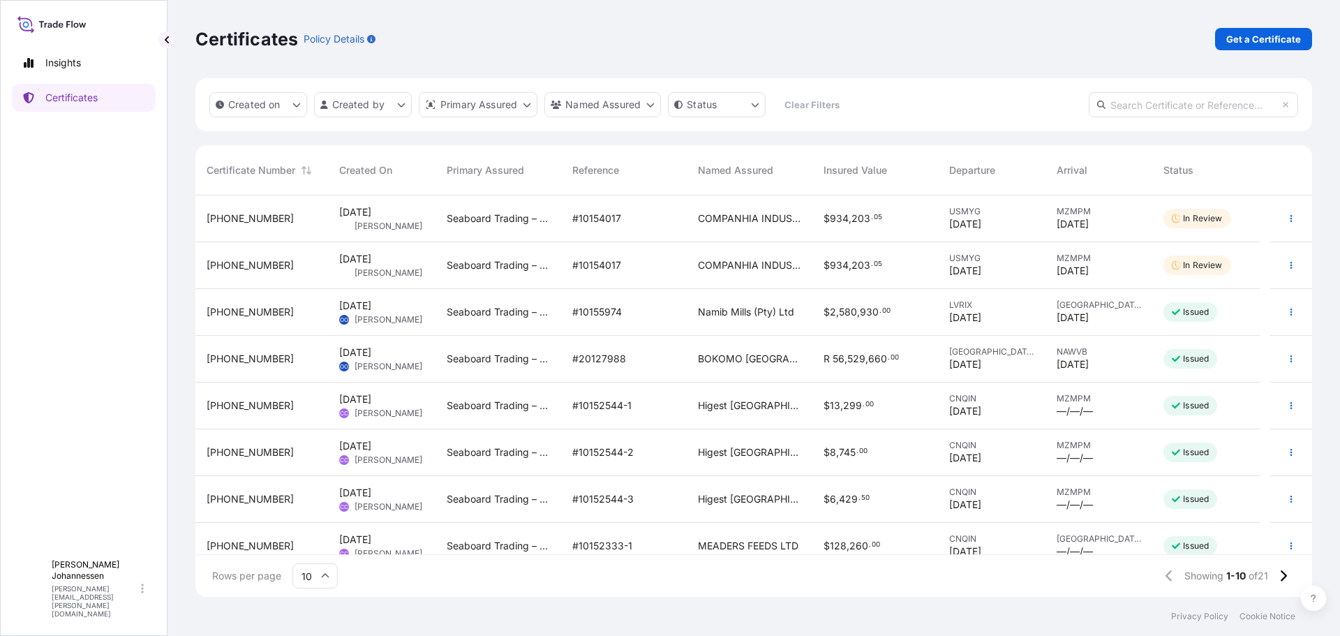
click at [1205, 267] on p "In Review" at bounding box center [1202, 265] width 39 height 11
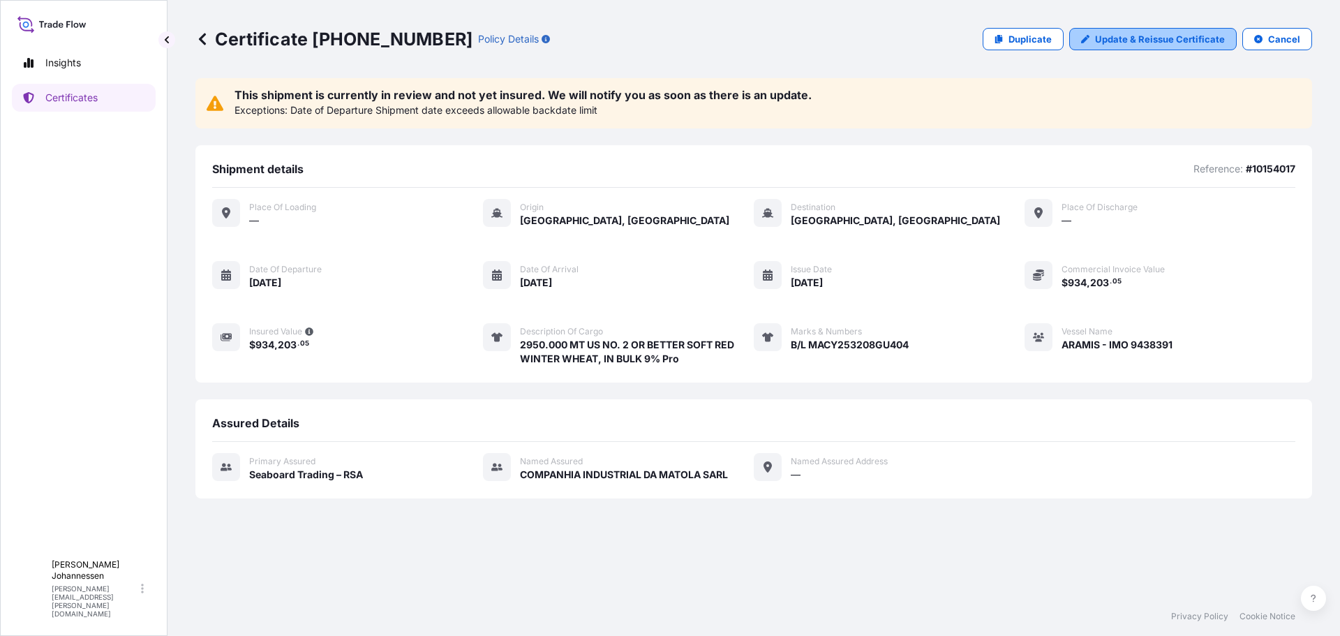
click at [1168, 43] on p "Update & Reissue Certificate" at bounding box center [1160, 39] width 130 height 14
select select "Ocean Vessel"
select select "31641"
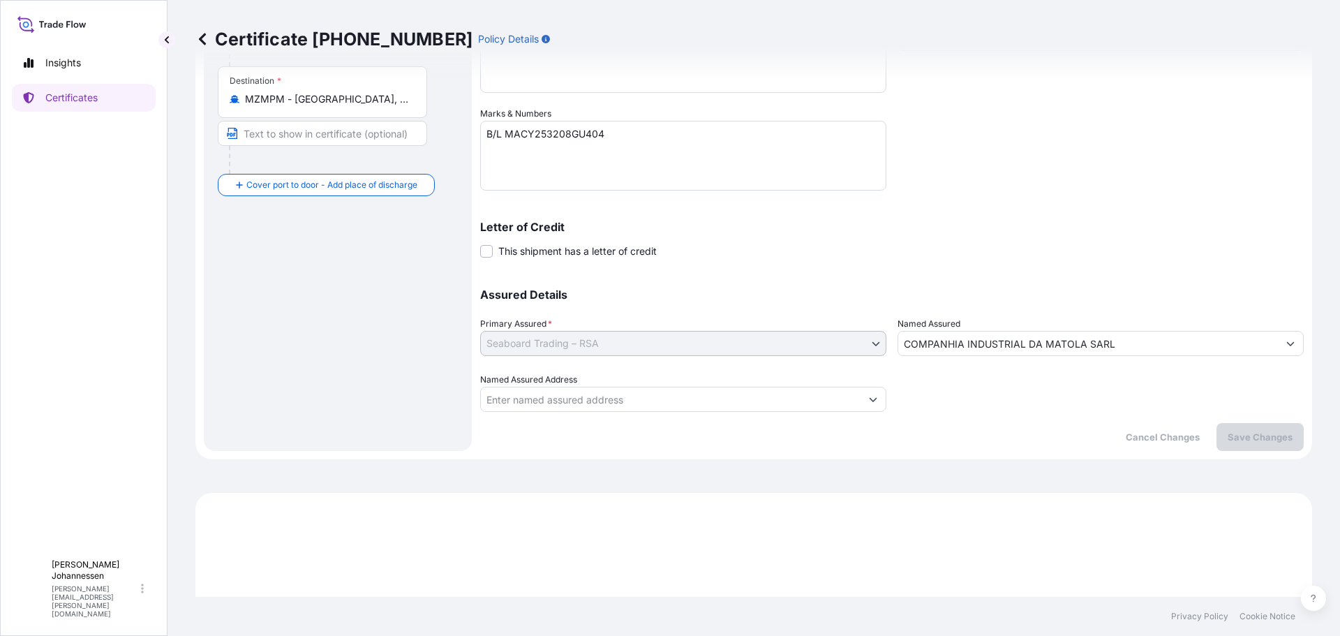
scroll to position [126, 0]
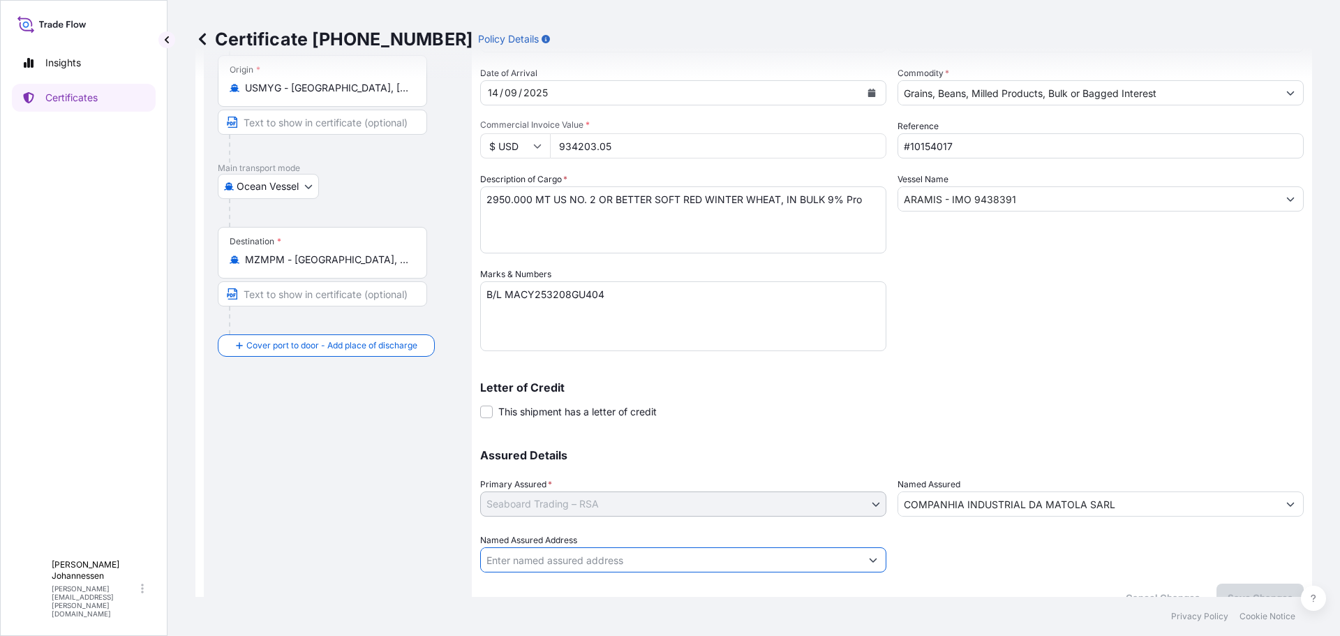
click at [603, 565] on input "Named Assured Address" at bounding box center [671, 559] width 380 height 25
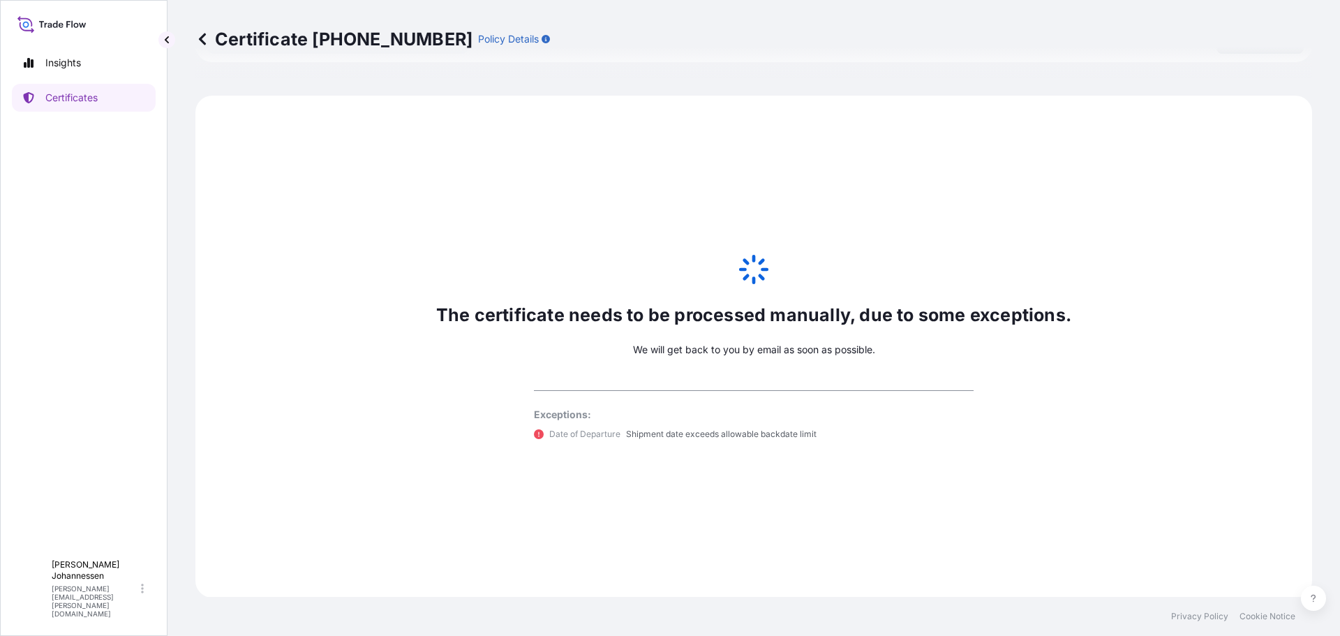
scroll to position [685, 0]
click at [938, 274] on div "The certificate needs to be processed manually, due to some exceptions. We will…" at bounding box center [753, 346] width 1117 height 502
